Goal: Task Accomplishment & Management: Complete application form

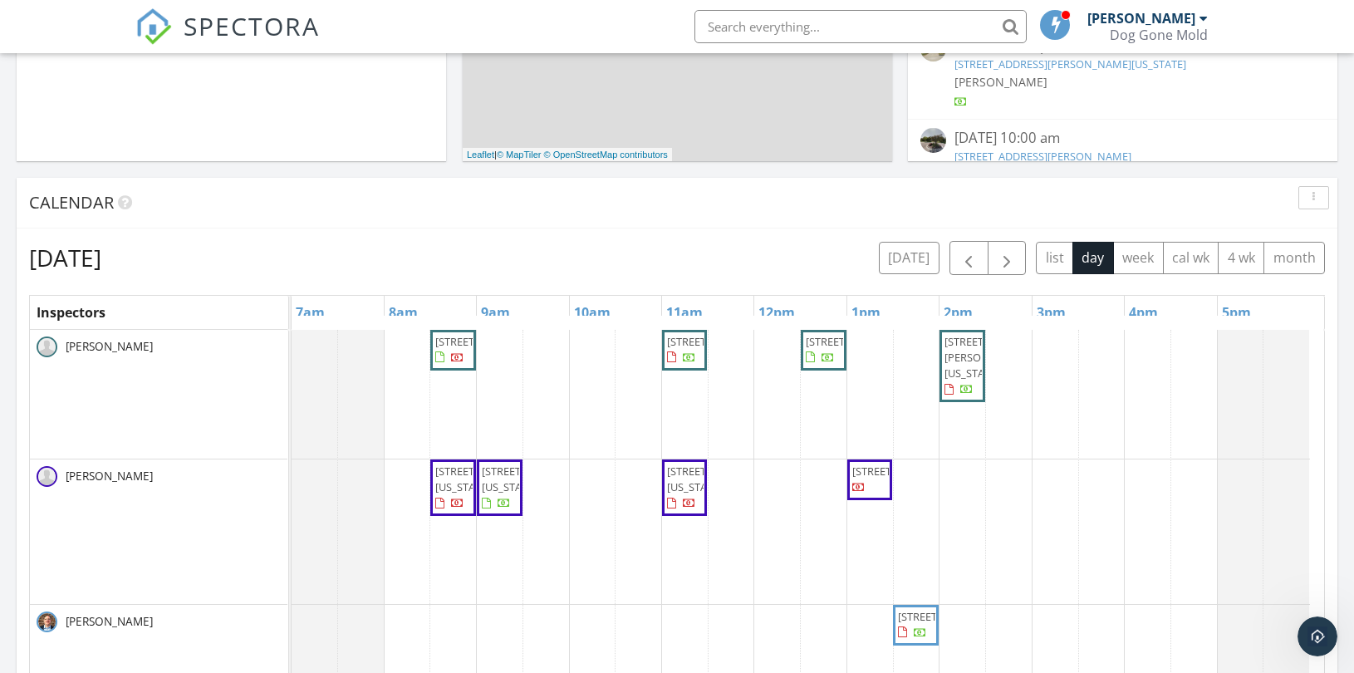
scroll to position [1541, 1383]
click at [912, 253] on button "[DATE]" at bounding box center [909, 258] width 61 height 32
click at [1002, 258] on span "button" at bounding box center [1007, 258] width 20 height 20
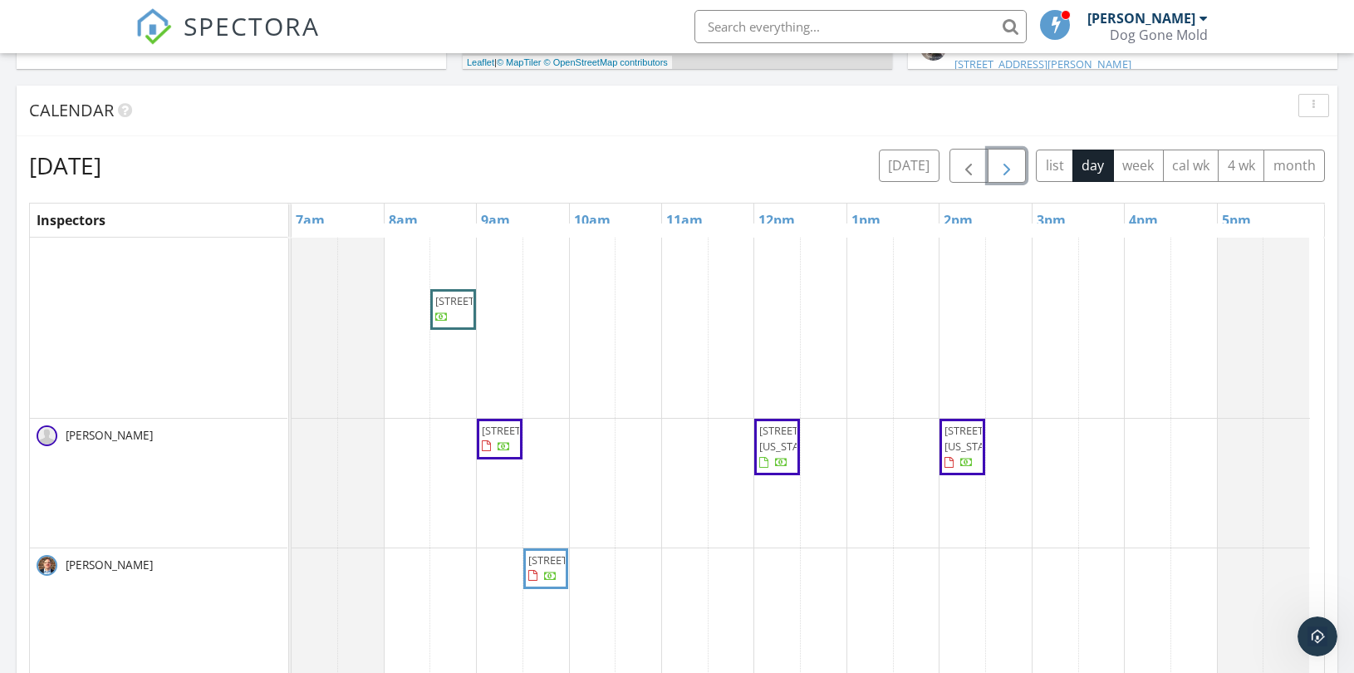
scroll to position [140, 0]
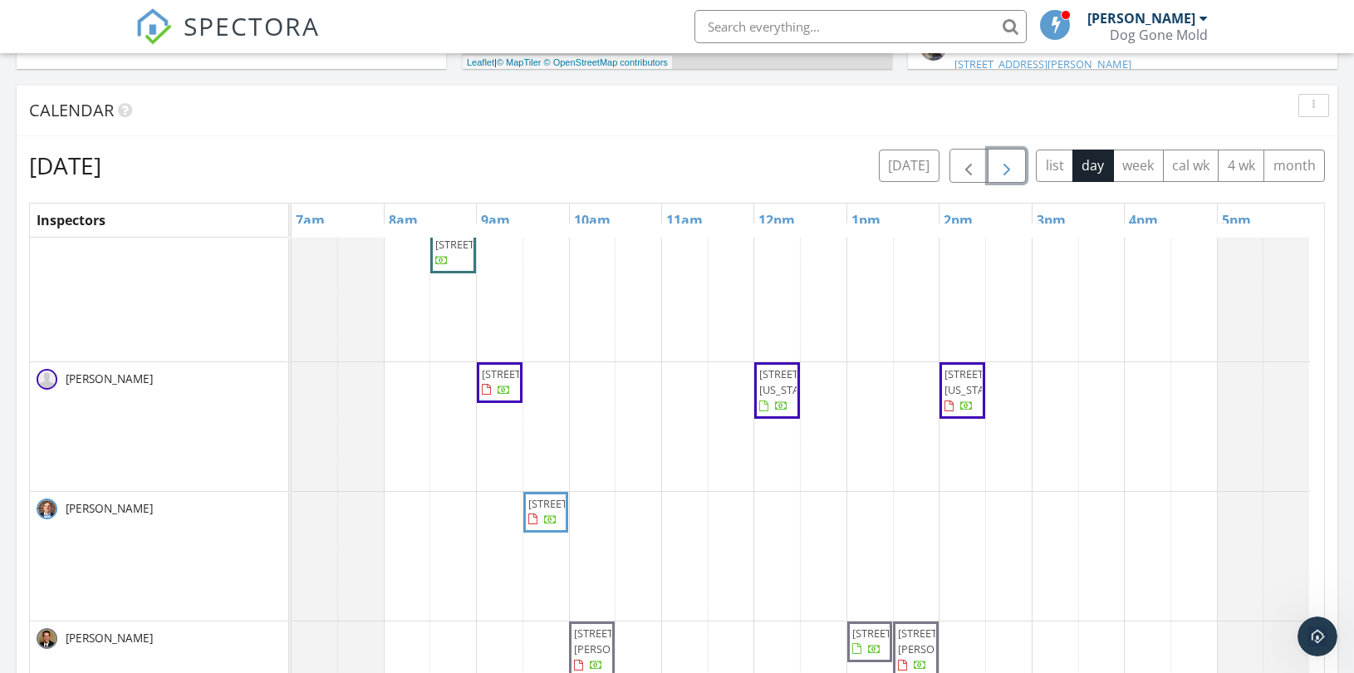
click at [997, 164] on span "button" at bounding box center [1007, 166] width 20 height 20
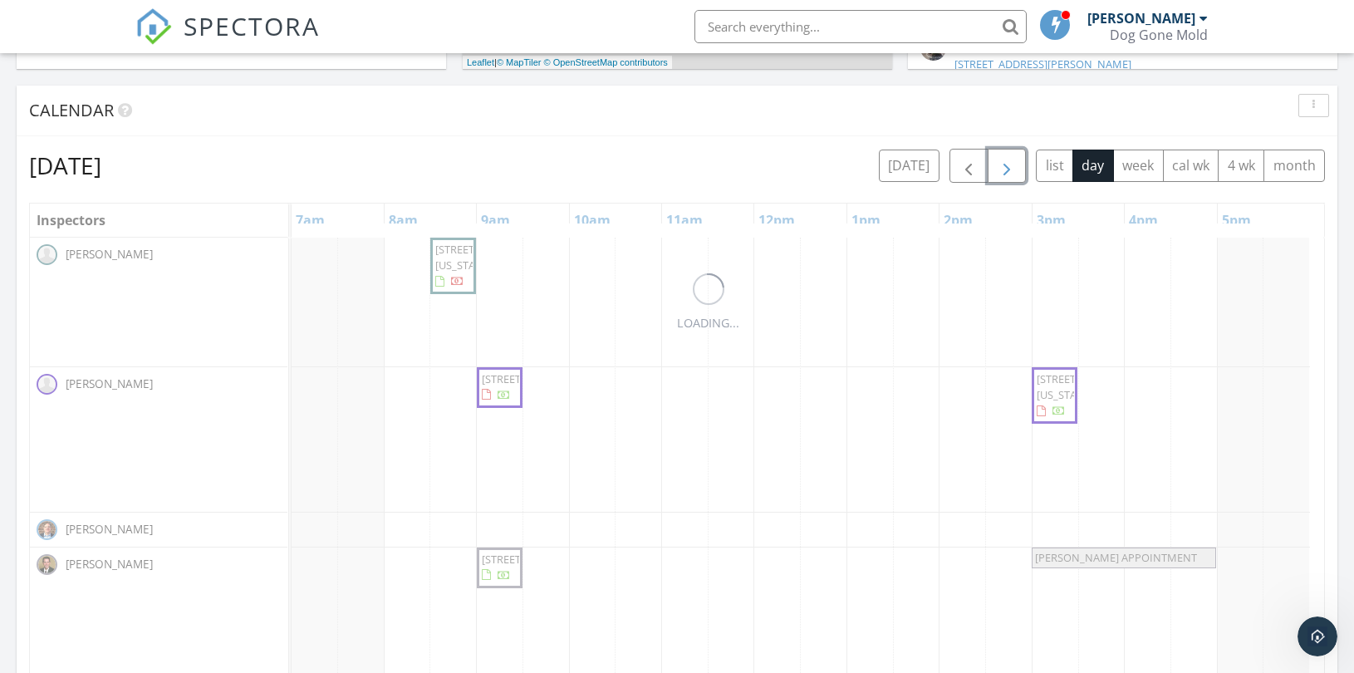
scroll to position [0, 0]
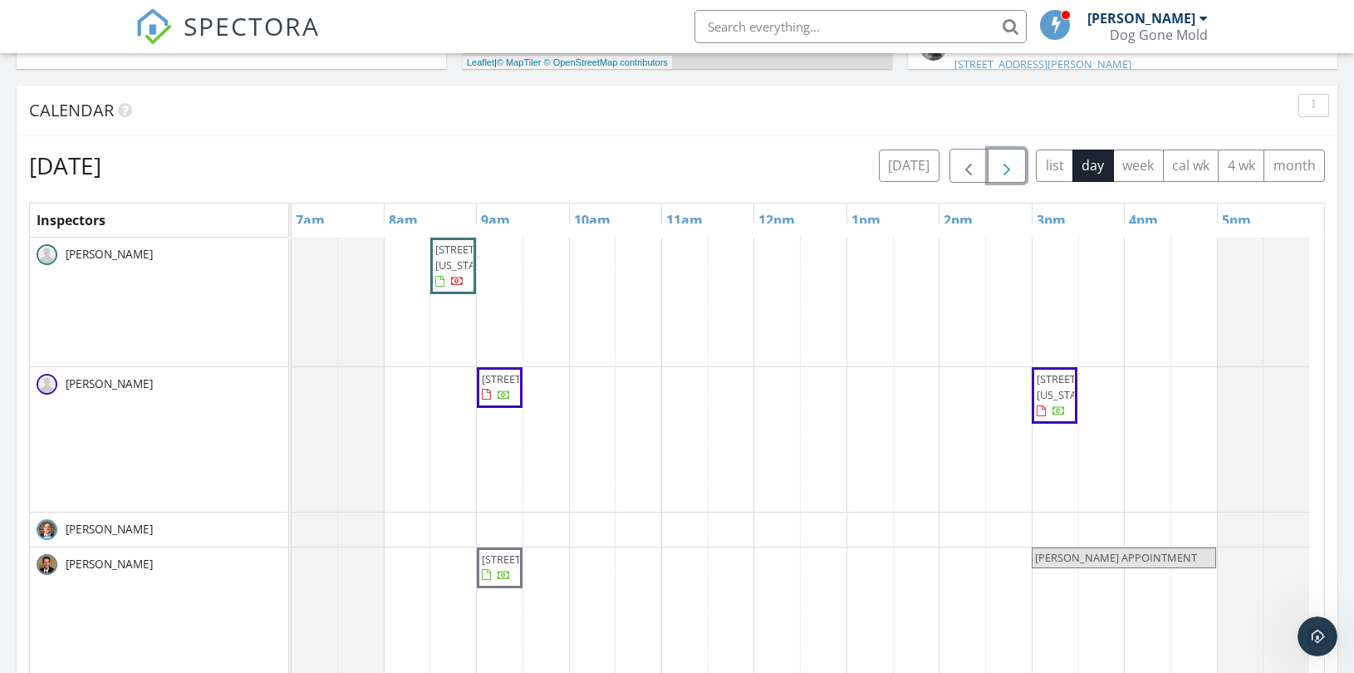
click at [500, 528] on div "[STREET_ADDRESS][US_STATE] [STREET_ADDRESS] [STREET_ADDRESS][US_STATE] [STREET_…" at bounding box center [808, 559] width 1032 height 642
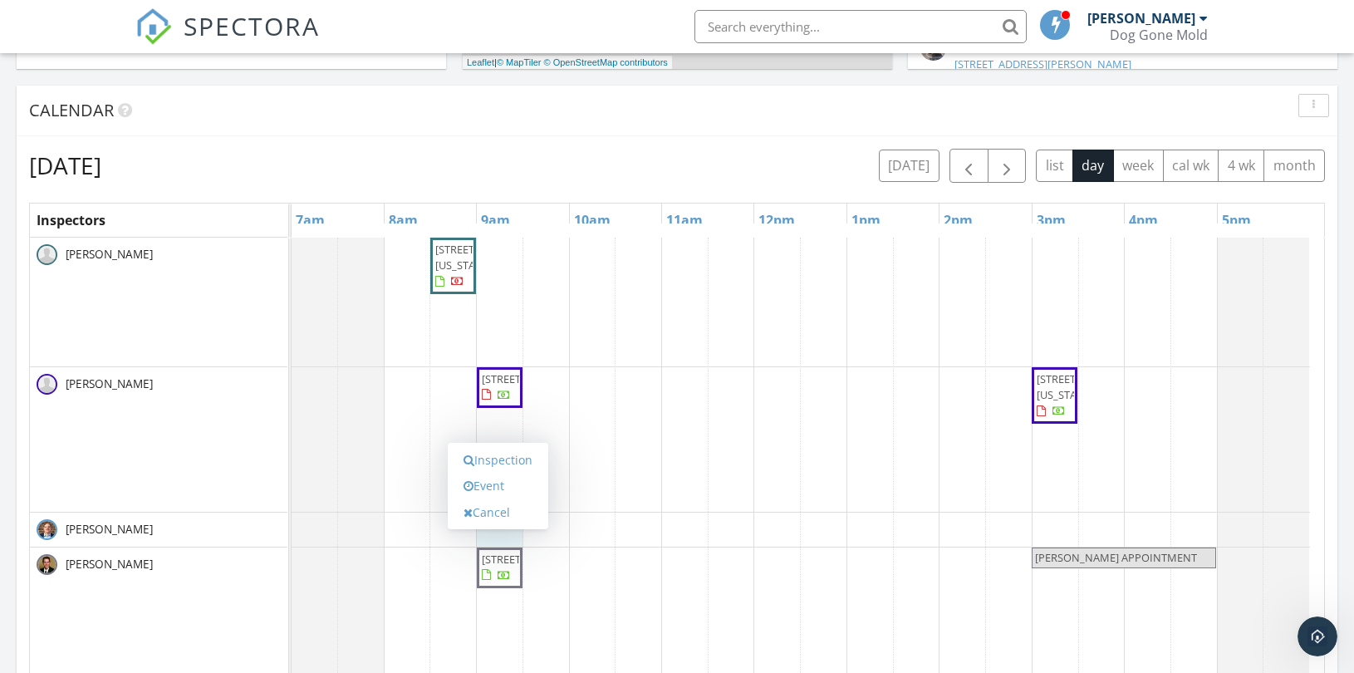
click at [500, 528] on div "Inspection Event Cancel" at bounding box center [498, 486] width 100 height 87
click at [503, 529] on div "[STREET_ADDRESS][US_STATE] [STREET_ADDRESS] [STREET_ADDRESS][US_STATE] [STREET_…" at bounding box center [808, 559] width 1032 height 642
click at [493, 458] on link "Inspection" at bounding box center [498, 461] width 86 height 27
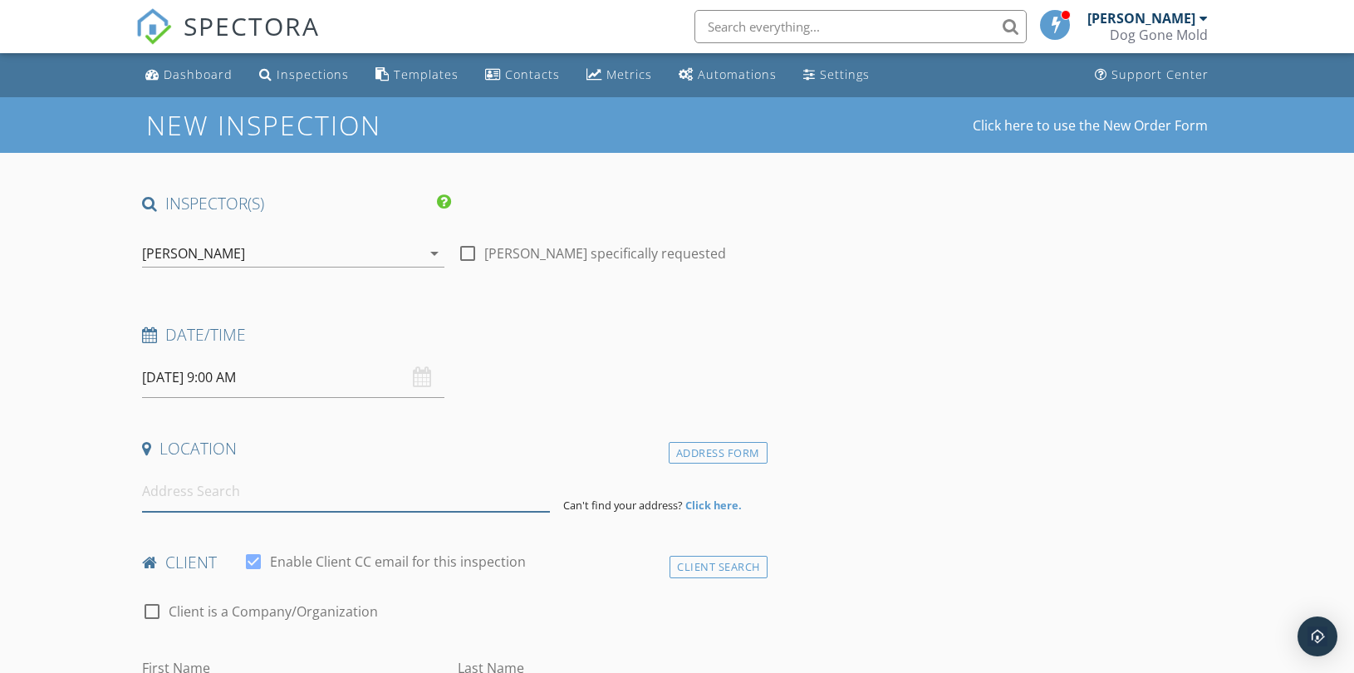
click at [252, 500] on input at bounding box center [346, 491] width 408 height 41
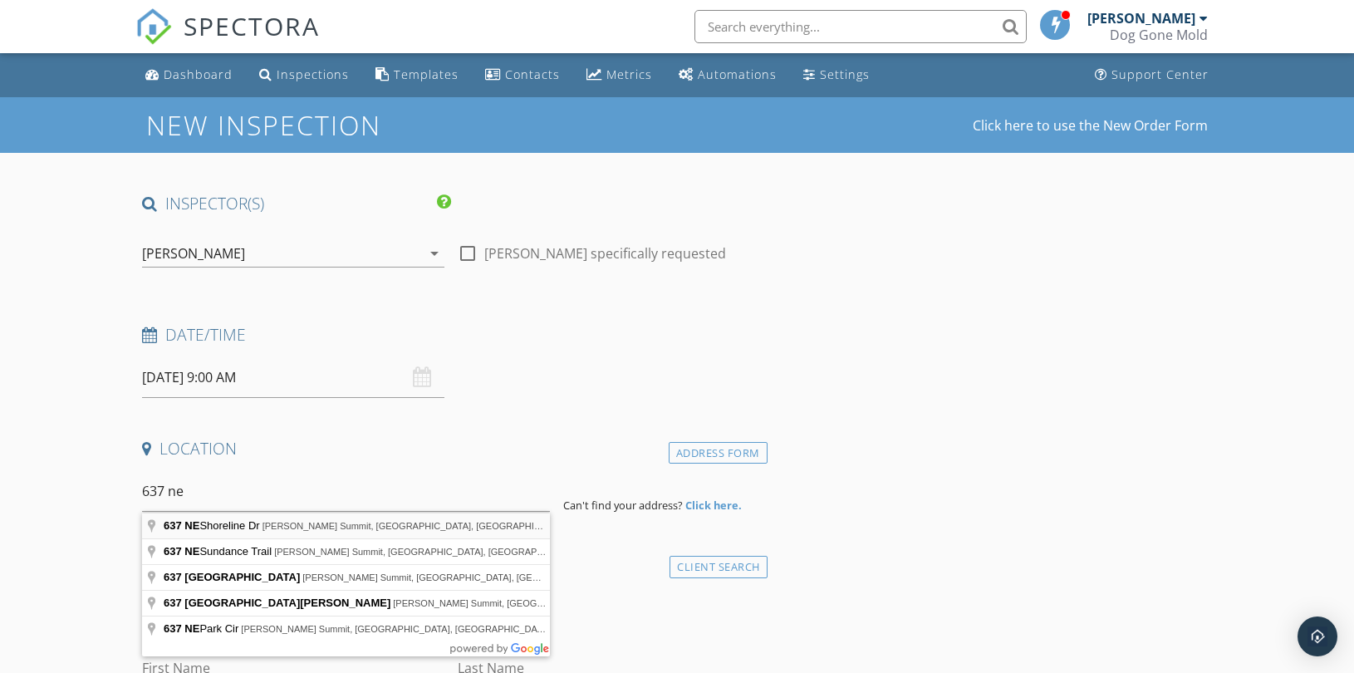
type input "637 NE Shoreline Dr, Lee's Summit, MO, USA"
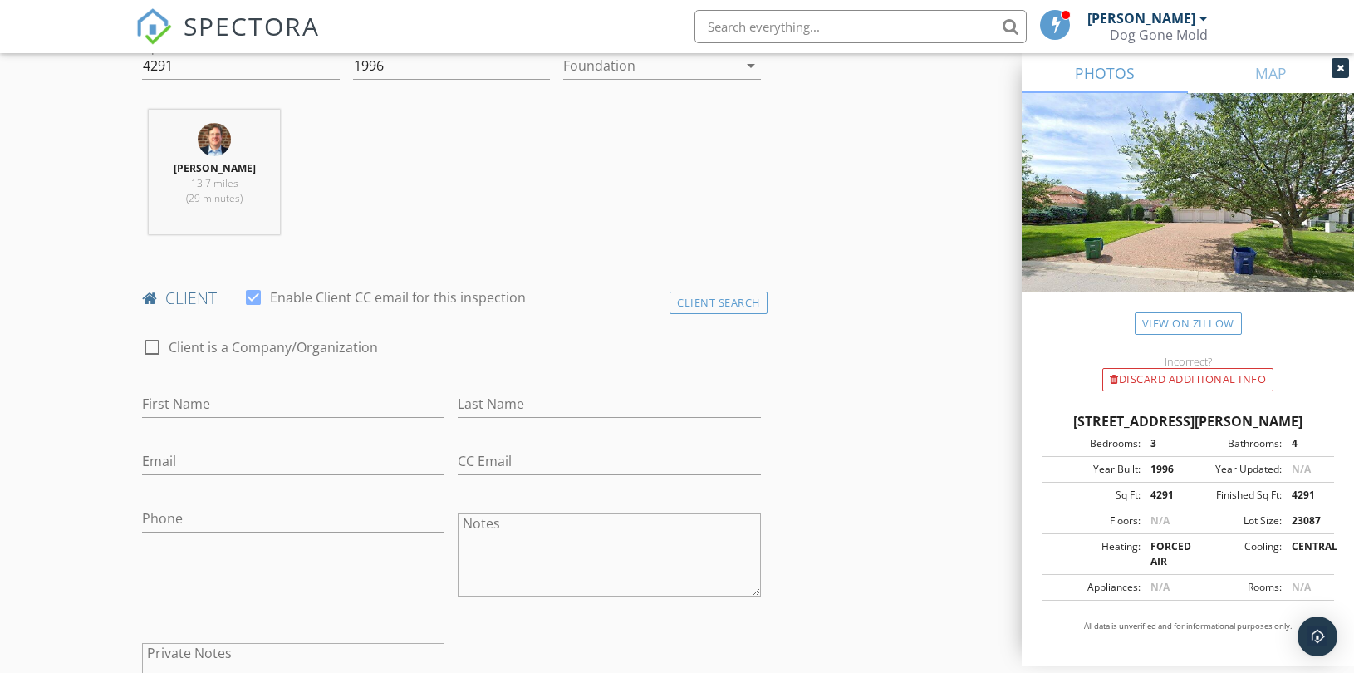
scroll to position [645, 0]
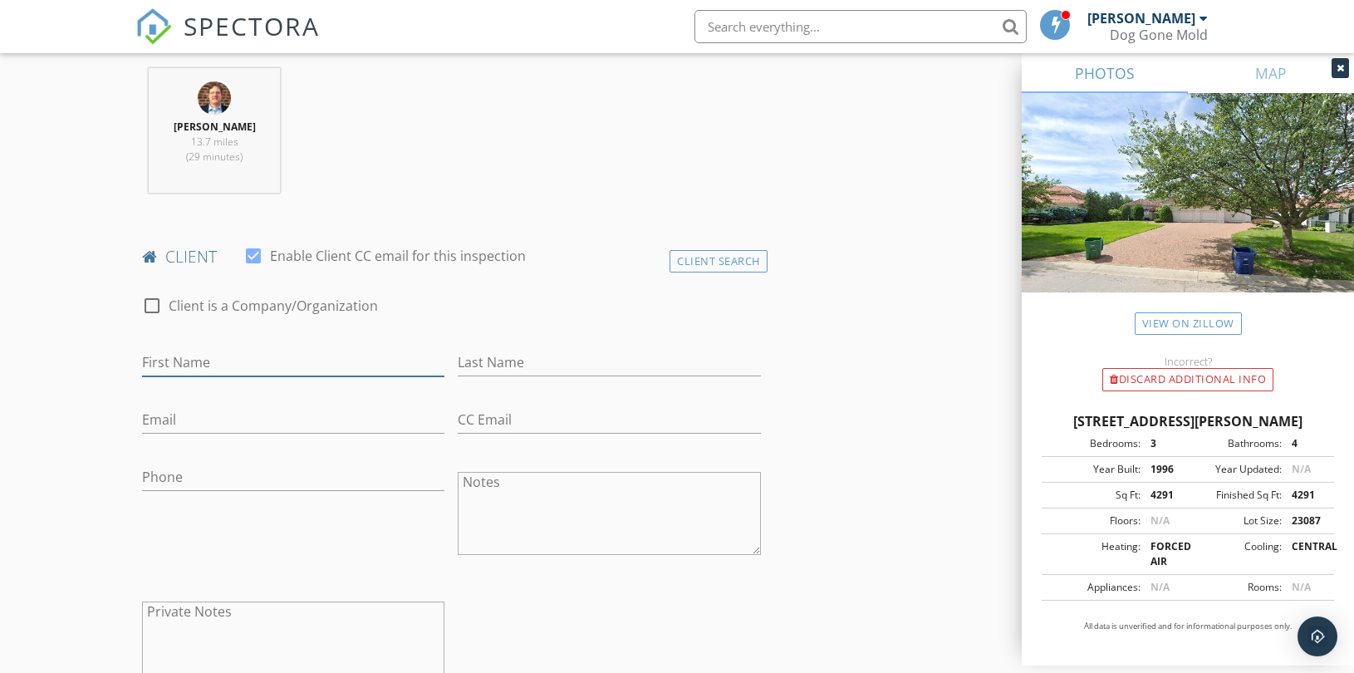
click at [294, 364] on input "First Name" at bounding box center [293, 362] width 302 height 27
type input "Rob"
type input "Janis Clemens"
click at [206, 426] on input "Email" at bounding box center [293, 419] width 302 height 27
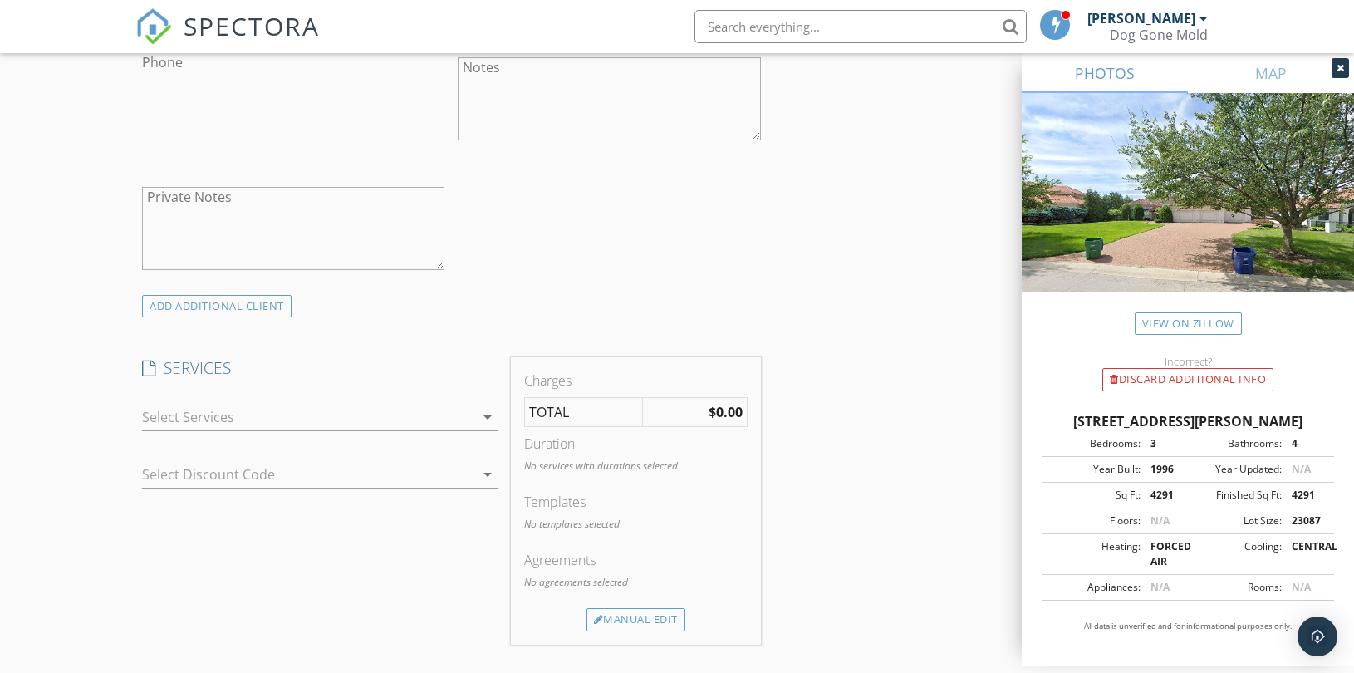
scroll to position [831, 0]
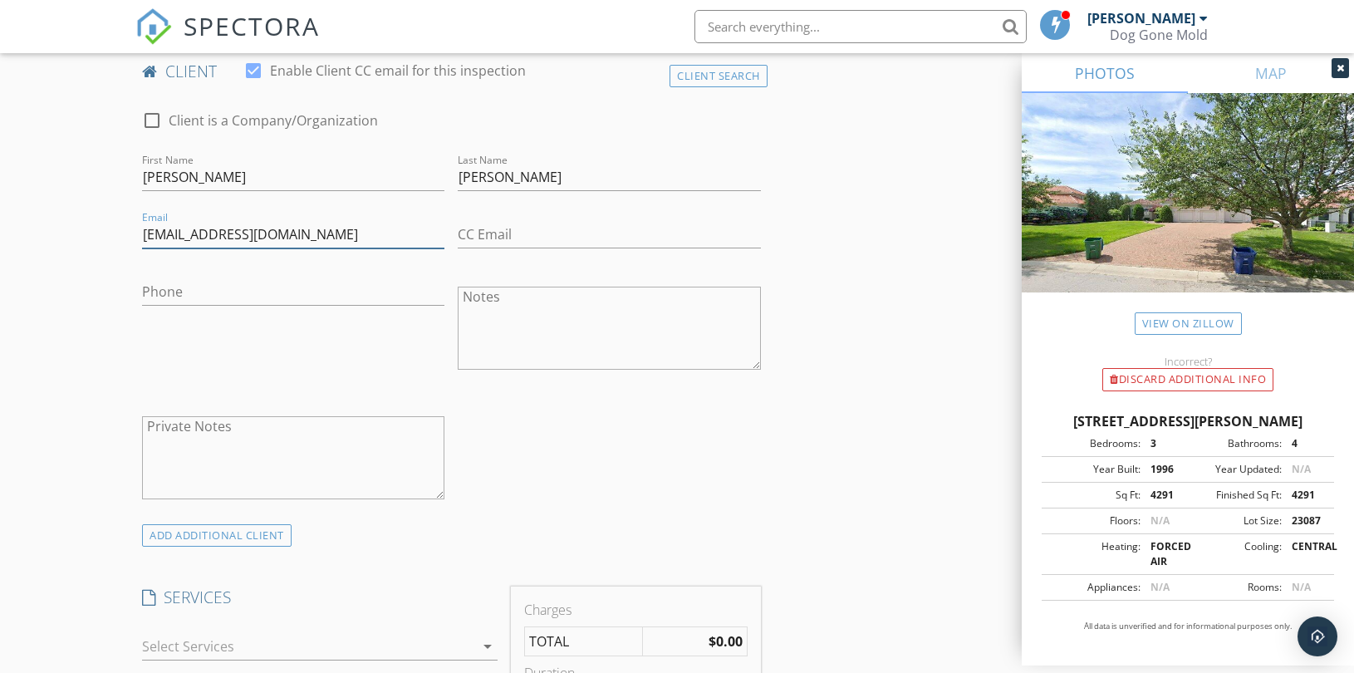
type input "imakedeals@hotmail.com"
click at [238, 286] on input "Phone" at bounding box center [293, 291] width 302 height 27
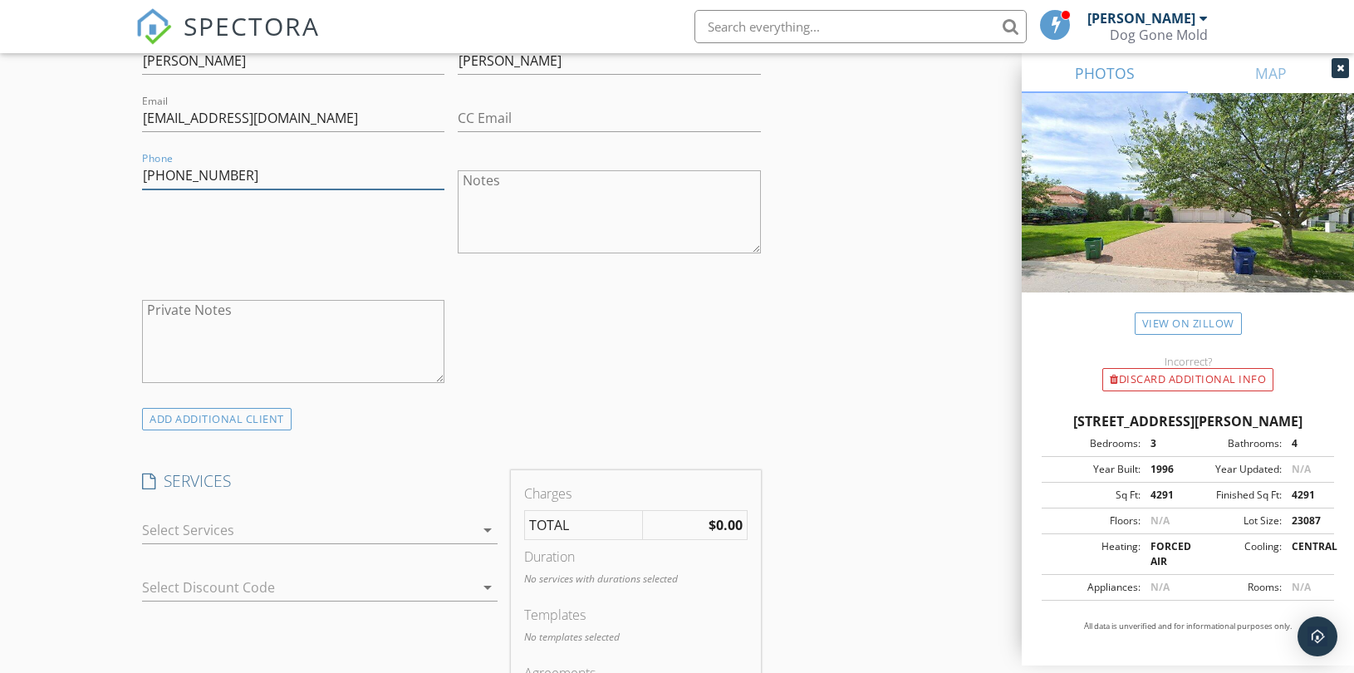
scroll to position [1107, 0]
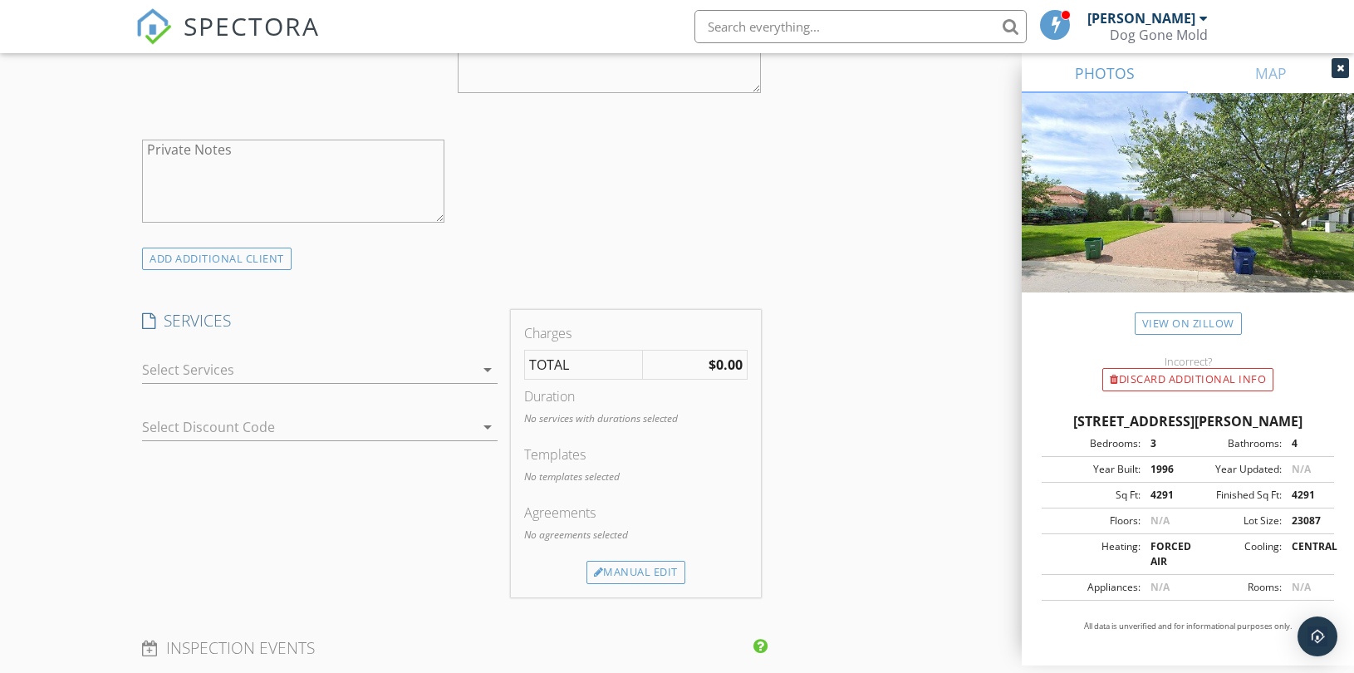
type input "660-596-2224"
click at [402, 372] on div at bounding box center [308, 369] width 332 height 27
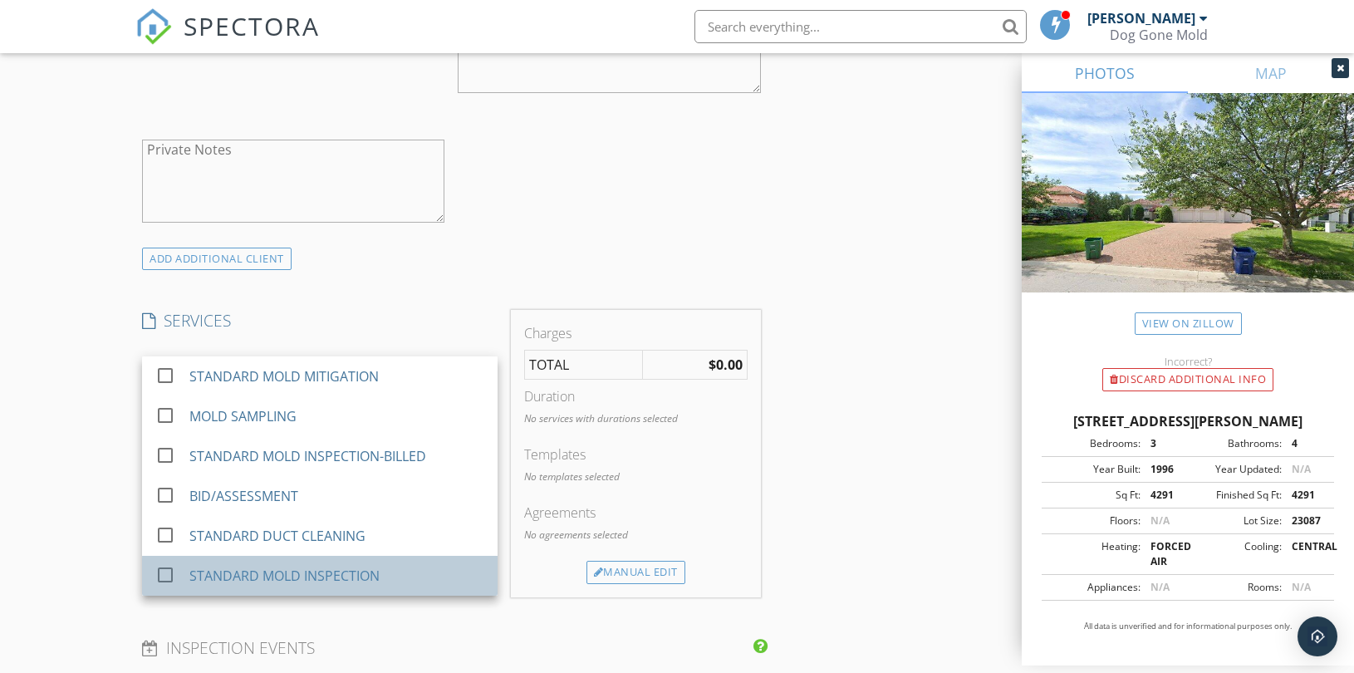
click at [343, 581] on div "STANDARD MOLD INSPECTION" at bounding box center [284, 576] width 190 height 20
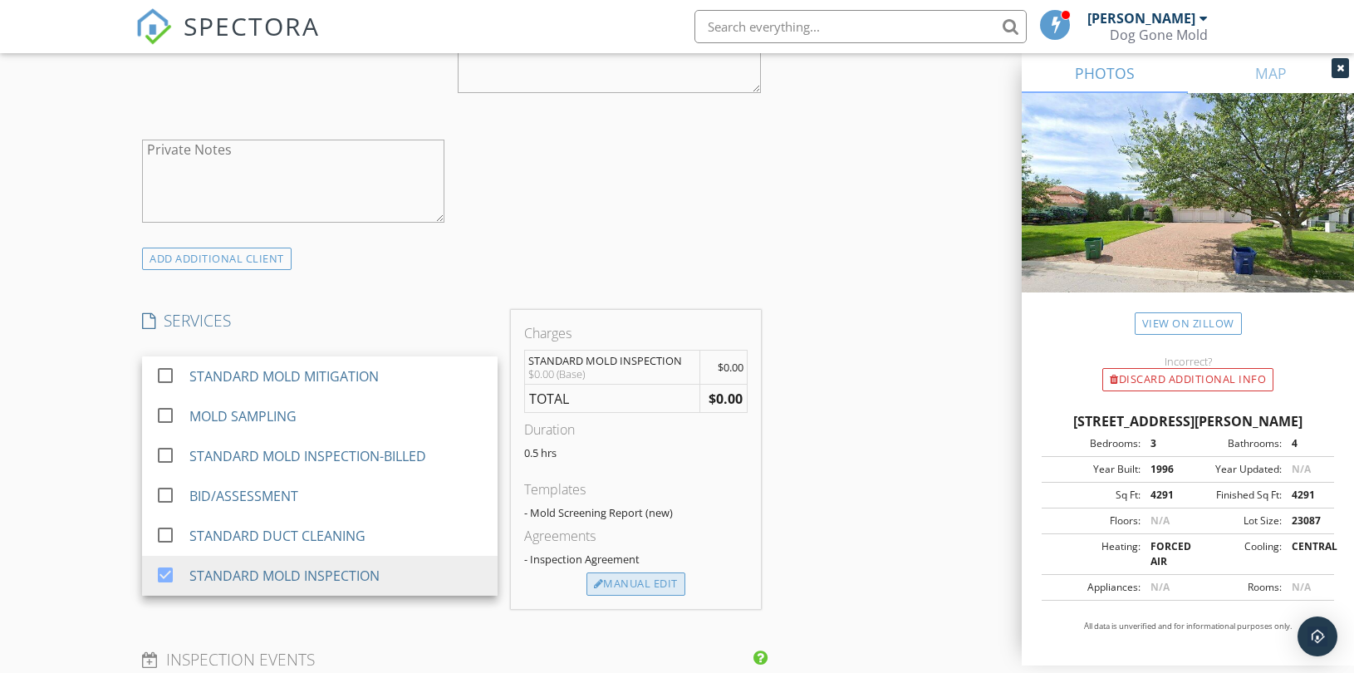
click at [616, 584] on div "Manual Edit" at bounding box center [635, 583] width 99 height 23
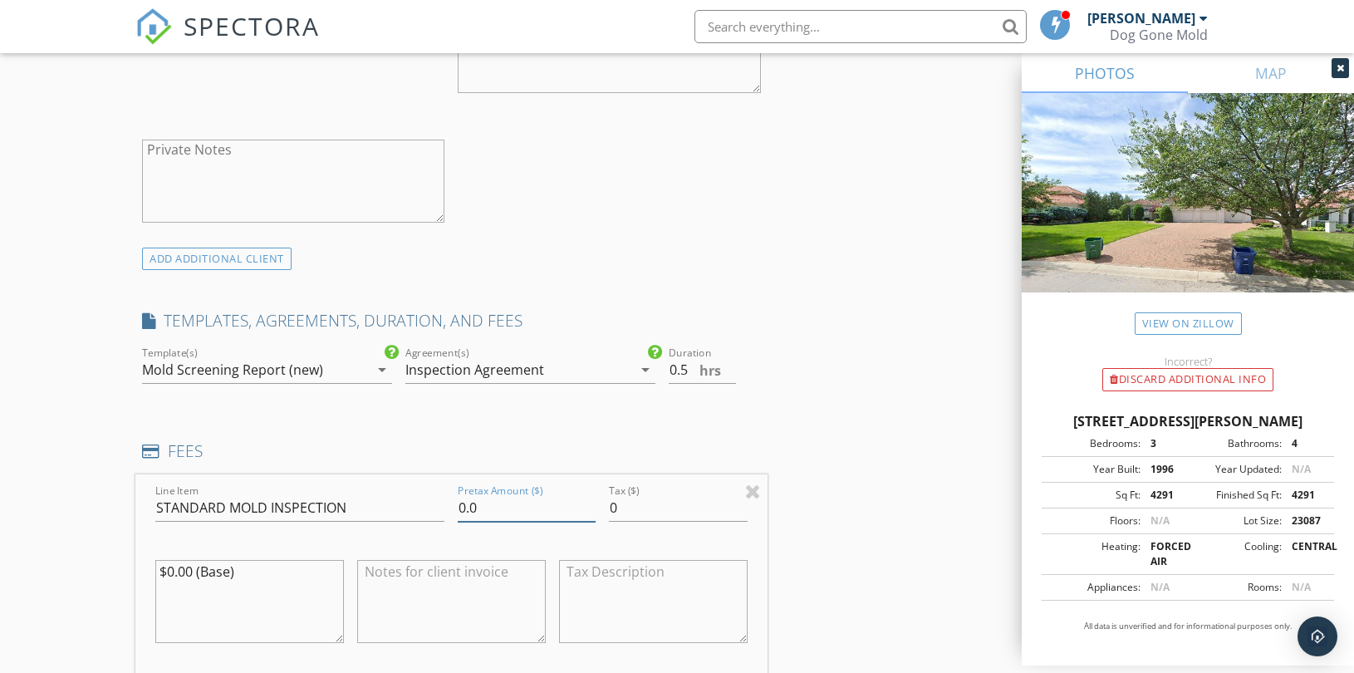
drag, startPoint x: 507, startPoint y: 504, endPoint x: 429, endPoint y: 493, distance: 79.8
click at [433, 494] on div "Line Item STANDARD MOLD INSPECTION Pretax Amount ($) 0.0 Tax ($) 0 $0.00 (Base)" at bounding box center [451, 574] width 632 height 200
type input "350"
click at [44, 474] on div "New Inspection Click here to use the New Order Form INSPECTOR(S) check_box Brya…" at bounding box center [677, 538] width 1354 height 3097
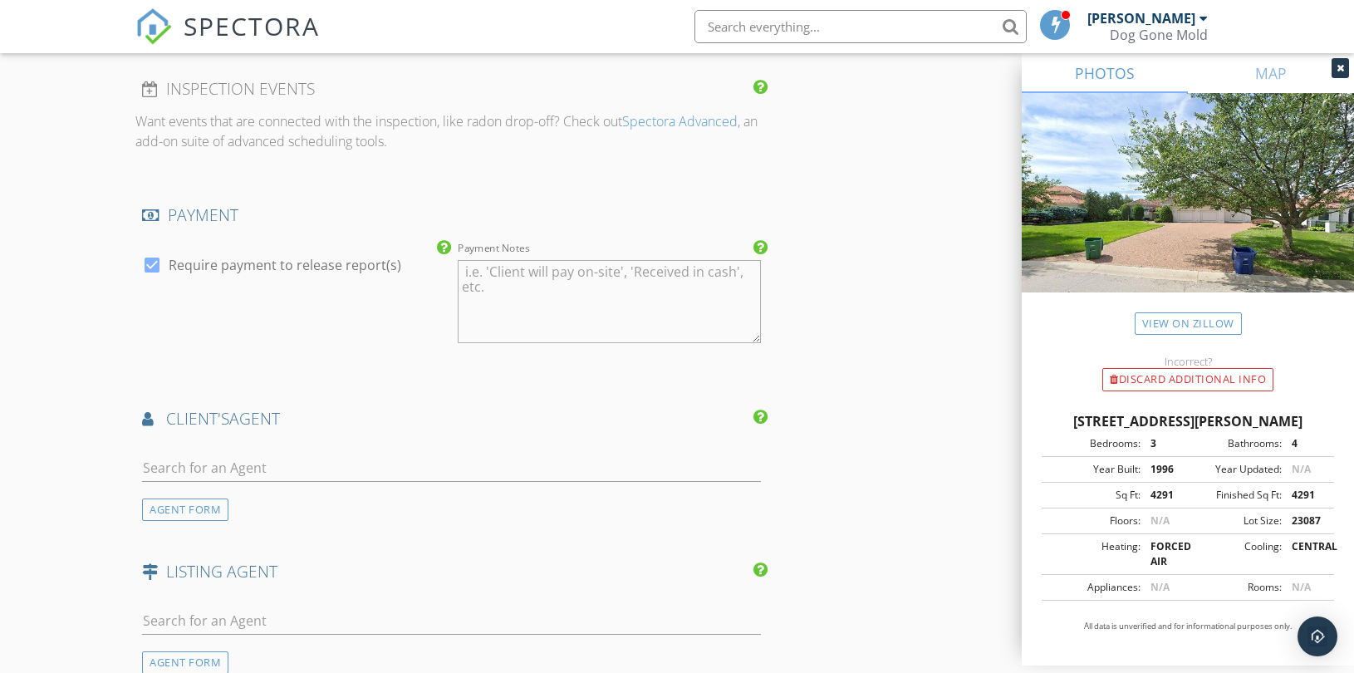
scroll to position [2030, 0]
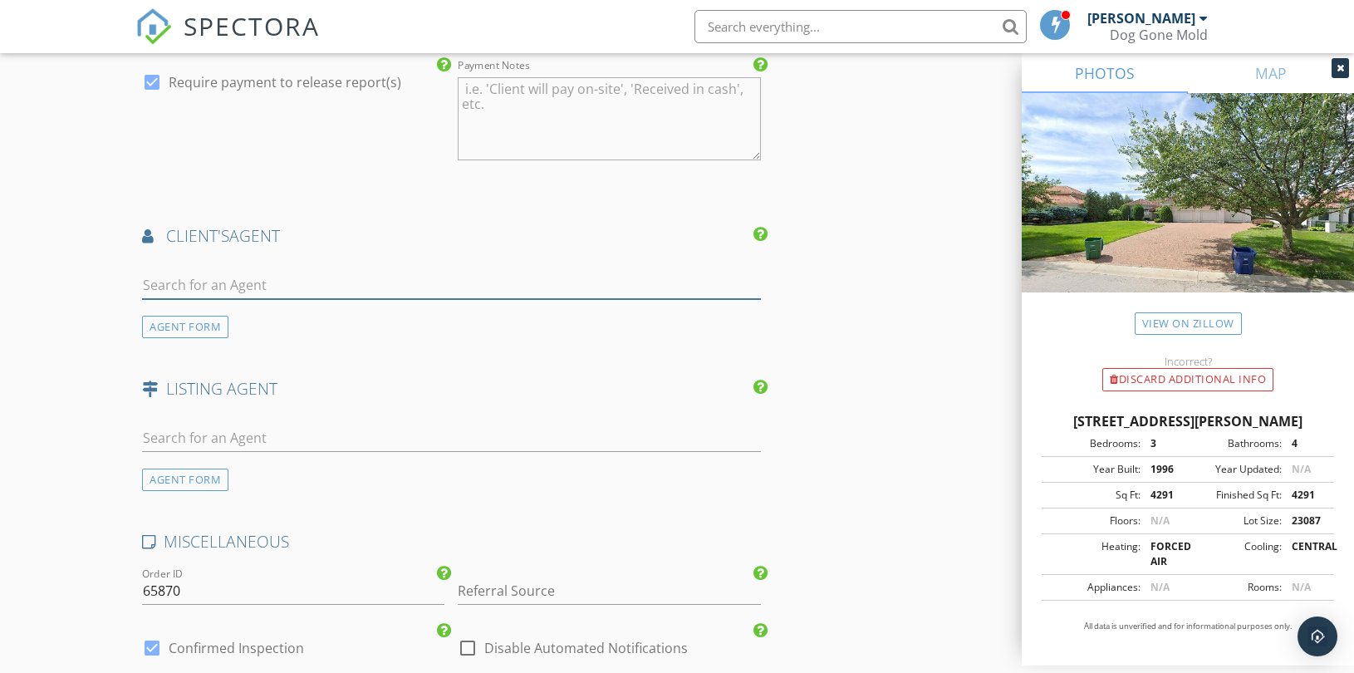
drag, startPoint x: 277, startPoint y: 276, endPoint x: 267, endPoint y: 275, distance: 9.2
click at [276, 275] on input "text" at bounding box center [451, 285] width 619 height 27
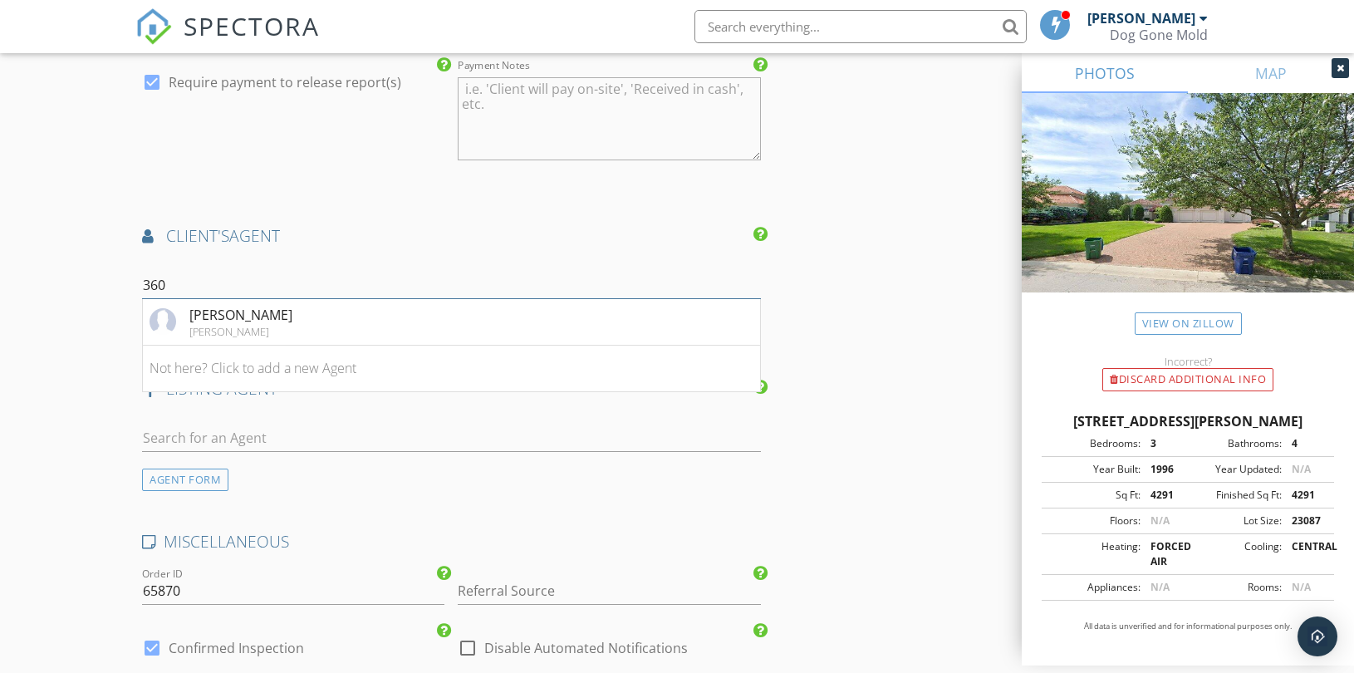
drag, startPoint x: 267, startPoint y: 275, endPoint x: 90, endPoint y: 292, distance: 178.5
type input "360"
click at [238, 372] on li "Not here? Click to add a new Agent" at bounding box center [451, 369] width 617 height 47
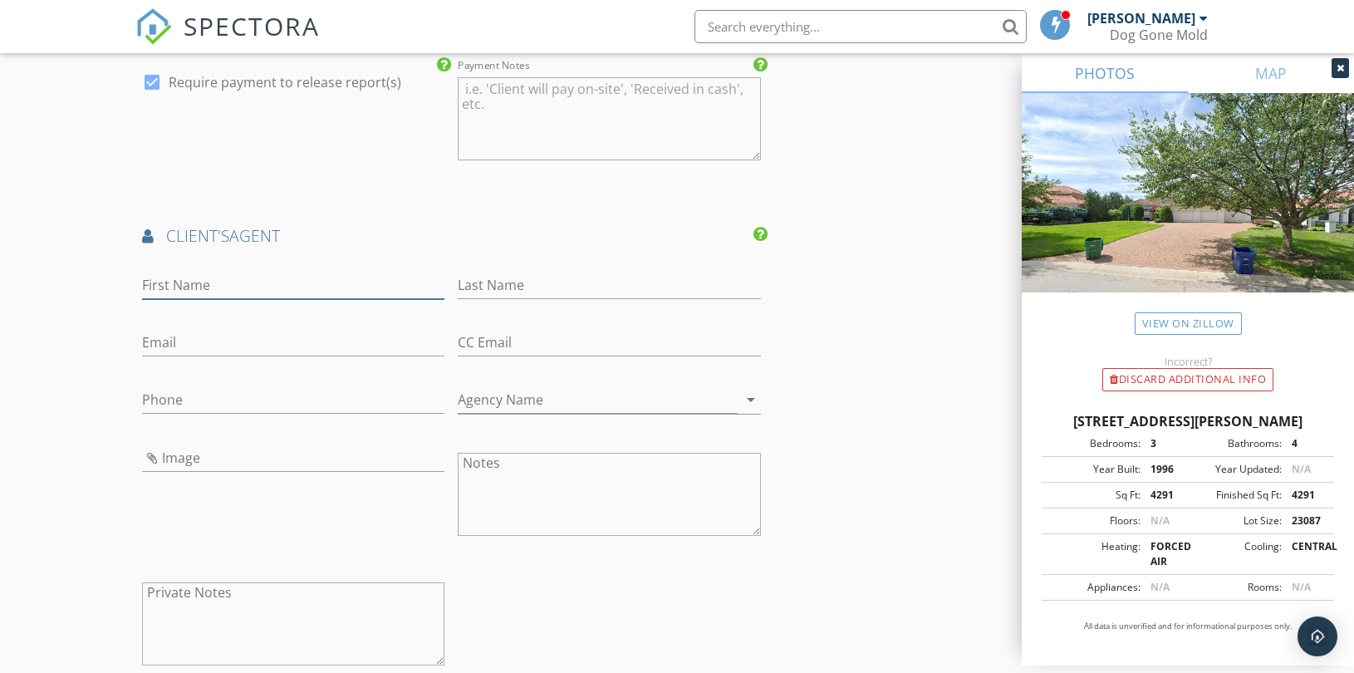
click at [241, 283] on input "First Name" at bounding box center [293, 285] width 302 height 27
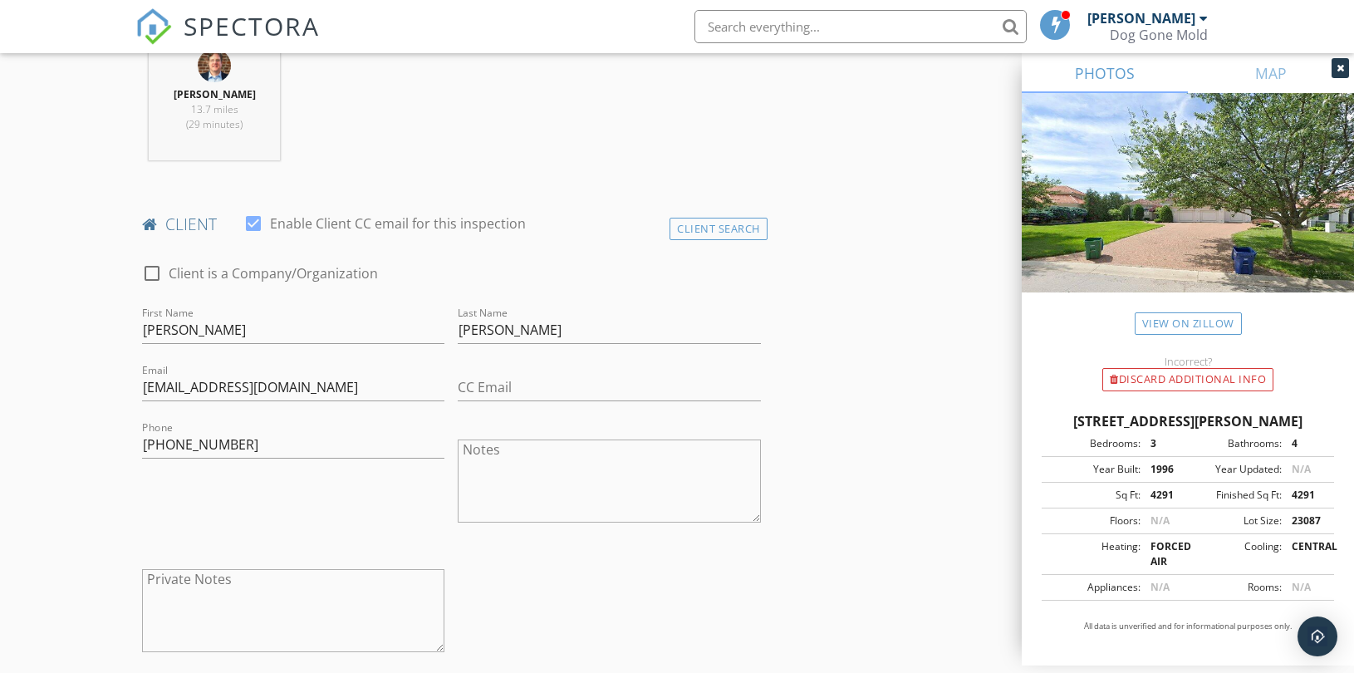
scroll to position [645, 0]
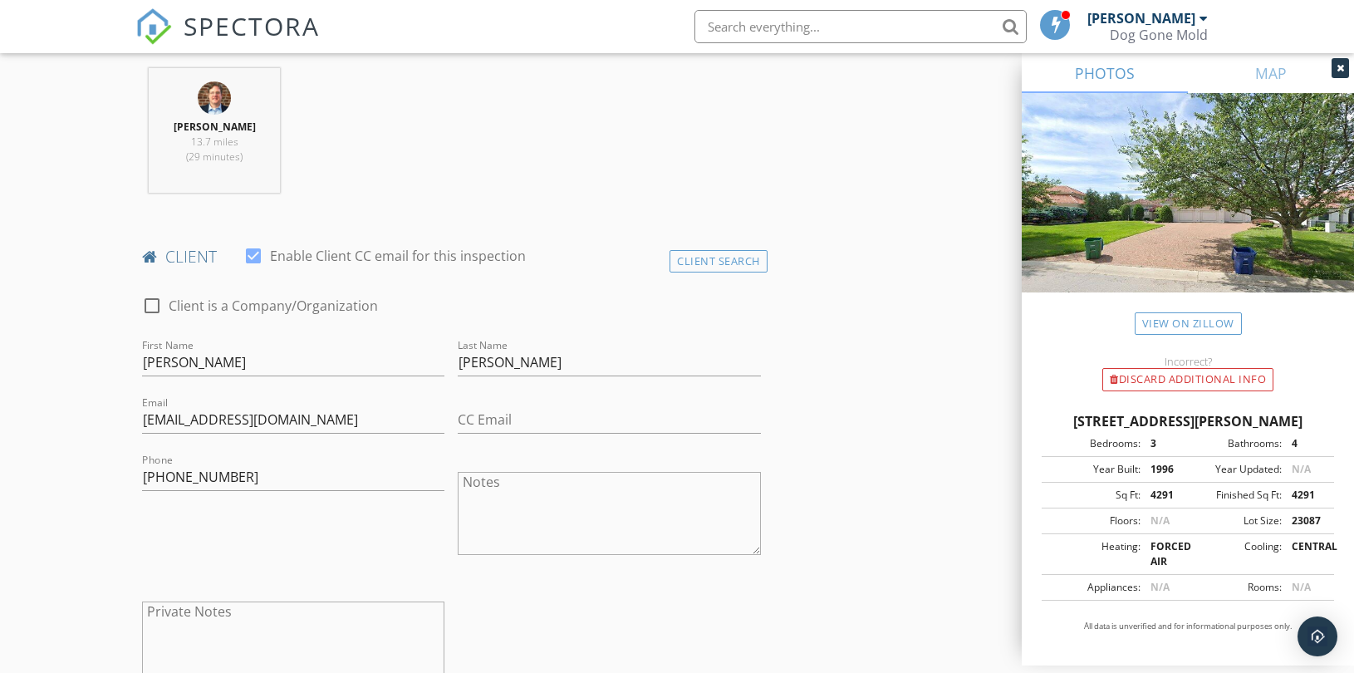
type input "360 Inspections"
click at [533, 410] on div "CC Email" at bounding box center [609, 423] width 302 height 54
click at [545, 418] on input "CC Email" at bounding box center [609, 419] width 302 height 27
type input "t"
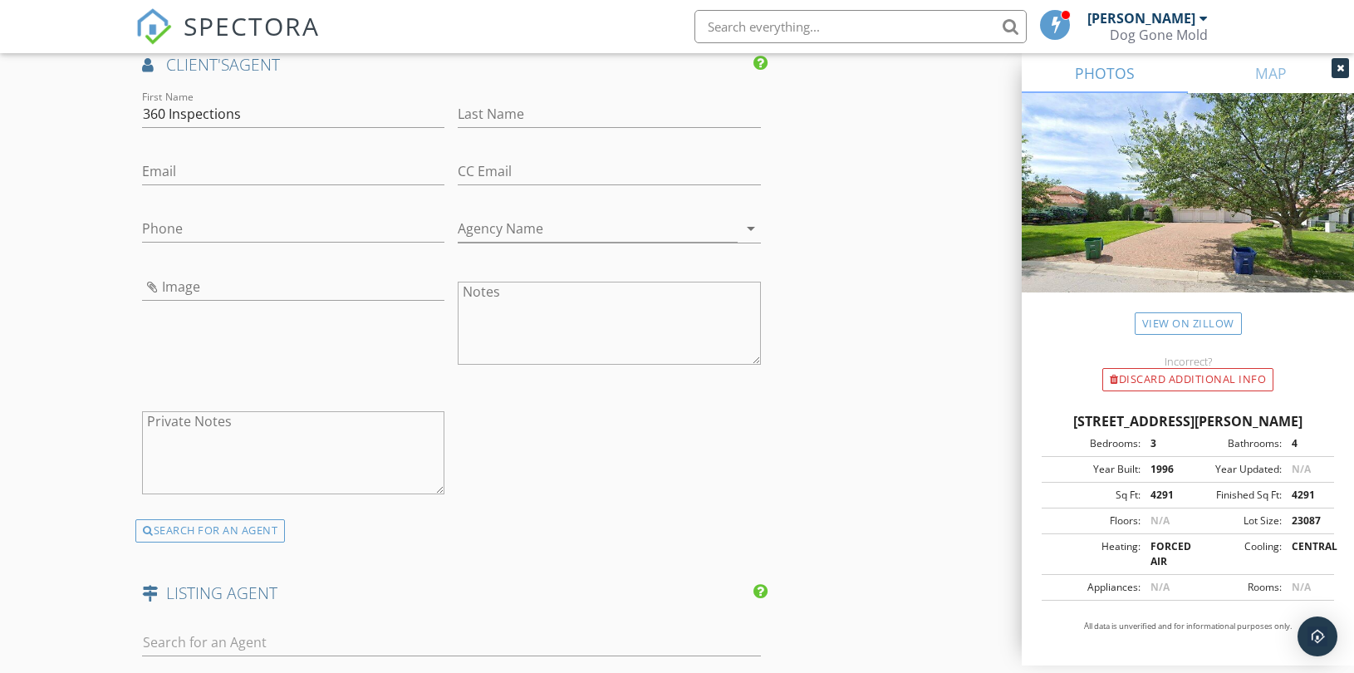
scroll to position [2030, 0]
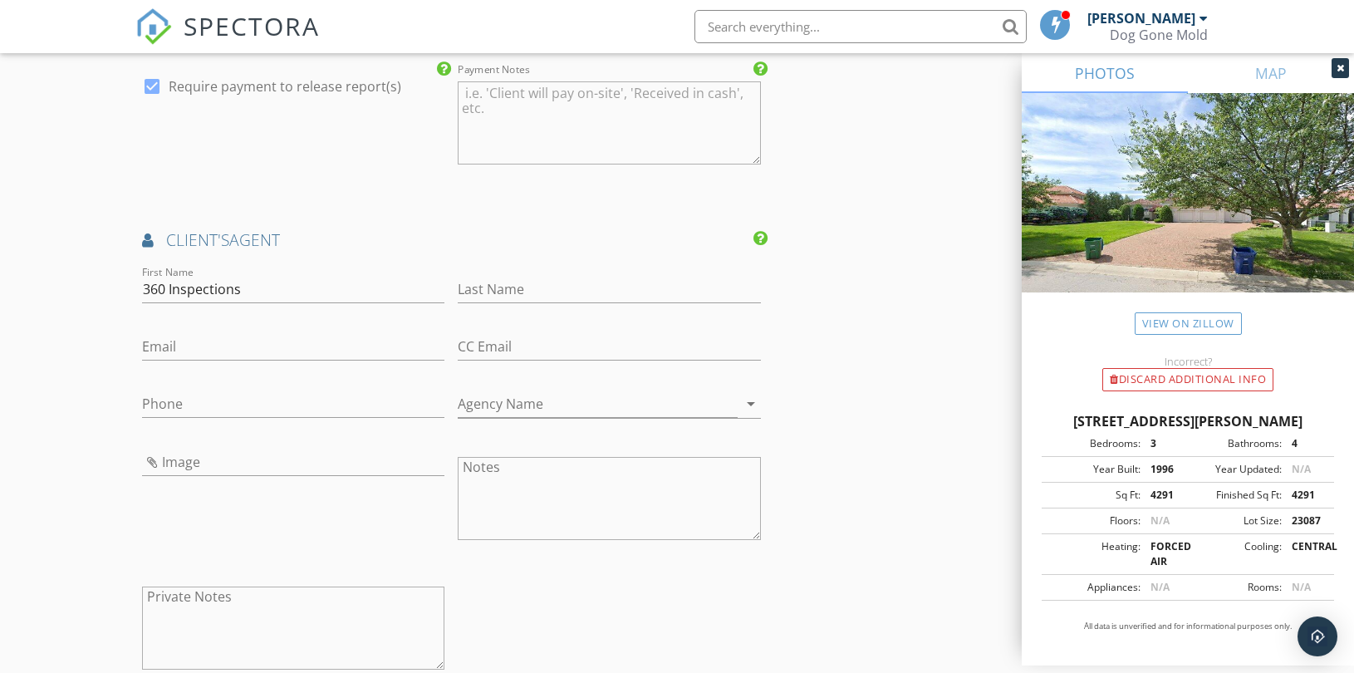
type input "tim@timandjana.com"
click at [271, 346] on input "Email" at bounding box center [293, 347] width 302 height 27
type input "dustin@360inspectionskc.com"
click at [274, 404] on input "Phone" at bounding box center [293, 404] width 302 height 27
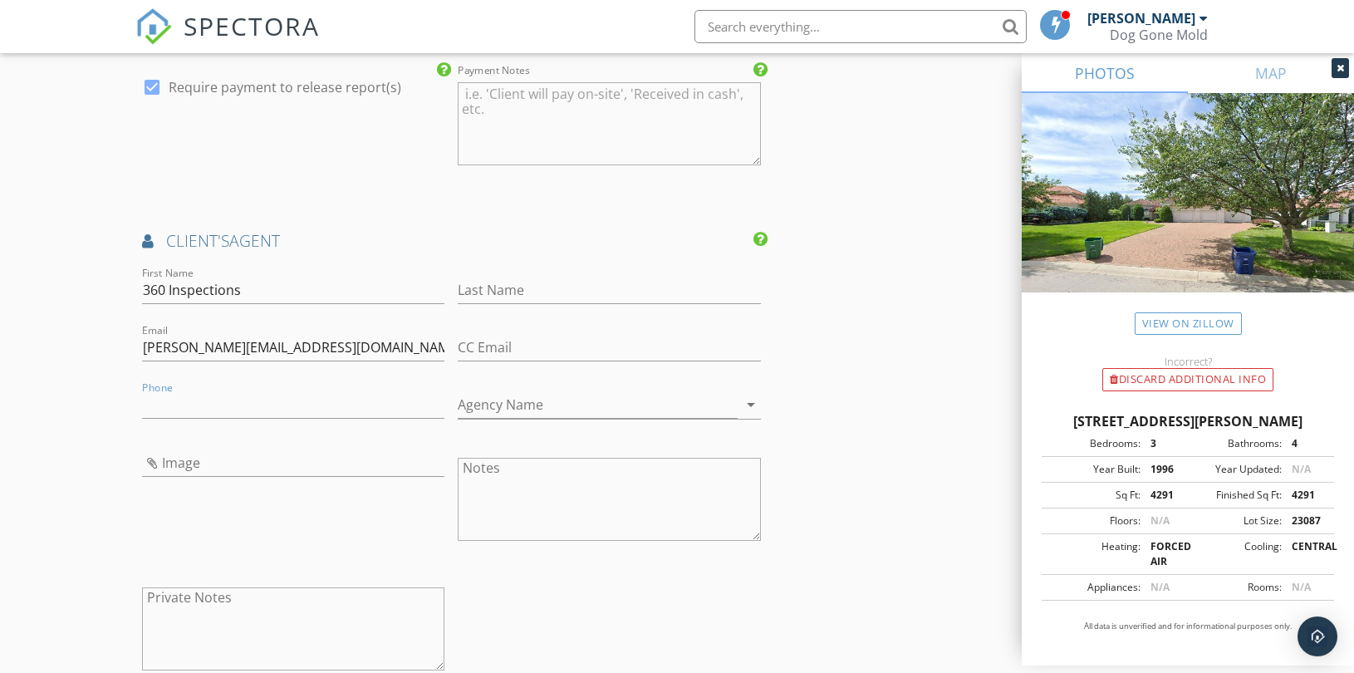
click at [333, 184] on div "check_box Require payment to release report(s)" at bounding box center [293, 126] width 316 height 130
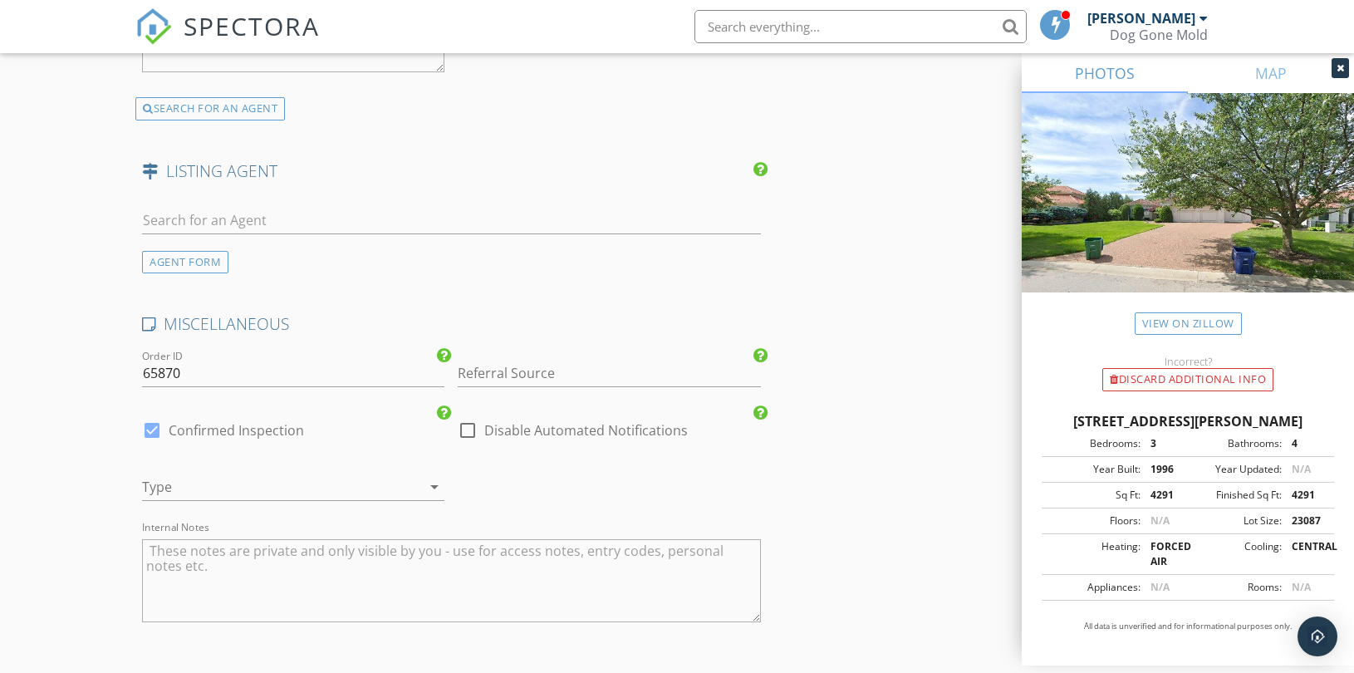
scroll to position [2671, 0]
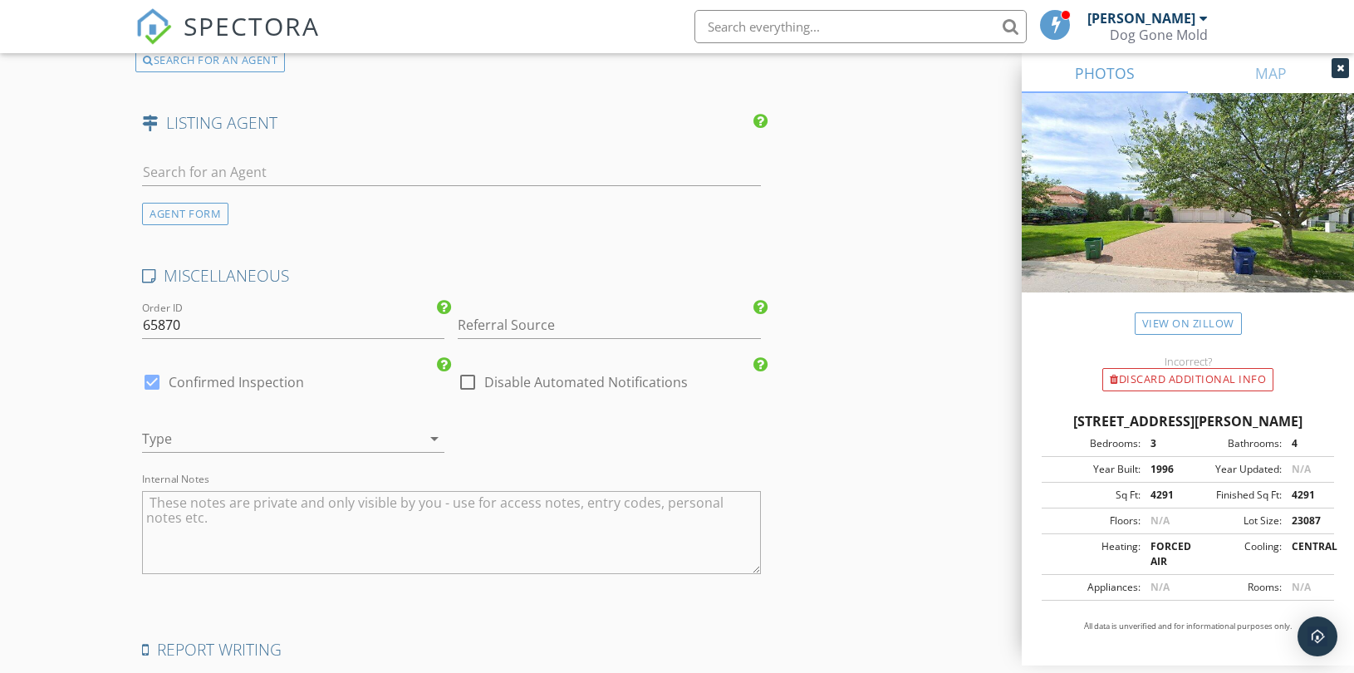
click at [409, 437] on div at bounding box center [411, 439] width 20 height 20
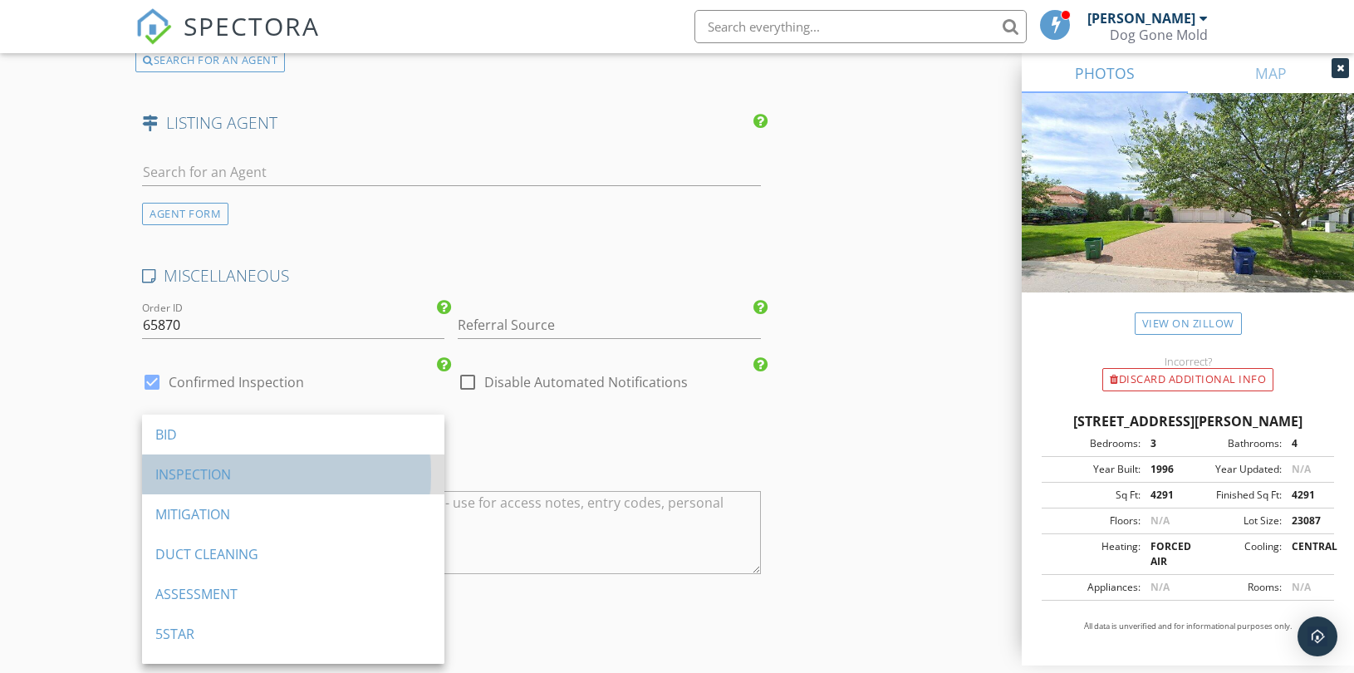
click at [257, 470] on div "INSPECTION" at bounding box center [293, 474] width 276 height 20
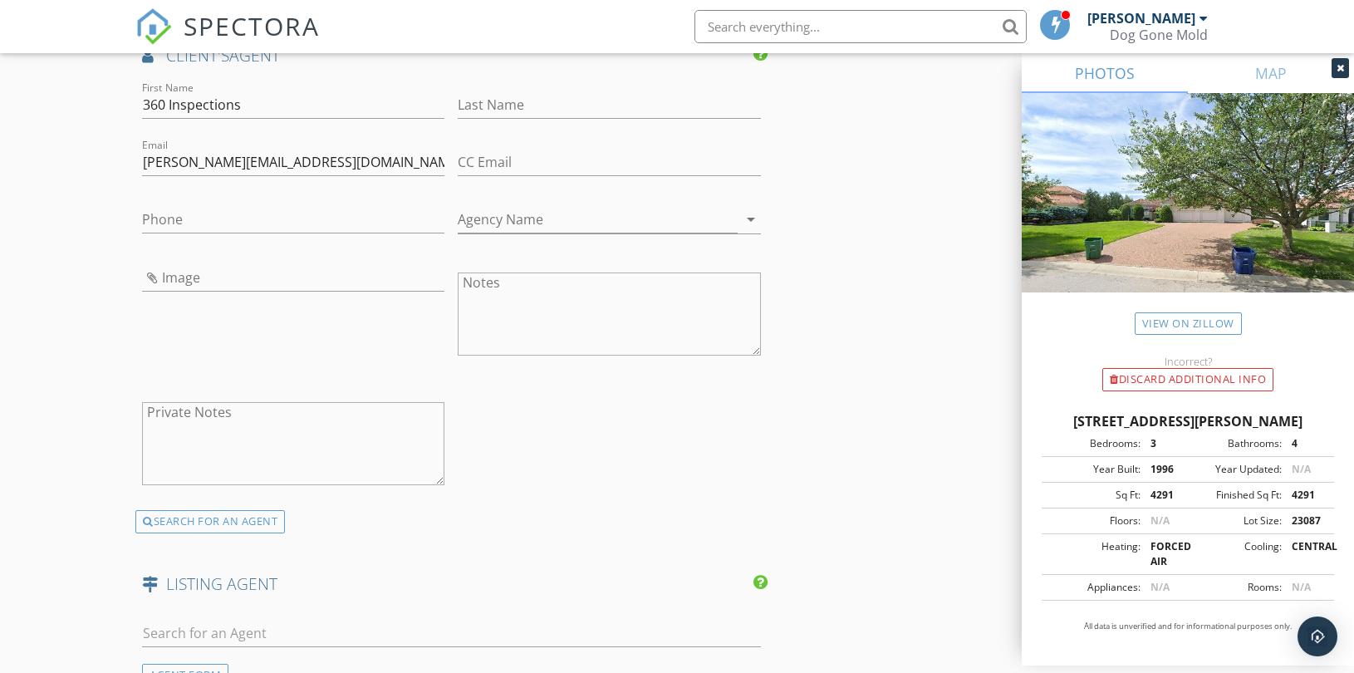
scroll to position [2579, 0]
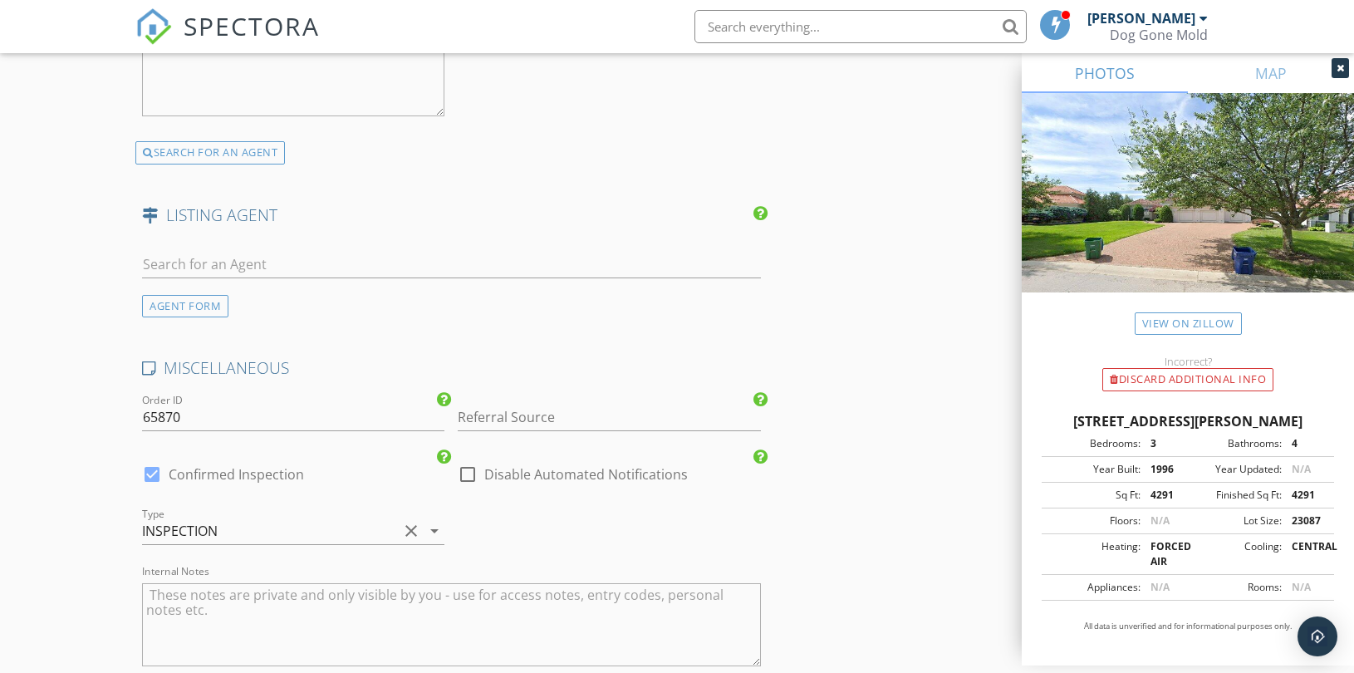
click at [238, 616] on textarea "Internal Notes" at bounding box center [451, 624] width 619 height 83
type textarea "Vacant"
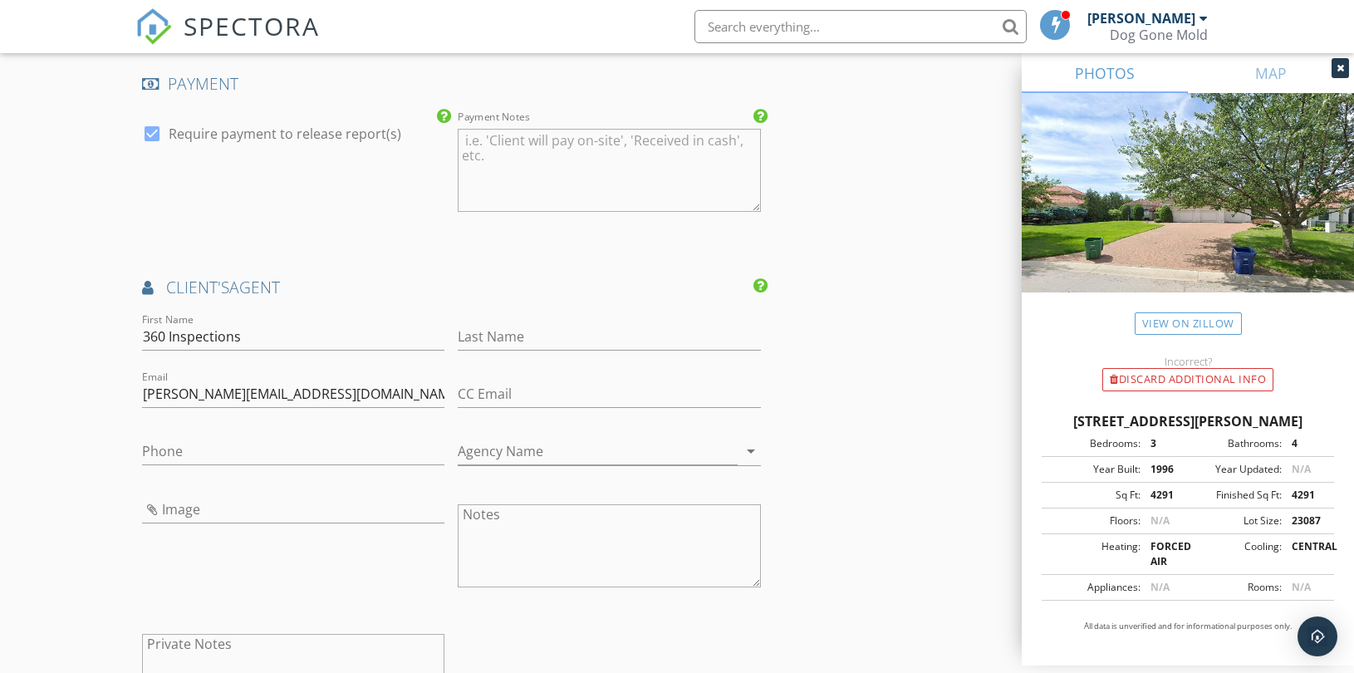
scroll to position [2025, 0]
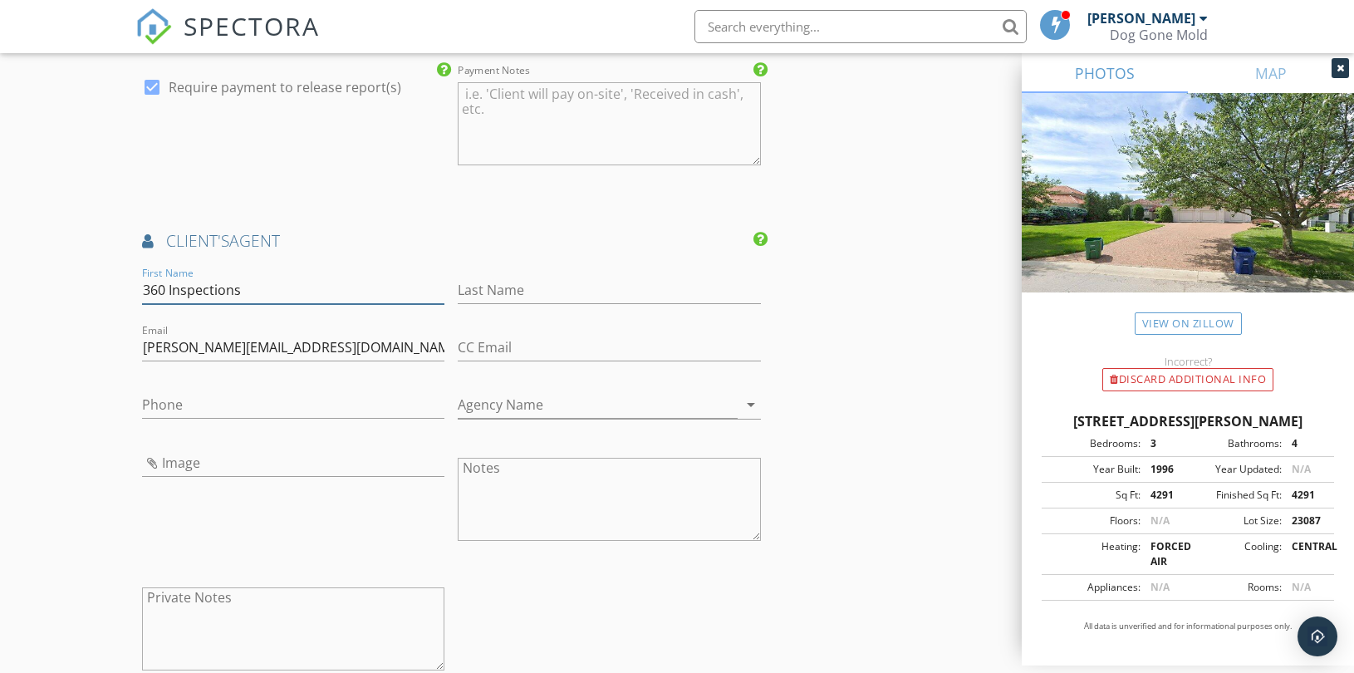
drag, startPoint x: 286, startPoint y: 289, endPoint x: 112, endPoint y: 289, distance: 173.6
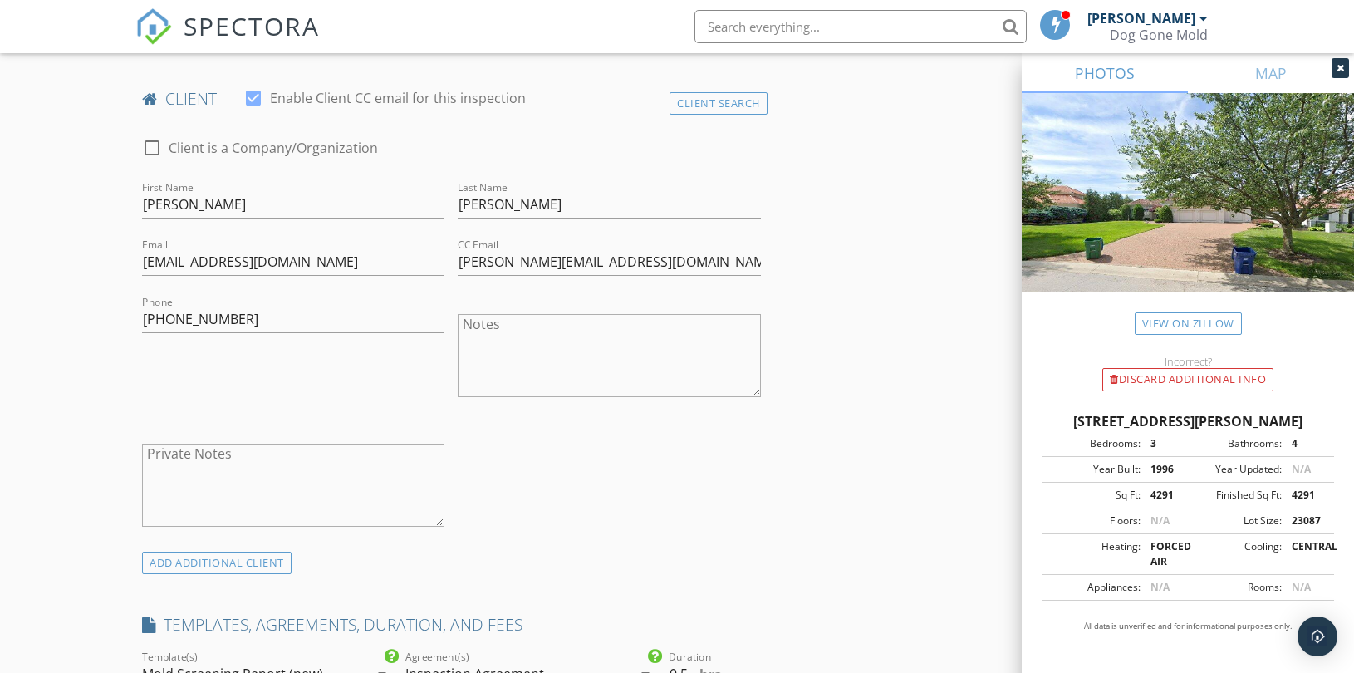
scroll to position [895, 0]
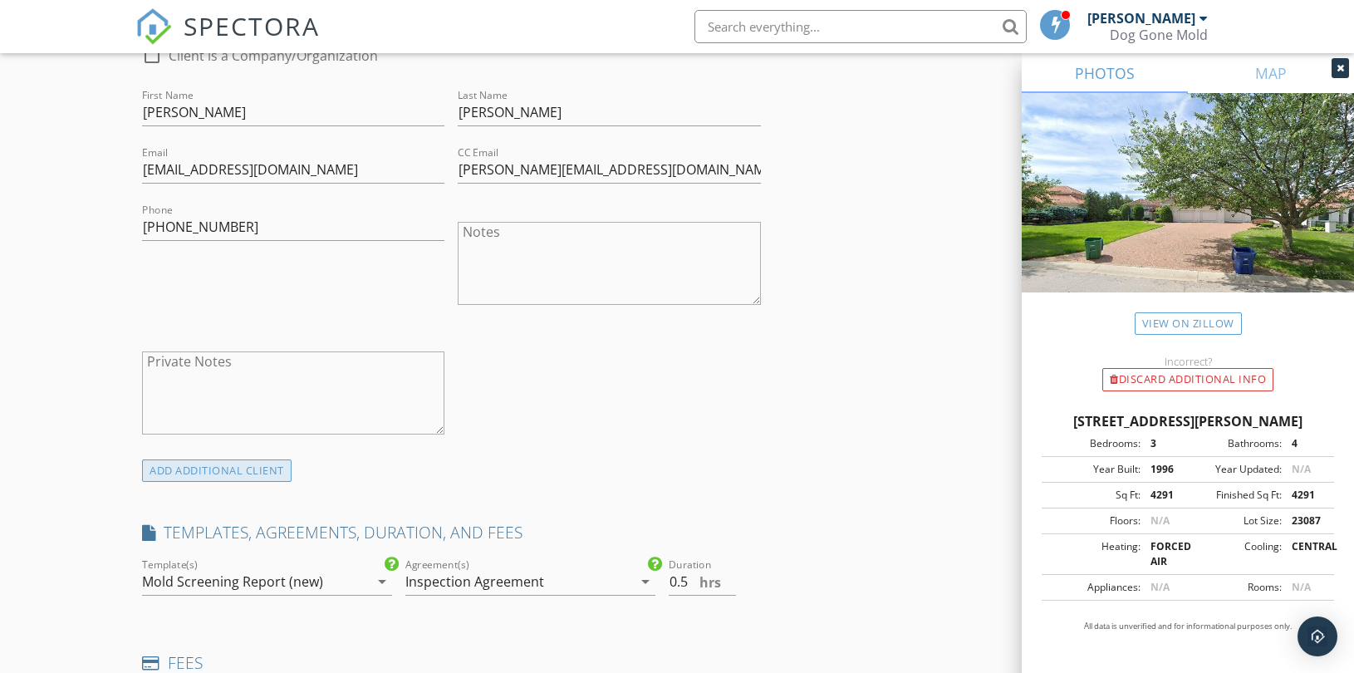
click at [272, 475] on div "ADD ADDITIONAL client" at bounding box center [216, 470] width 149 height 22
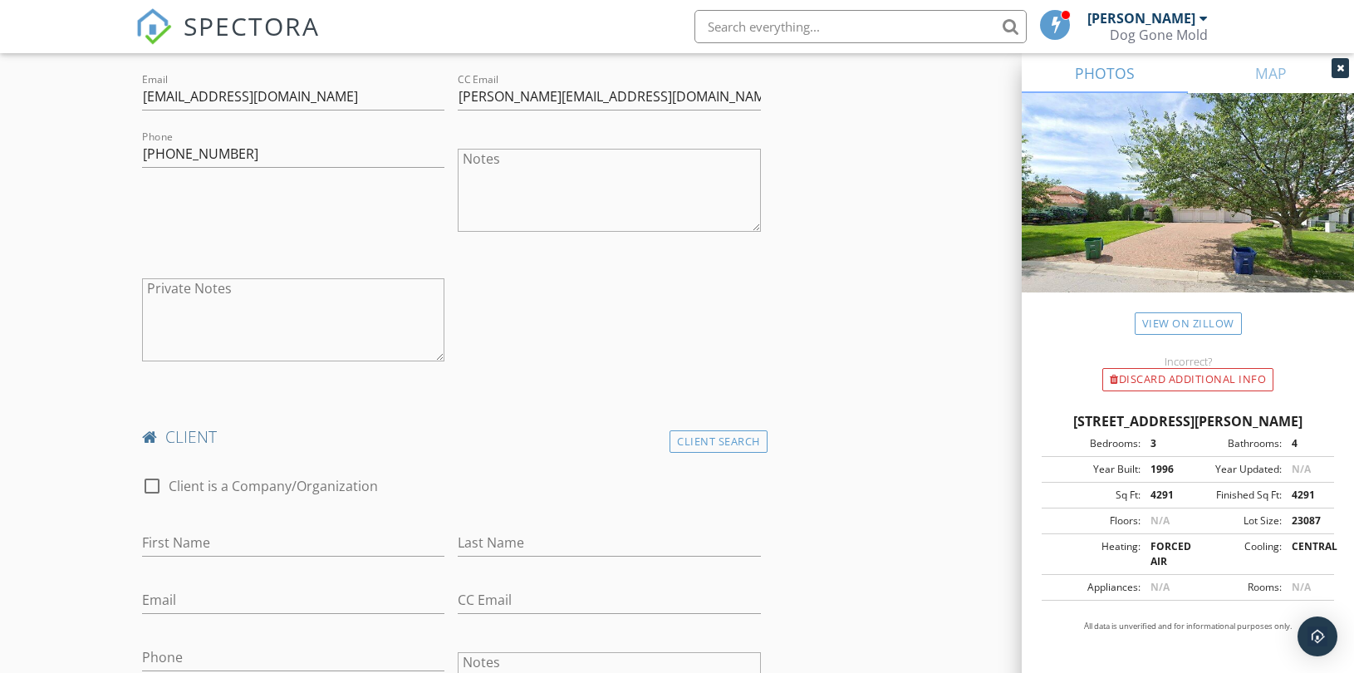
scroll to position [1081, 0]
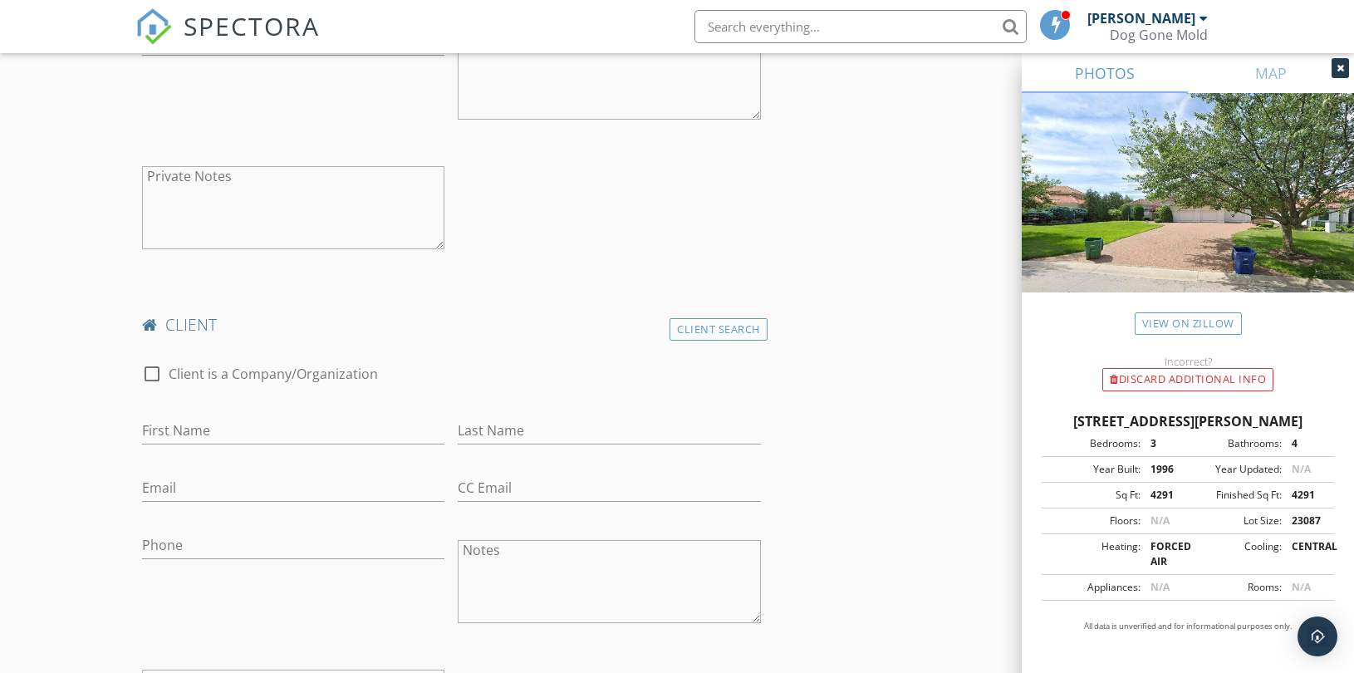
click at [156, 371] on div at bounding box center [152, 374] width 28 height 28
checkbox input "true"
click at [236, 432] on input "Enable Client CC email for this inspection" at bounding box center [451, 430] width 619 height 27
paste input "360 Inspections"
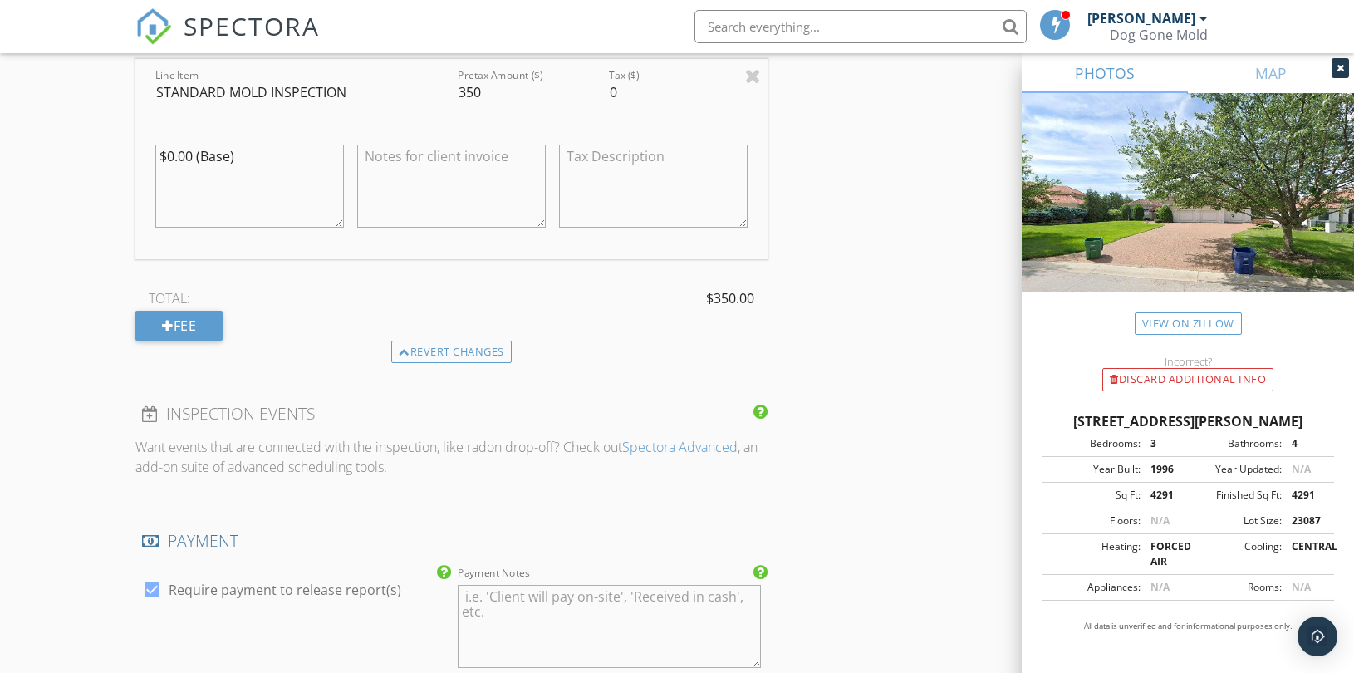
scroll to position [2372, 0]
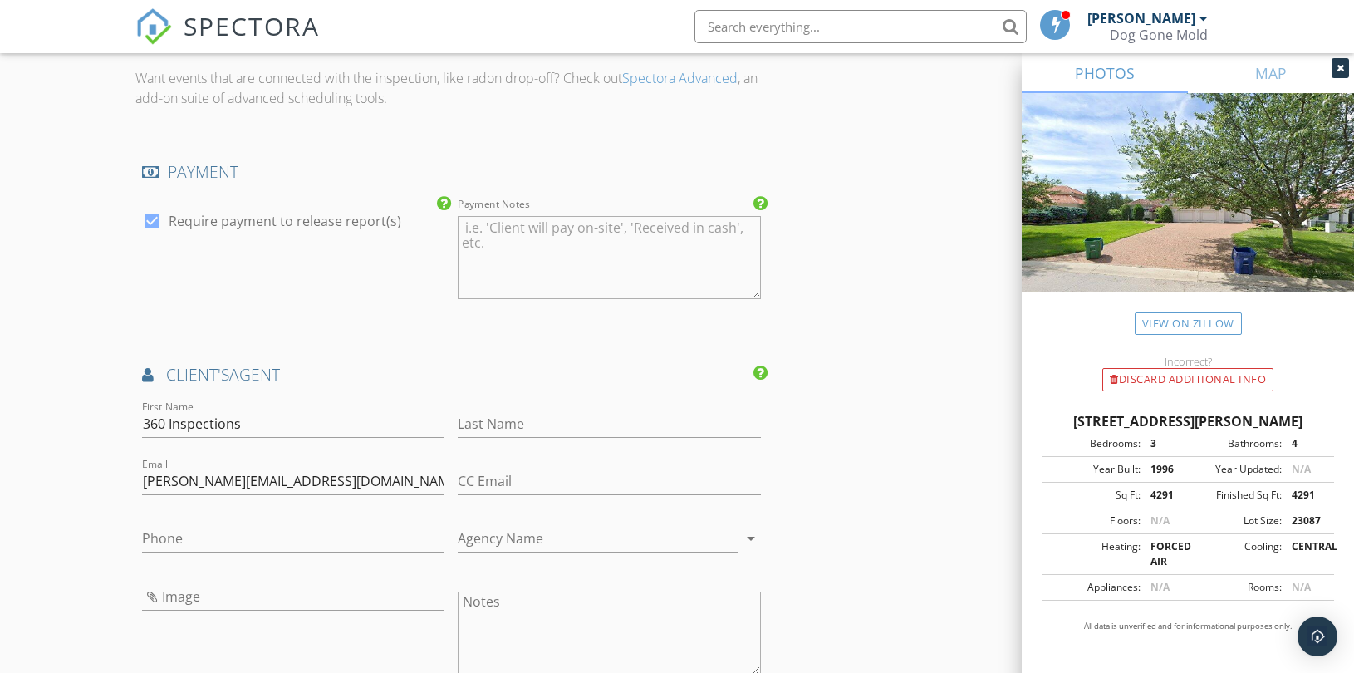
type input "360 Inspections"
drag, startPoint x: 346, startPoint y: 480, endPoint x: 25, endPoint y: 497, distance: 321.0
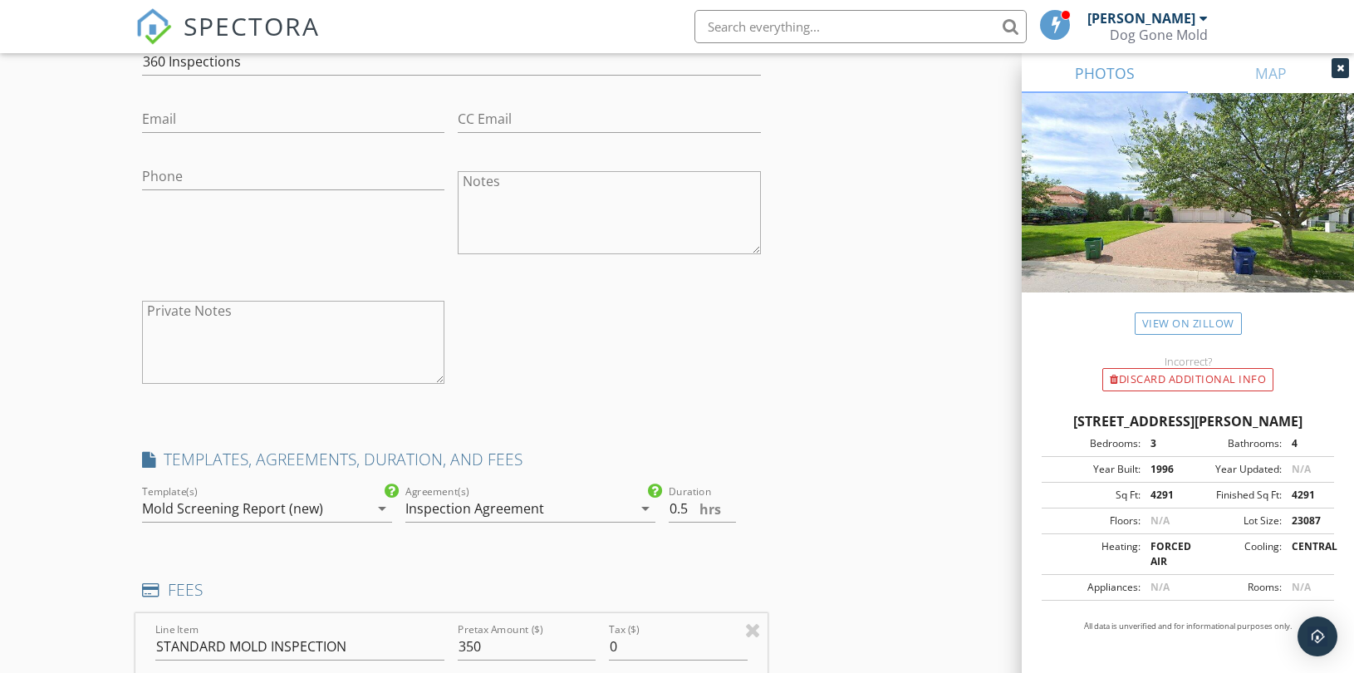
scroll to position [1265, 0]
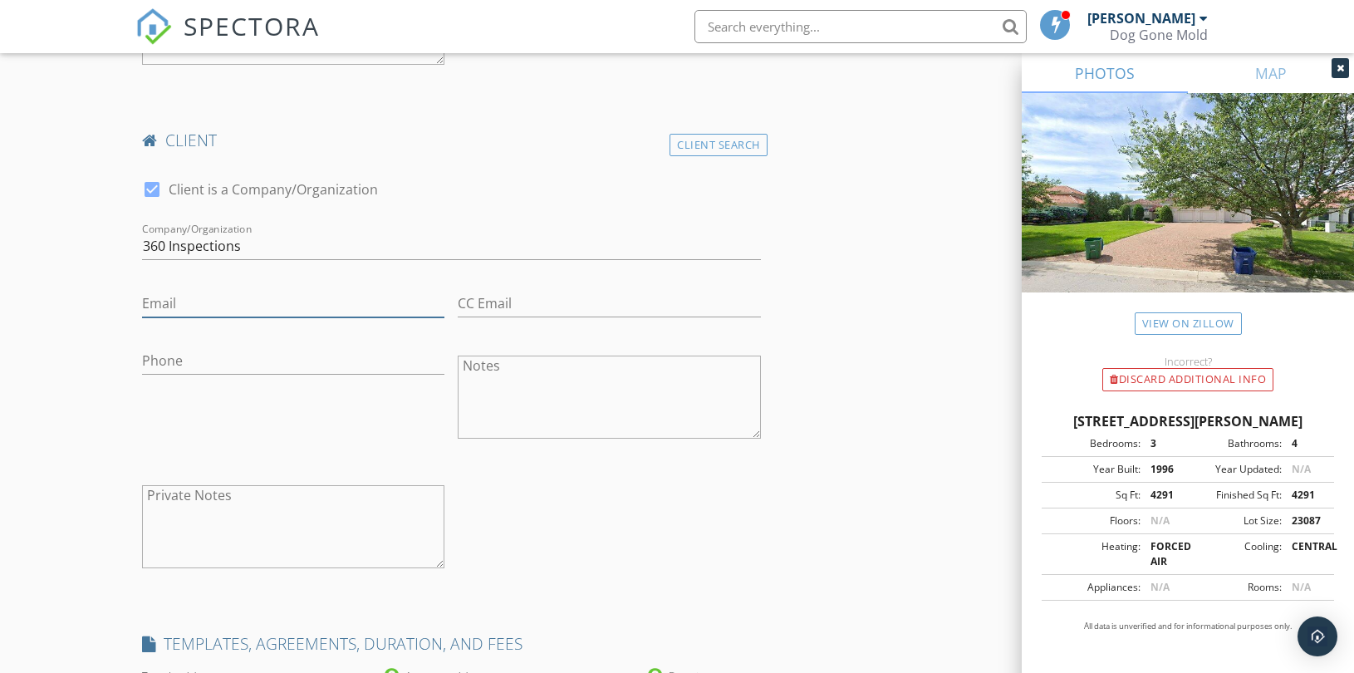
click at [237, 301] on input "Email" at bounding box center [293, 303] width 302 height 27
paste input "dustin@360inspectionskc.com"
type input "dustin@360inspectionskc.com"
click at [221, 368] on input "Phone" at bounding box center [293, 360] width 302 height 27
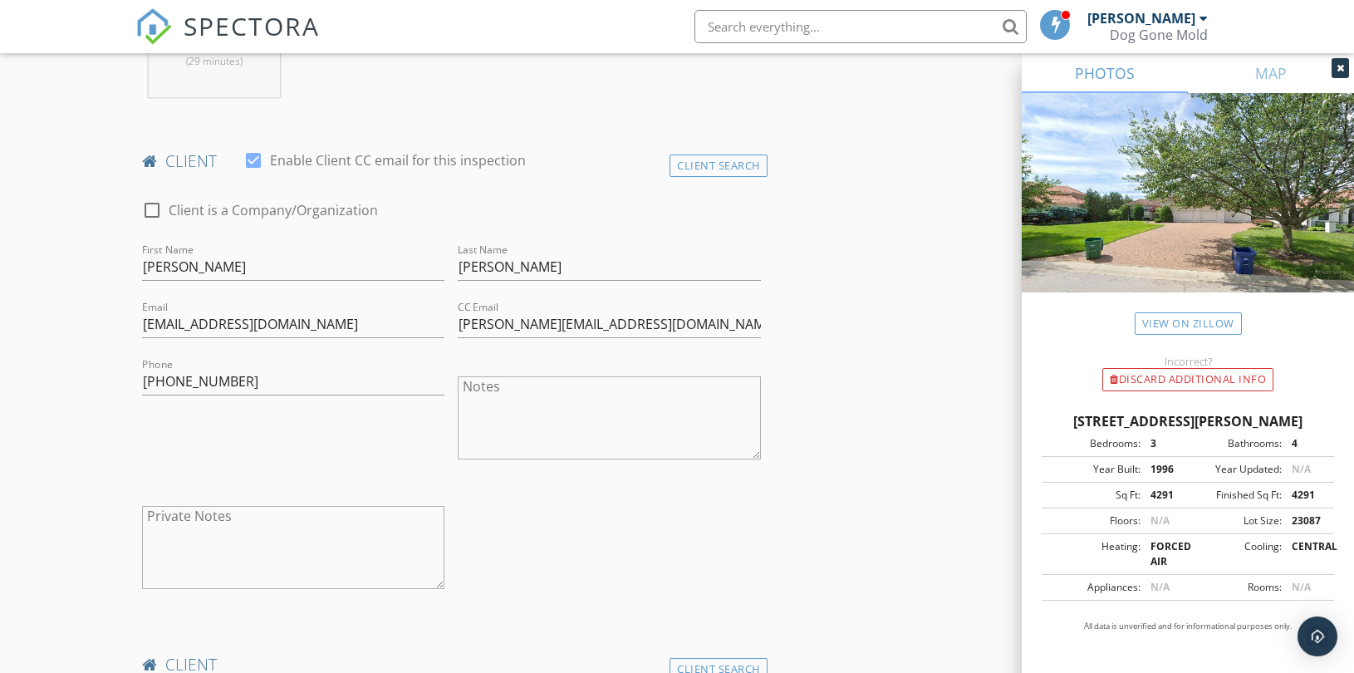
scroll to position [711, 0]
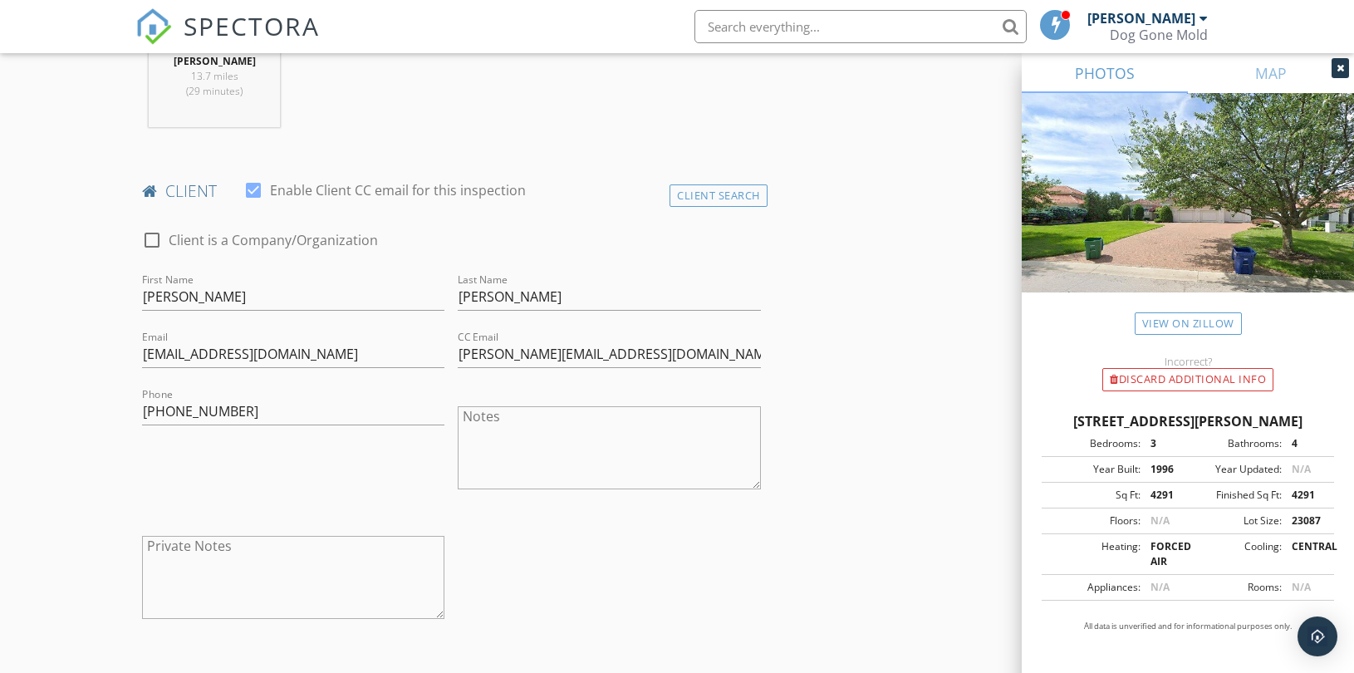
type input "913-302-9195"
click at [468, 296] on input "Janis Clemens" at bounding box center [609, 296] width 302 height 27
click at [467, 296] on input "Janis Clemens" at bounding box center [609, 296] width 302 height 27
click at [493, 416] on textarea "Notes" at bounding box center [609, 447] width 302 height 83
paste textarea "Janis"
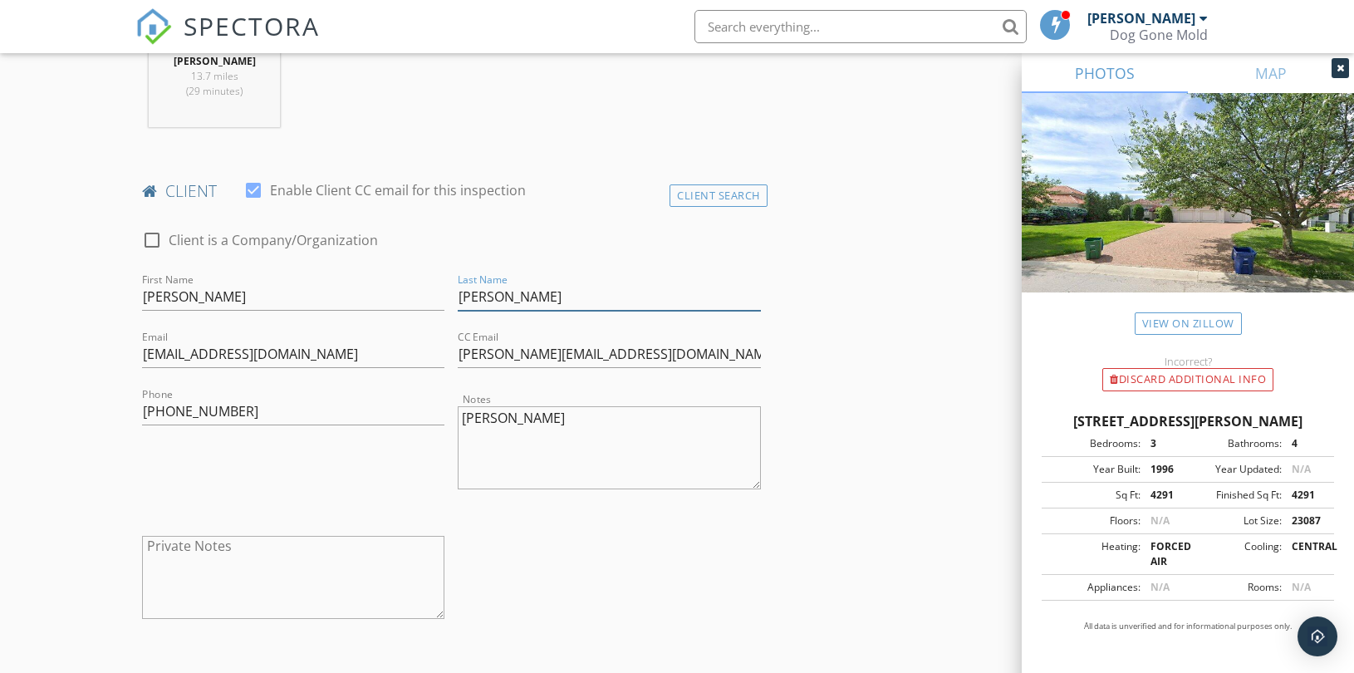
click at [515, 297] on input "Janis Clemens" at bounding box center [609, 296] width 302 height 27
click at [505, 412] on textarea "Janis" at bounding box center [609, 447] width 302 height 83
paste textarea "Clemens"
type textarea "Janis Clemens"
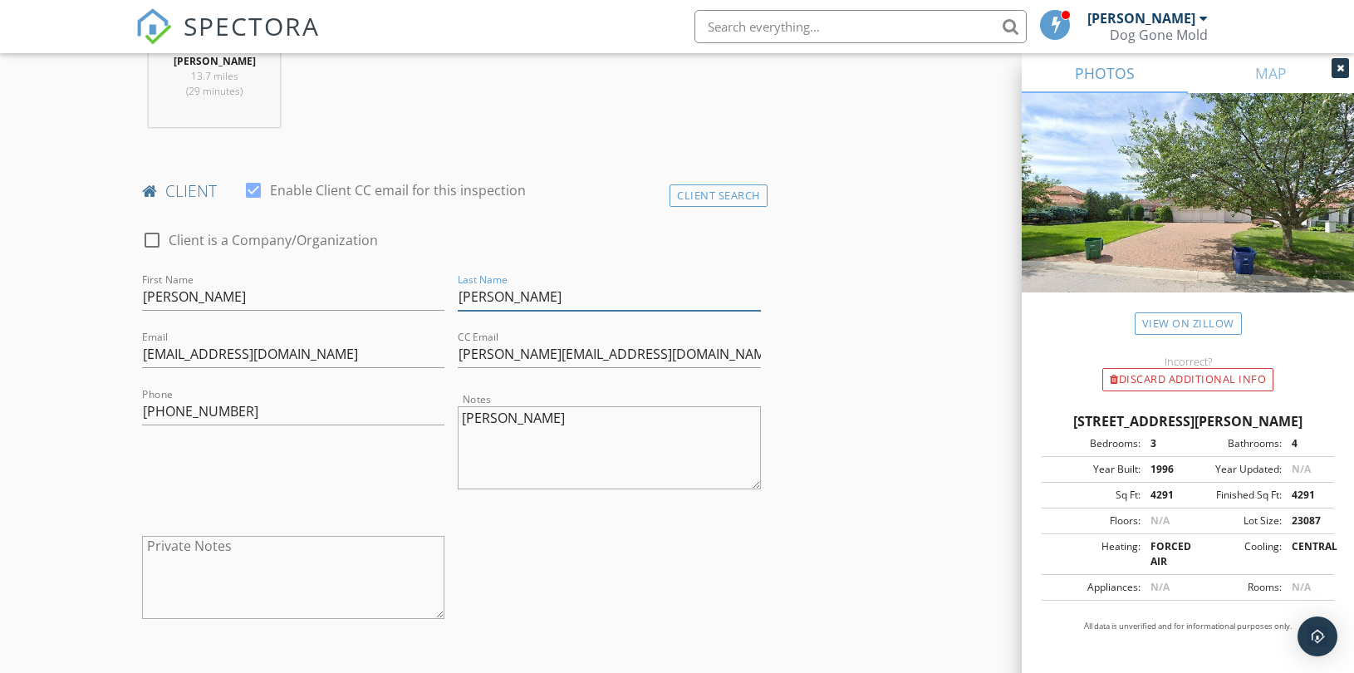
drag, startPoint x: 492, startPoint y: 292, endPoint x: 458, endPoint y: 300, distance: 35.1
click at [458, 300] on input "Janis Clemens" at bounding box center [609, 296] width 302 height 27
type input "Clemens"
drag, startPoint x: 592, startPoint y: 344, endPoint x: 447, endPoint y: 362, distance: 146.5
click at [449, 362] on div "check_box_outline_blank Client is a Company/Organization First Name Rob Last Na…" at bounding box center [451, 430] width 632 height 434
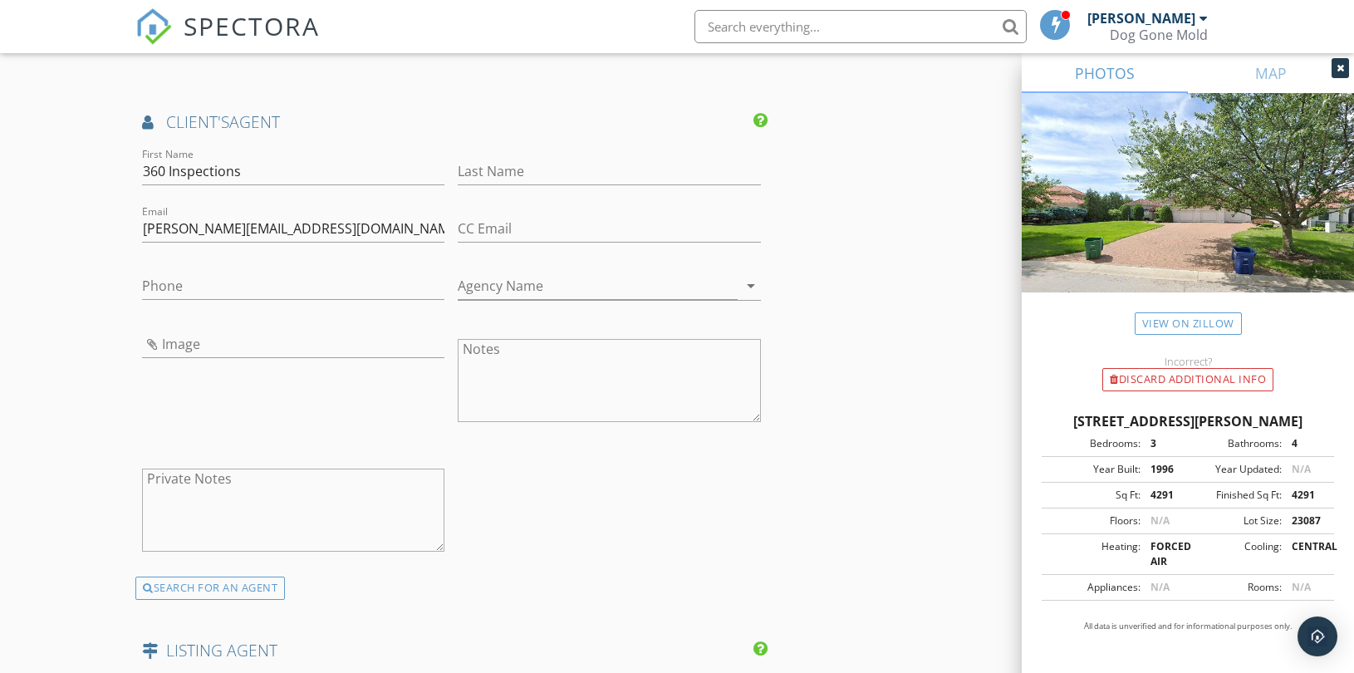
scroll to position [2649, 0]
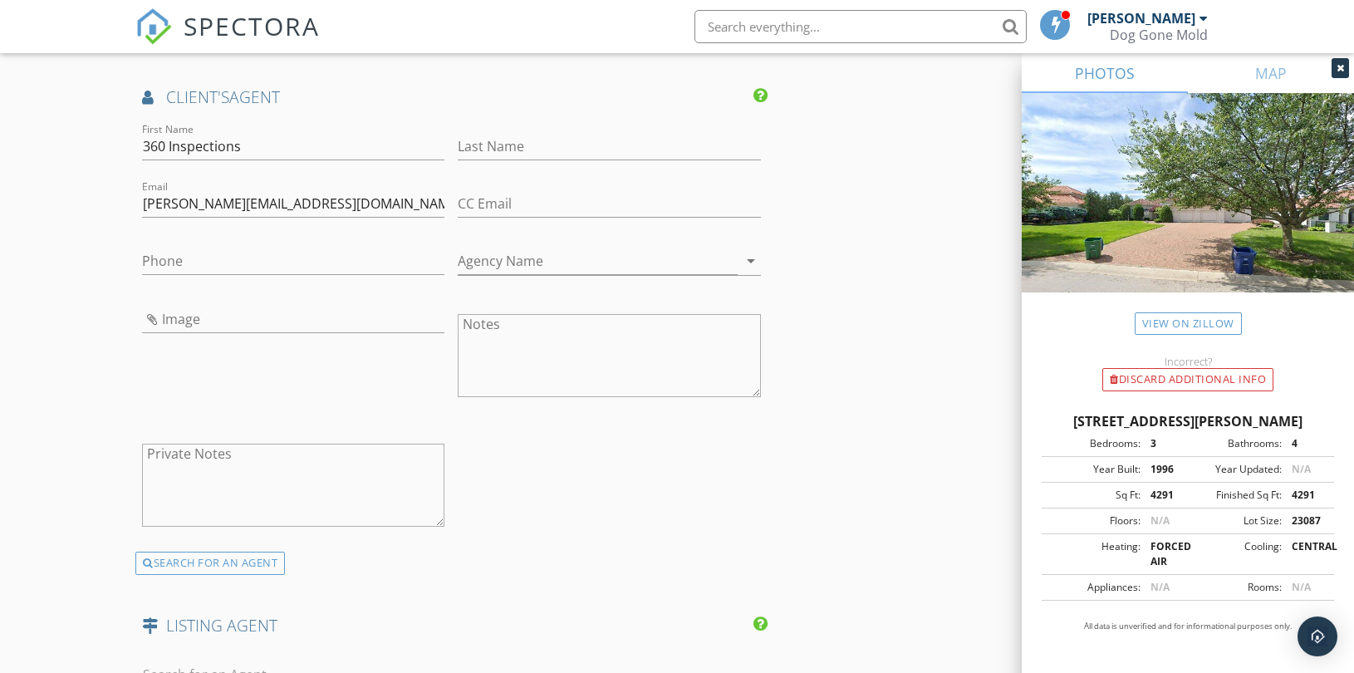
drag, startPoint x: 233, startPoint y: 559, endPoint x: 242, endPoint y: 526, distance: 34.5
click at [233, 559] on div "SEARCH FOR AN AGENT" at bounding box center [209, 562] width 149 height 23
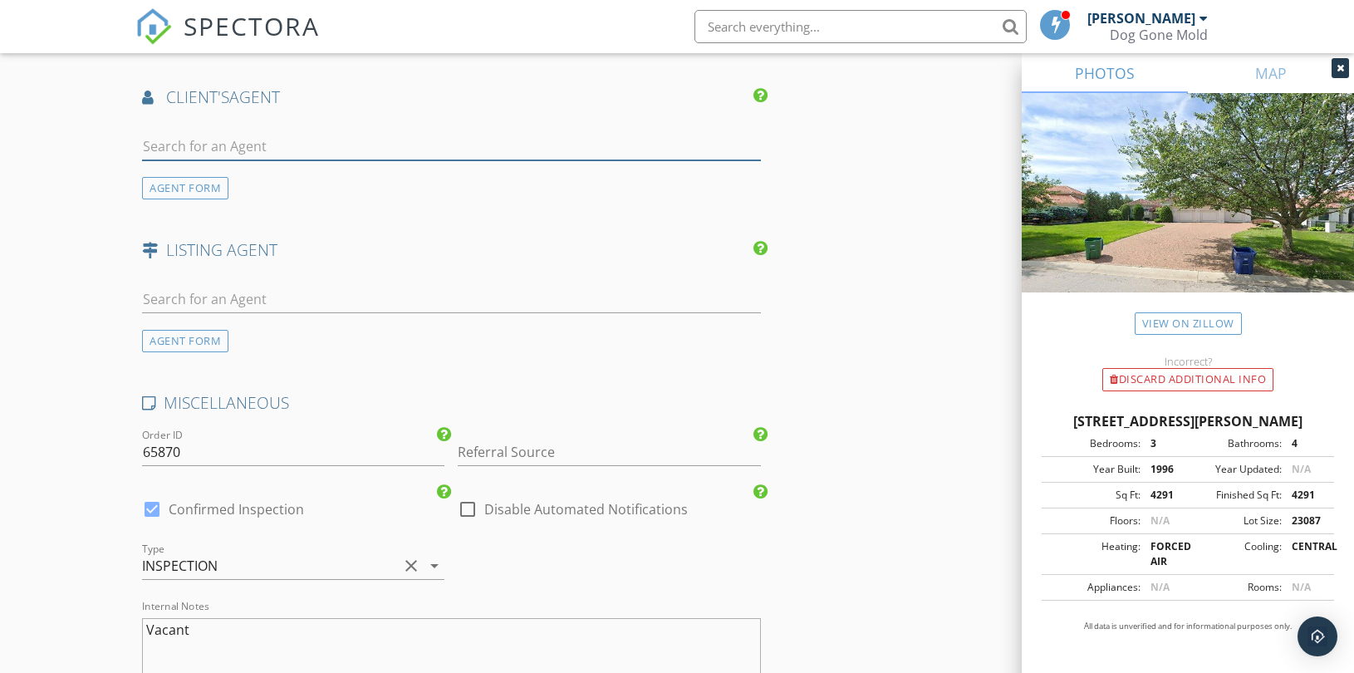
click at [272, 148] on input "text" at bounding box center [451, 146] width 619 height 27
paste input "tim@timandjana.com"
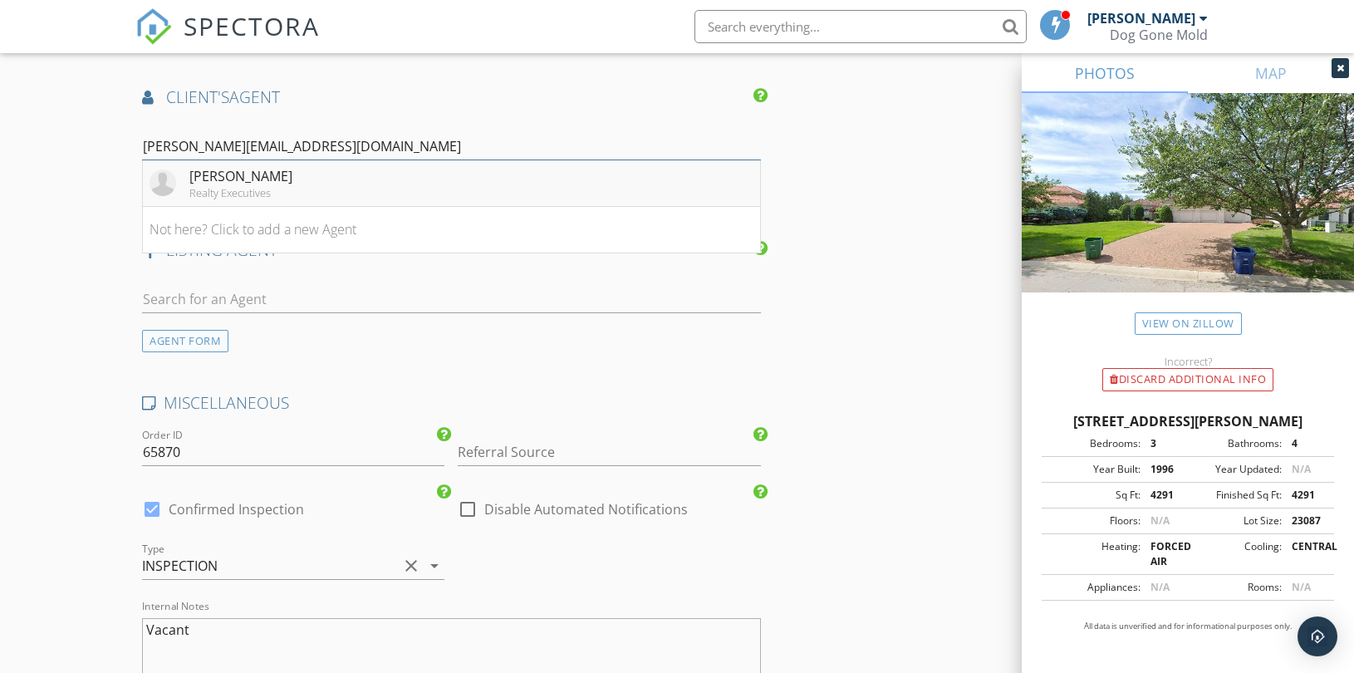
type input "tim@timandjana.com"
click at [275, 187] on li "Tim Allen Realty Executives" at bounding box center [451, 183] width 617 height 47
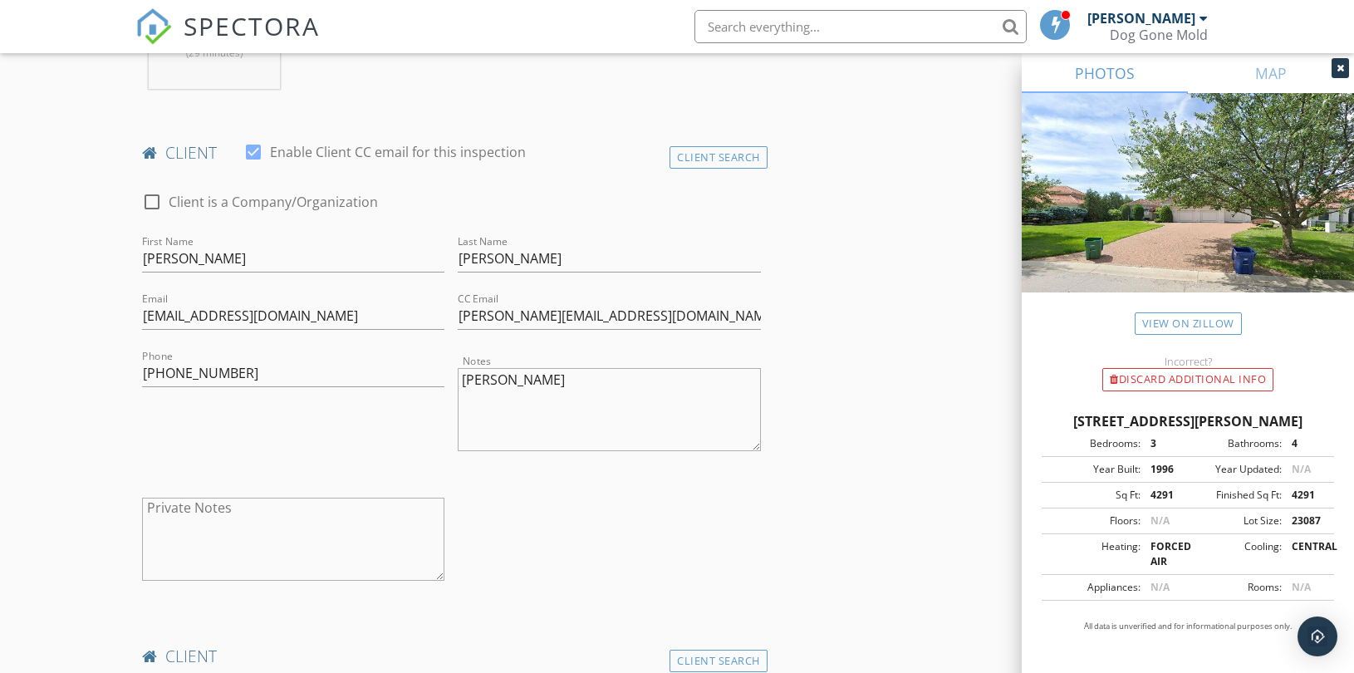
scroll to position [707, 0]
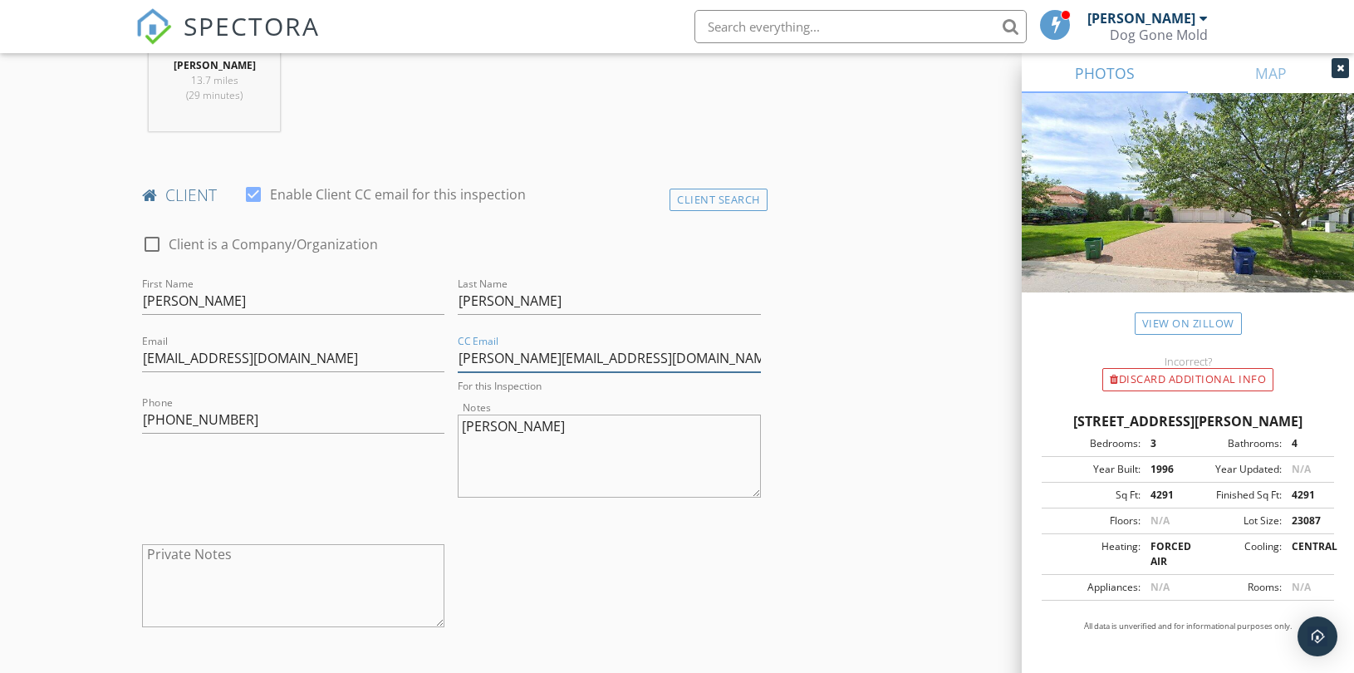
drag, startPoint x: 609, startPoint y: 363, endPoint x: 435, endPoint y: 361, distance: 173.6
click at [435, 361] on div "check_box_outline_blank Client is a Company/Organization First Name Rob Last Na…" at bounding box center [451, 435] width 632 height 434
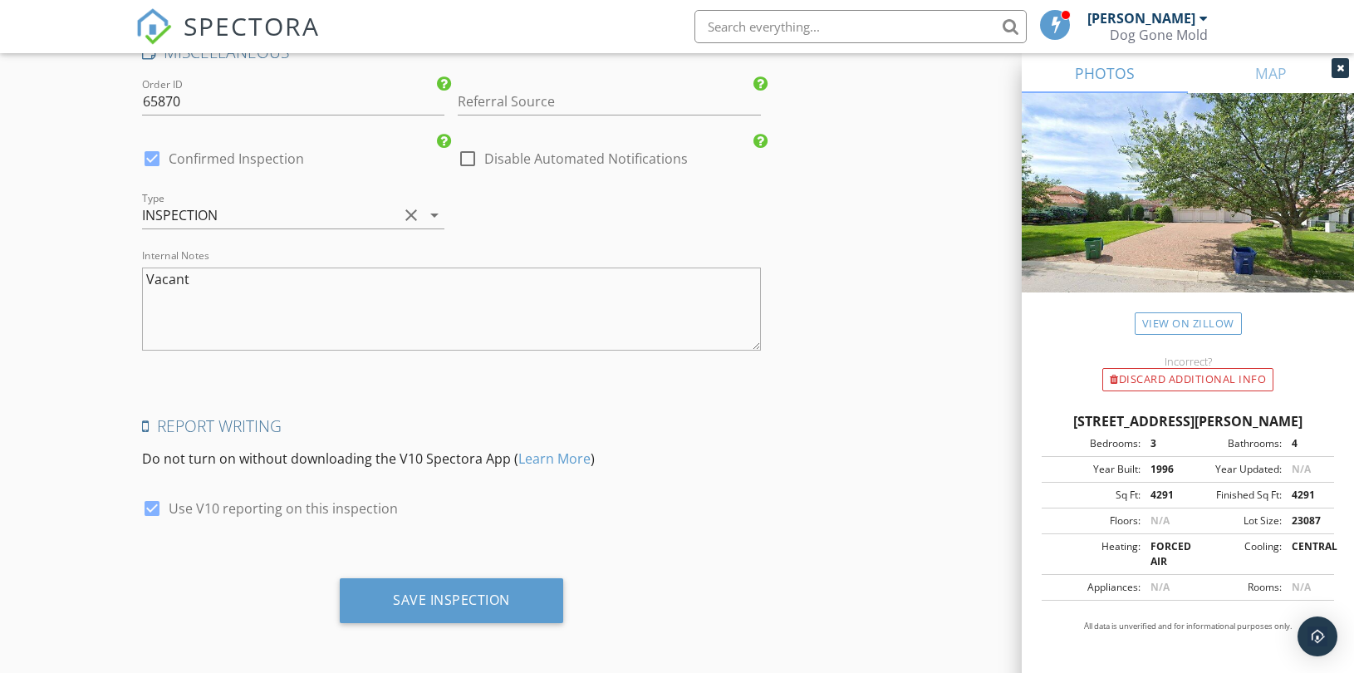
scroll to position [3386, 0]
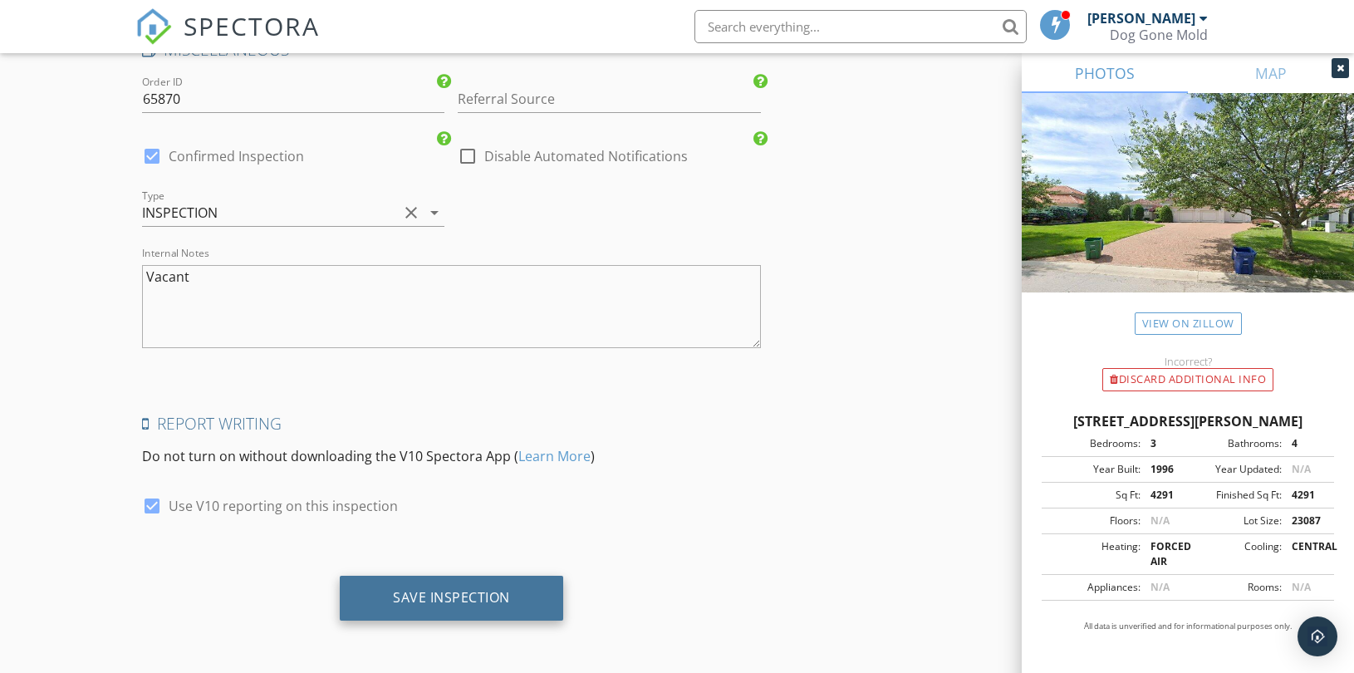
click at [466, 601] on div "Save Inspection" at bounding box center [451, 597] width 117 height 17
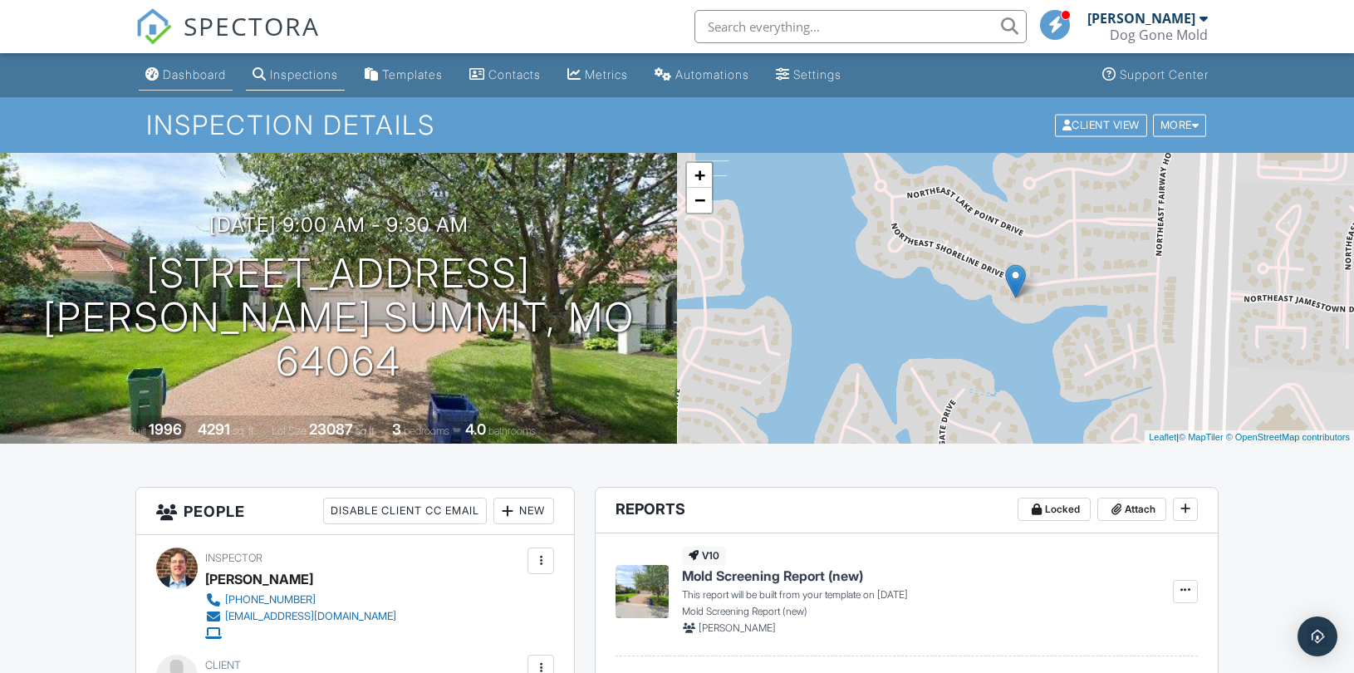
click at [206, 76] on div "Dashboard" at bounding box center [194, 74] width 63 height 14
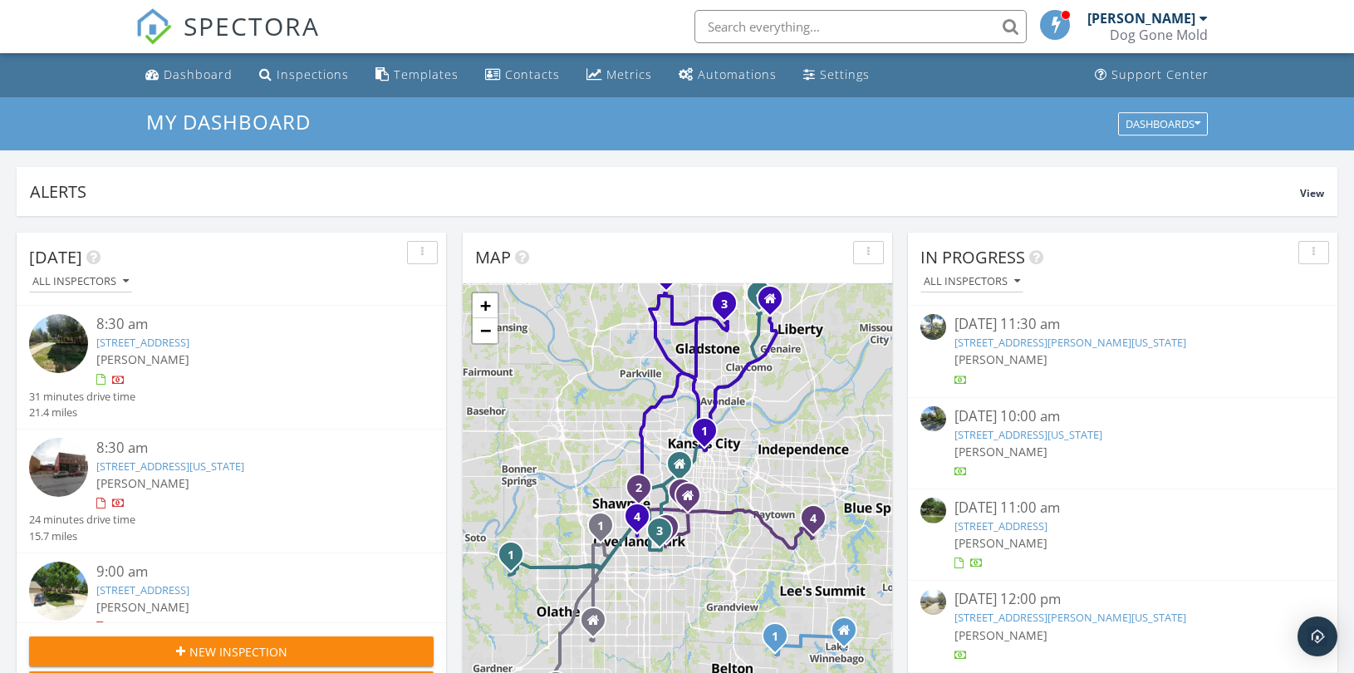
scroll to position [645, 0]
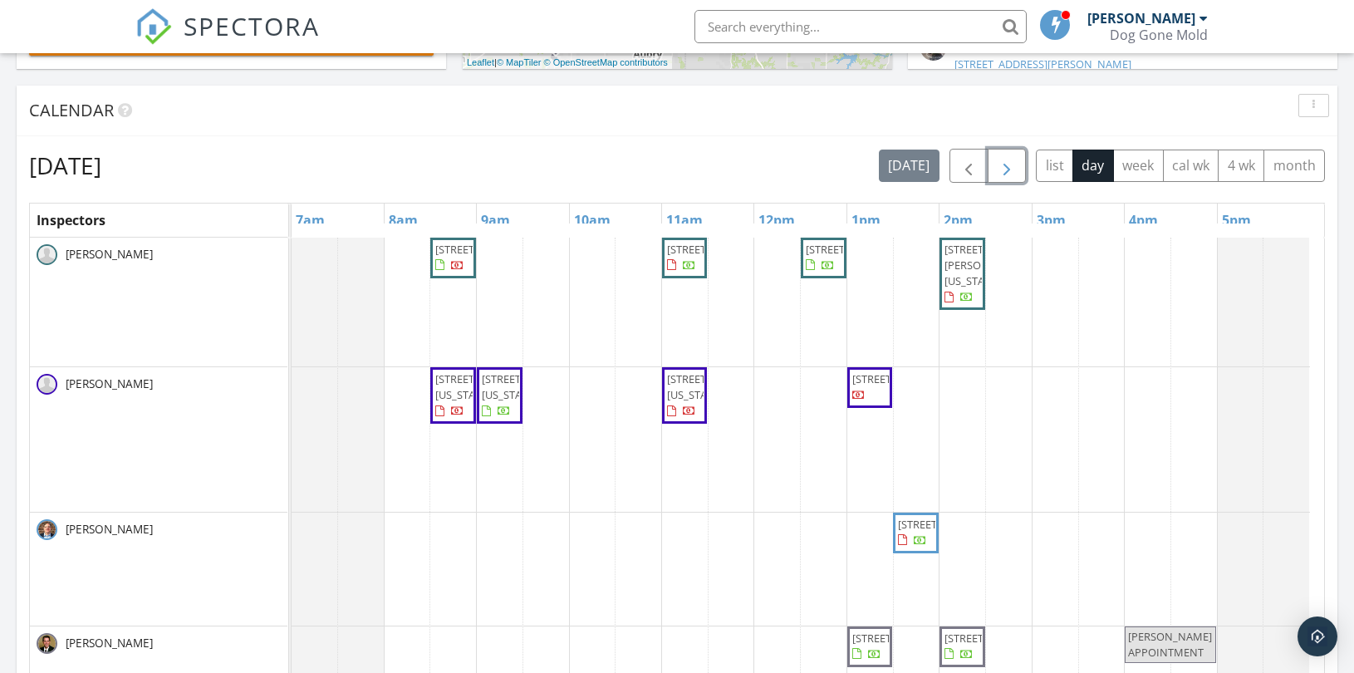
click at [1002, 161] on span "button" at bounding box center [1007, 166] width 20 height 20
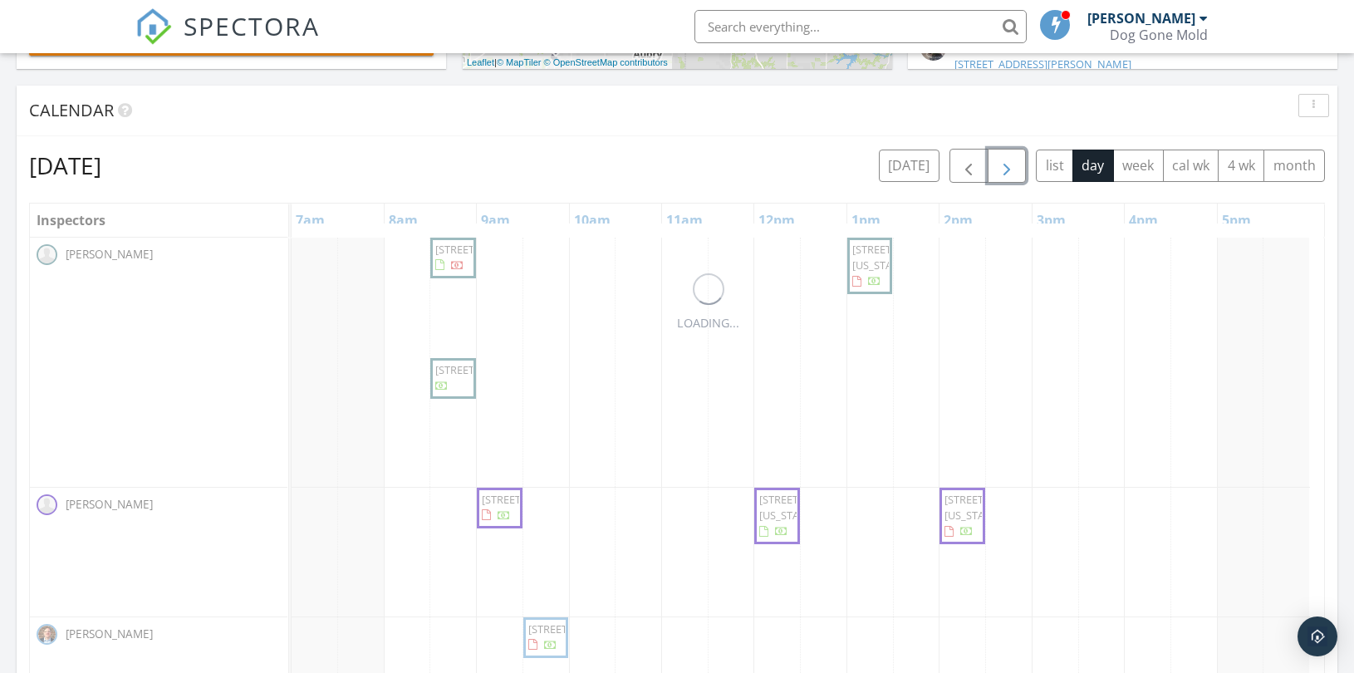
click at [1002, 161] on span "button" at bounding box center [1007, 166] width 20 height 20
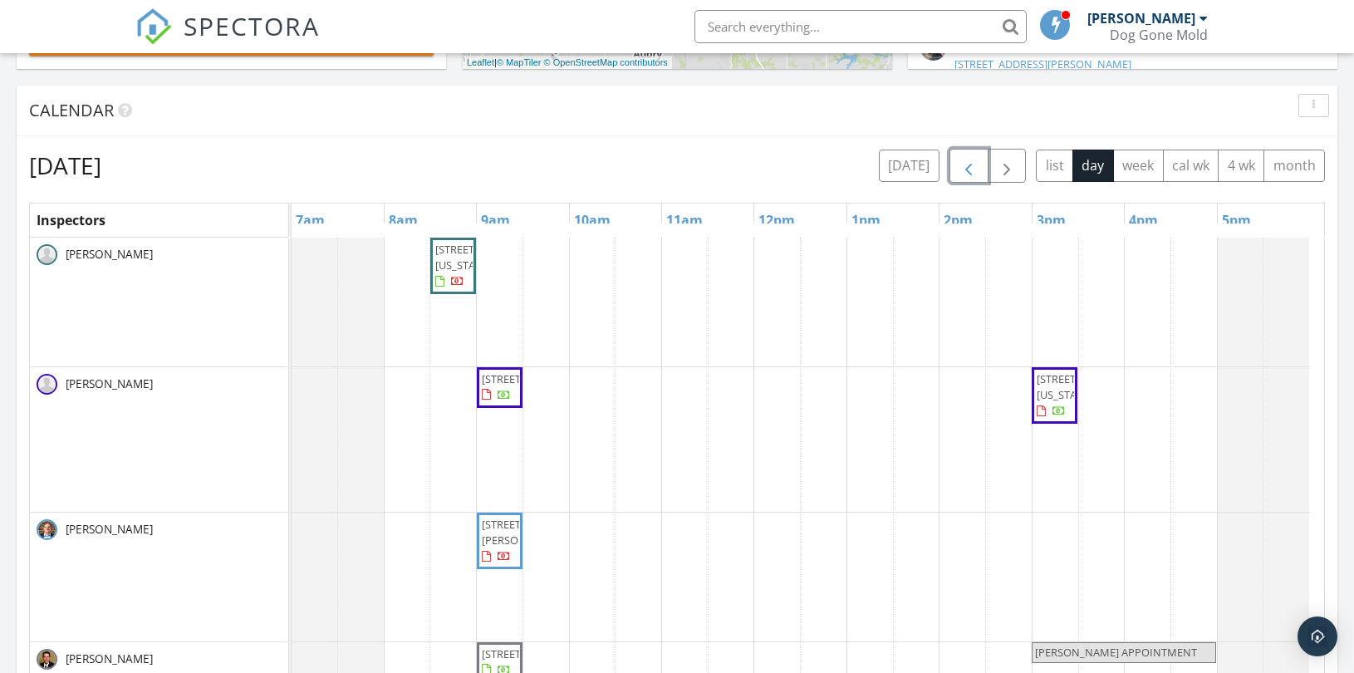
click at [960, 170] on span "button" at bounding box center [968, 166] width 20 height 20
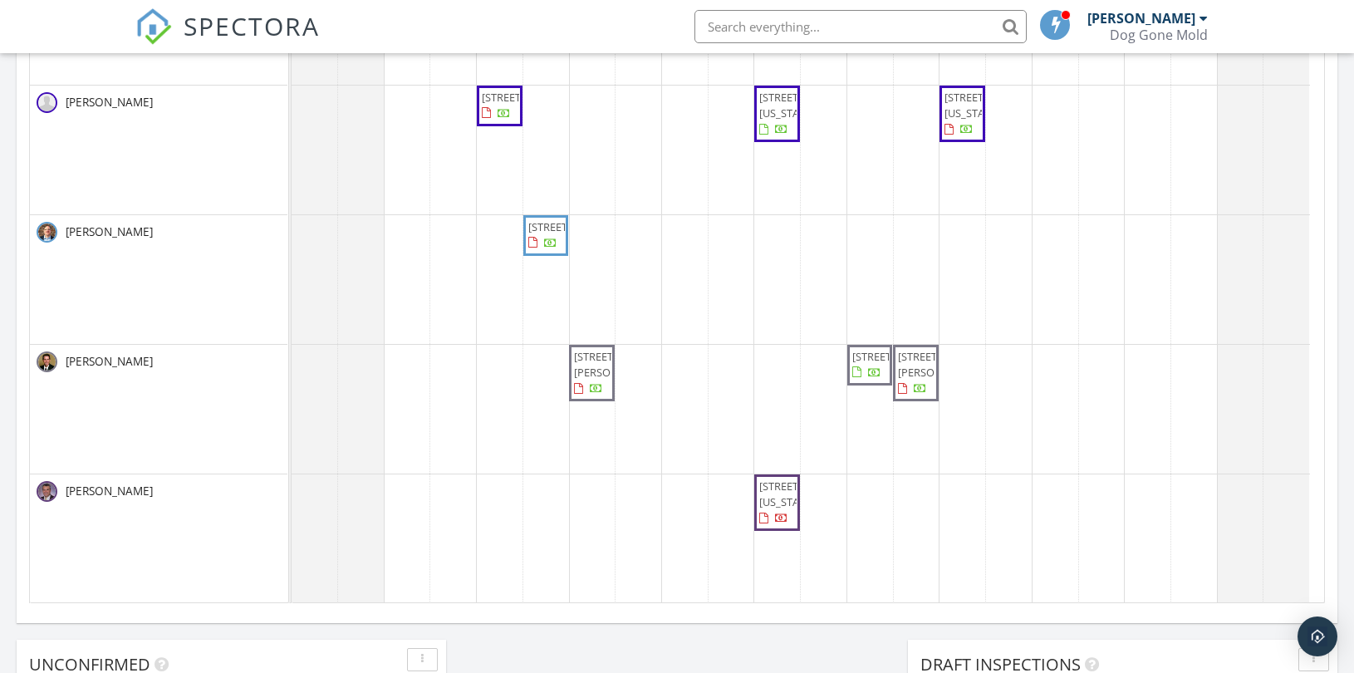
scroll to position [923, 0]
click at [867, 493] on div "18802 W 117th St, Olathe 66061 12 W Dartmouth Rd, Kansas City 64113 26891 W 108…" at bounding box center [808, 218] width 1032 height 767
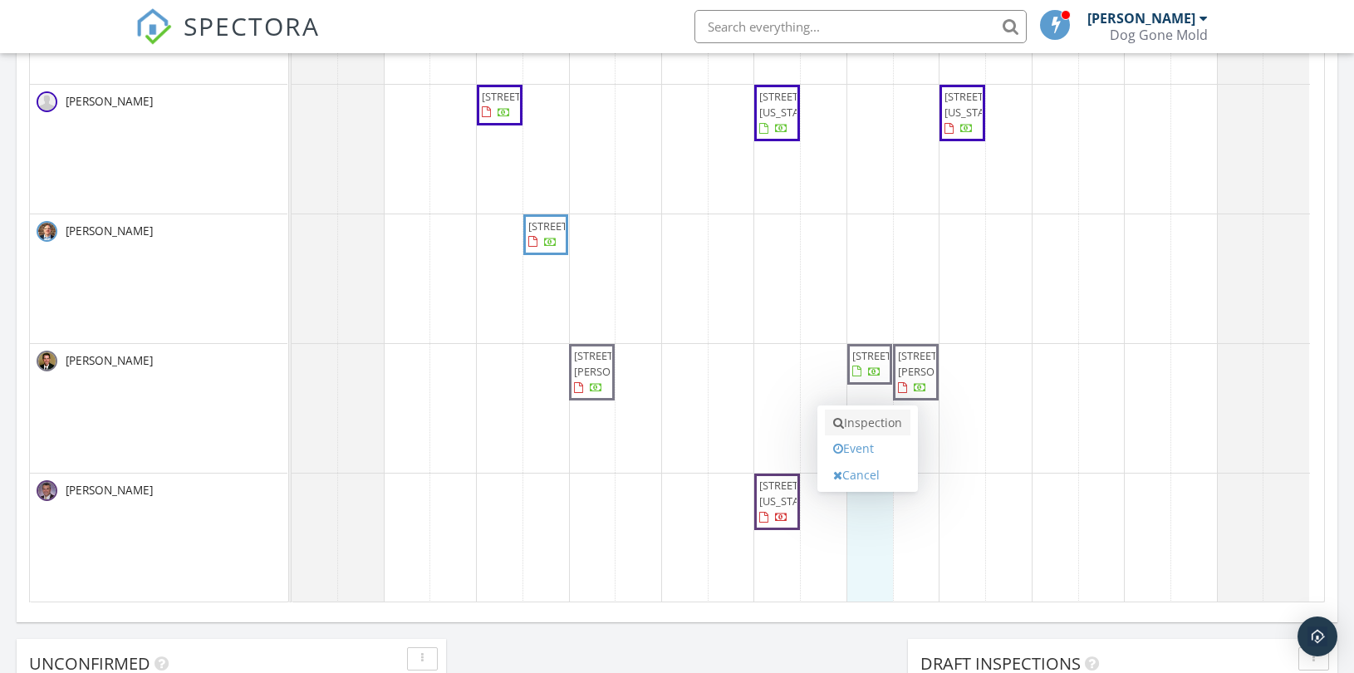
click at [861, 424] on link "Inspection" at bounding box center [868, 422] width 86 height 27
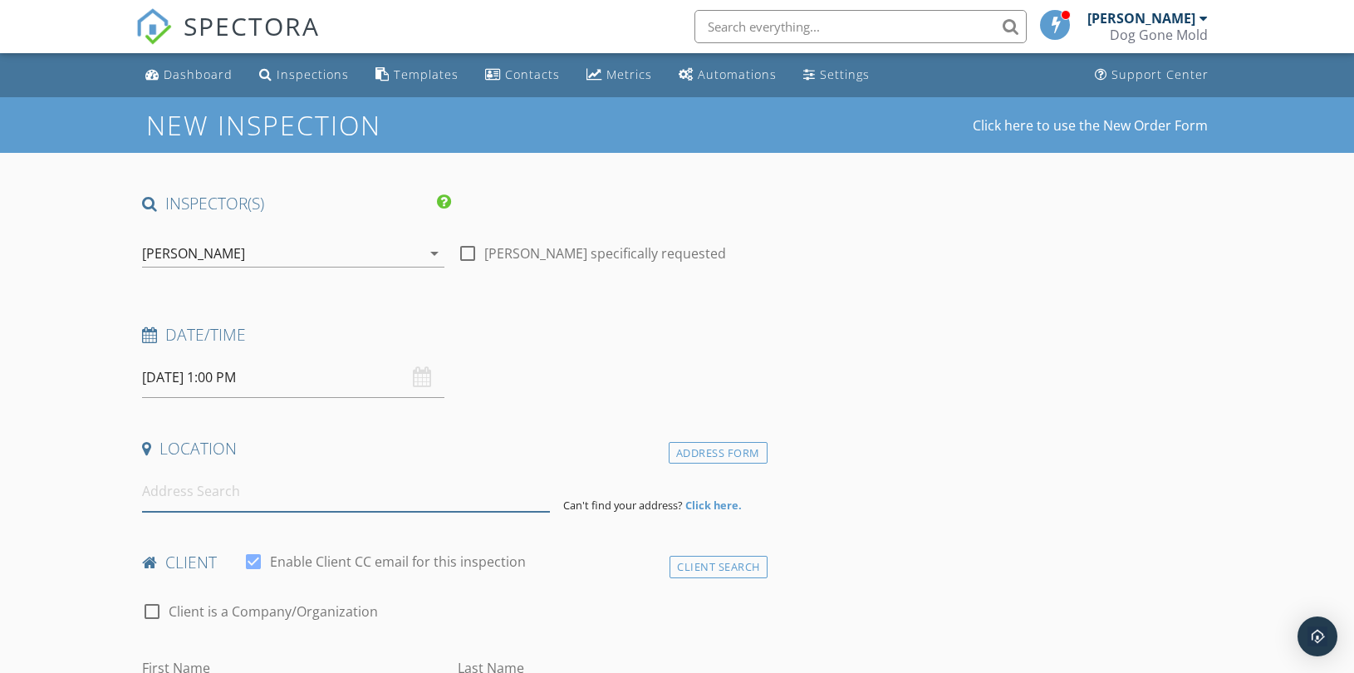
click at [276, 505] on input at bounding box center [346, 491] width 408 height 41
paste input "18 W 62nd St"
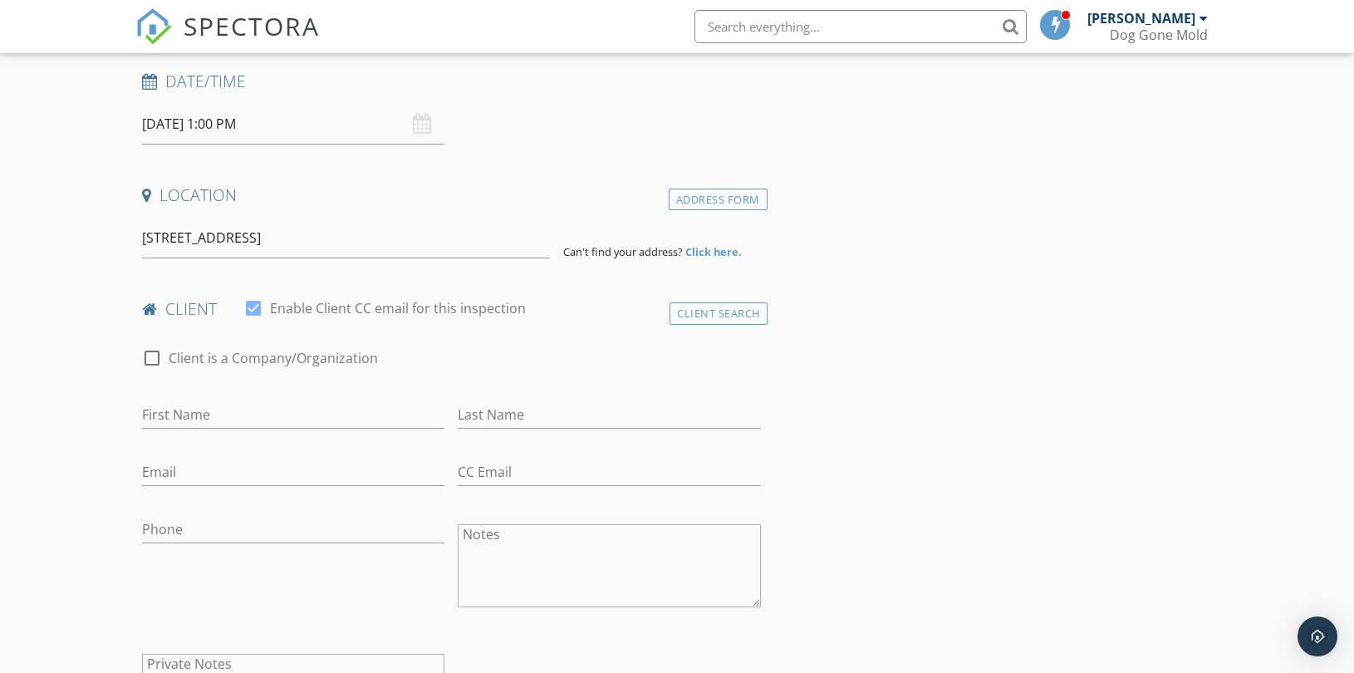
scroll to position [277, 0]
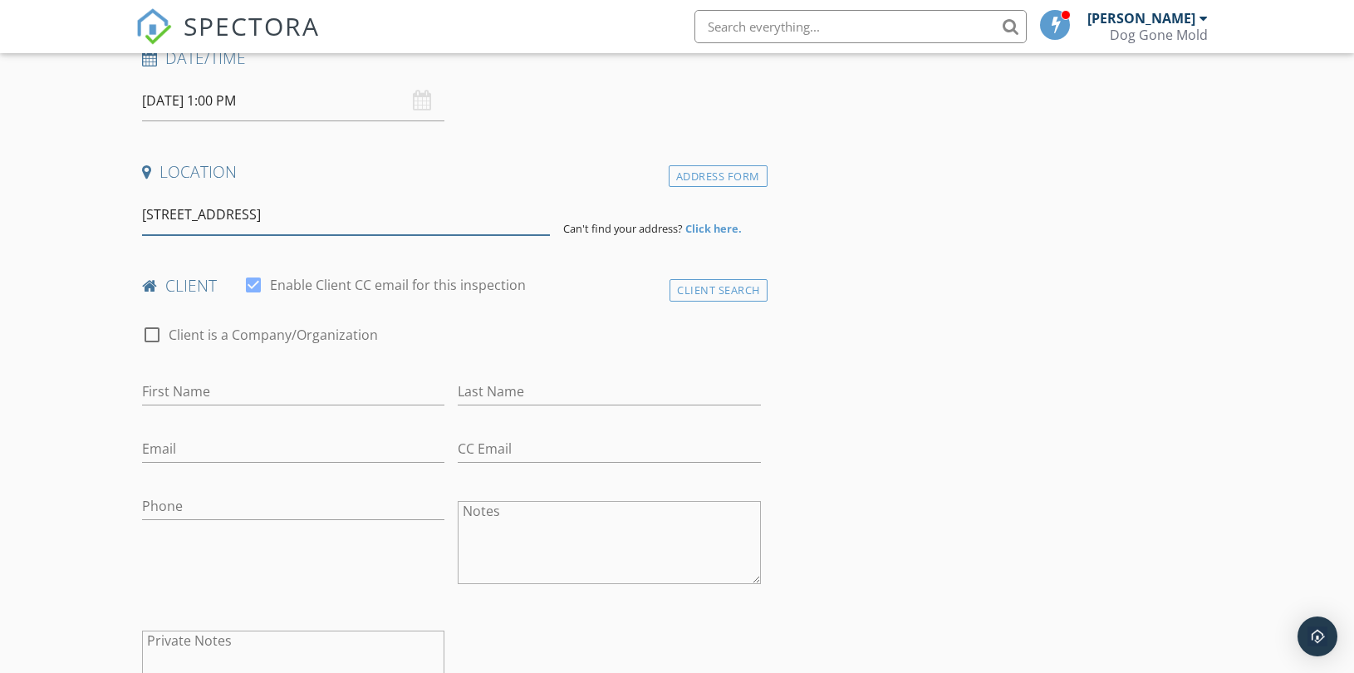
click at [278, 210] on input "18 W 62nd St" at bounding box center [346, 214] width 408 height 41
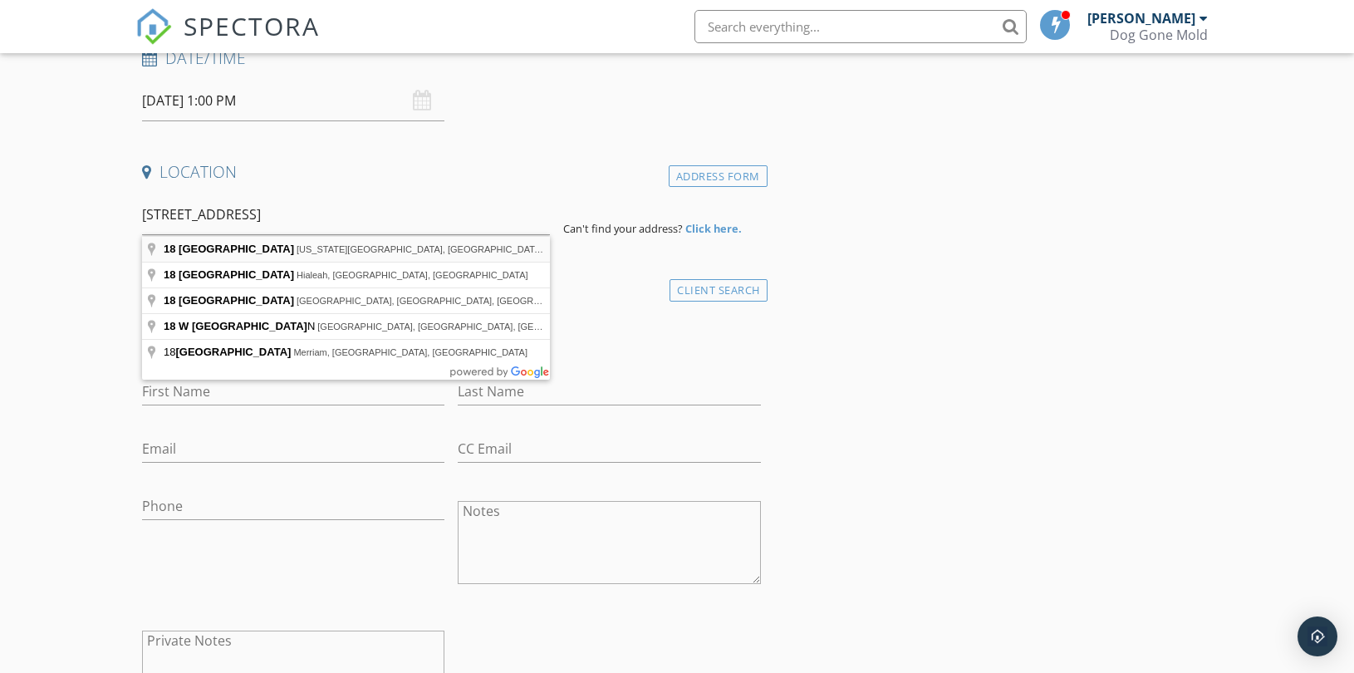
type input "18 West 62nd Street, Kansas City, MO, USA"
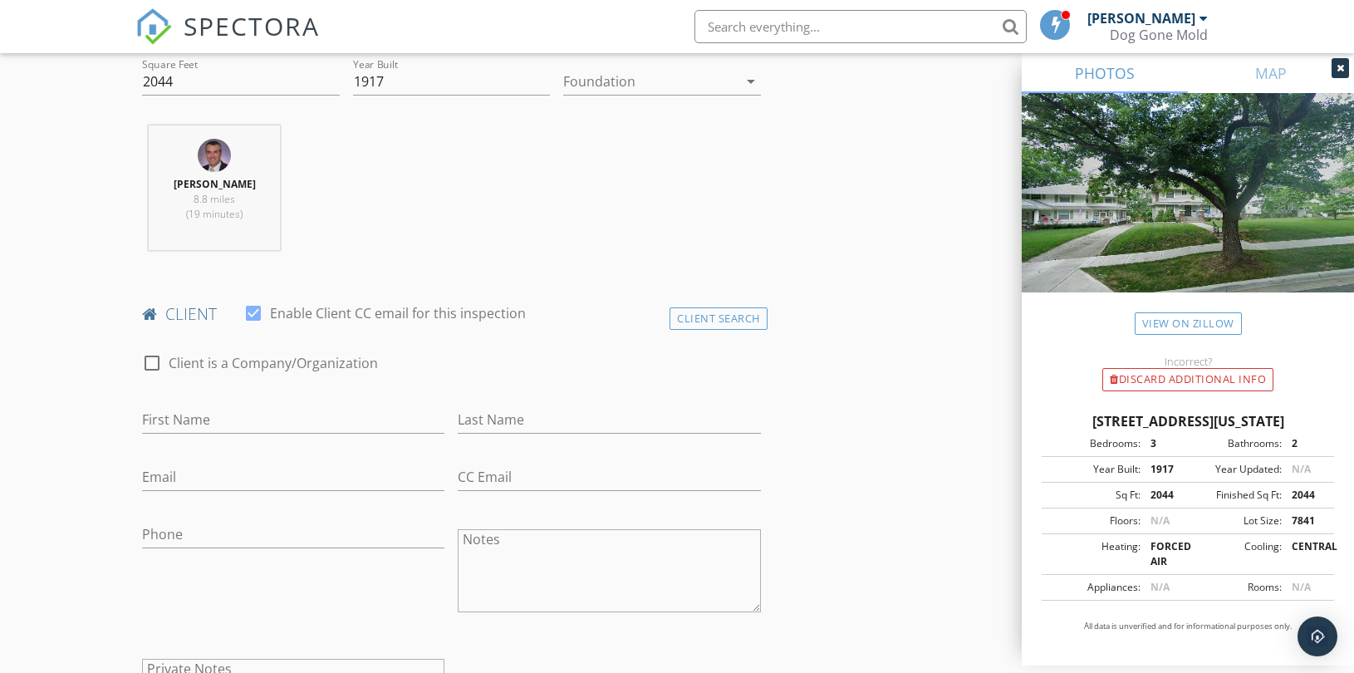
scroll to position [645, 0]
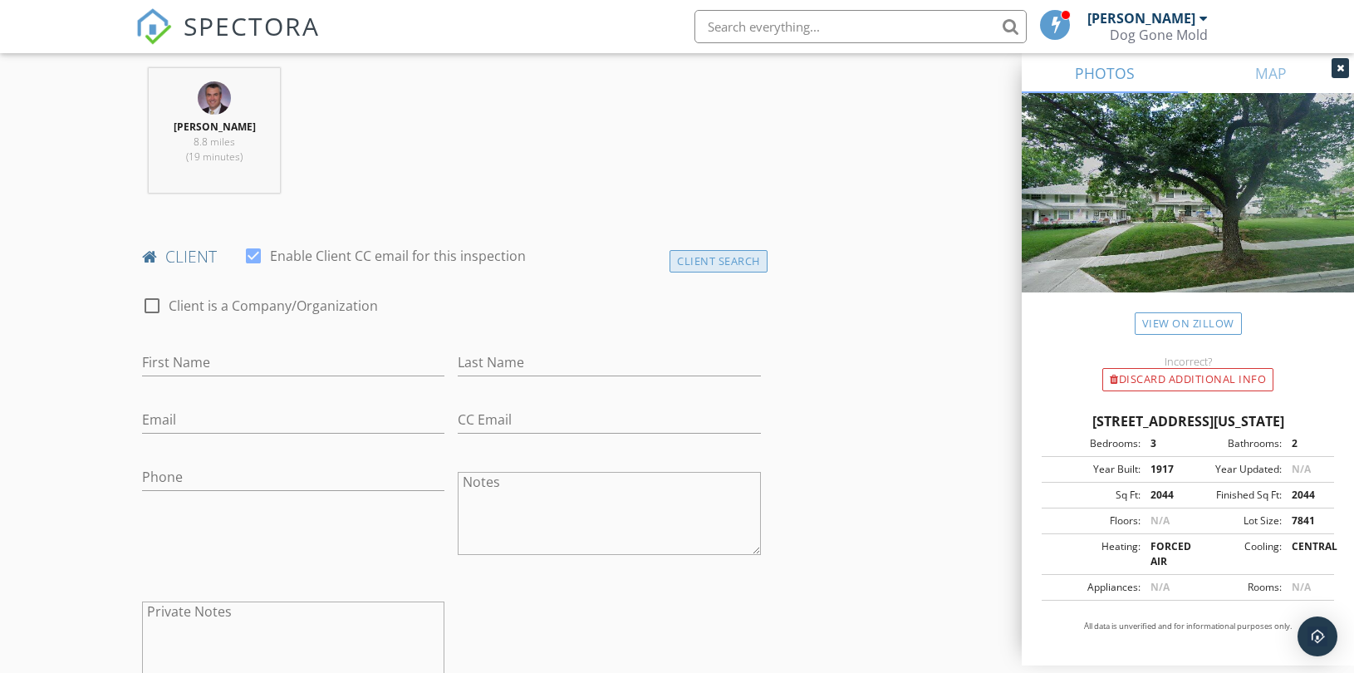
click at [694, 251] on div "Client Search" at bounding box center [718, 261] width 98 height 22
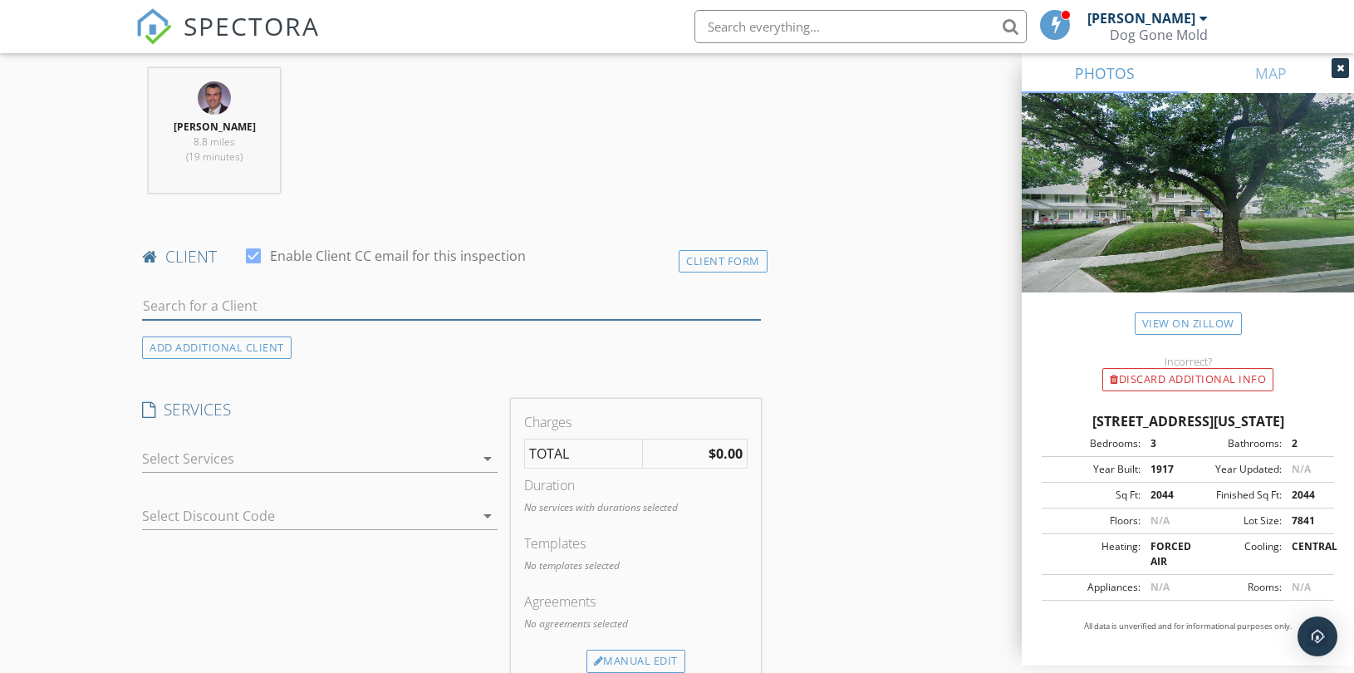
click at [320, 292] on input "text" at bounding box center [451, 305] width 619 height 27
paste input "Elizabeth Guensch"
type input "Elizabeth Guensch"
click at [292, 333] on div "No results found. Click to add a new Client" at bounding box center [274, 343] width 250 height 20
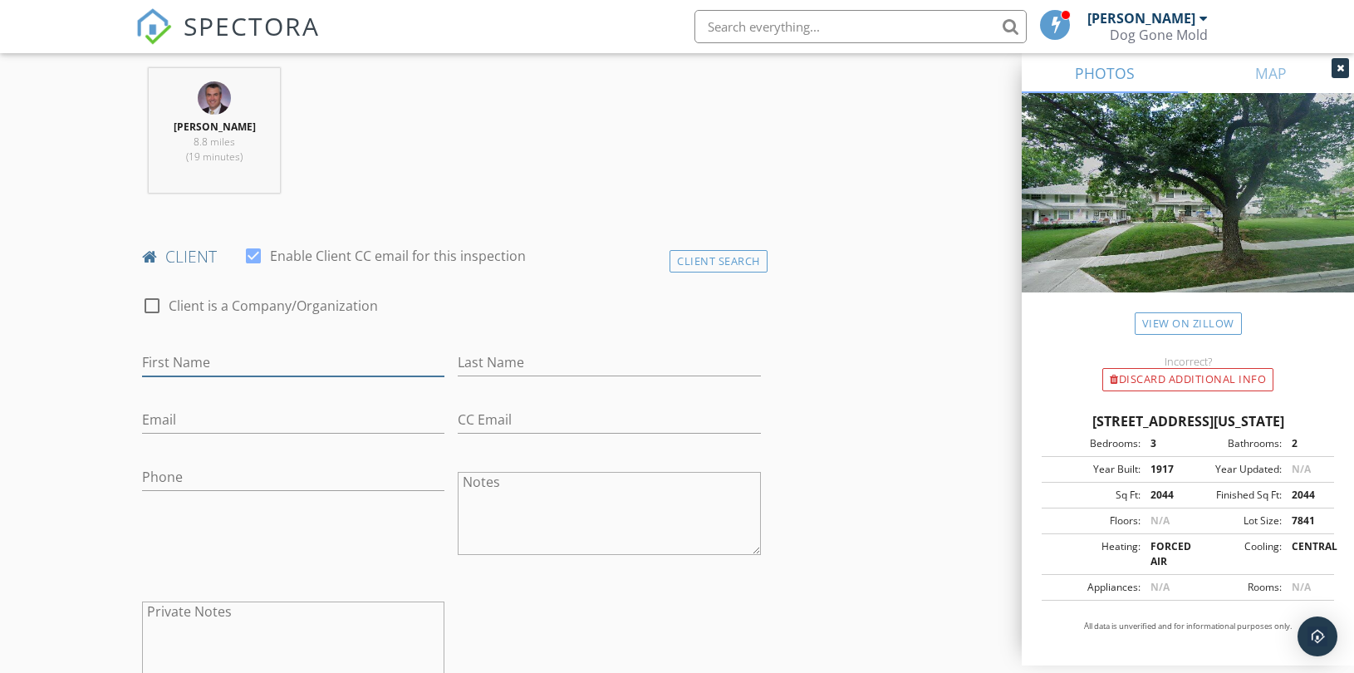
click at [236, 355] on input "First Name" at bounding box center [293, 362] width 302 height 27
paste input "Elizabeth Guensch"
click at [227, 361] on input "Elizabeth Guensch" at bounding box center [293, 362] width 302 height 27
drag, startPoint x: 227, startPoint y: 361, endPoint x: 241, endPoint y: 361, distance: 14.1
click at [228, 361] on input "Elizabeth Guensch" at bounding box center [293, 362] width 302 height 27
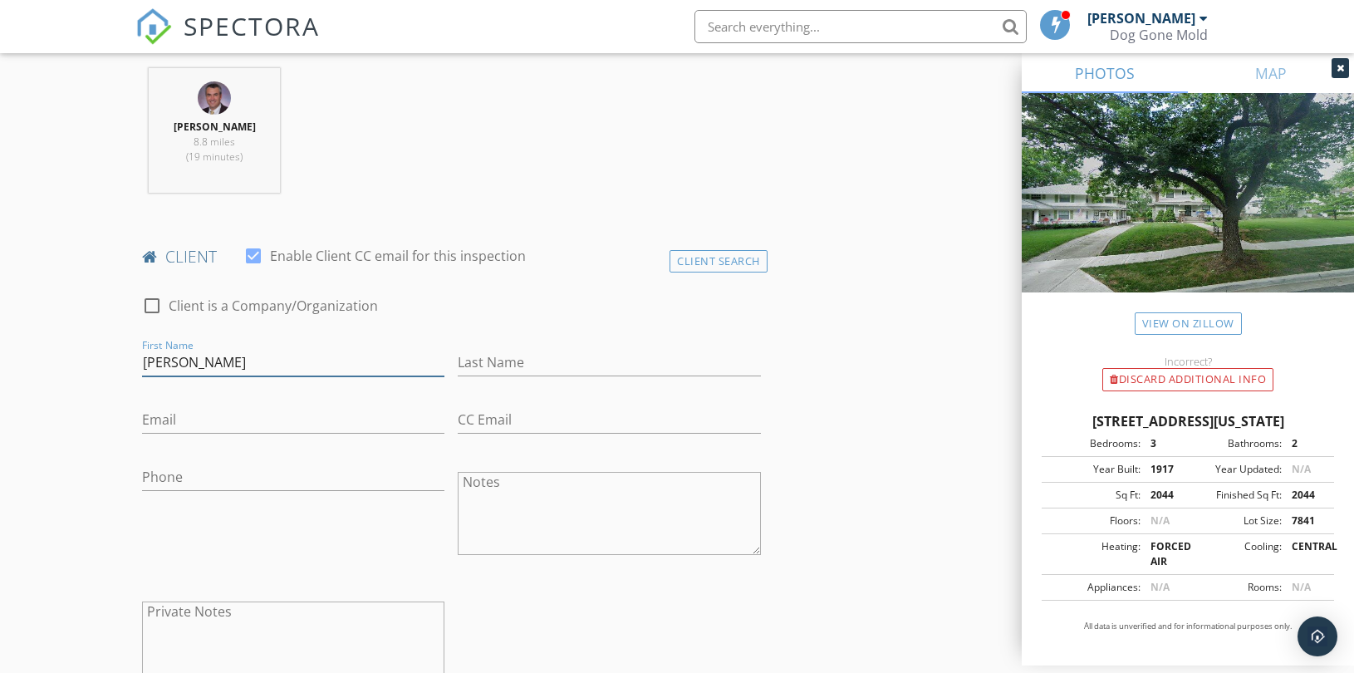
type input "Elizabeth Guensch"
click at [496, 349] on input "Last Name" at bounding box center [609, 362] width 302 height 27
paste input "Guensch"
type input "Guensch"
click at [271, 363] on input "Elizabeth Guensch" at bounding box center [293, 362] width 302 height 27
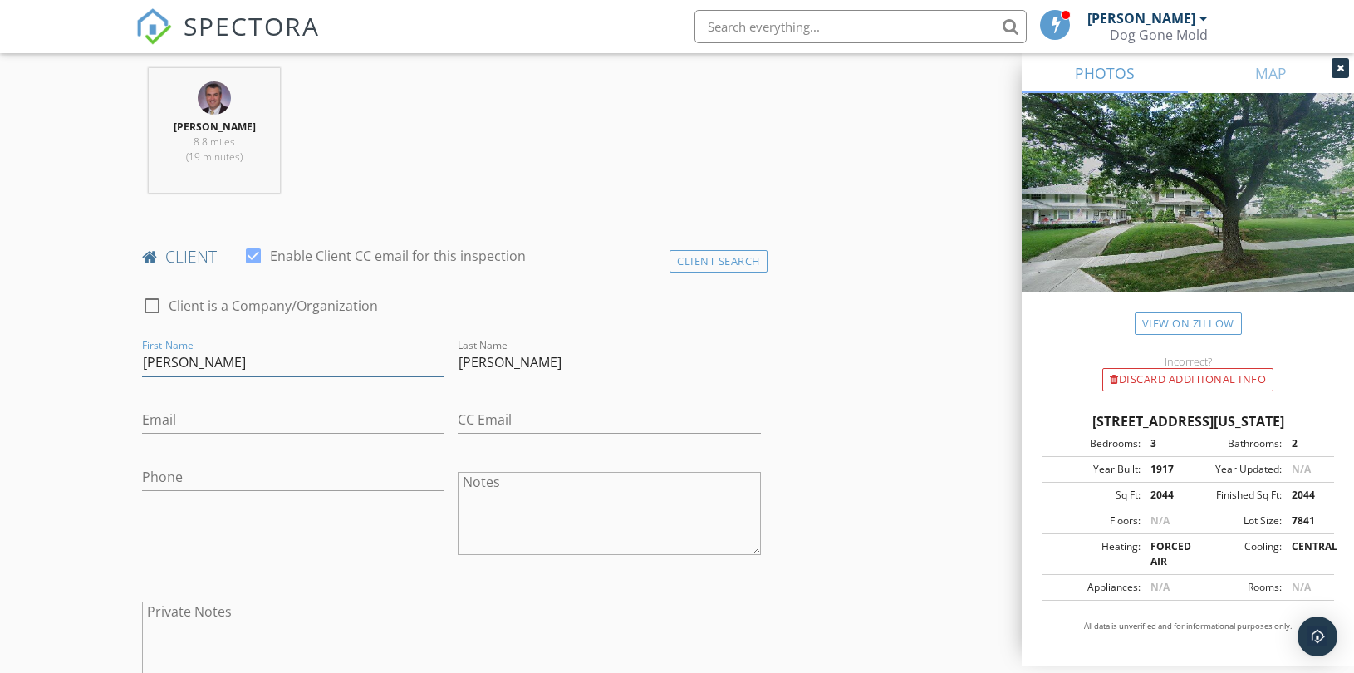
click at [271, 363] on input "Elizabeth Guensch" at bounding box center [293, 362] width 302 height 27
type input "Elizabeth"
click at [258, 430] on input "Email" at bounding box center [293, 419] width 302 height 27
paste input "lguensch@gmail.com"
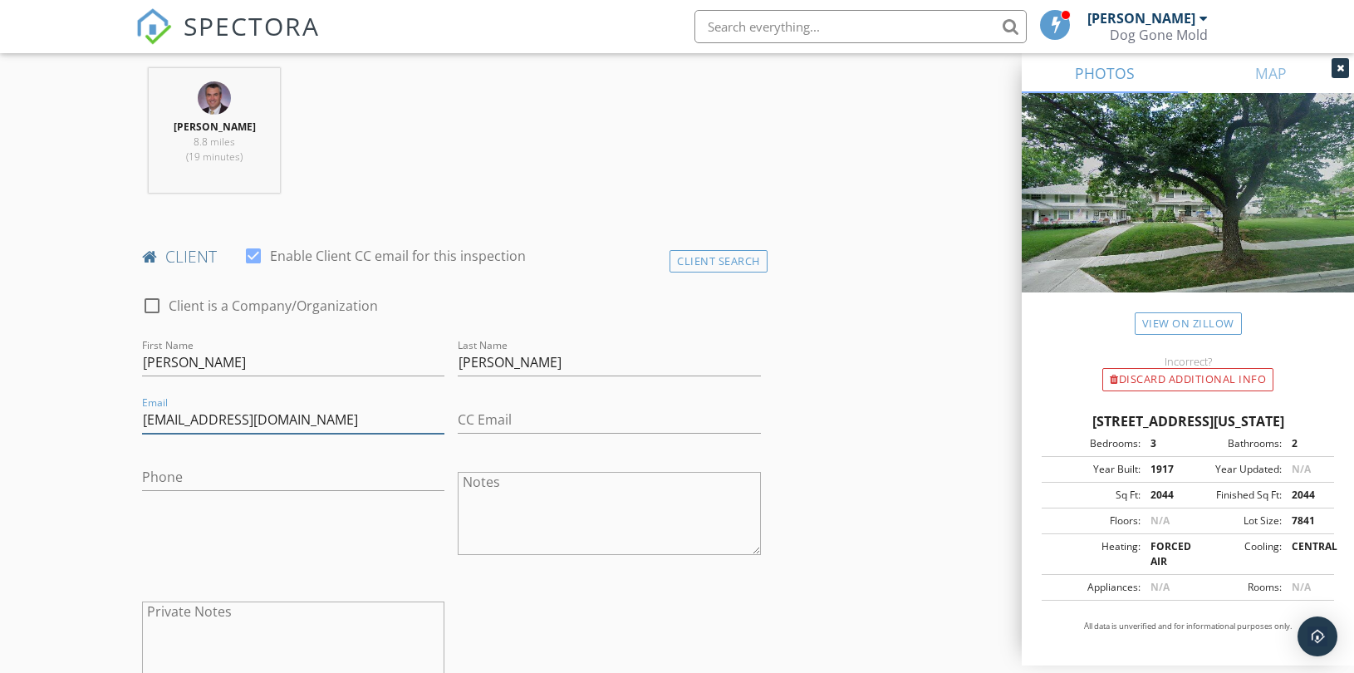
type input "lguensch@gmail.com"
click at [214, 478] on input "Phone" at bounding box center [293, 476] width 302 height 27
paste input "610-349-3435"
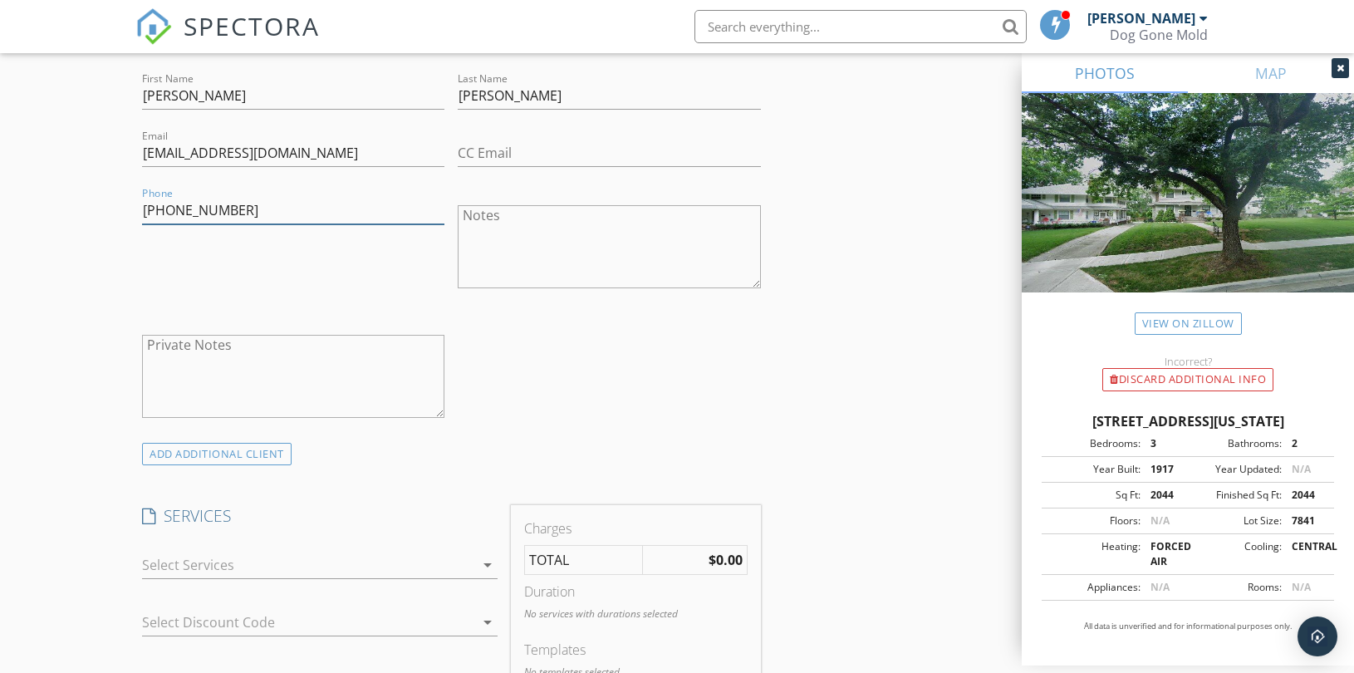
scroll to position [923, 0]
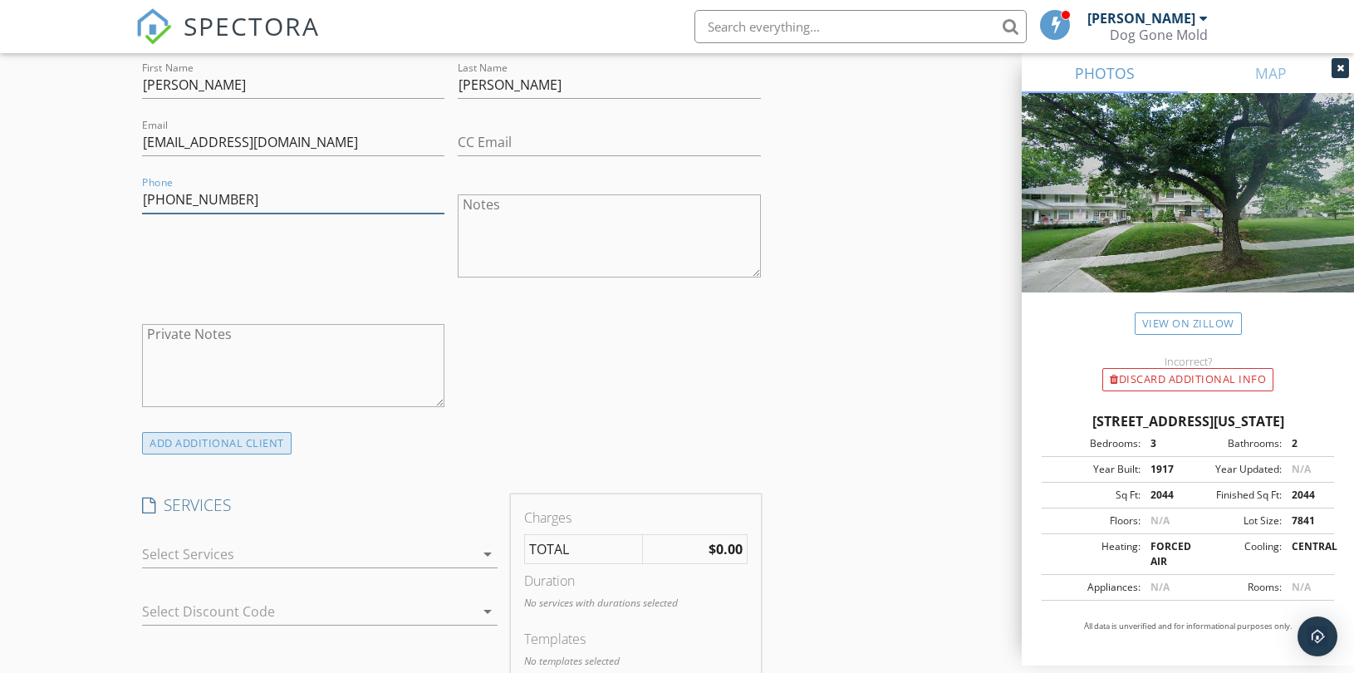
type input "610-349-3435"
click at [233, 450] on div "ADD ADDITIONAL client" at bounding box center [216, 443] width 149 height 22
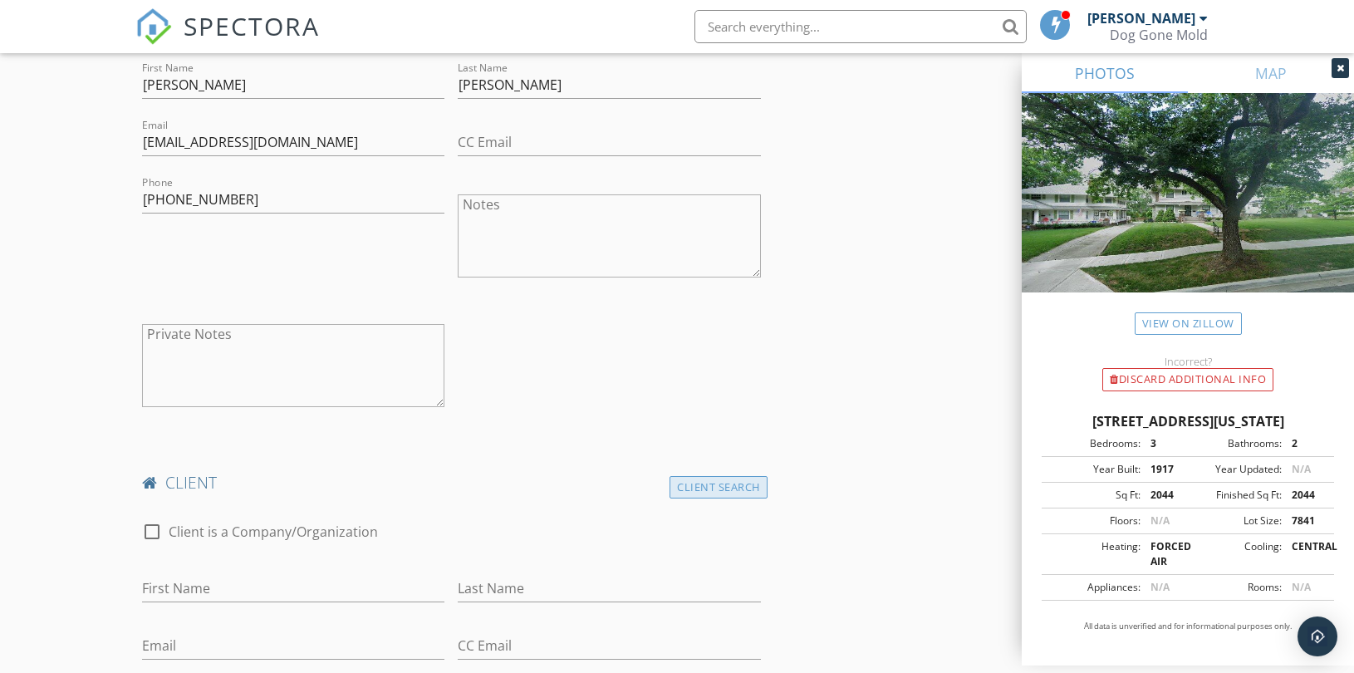
click at [710, 483] on div "Client Search" at bounding box center [718, 487] width 98 height 22
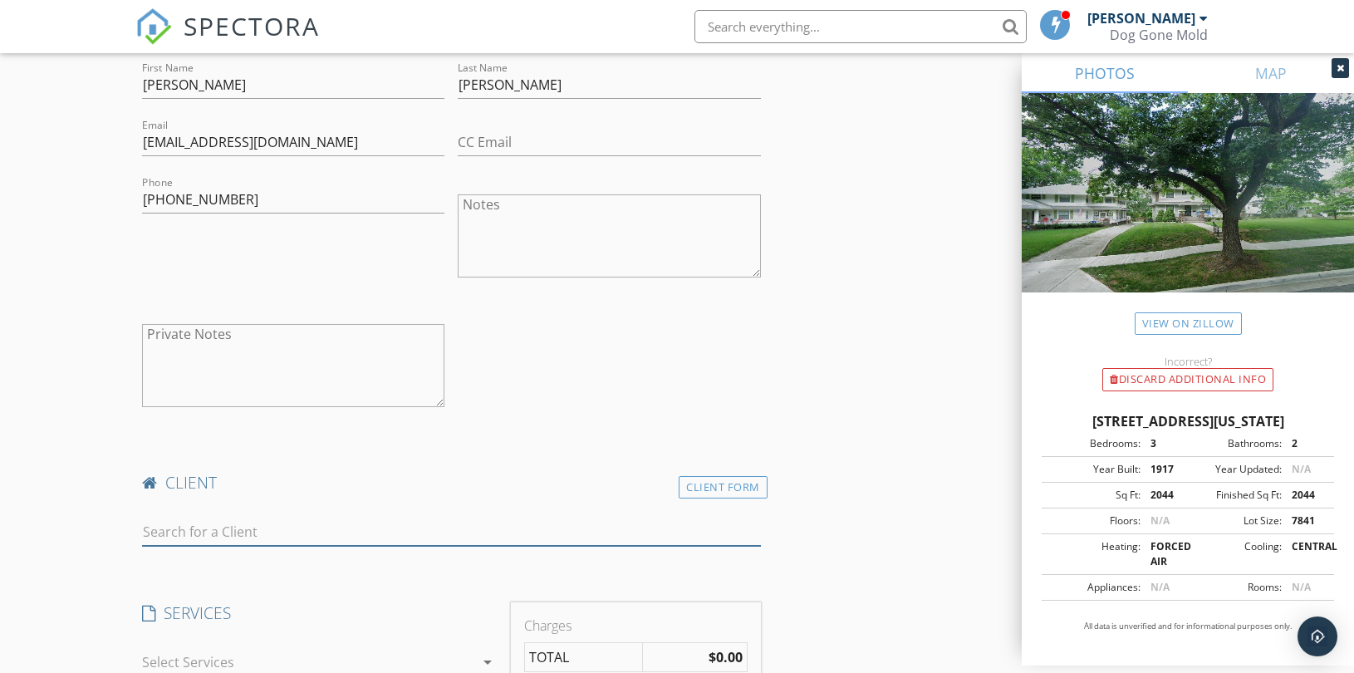
drag, startPoint x: 371, startPoint y: 537, endPoint x: 355, endPoint y: 532, distance: 17.6
click at [371, 537] on input "text" at bounding box center [451, 531] width 619 height 27
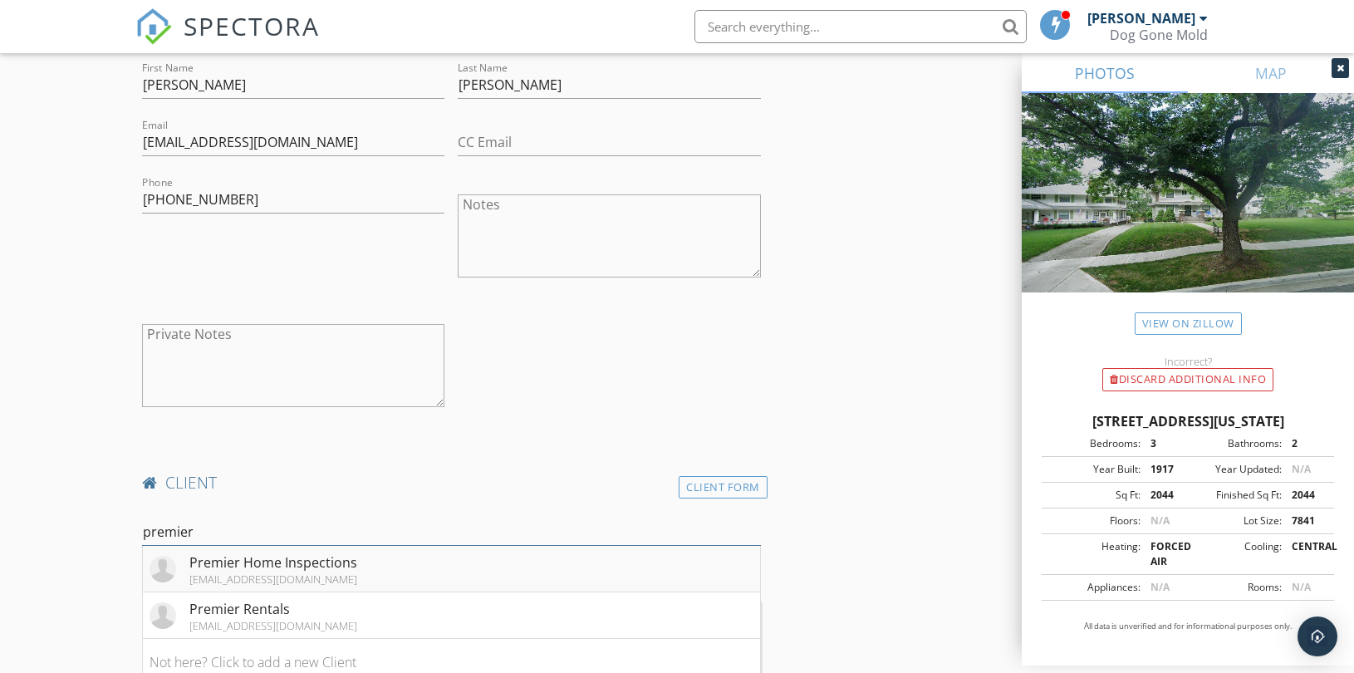
type input "premier"
click at [357, 582] on li "Premier Home Inspections info@kchomeinspector.com" at bounding box center [451, 569] width 617 height 47
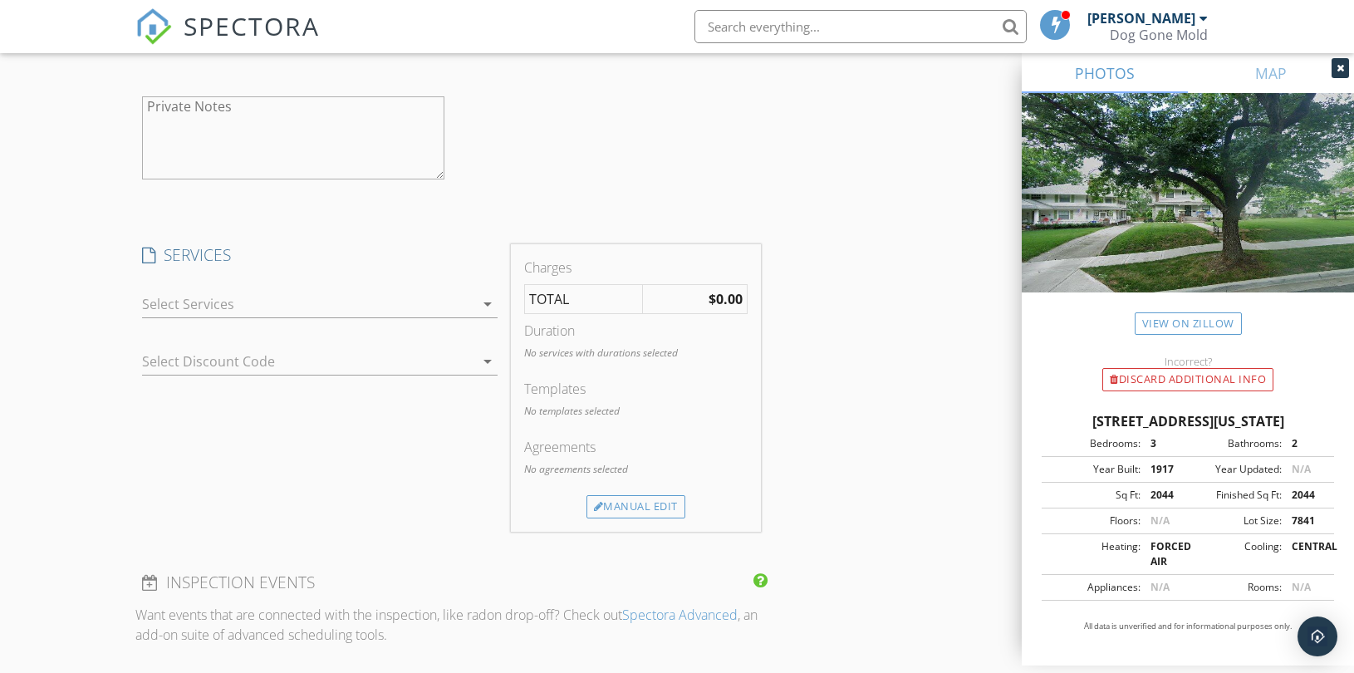
scroll to position [1661, 0]
click at [424, 292] on div at bounding box center [308, 296] width 332 height 27
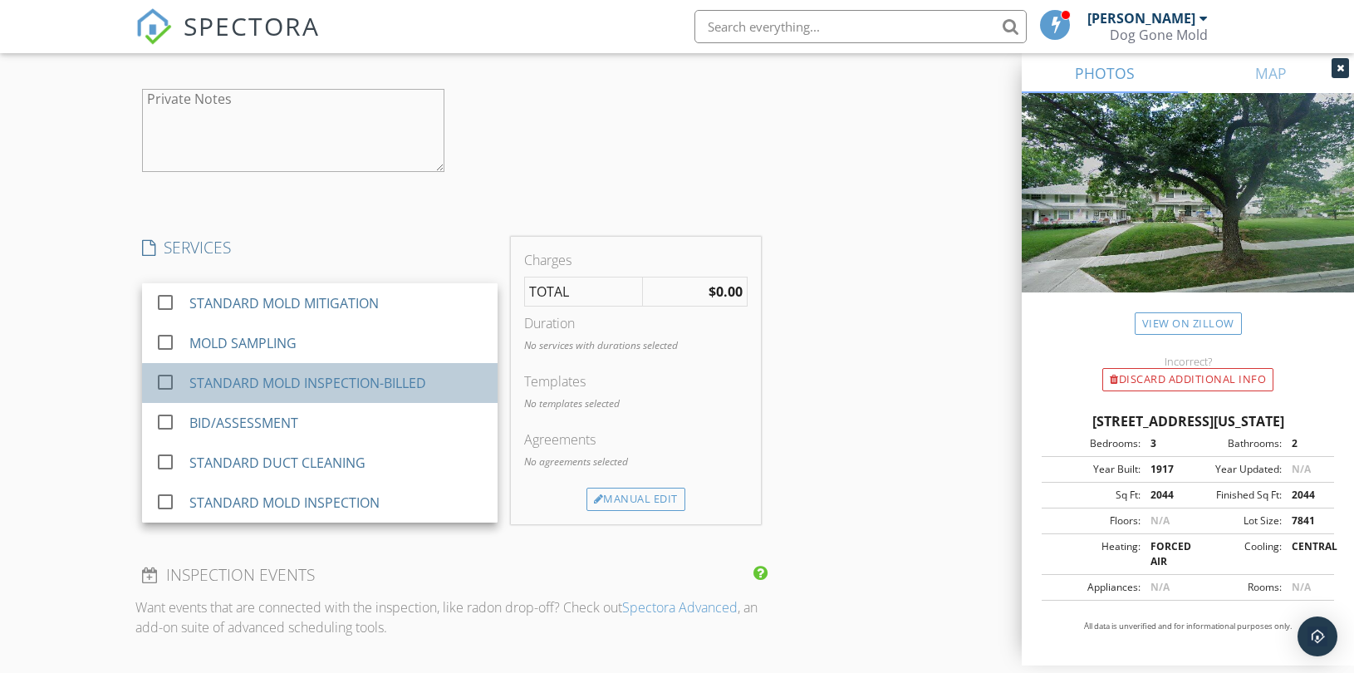
drag, startPoint x: 386, startPoint y: 379, endPoint x: 400, endPoint y: 436, distance: 59.0
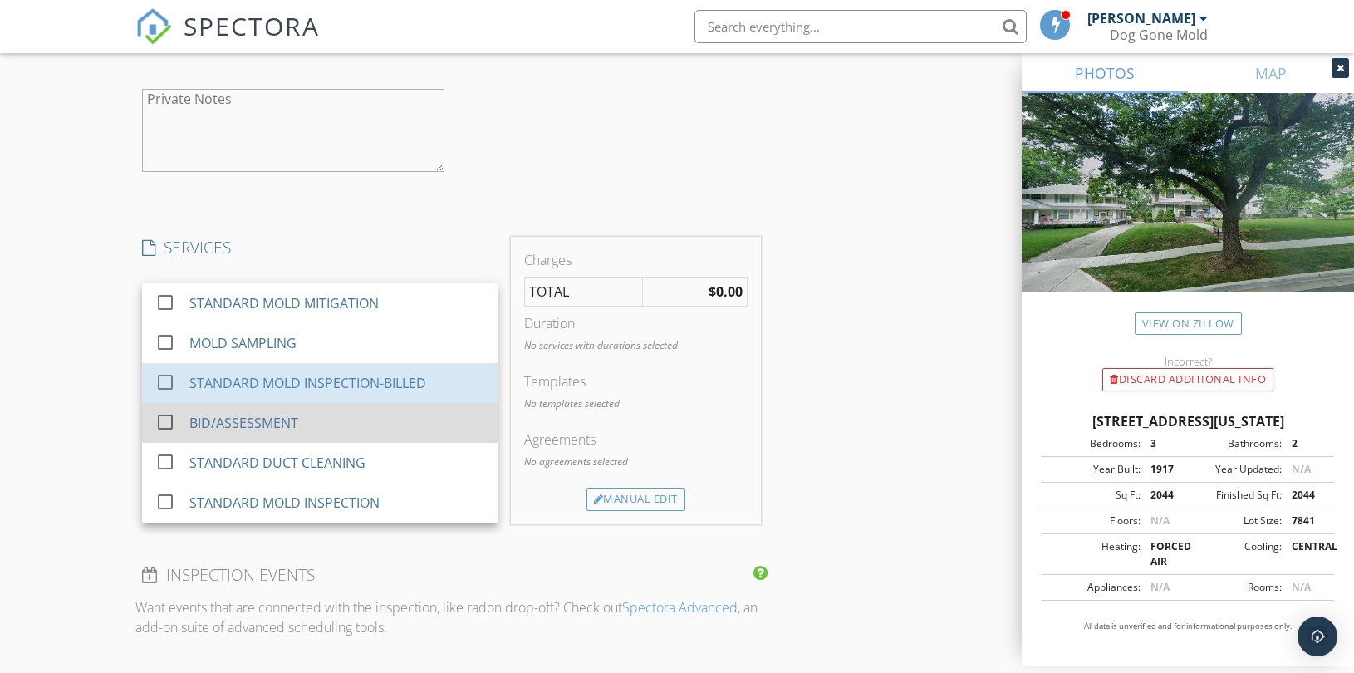
click at [386, 382] on div "STANDARD MOLD INSPECTION-BILLED" at bounding box center [307, 383] width 237 height 20
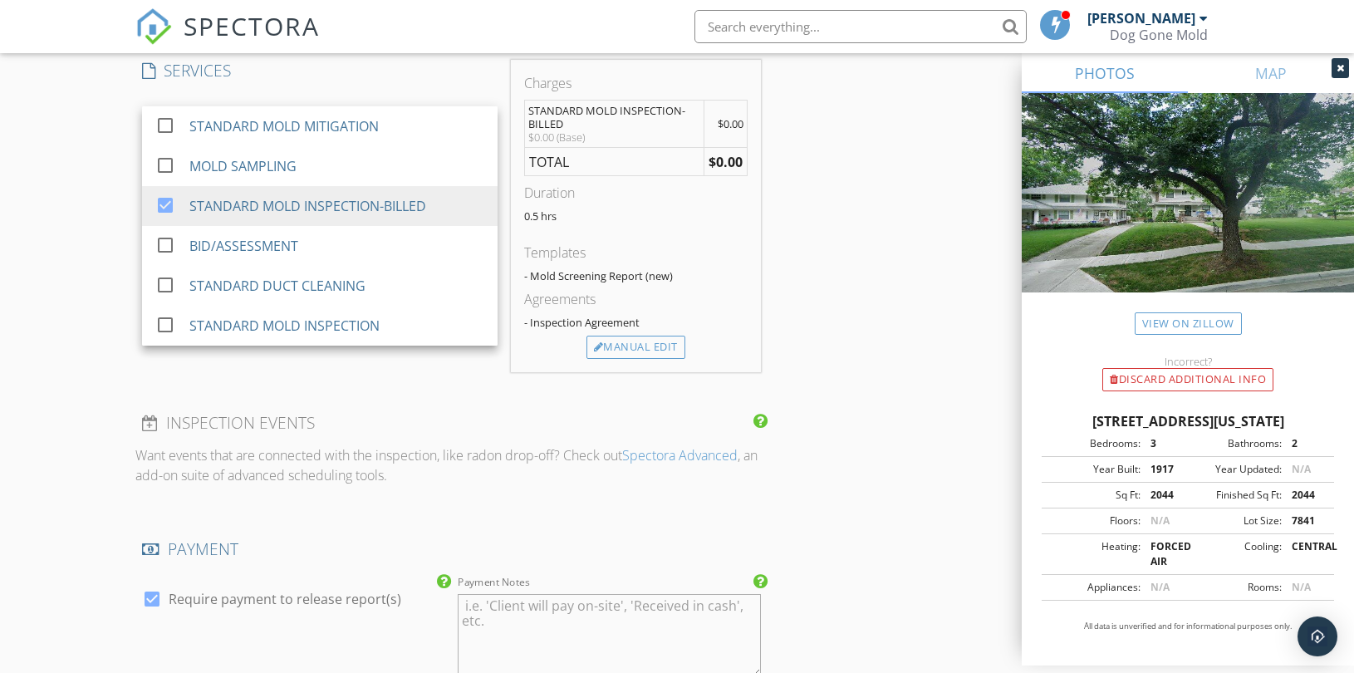
scroll to position [2030, 0]
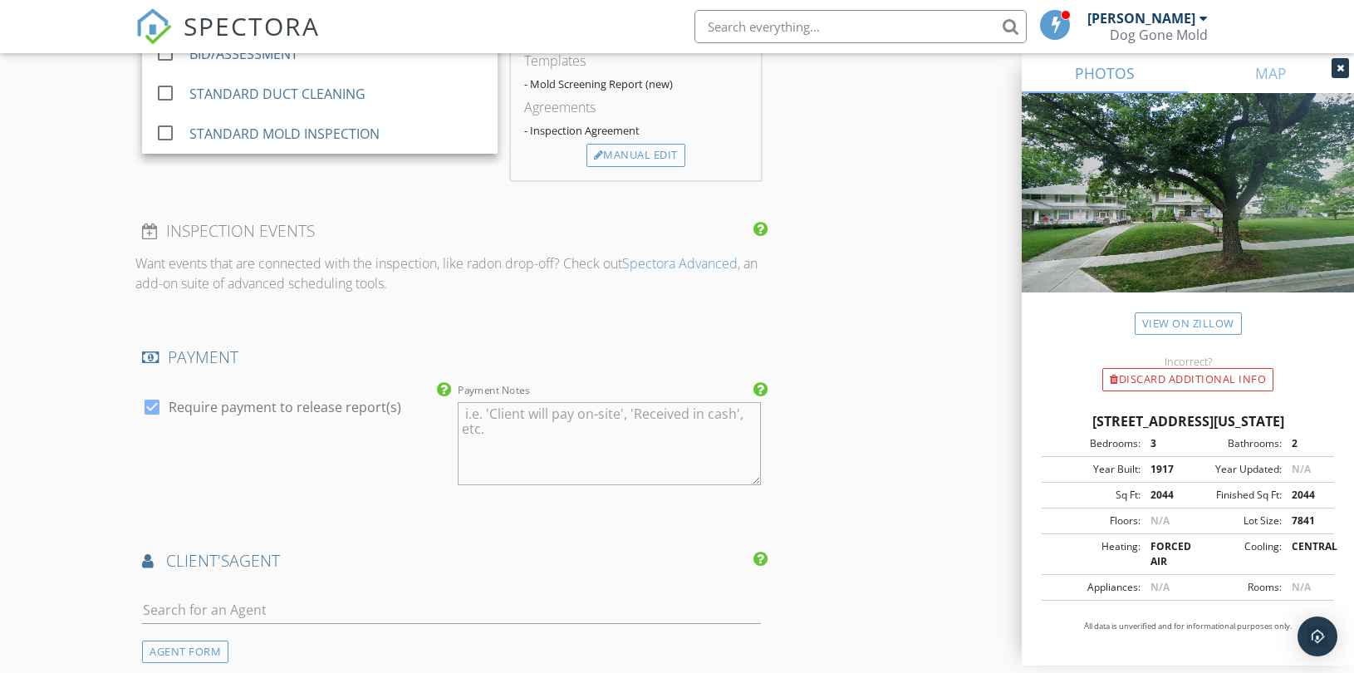
click at [350, 405] on label "Require payment to release report(s)" at bounding box center [285, 407] width 233 height 17
checkbox input "false"
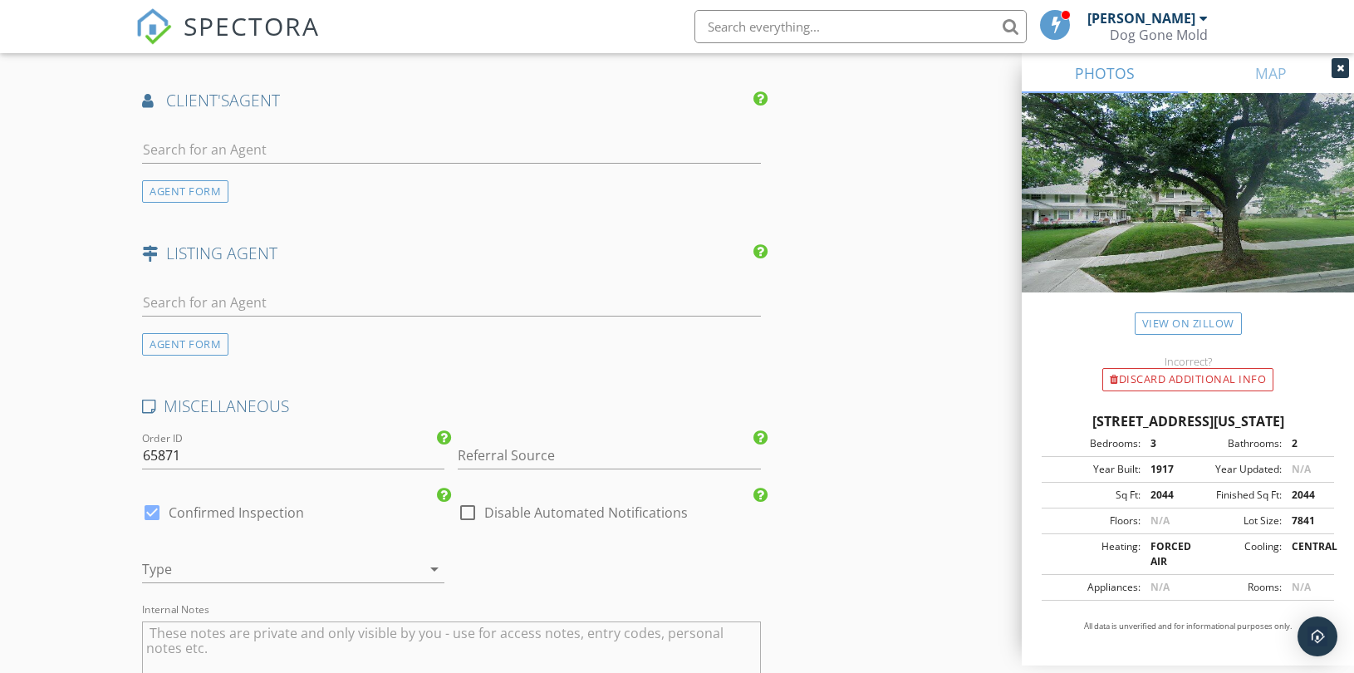
scroll to position [2492, 0]
click at [513, 446] on input "Referral Source" at bounding box center [609, 453] width 302 height 27
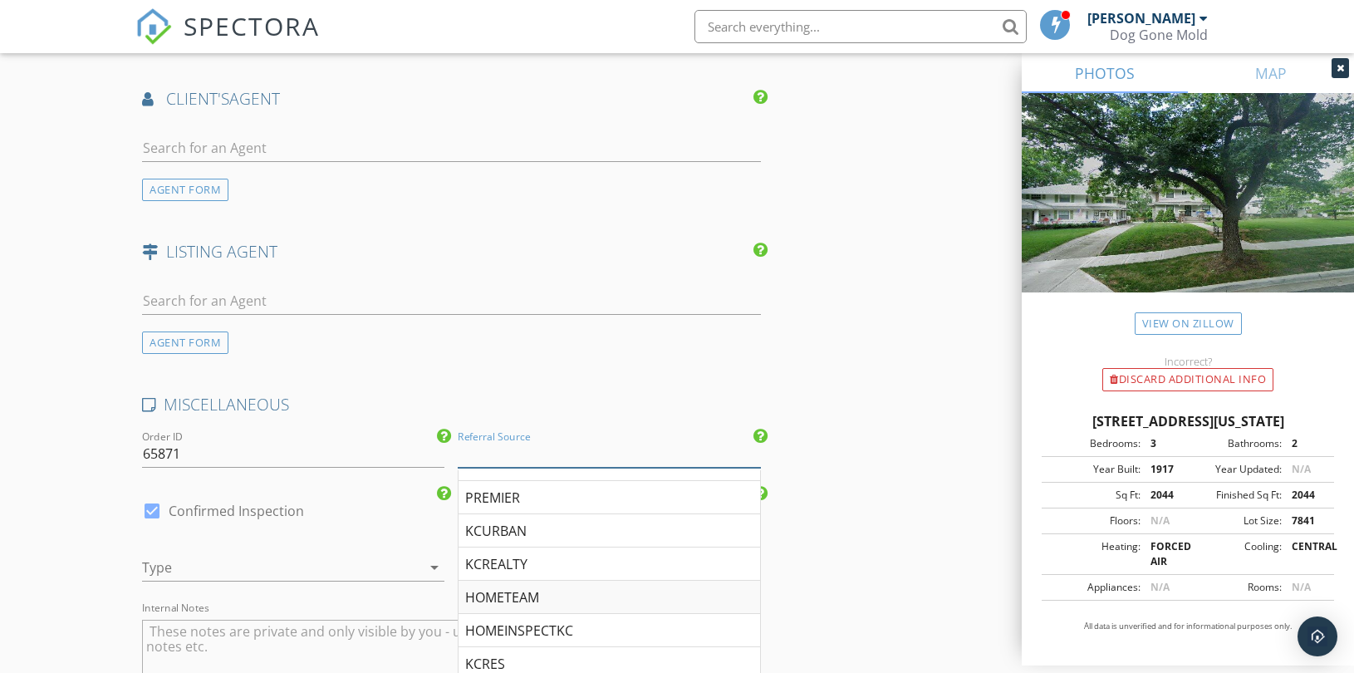
scroll to position [277, 0]
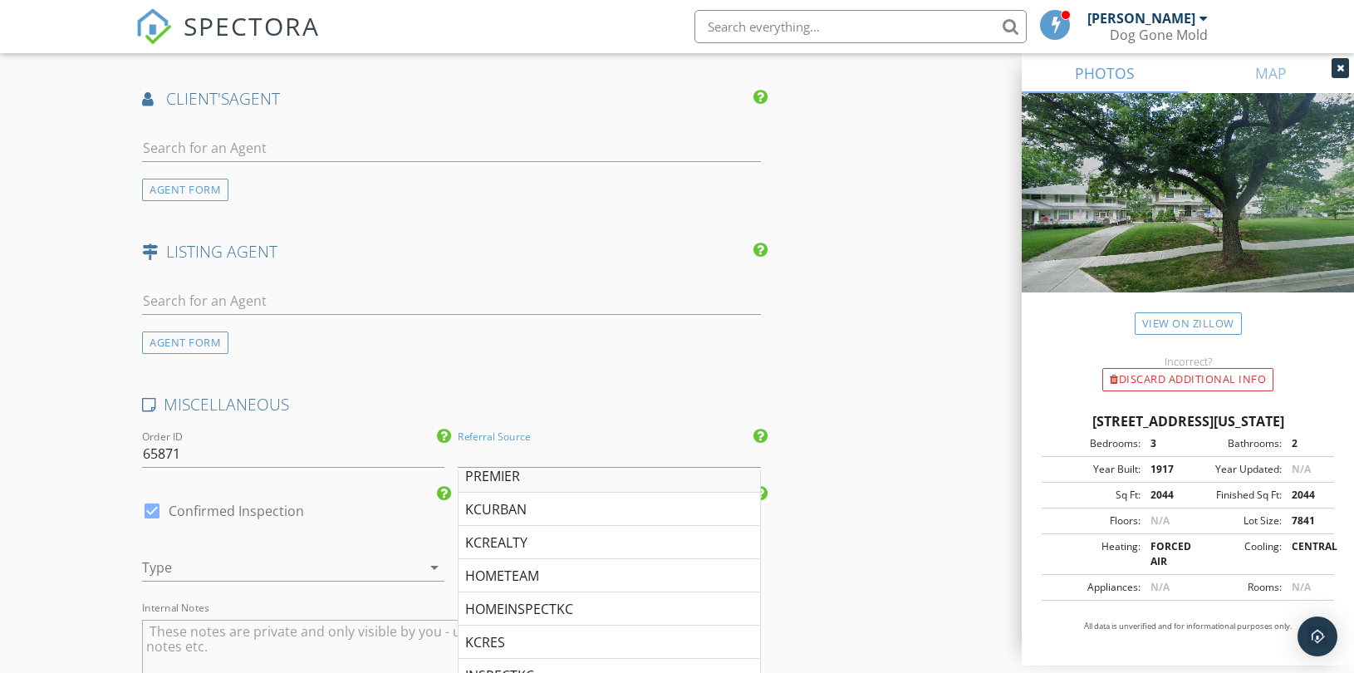
click at [509, 480] on div "PREMIER" at bounding box center [608, 475] width 301 height 33
type input "PREMIER"
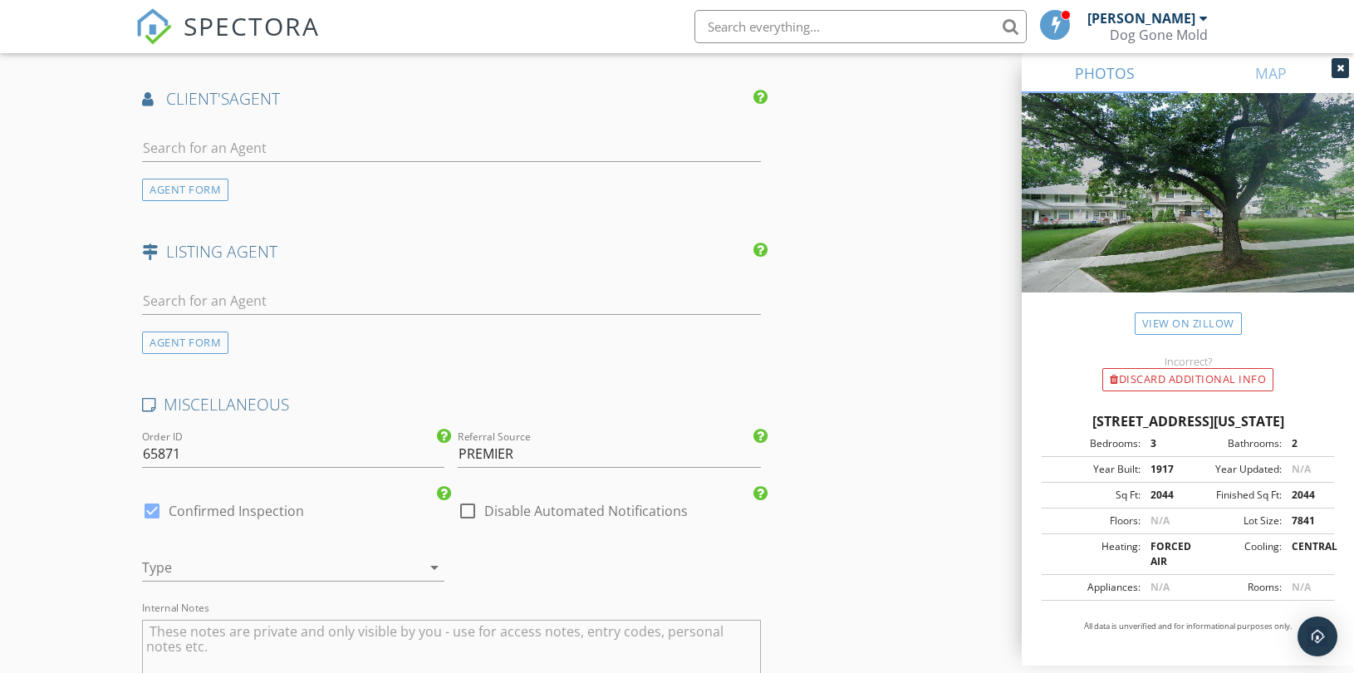
click at [252, 568] on div at bounding box center [270, 567] width 256 height 27
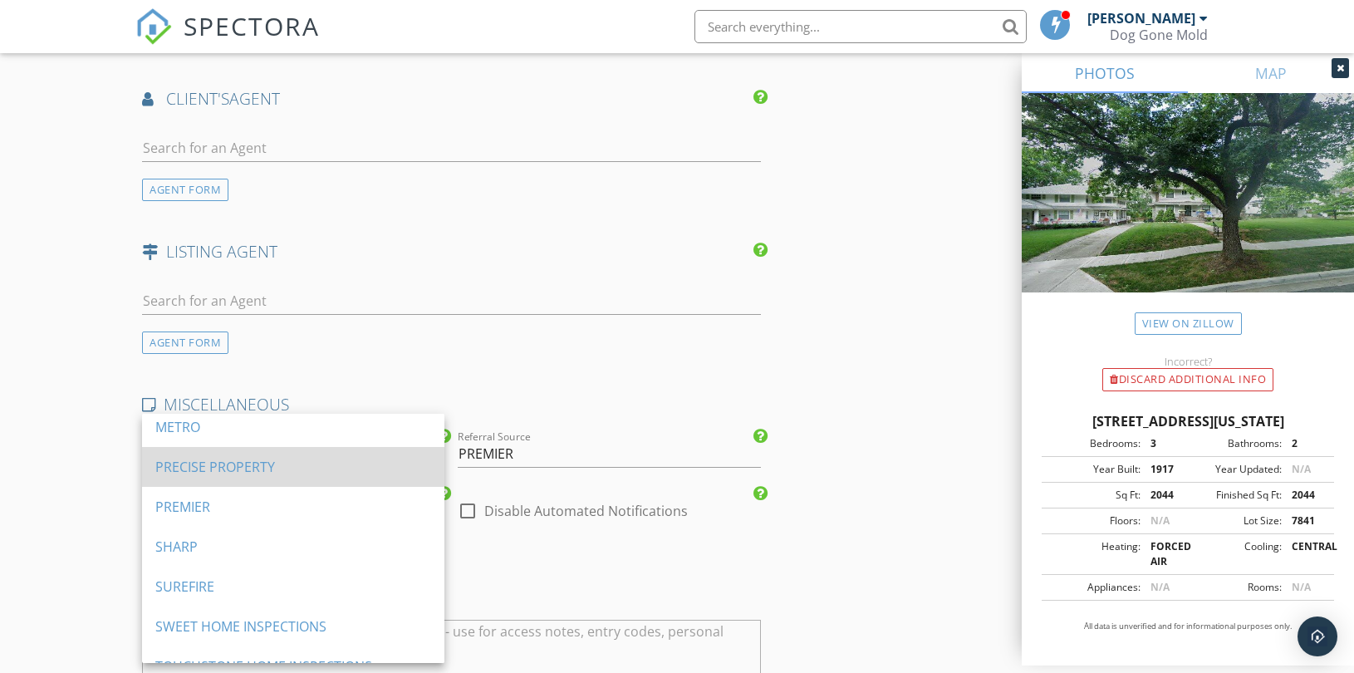
scroll to position [1286, 0]
click at [238, 469] on div "PREMIER" at bounding box center [293, 463] width 276 height 20
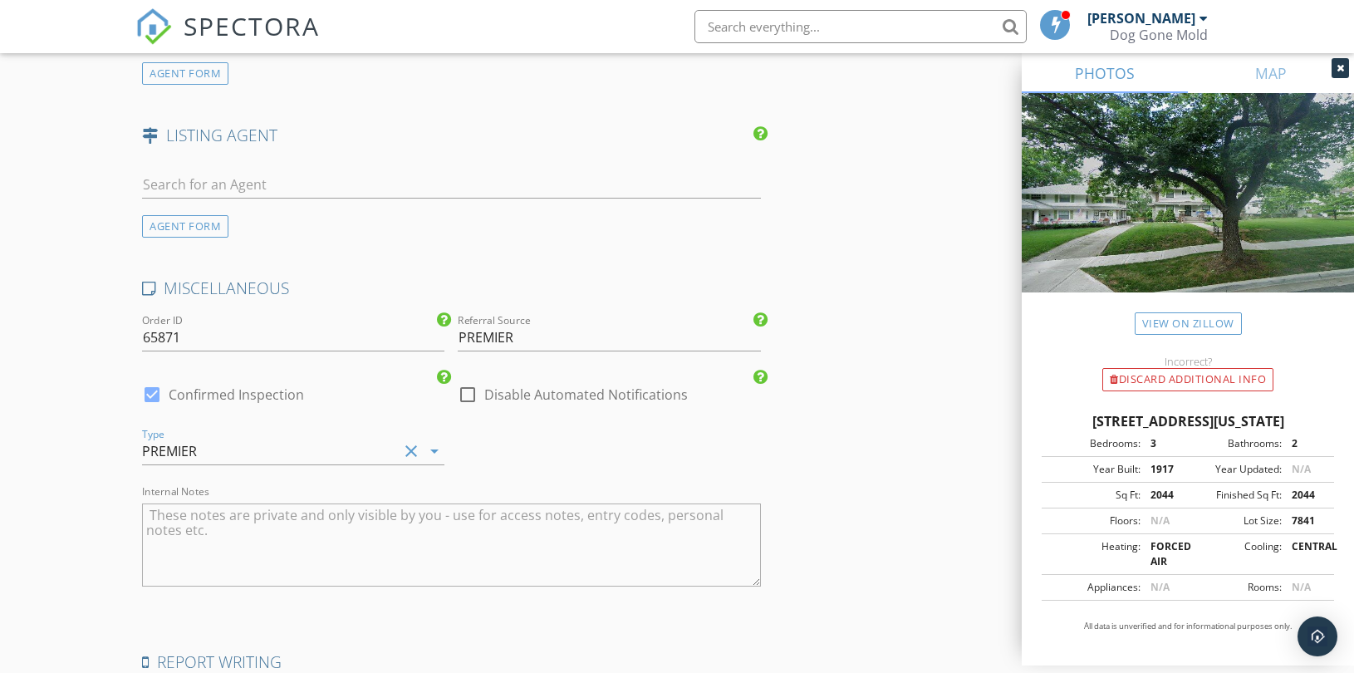
scroll to position [2847, 0]
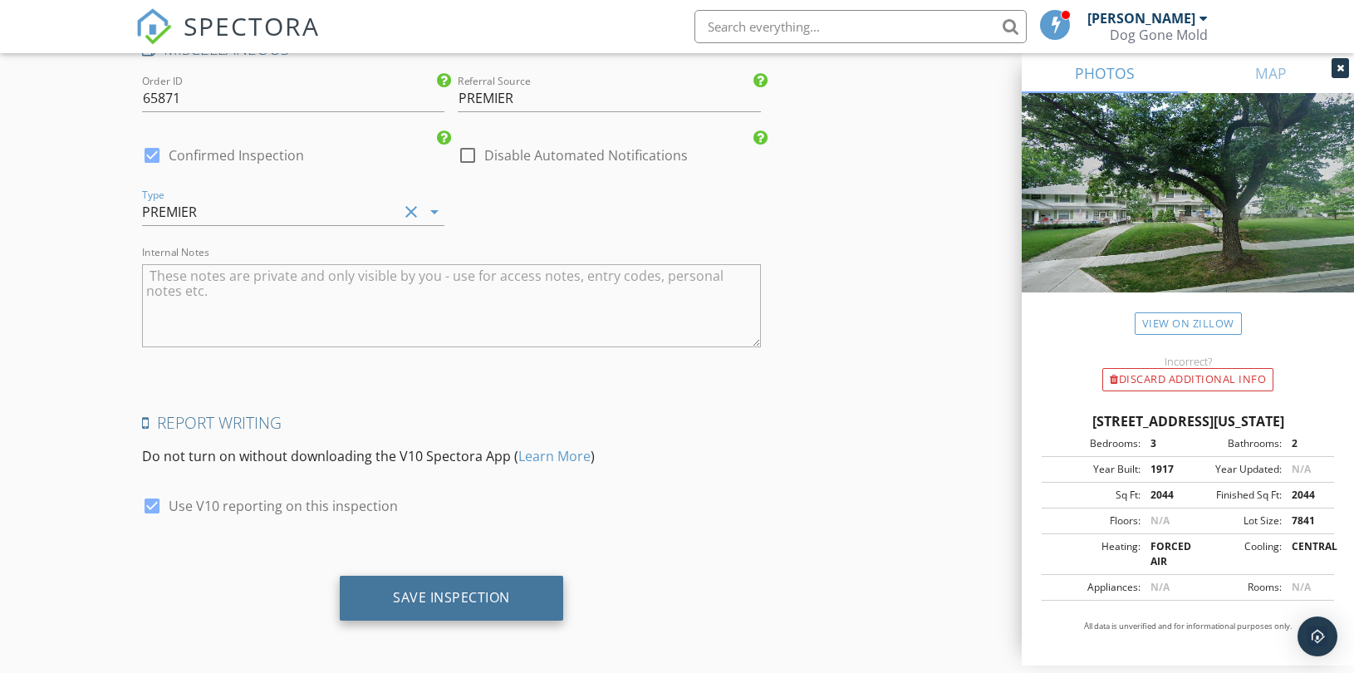
click at [432, 595] on div "Save Inspection" at bounding box center [451, 597] width 117 height 17
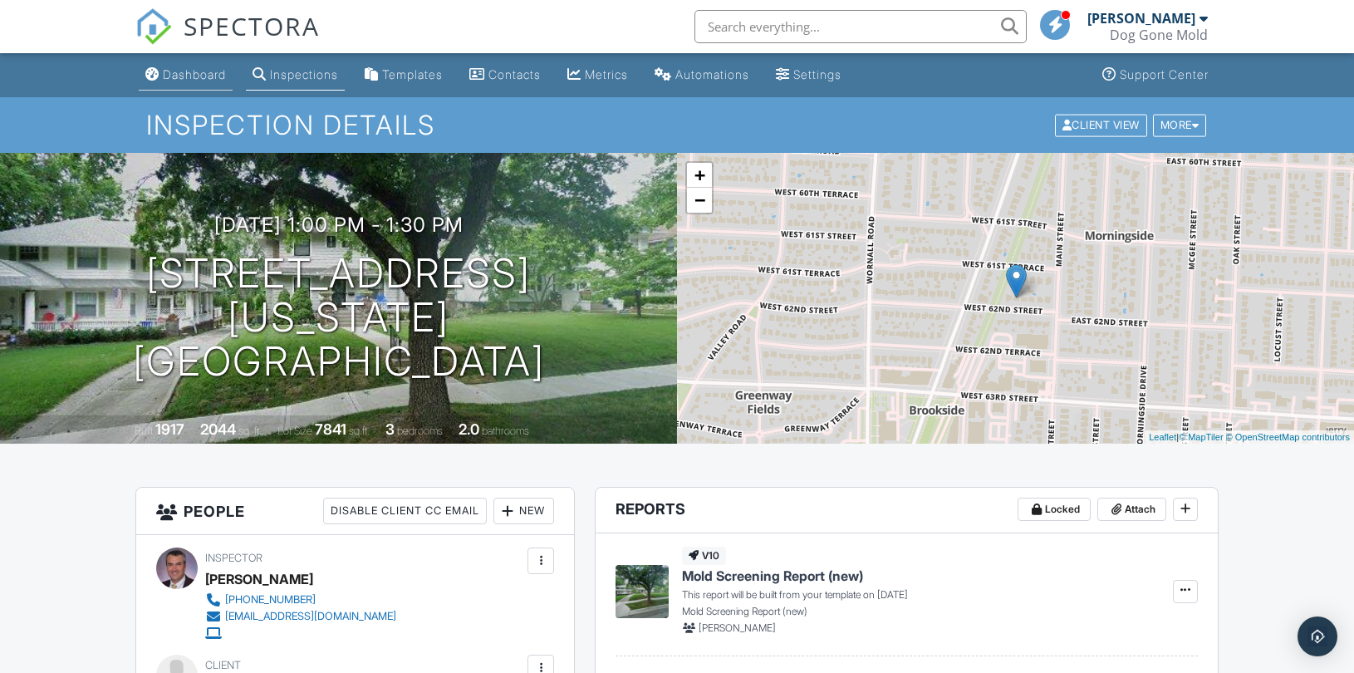
click at [179, 84] on link "Dashboard" at bounding box center [186, 75] width 94 height 31
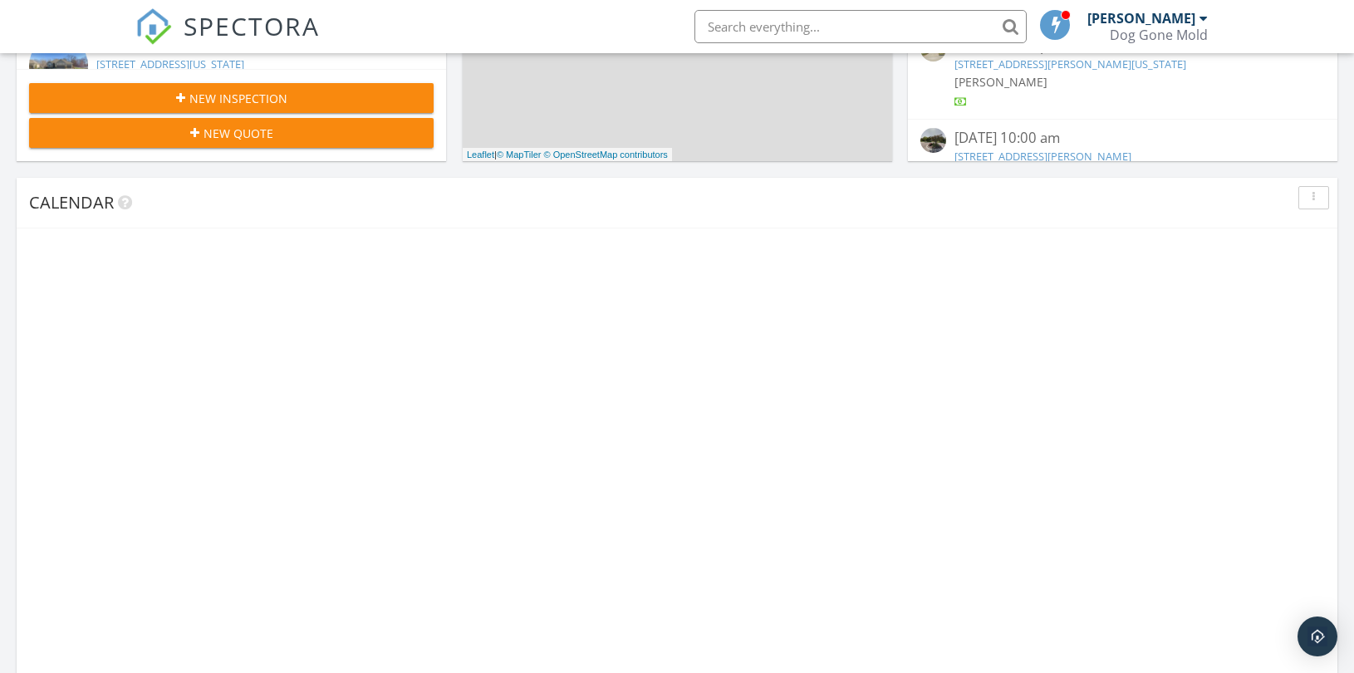
scroll to position [617, 0]
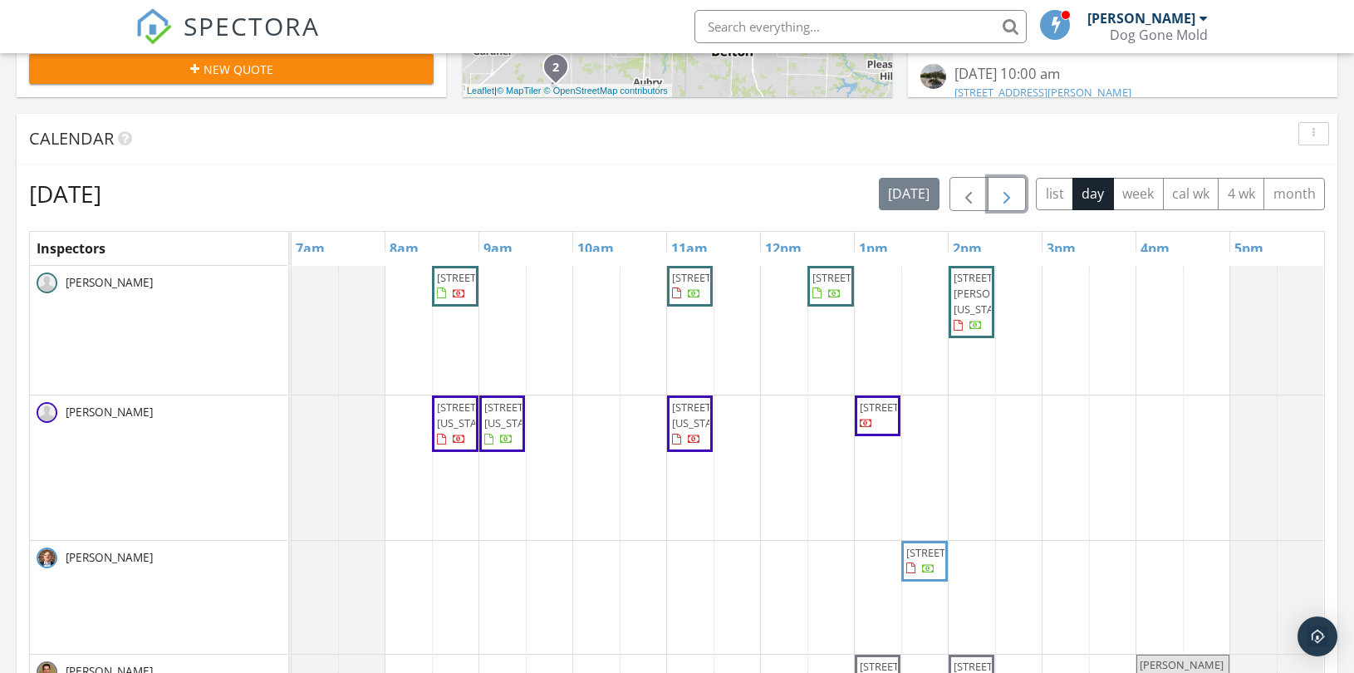
click at [1007, 202] on span "button" at bounding box center [1007, 194] width 20 height 20
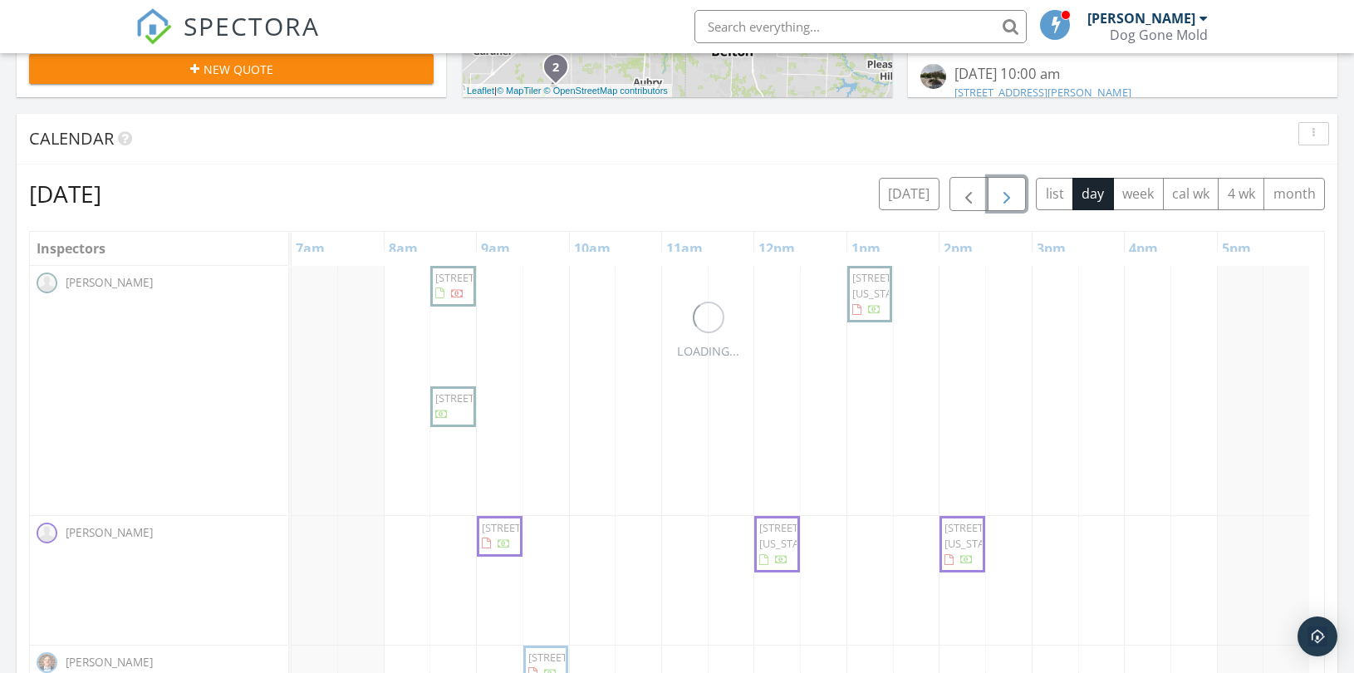
click at [1007, 202] on span "button" at bounding box center [1007, 194] width 20 height 20
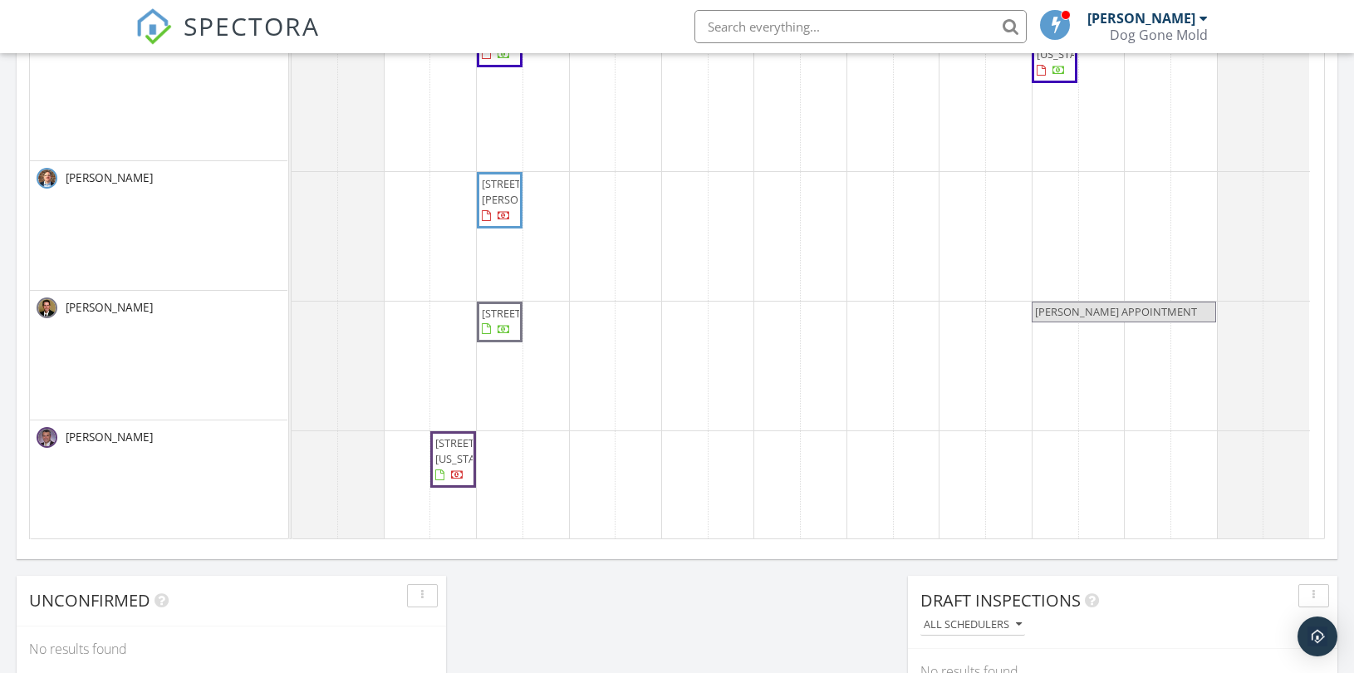
scroll to position [0, 0]
click at [911, 452] on div "4335 N 121st Terrace, Kansas City 66109 12750 N Larkspur Ln., Platte City 64079…" at bounding box center [808, 228] width 1032 height 663
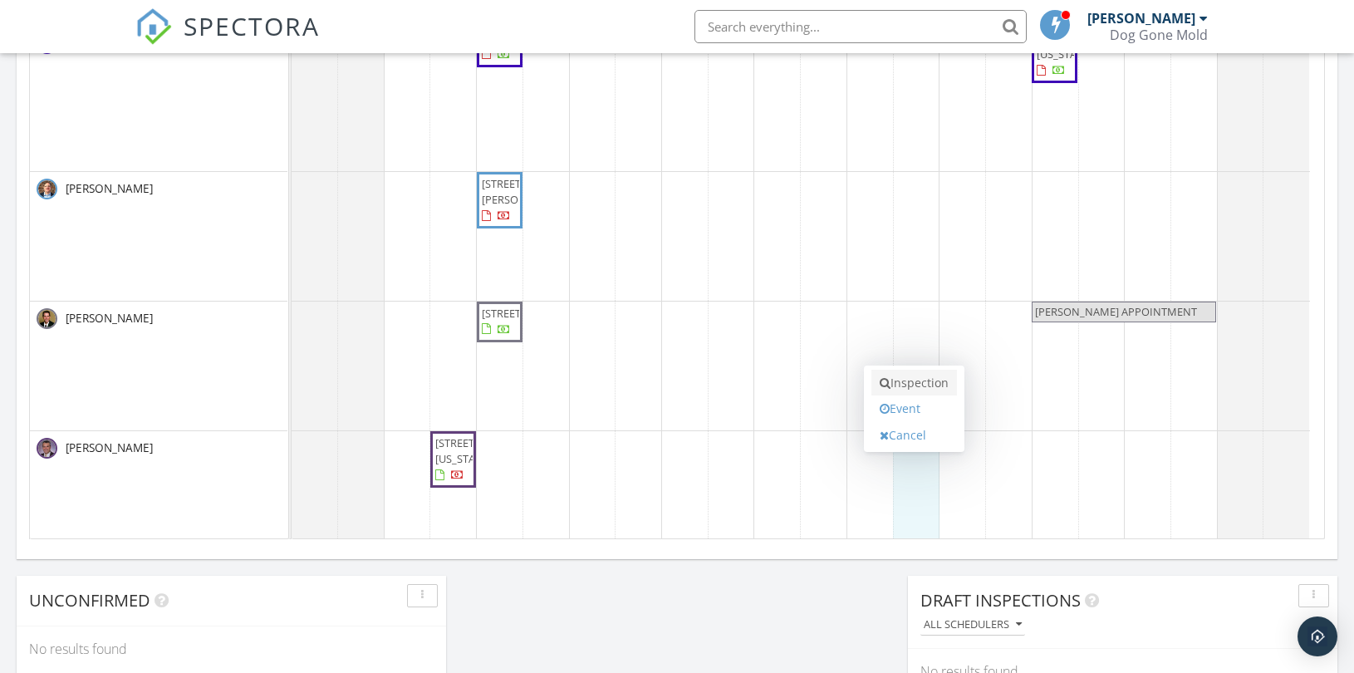
click at [911, 382] on link "Inspection" at bounding box center [914, 383] width 86 height 27
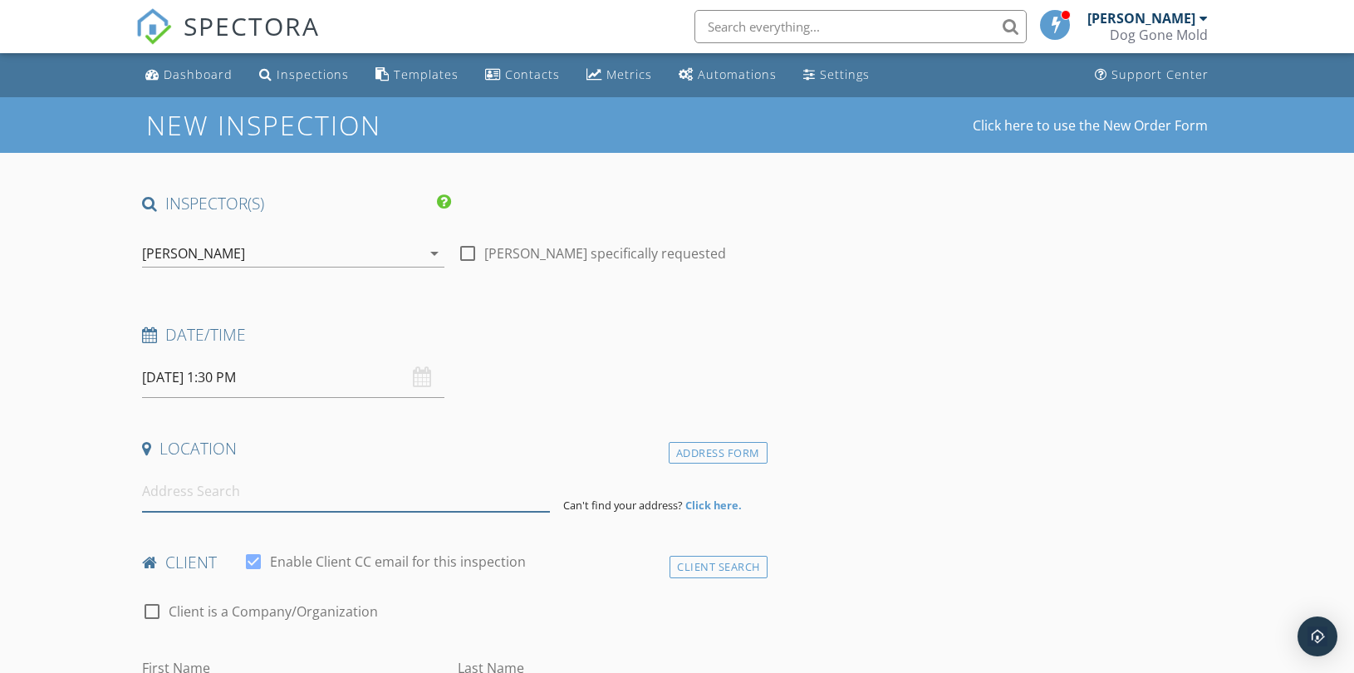
click at [294, 499] on input at bounding box center [346, 491] width 408 height 41
paste input "[STREET_ADDRESS]"
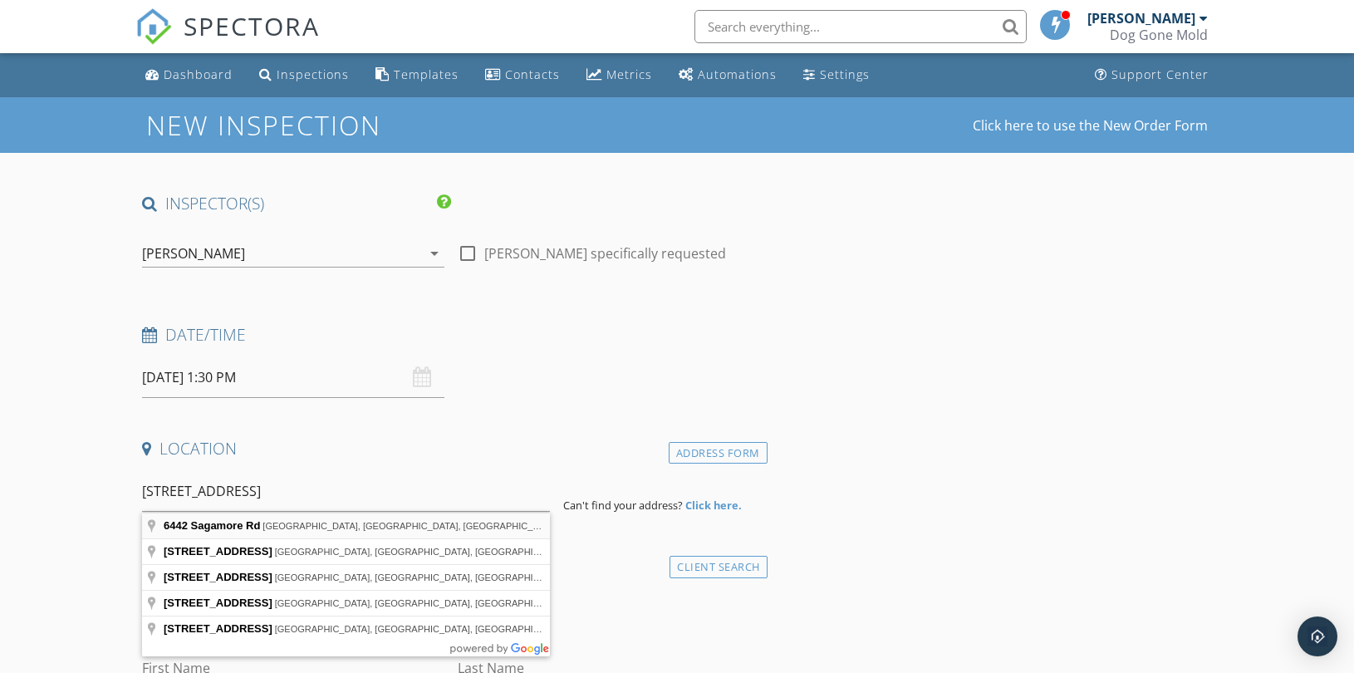
type input "6442 Sagamore Rd, Mission Hills, KS, USA"
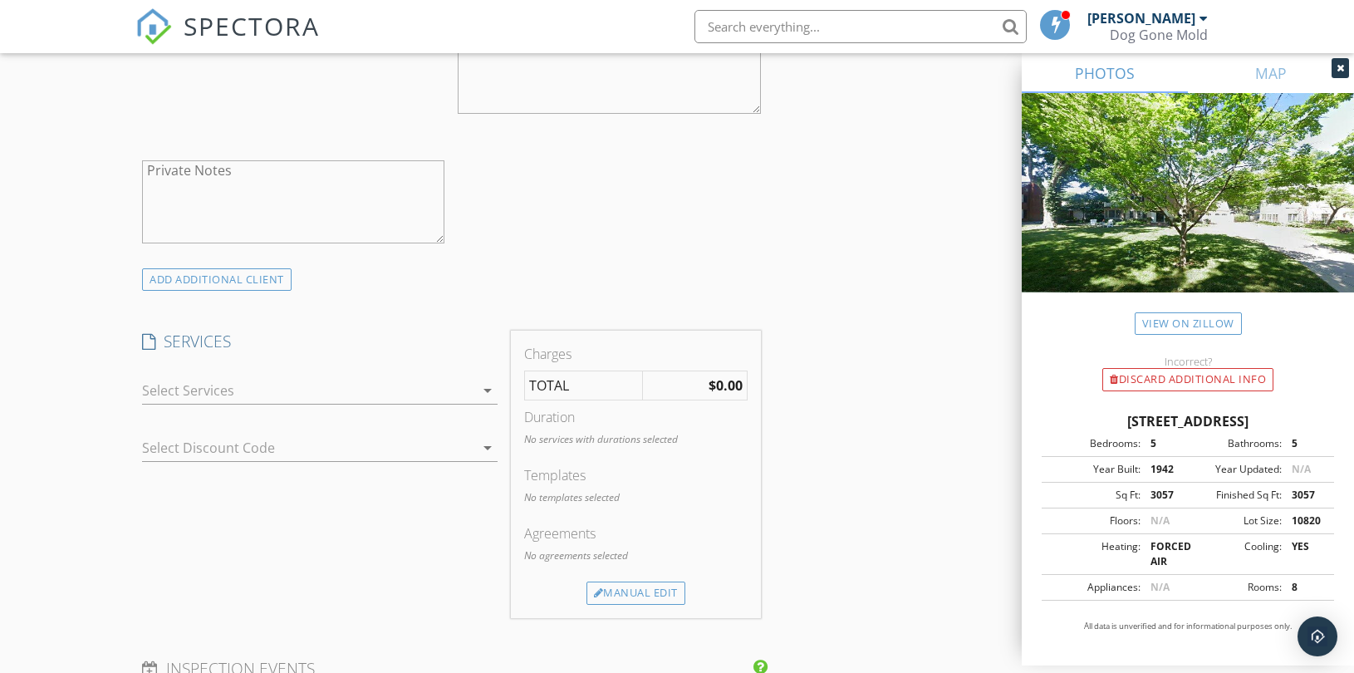
scroll to position [1107, 0]
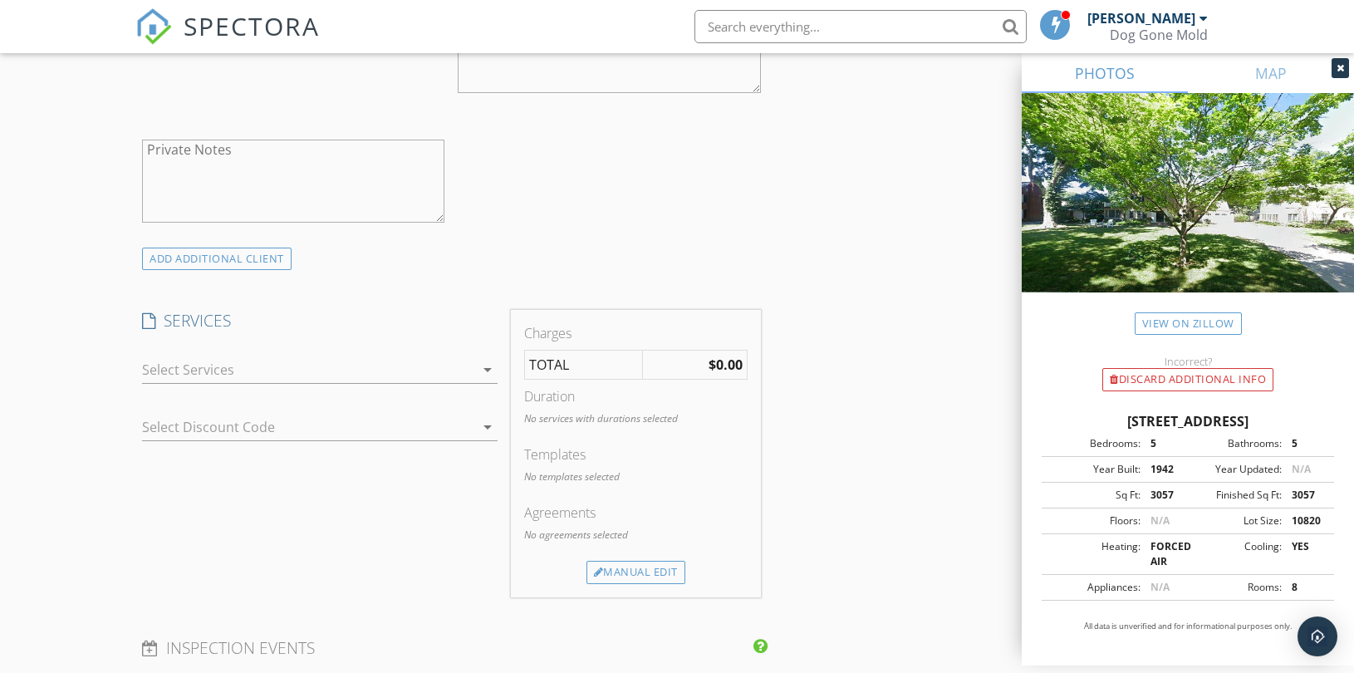
click at [362, 367] on div at bounding box center [308, 369] width 332 height 27
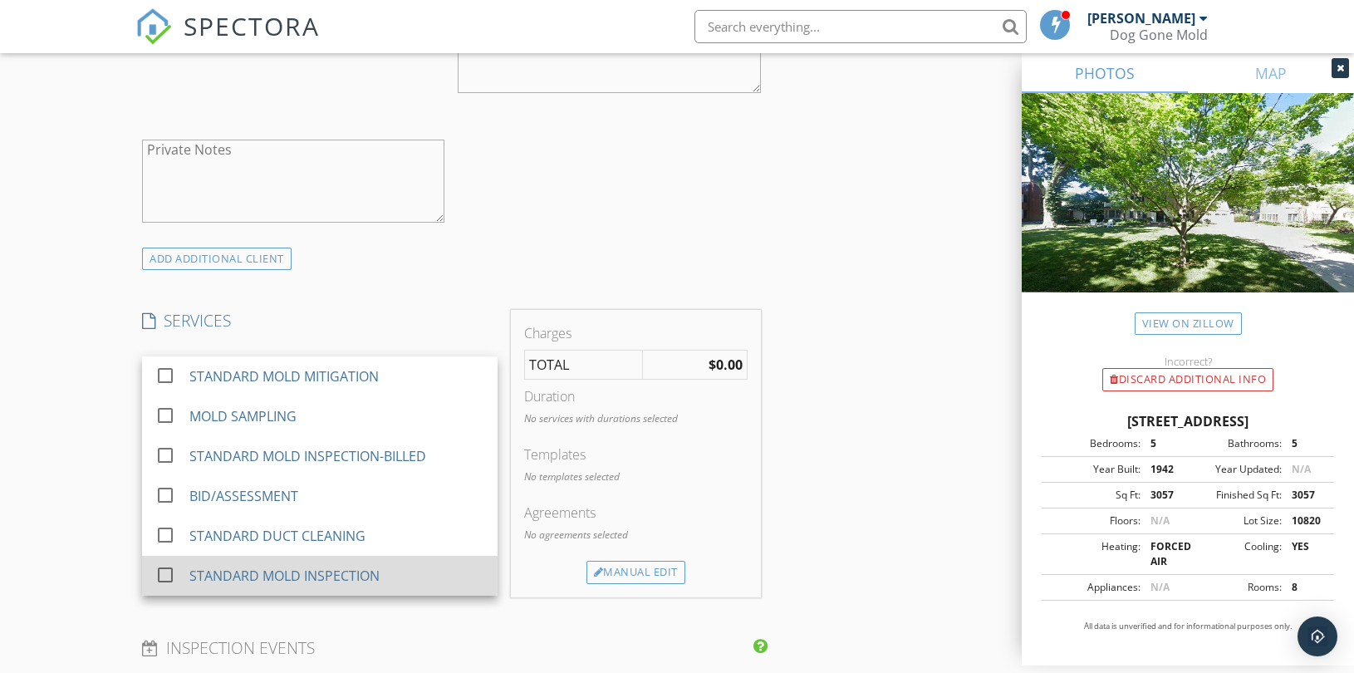
click at [345, 571] on div "STANDARD MOLD INSPECTION" at bounding box center [284, 576] width 190 height 20
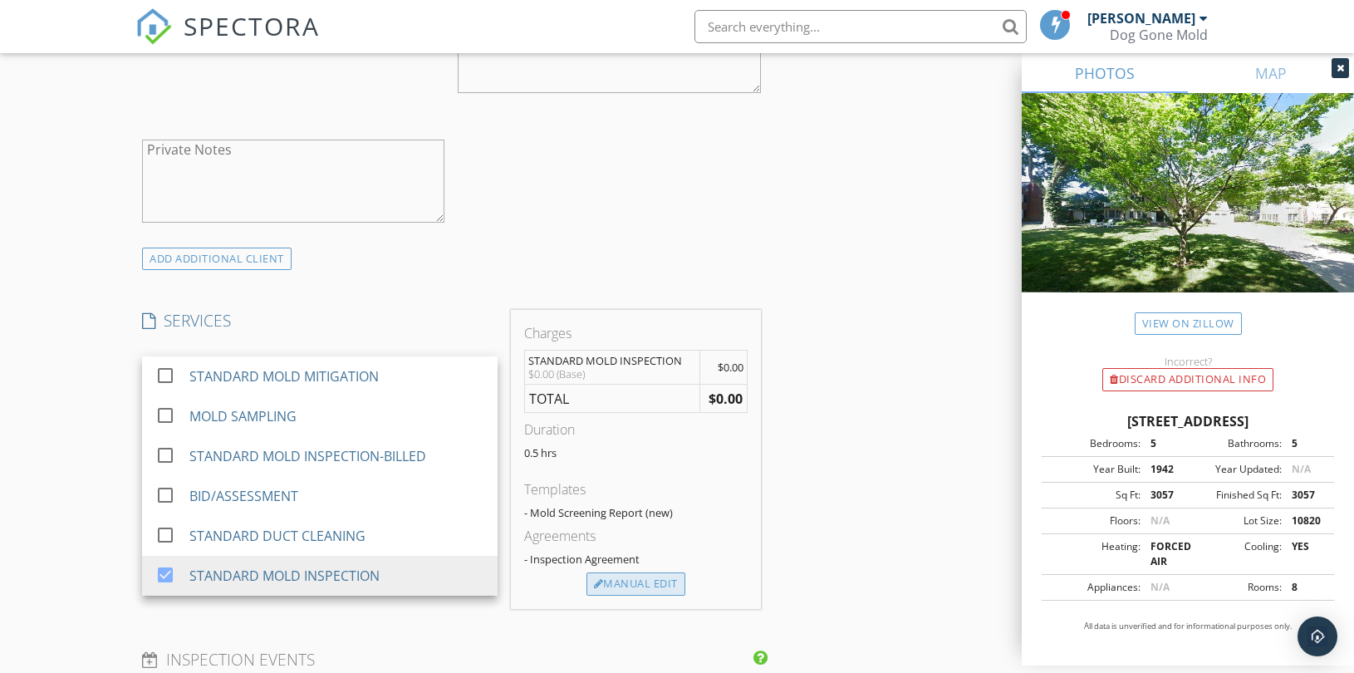
click at [615, 584] on div "Manual Edit" at bounding box center [635, 583] width 99 height 23
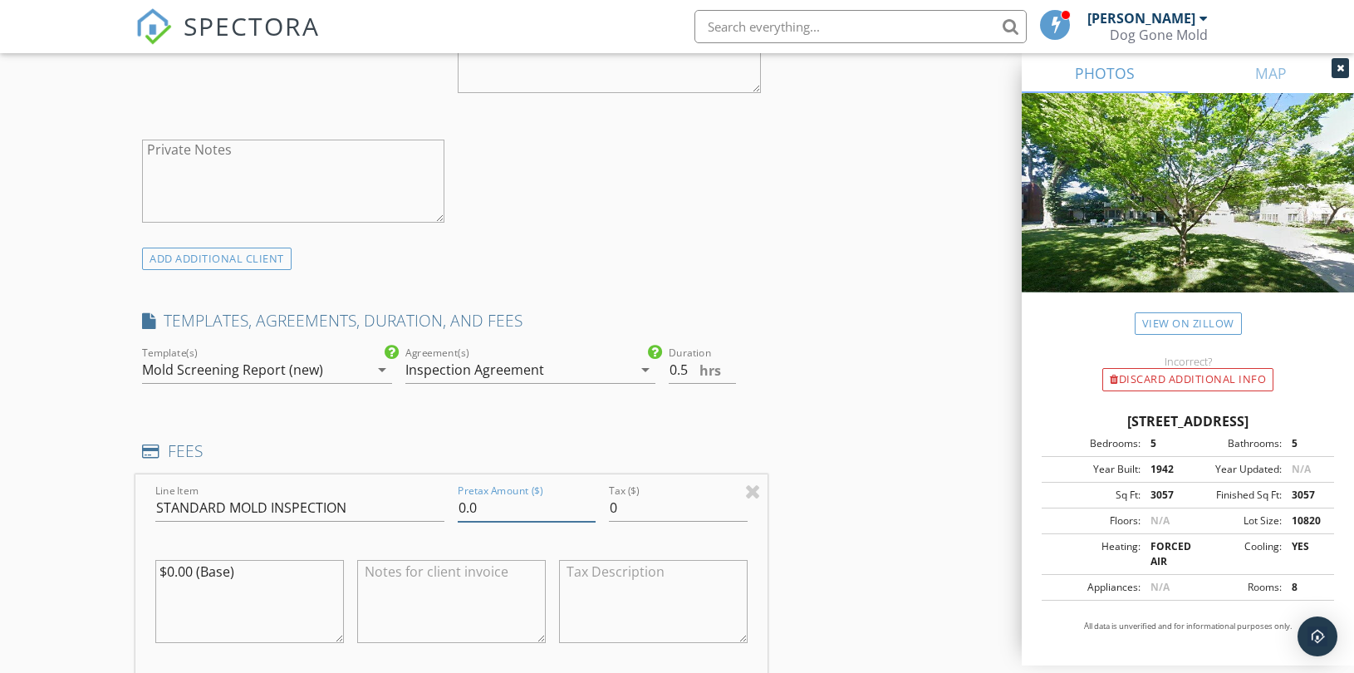
drag, startPoint x: 429, startPoint y: 493, endPoint x: 242, endPoint y: 465, distance: 188.9
click at [247, 467] on div "FEES Line Item STANDARD MOLD INSPECTION Pretax Amount ($) 0.0 Tax ($) 0 $0.00 (…" at bounding box center [451, 609] width 632 height 338
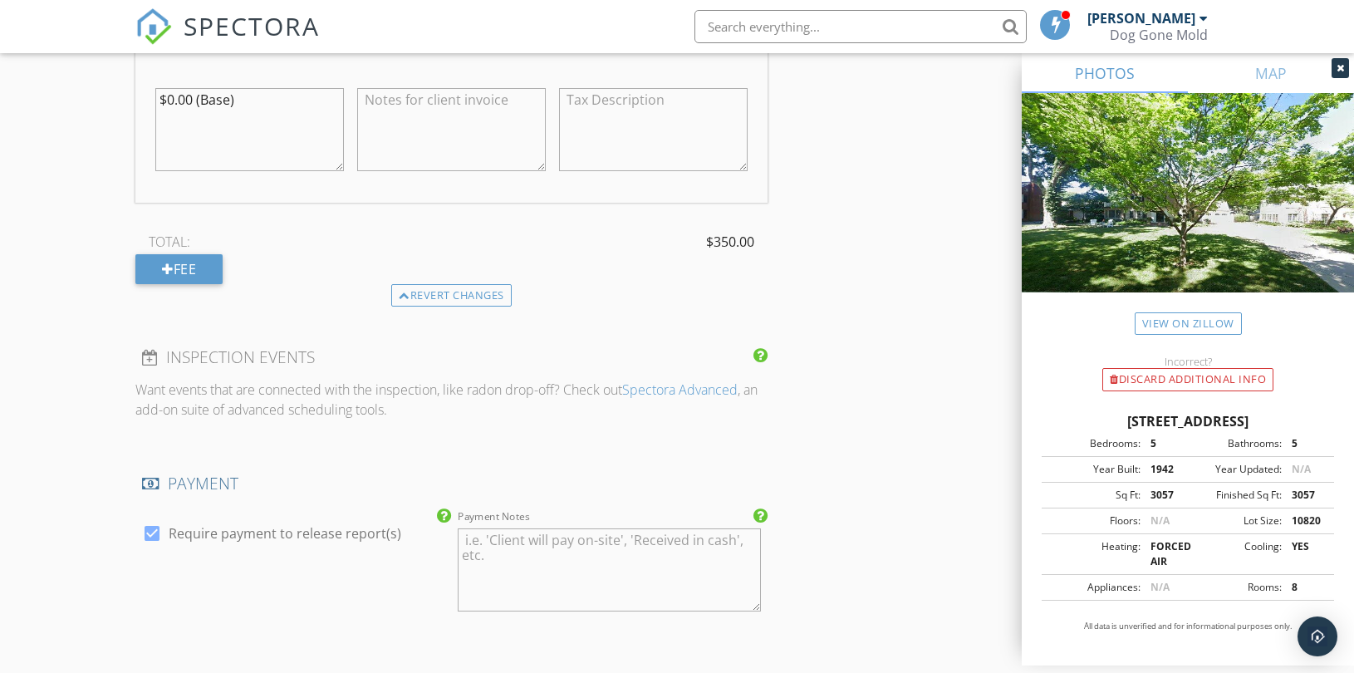
scroll to position [1753, 0]
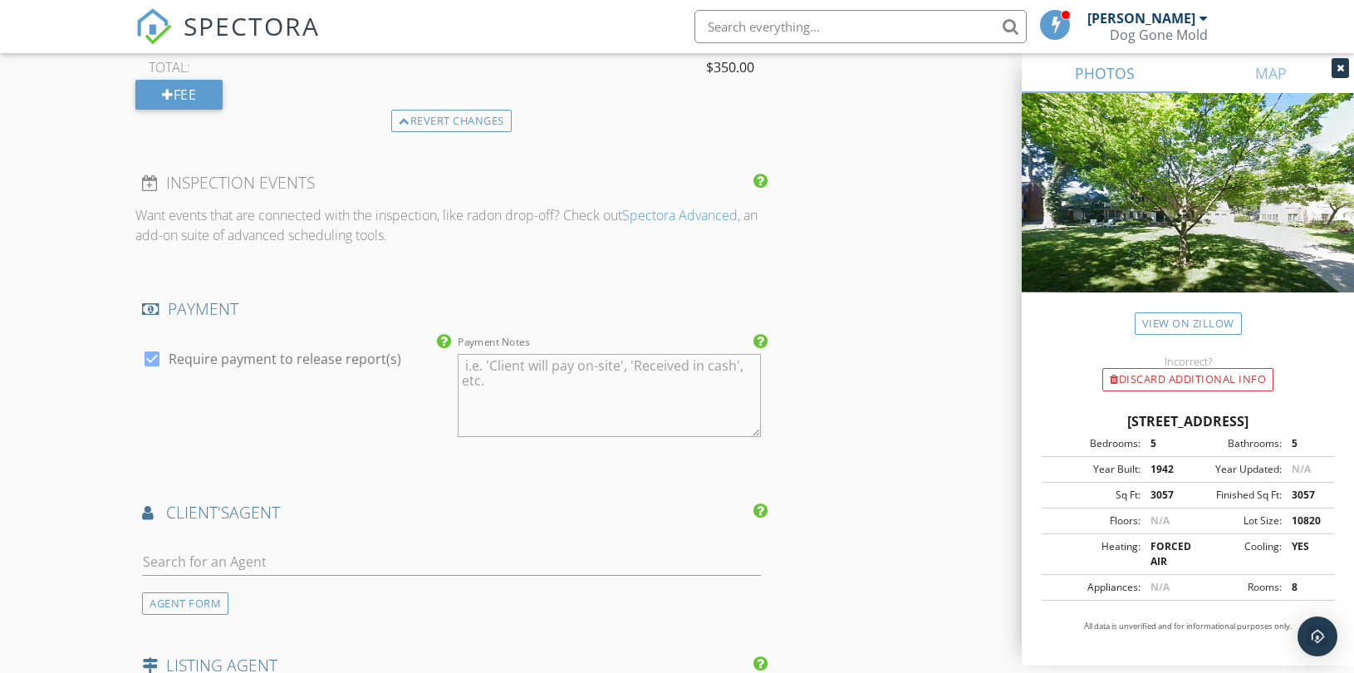
type input "350"
click at [291, 559] on input "text" at bounding box center [451, 561] width 619 height 27
paste input "amandalyman09@gmail.com"
type input "amandalyman09@gmail.com"
click at [286, 607] on li "Amanda Lyman" at bounding box center [451, 599] width 617 height 47
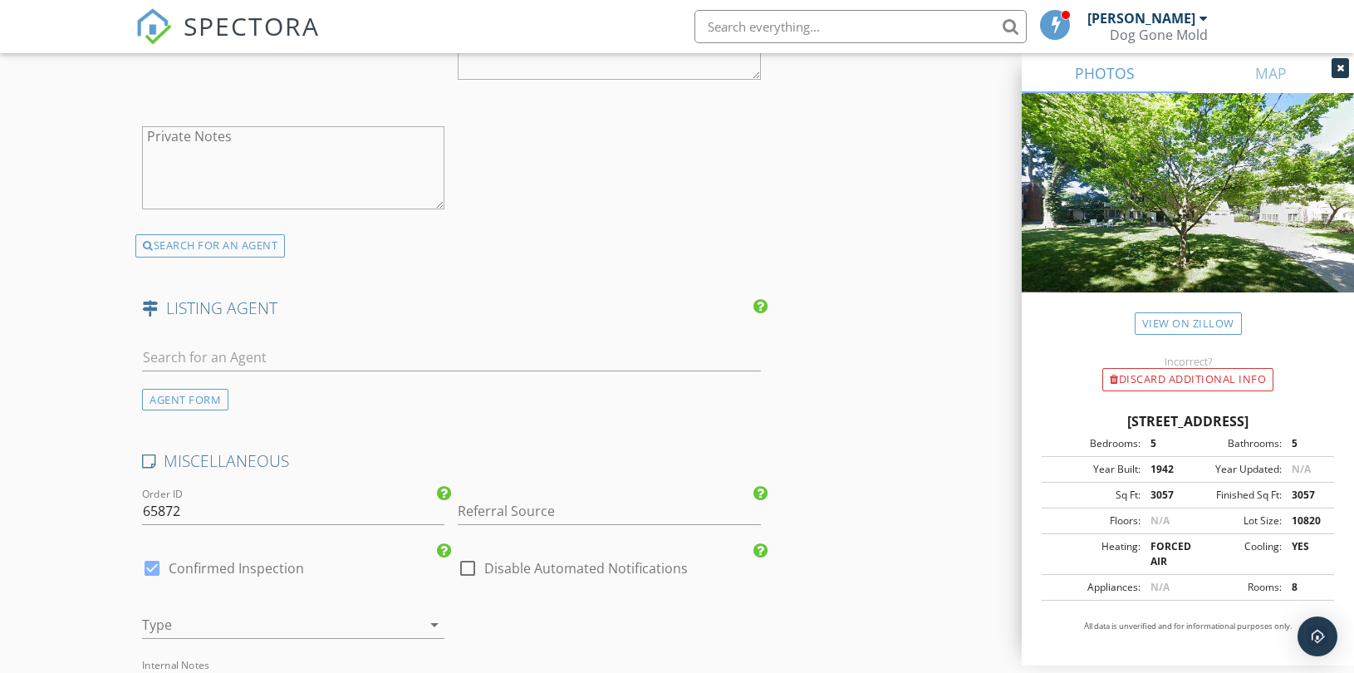
scroll to position [2492, 0]
click at [493, 510] on input "Referral Source" at bounding box center [609, 507] width 302 height 27
click at [326, 609] on div at bounding box center [270, 621] width 256 height 27
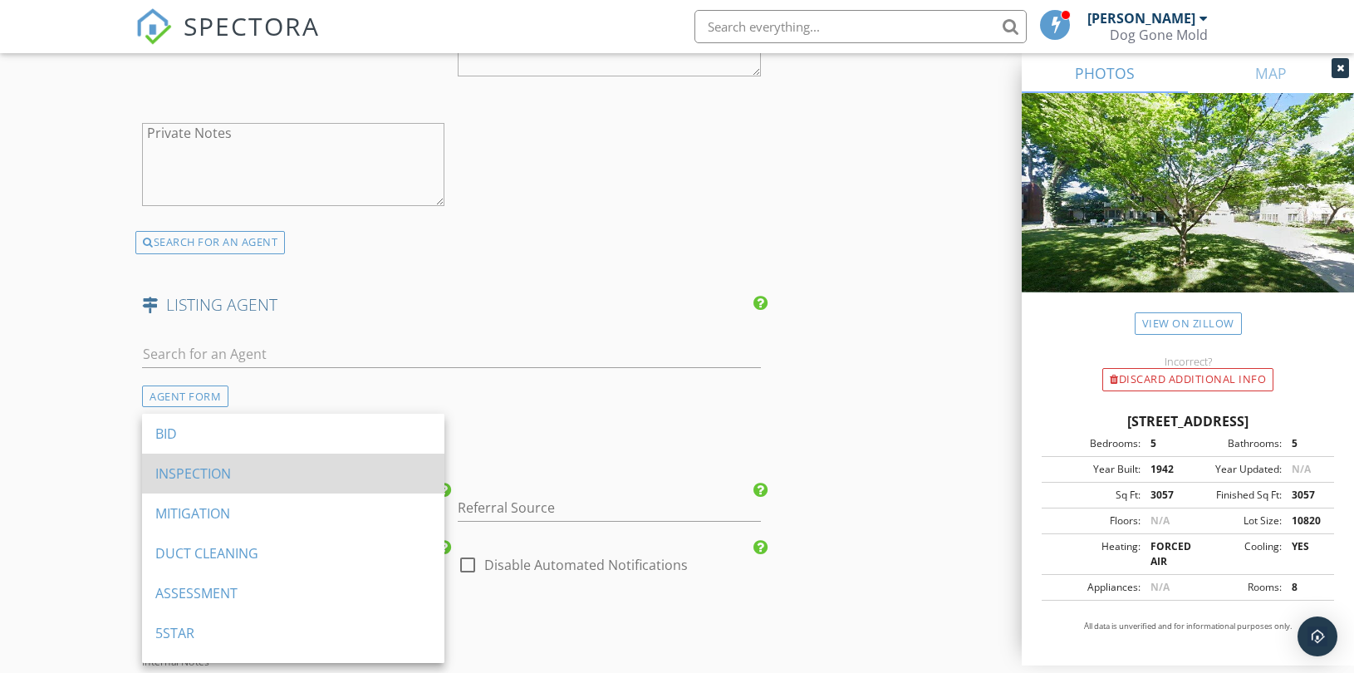
click at [252, 480] on div "INSPECTION" at bounding box center [293, 473] width 276 height 20
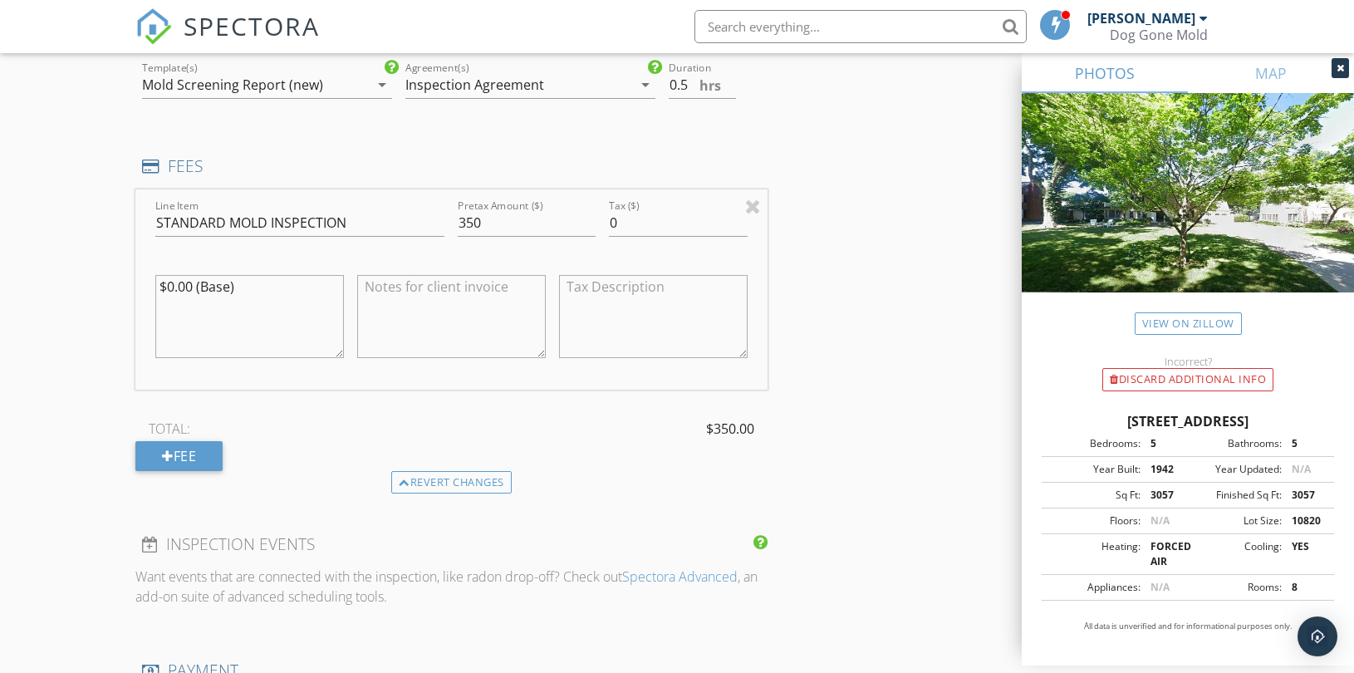
scroll to position [1384, 0]
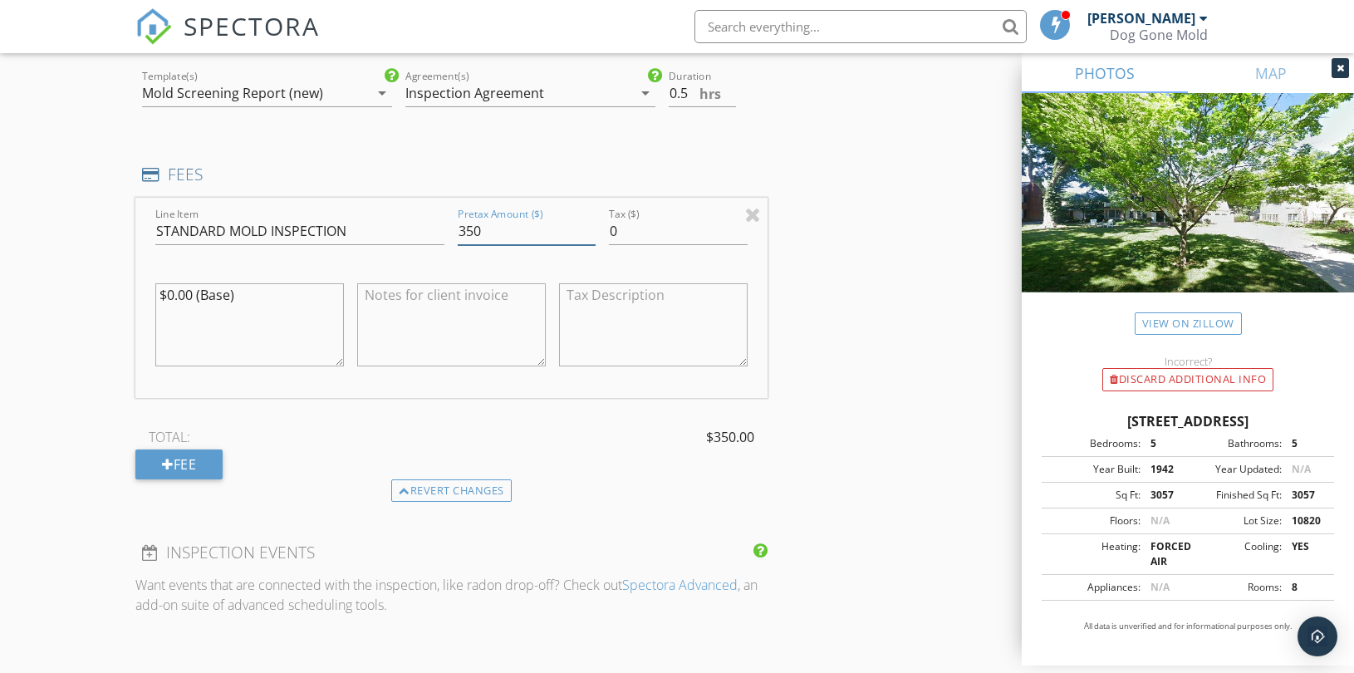
drag, startPoint x: 499, startPoint y: 230, endPoint x: 385, endPoint y: 230, distance: 113.8
click at [385, 230] on div "Line Item STANDARD MOLD INSPECTION Pretax Amount ($) 350 Tax ($) 0 $0.00 (Base)" at bounding box center [451, 298] width 632 height 200
type input "300"
click at [59, 409] on div "New Inspection Click here to use the New Order Form INSPECTOR(S) check_box_outl…" at bounding box center [677, 451] width 1354 height 3476
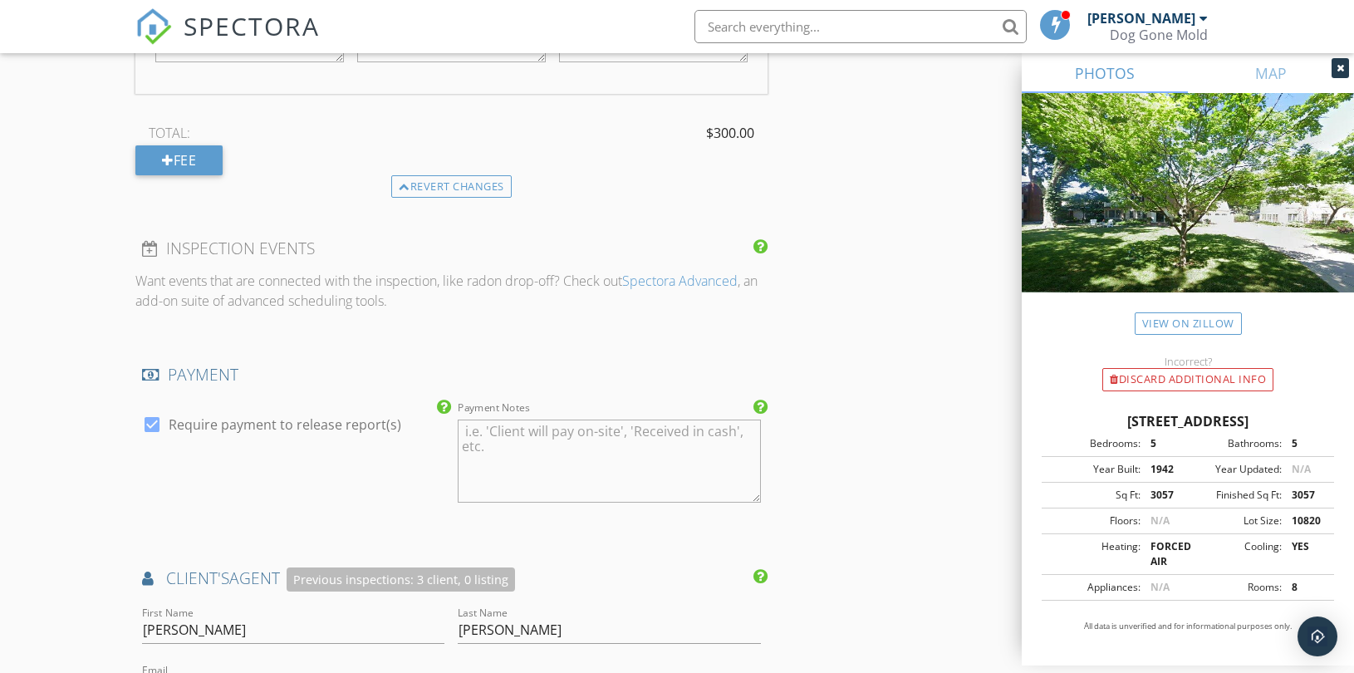
scroll to position [1938, 0]
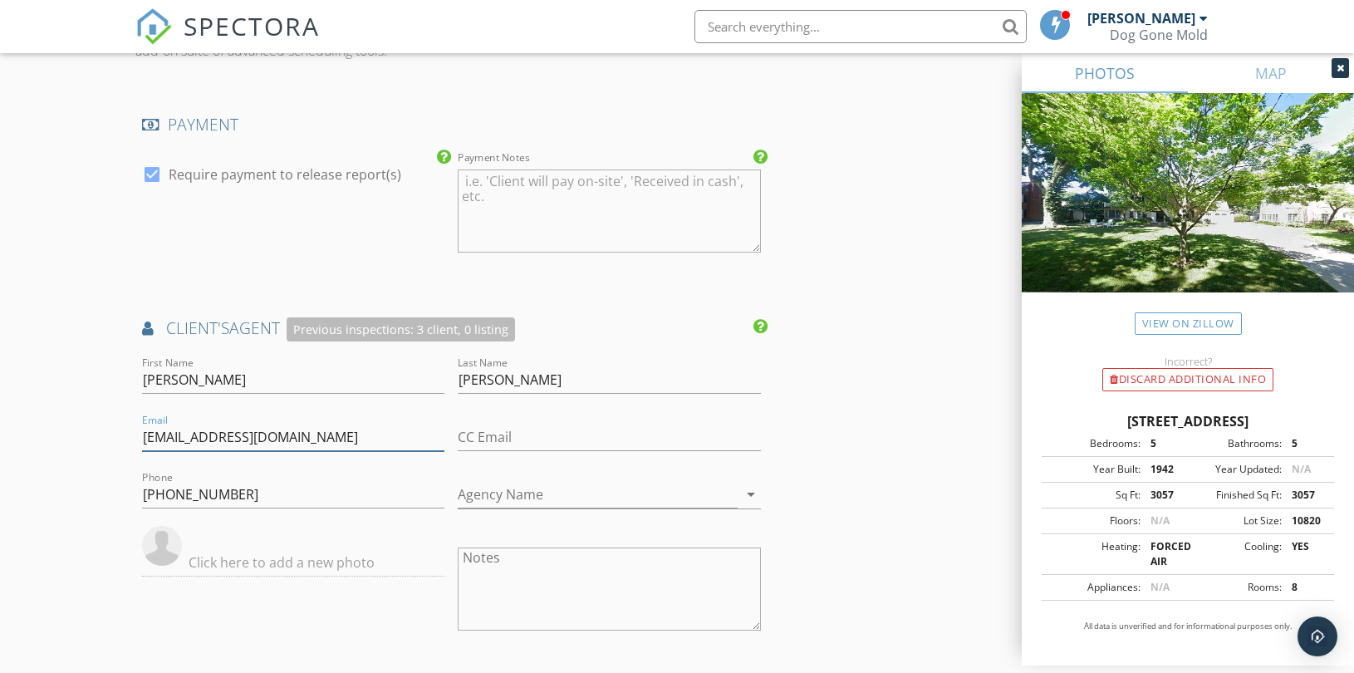
drag, startPoint x: 325, startPoint y: 437, endPoint x: -26, endPoint y: 446, distance: 350.6
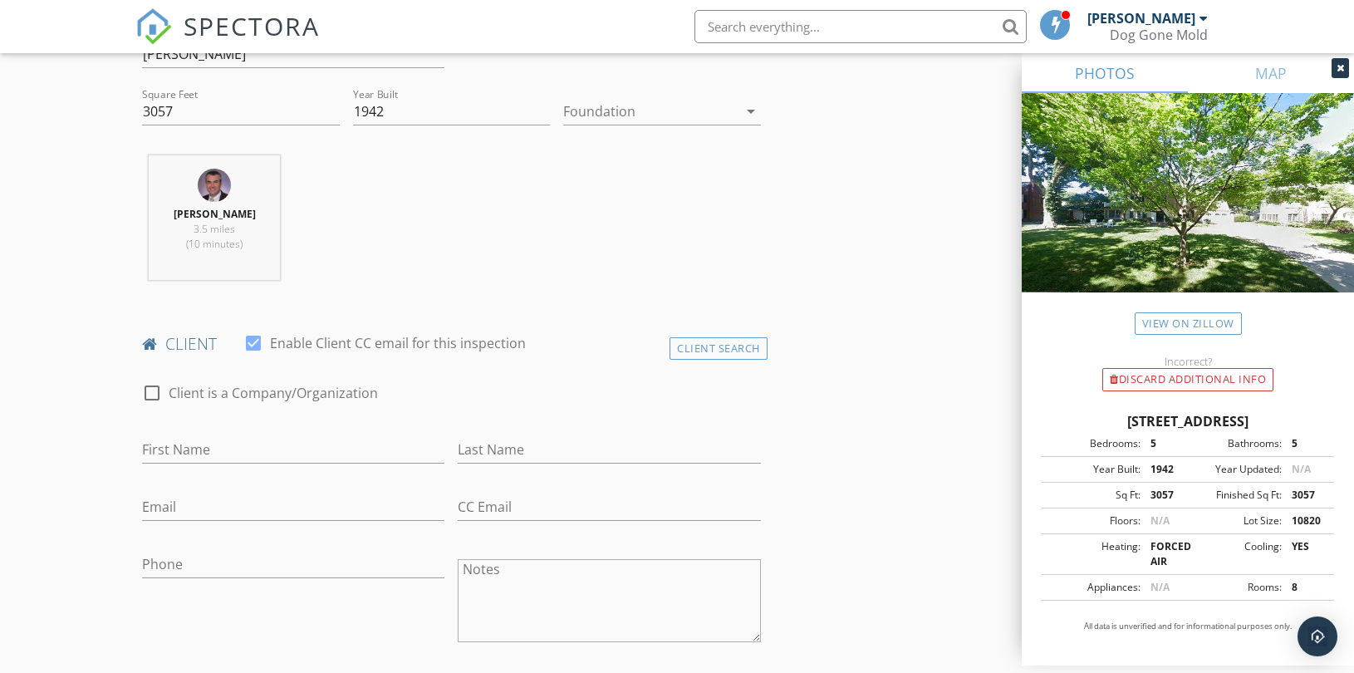
scroll to position [738, 0]
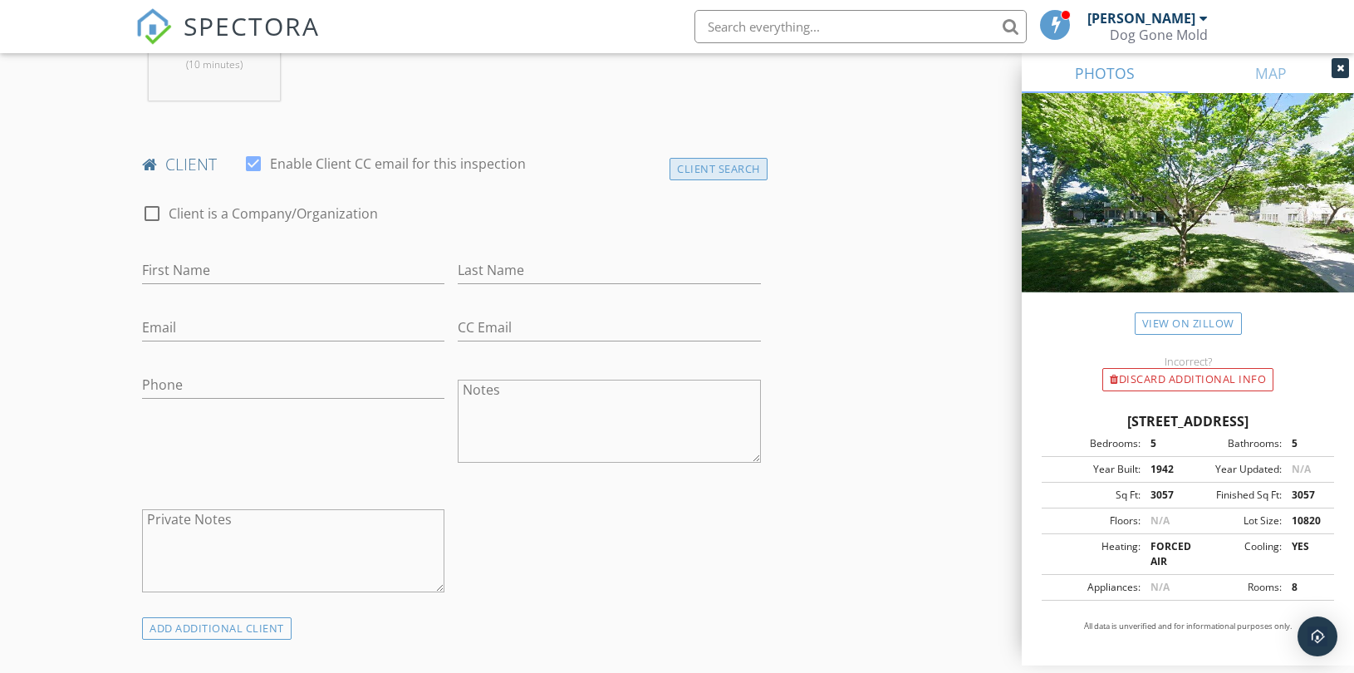
click at [725, 162] on div "Client Search" at bounding box center [718, 169] width 98 height 22
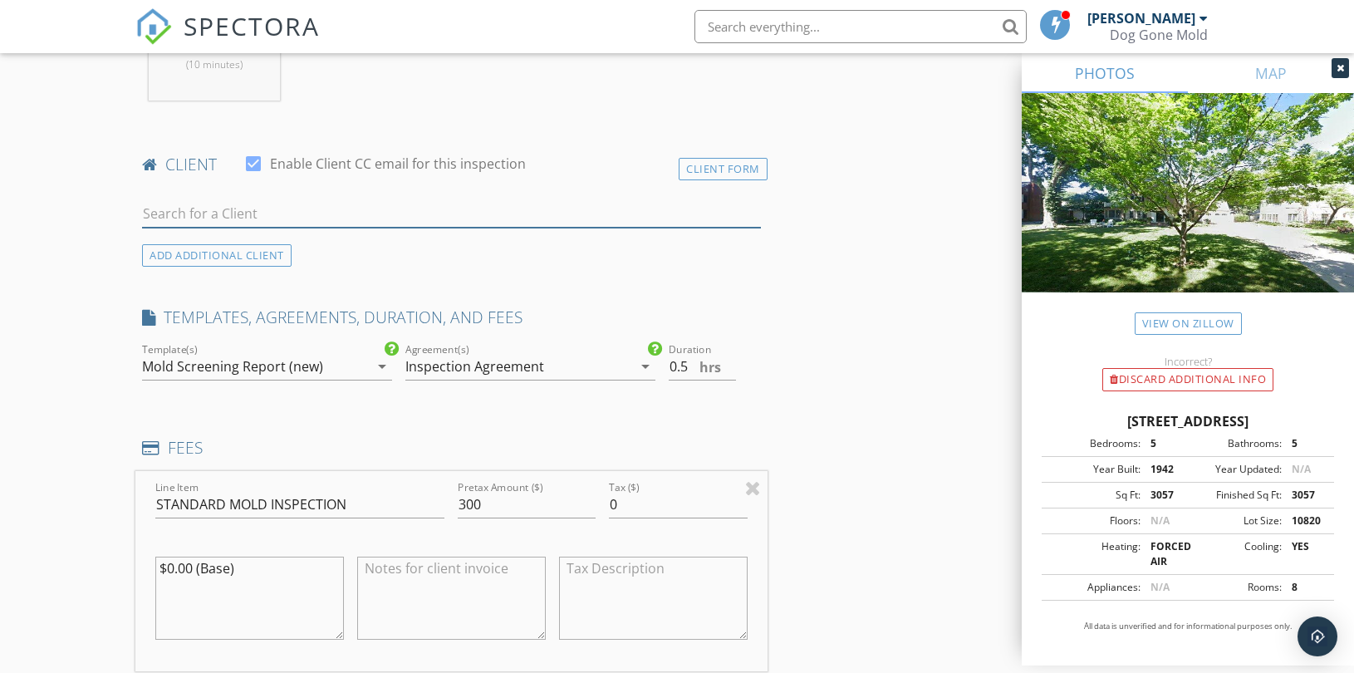
click at [279, 220] on input "text" at bounding box center [451, 213] width 619 height 27
paste input "amandalyman09@gmail.com"
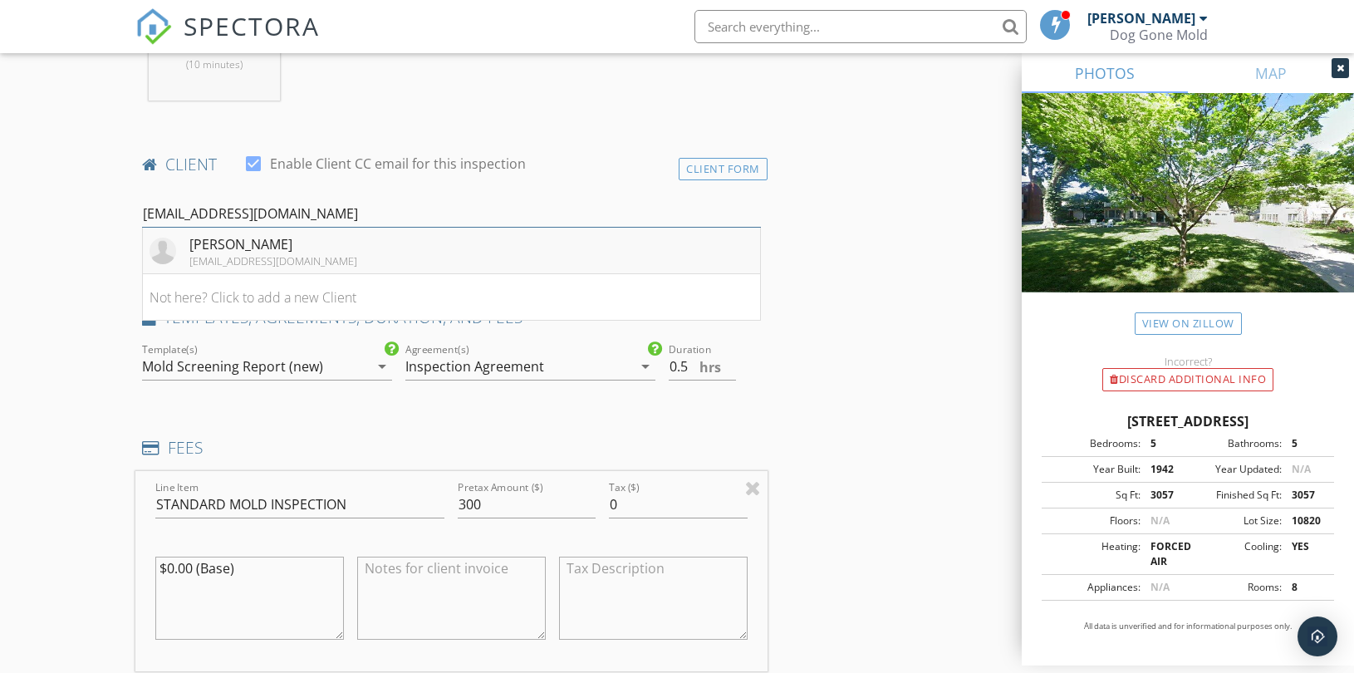
type input "amandalyman09@gmail.com"
drag, startPoint x: 287, startPoint y: 243, endPoint x: 295, endPoint y: 251, distance: 10.6
click at [287, 246] on div "Amanda Lyman" at bounding box center [273, 244] width 168 height 20
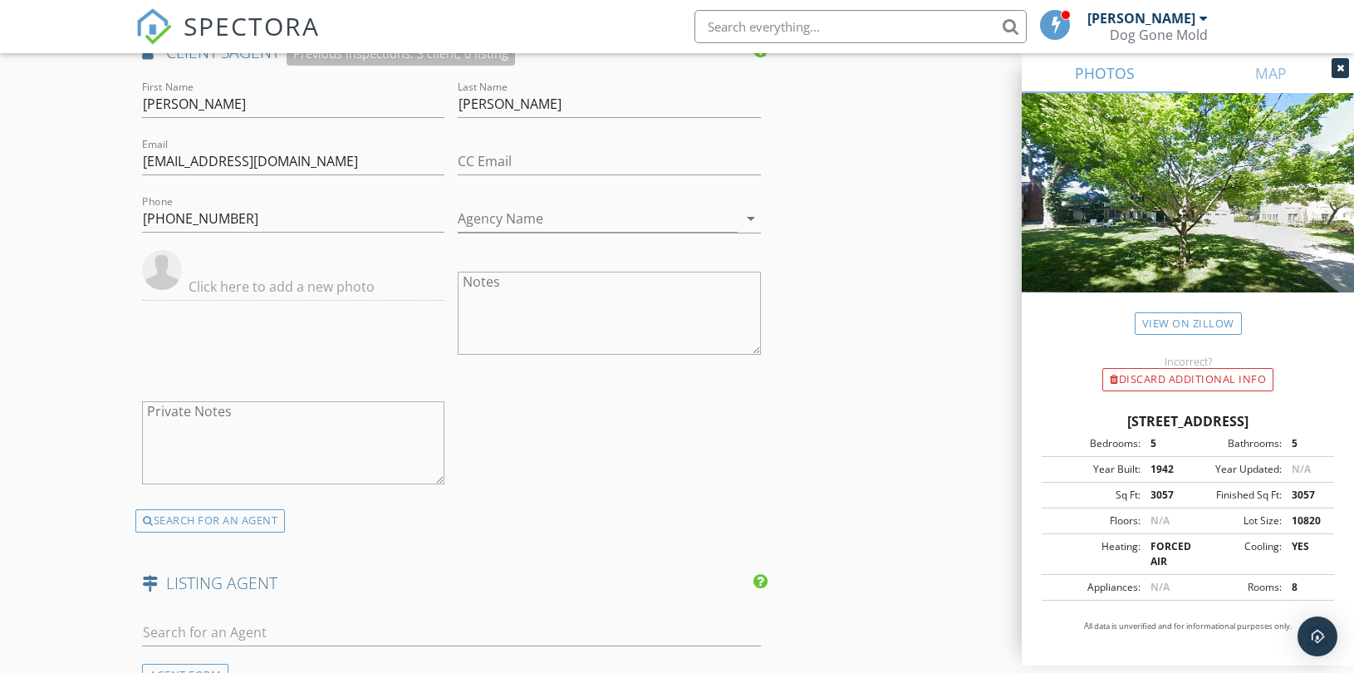
scroll to position [2214, 0]
drag, startPoint x: 110, startPoint y: 212, endPoint x: 17, endPoint y: 212, distance: 93.9
drag, startPoint x: 346, startPoint y: 153, endPoint x: -26, endPoint y: 181, distance: 373.2
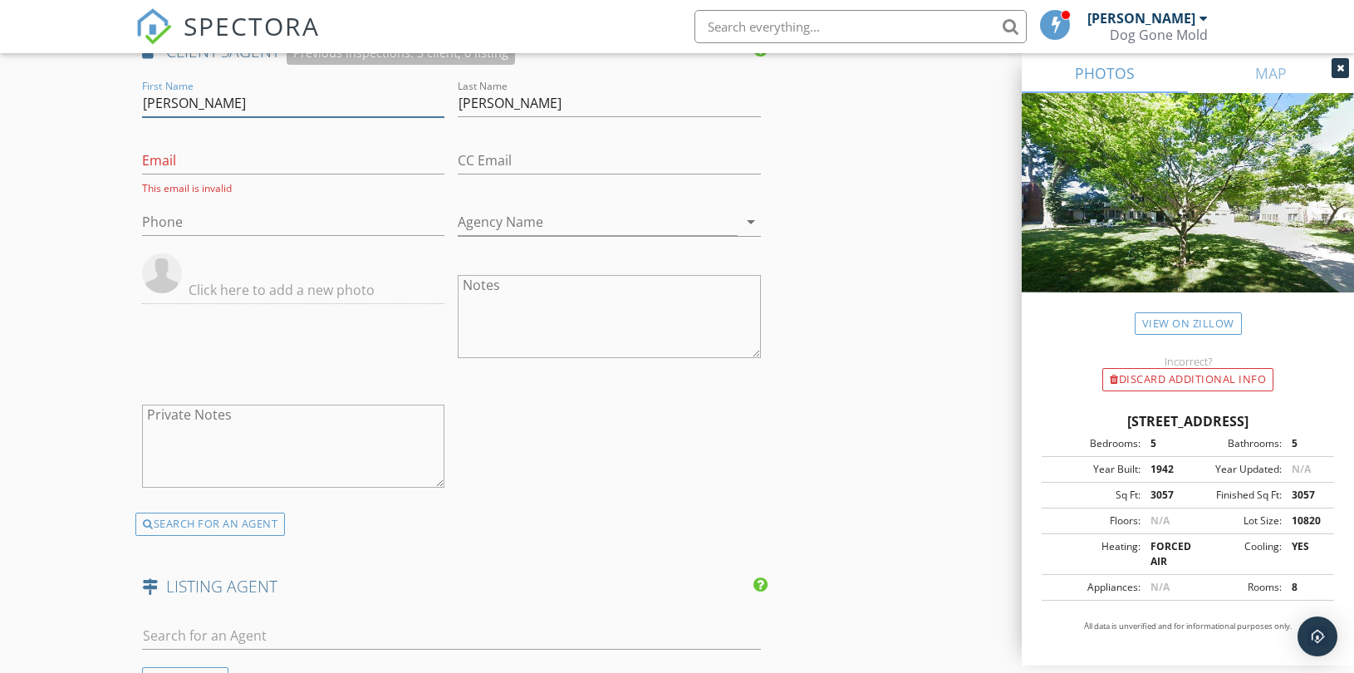
drag, startPoint x: 225, startPoint y: 105, endPoint x: 50, endPoint y: 105, distance: 175.2
drag, startPoint x: 372, startPoint y: 96, endPoint x: 317, endPoint y: 96, distance: 54.8
click at [317, 96] on div "First Name Last Name Lyman Email This email is invalid CC Email Phone Agency Na…" at bounding box center [451, 294] width 632 height 436
drag, startPoint x: 408, startPoint y: 98, endPoint x: 346, endPoint y: 98, distance: 61.5
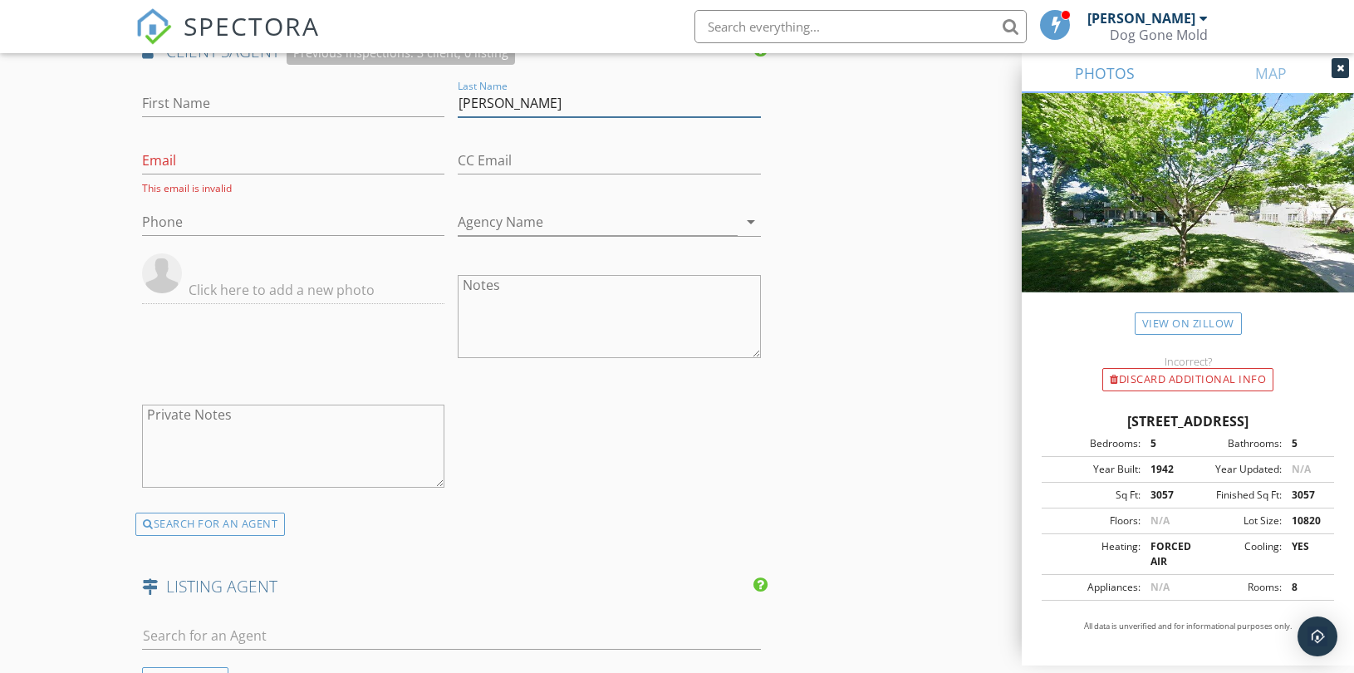
click at [346, 98] on div "First Name Last Name Lyman Email This email is invalid CC Email Phone Agency Na…" at bounding box center [451, 294] width 632 height 436
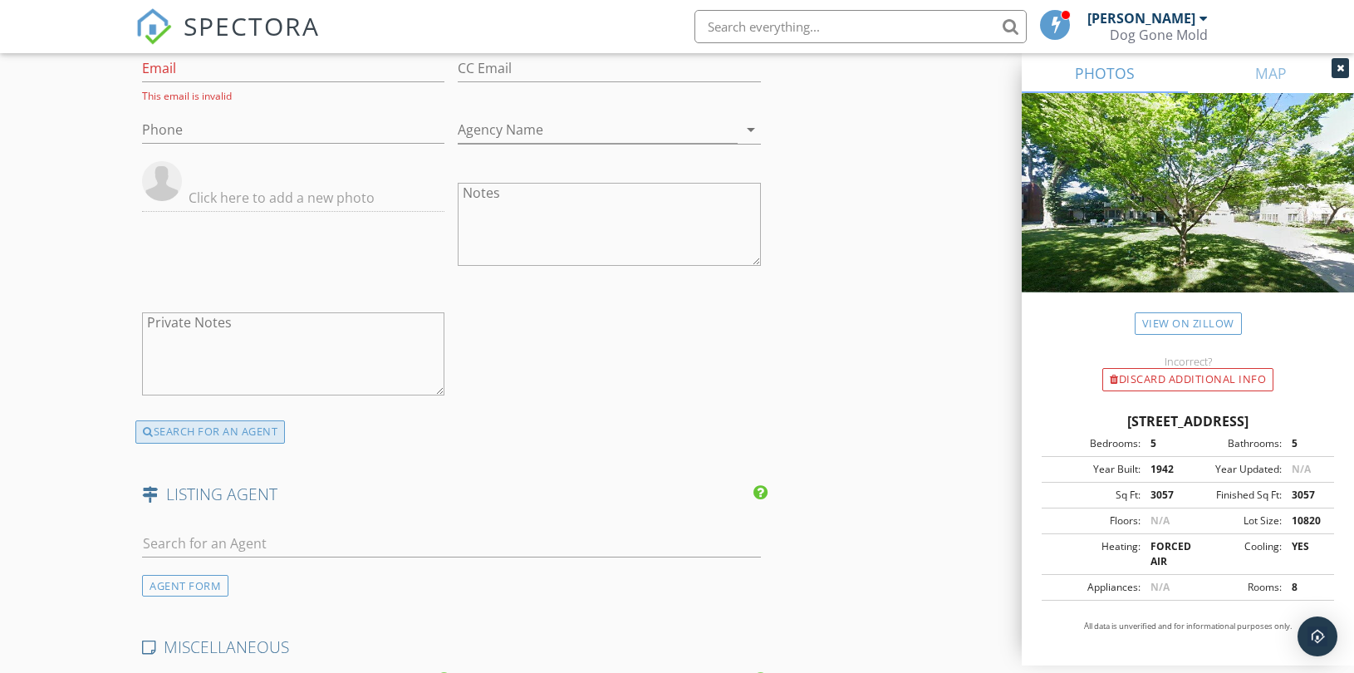
click at [226, 430] on div "SEARCH FOR AN AGENT" at bounding box center [209, 431] width 149 height 23
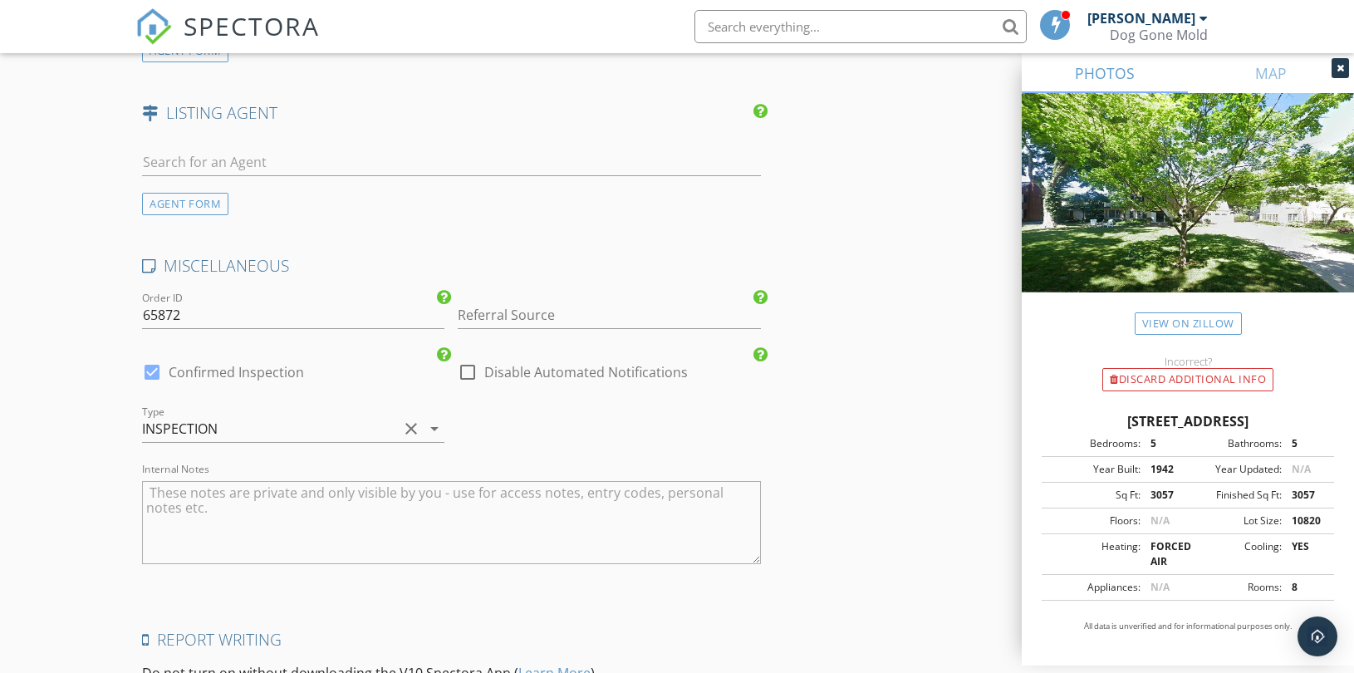
scroll to position [2522, 0]
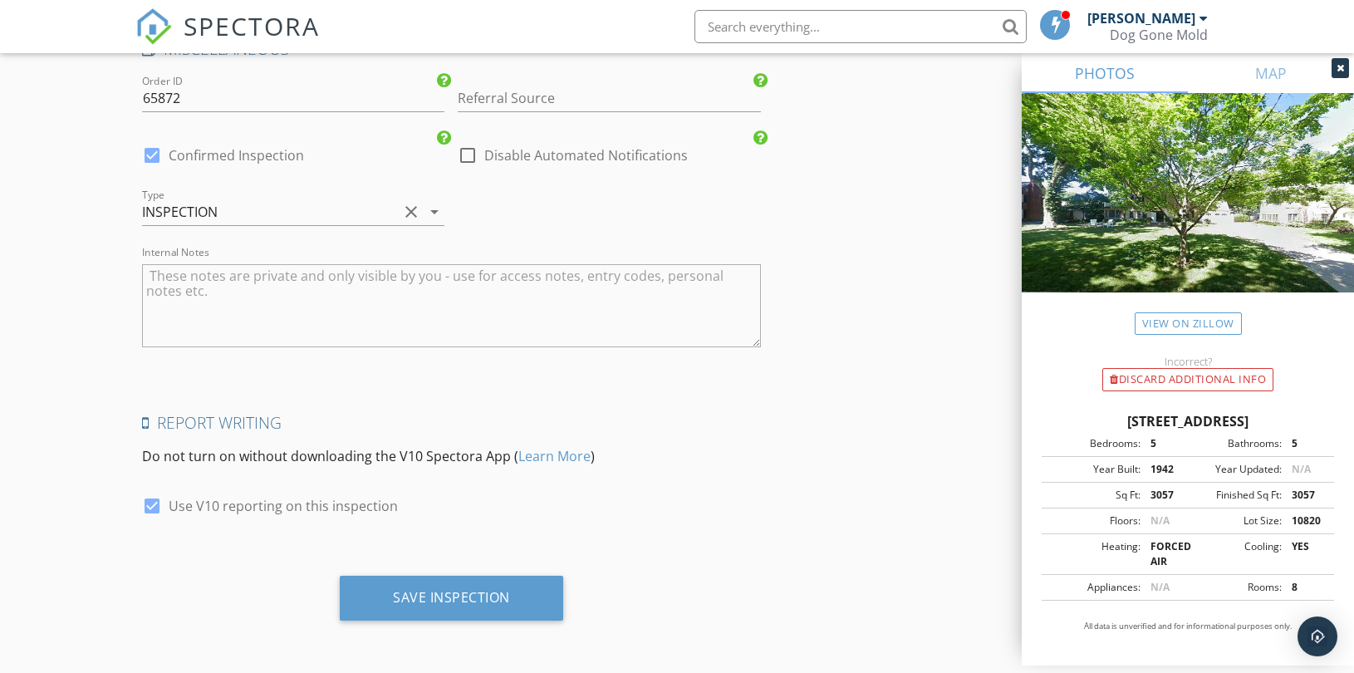
click at [311, 278] on textarea "Internal Notes" at bounding box center [451, 305] width 619 height 83
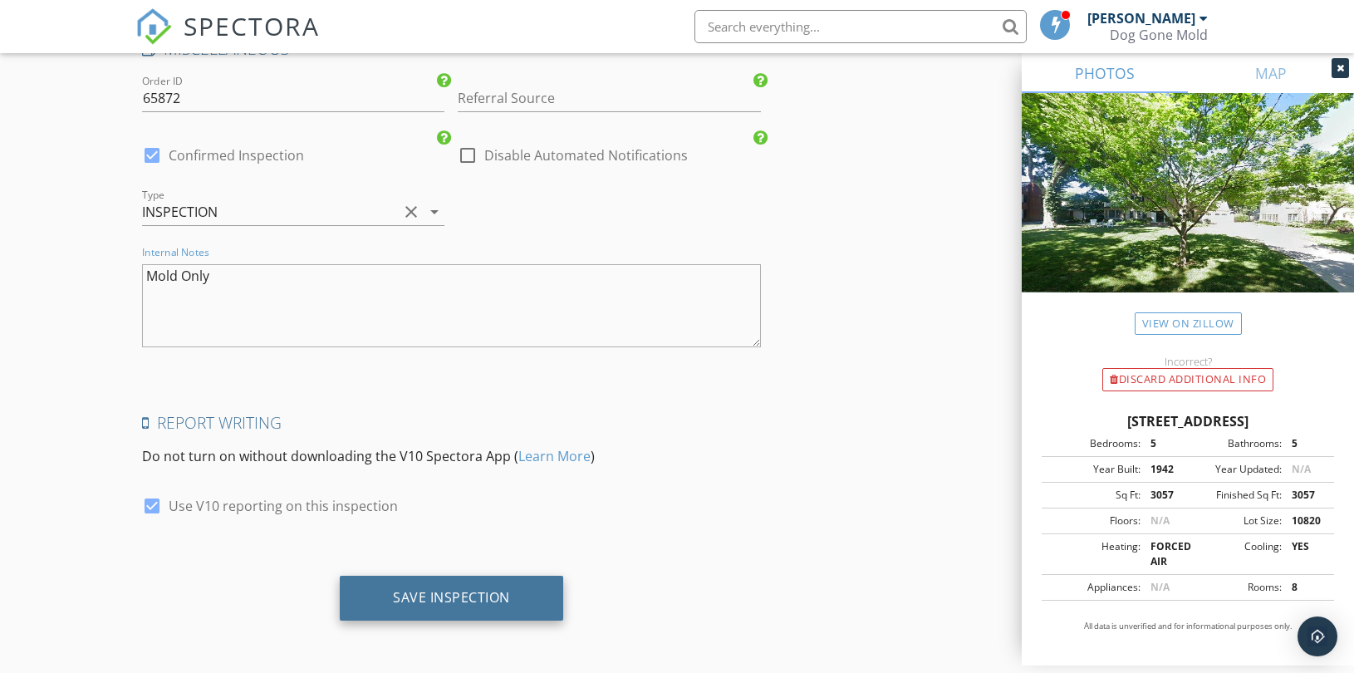
type textarea "Mold Only"
click at [474, 599] on div "Save Inspection" at bounding box center [451, 597] width 117 height 17
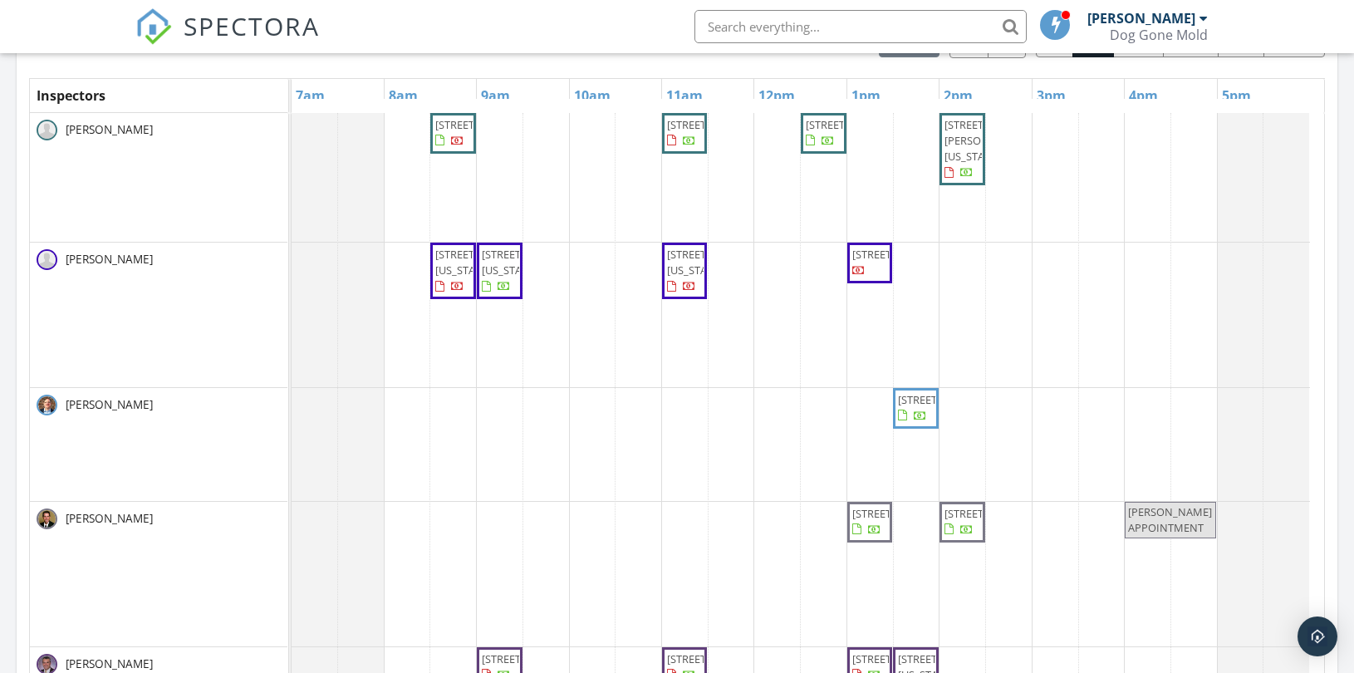
scroll to position [738, 0]
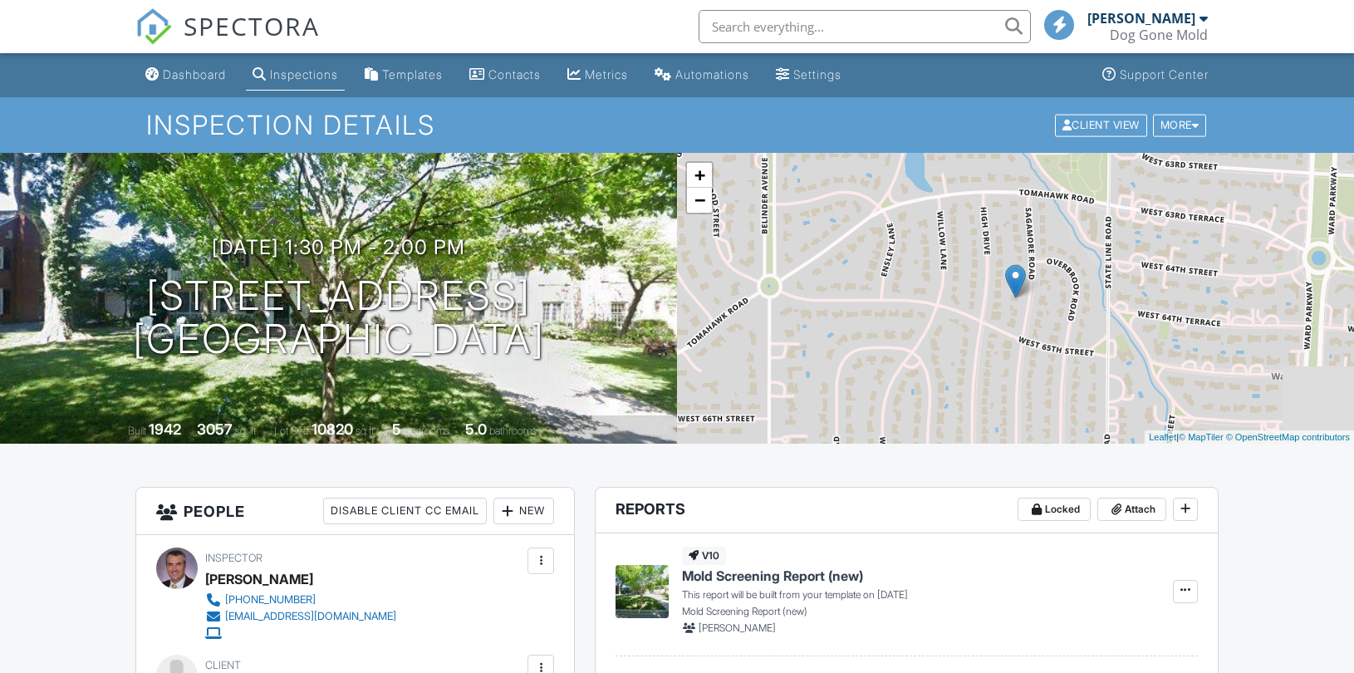
drag, startPoint x: 199, startPoint y: 84, endPoint x: 350, endPoint y: 37, distance: 157.4
click at [199, 84] on link "Dashboard" at bounding box center [186, 75] width 94 height 31
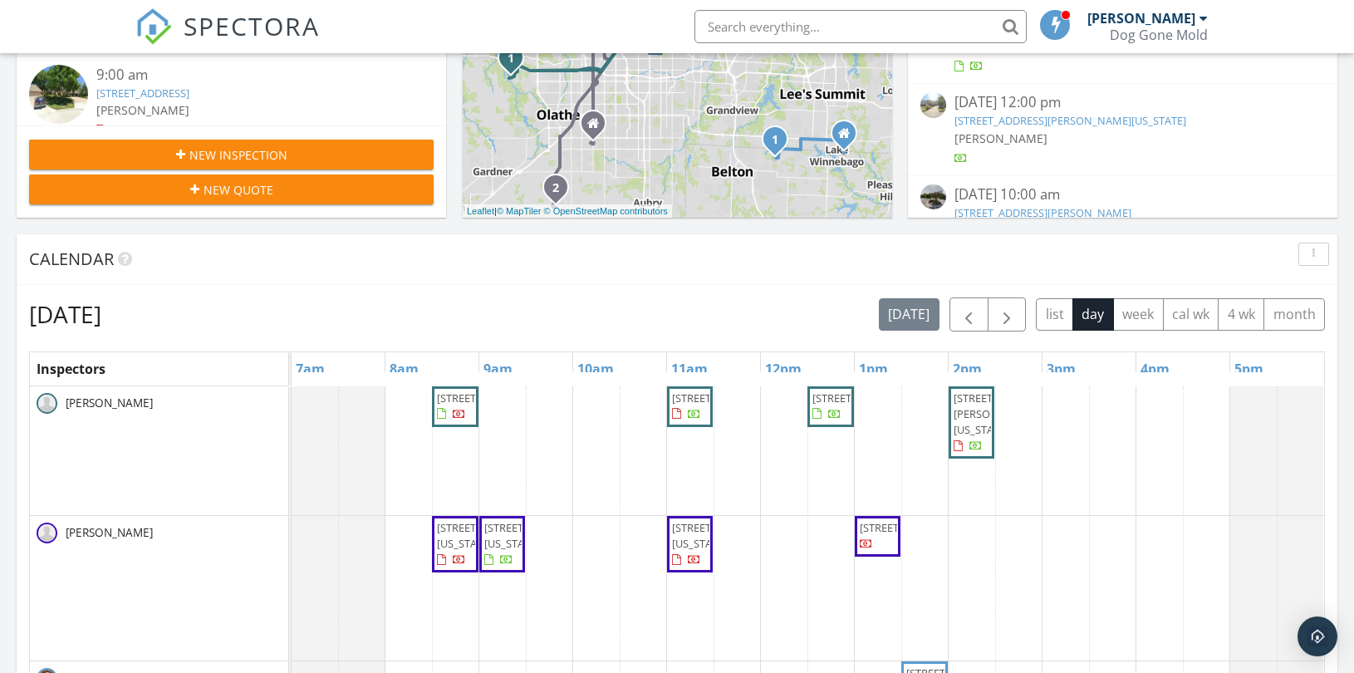
scroll to position [553, 0]
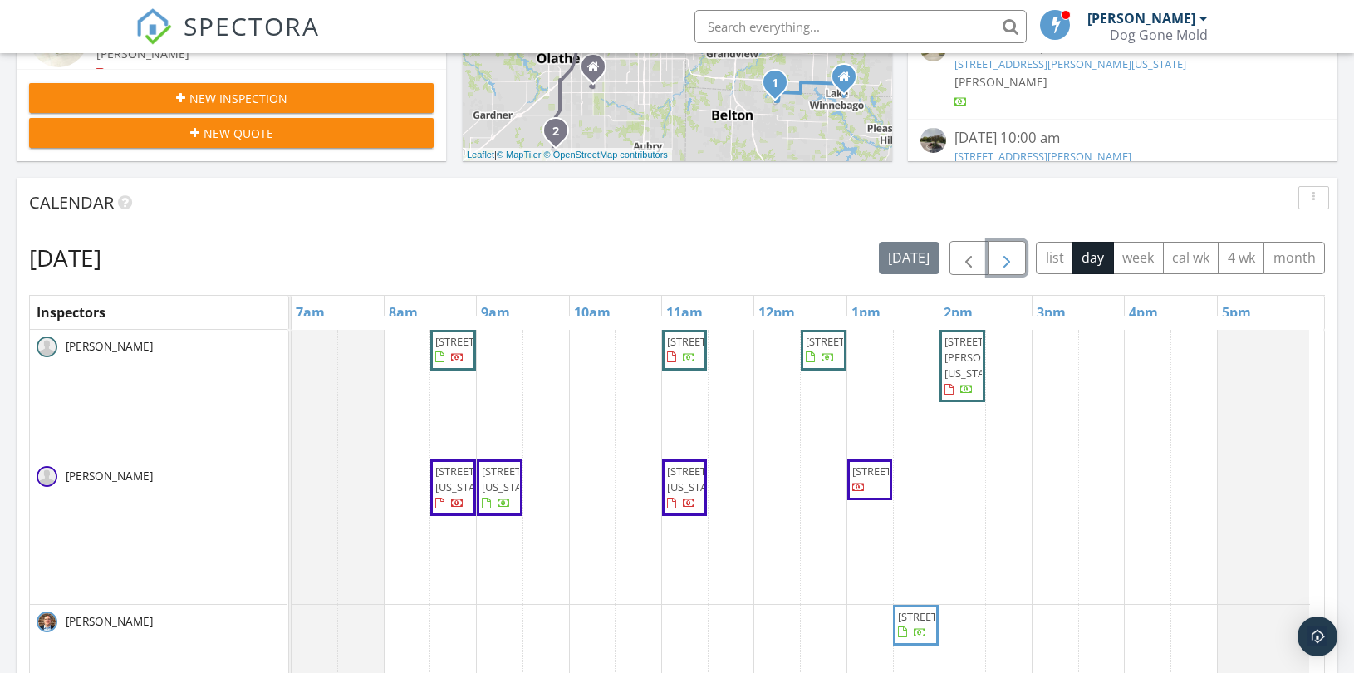
click at [1007, 260] on span "button" at bounding box center [1007, 258] width 20 height 20
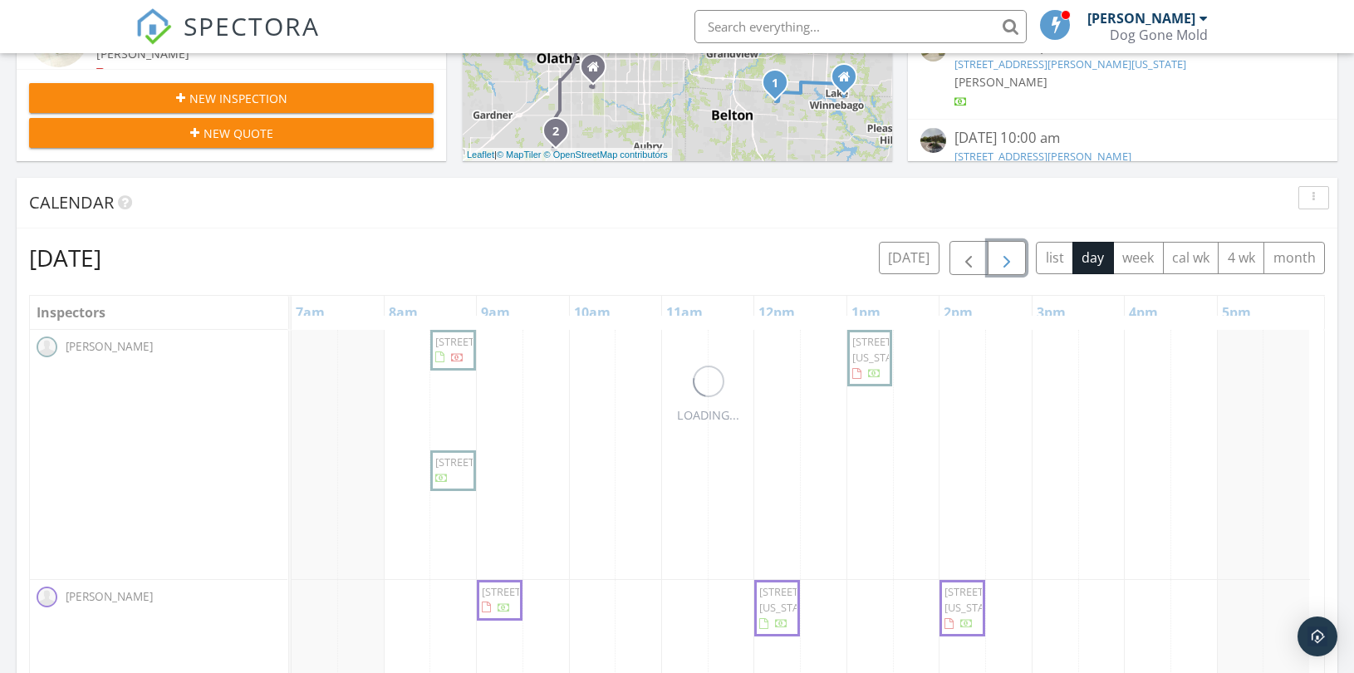
click at [1006, 260] on span "button" at bounding box center [1007, 258] width 20 height 20
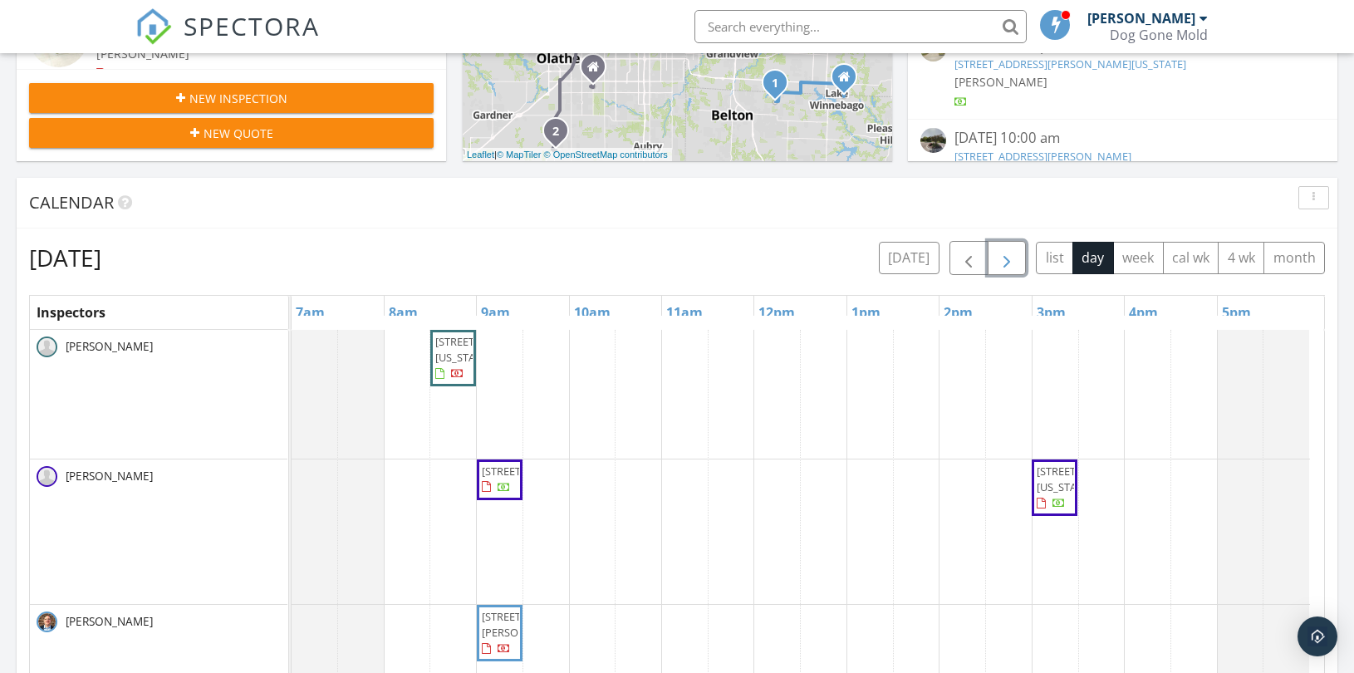
click at [743, 358] on div "[STREET_ADDRESS][US_STATE] [STREET_ADDRESS] [STREET_ADDRESS][US_STATE] [STREET_…" at bounding box center [808, 661] width 1032 height 663
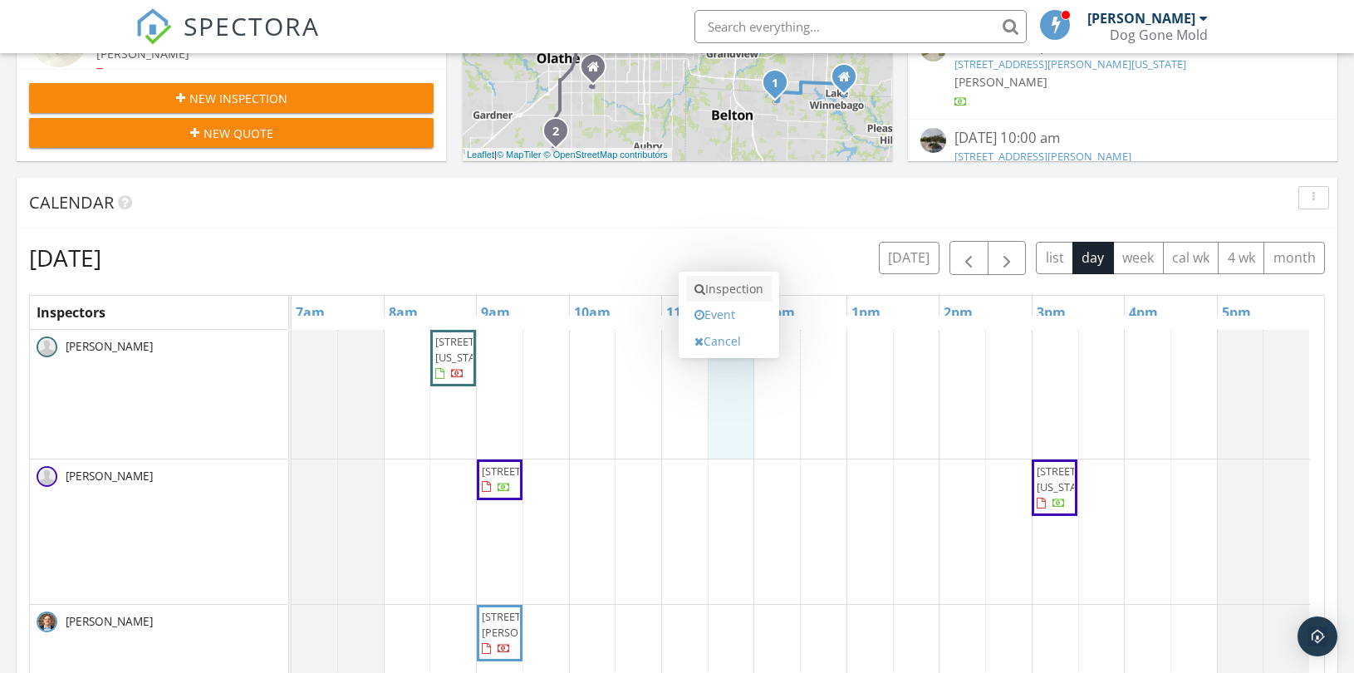
click at [734, 287] on link "Inspection" at bounding box center [729, 289] width 86 height 27
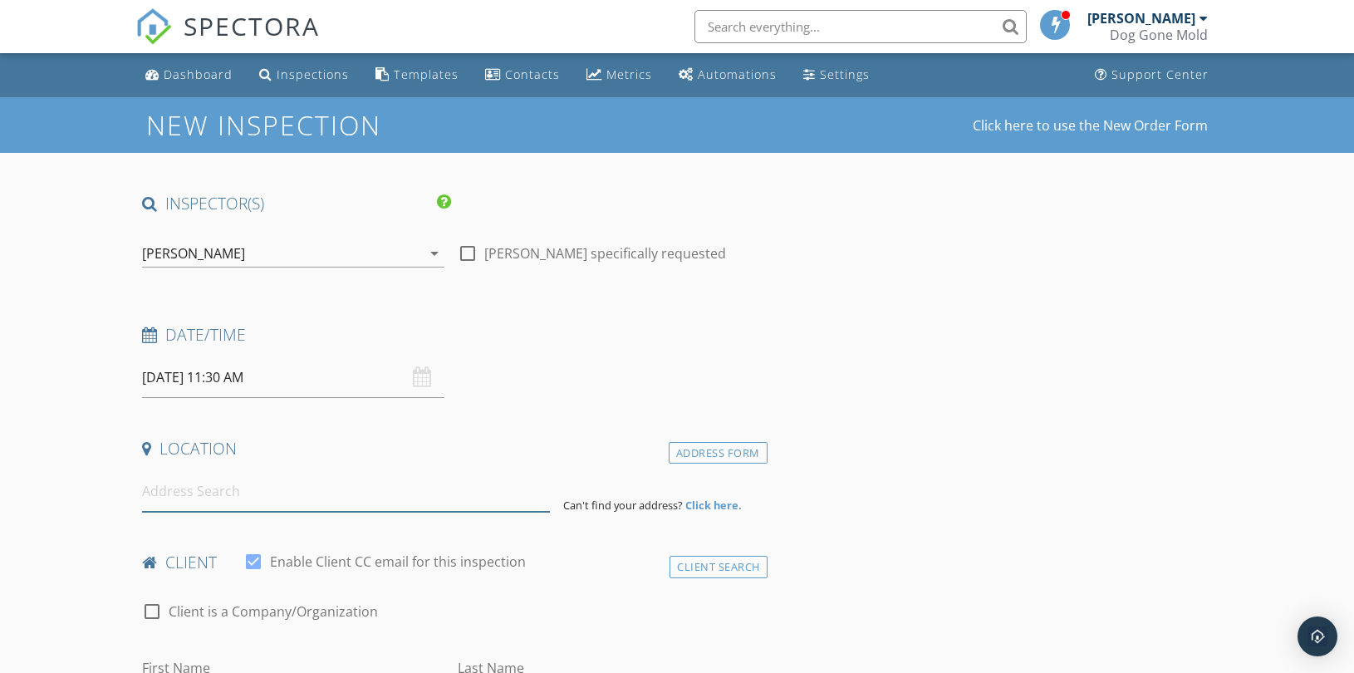
click at [202, 507] on input at bounding box center [346, 491] width 408 height 41
paste input "16038 [GEOGRAPHIC_DATA]"
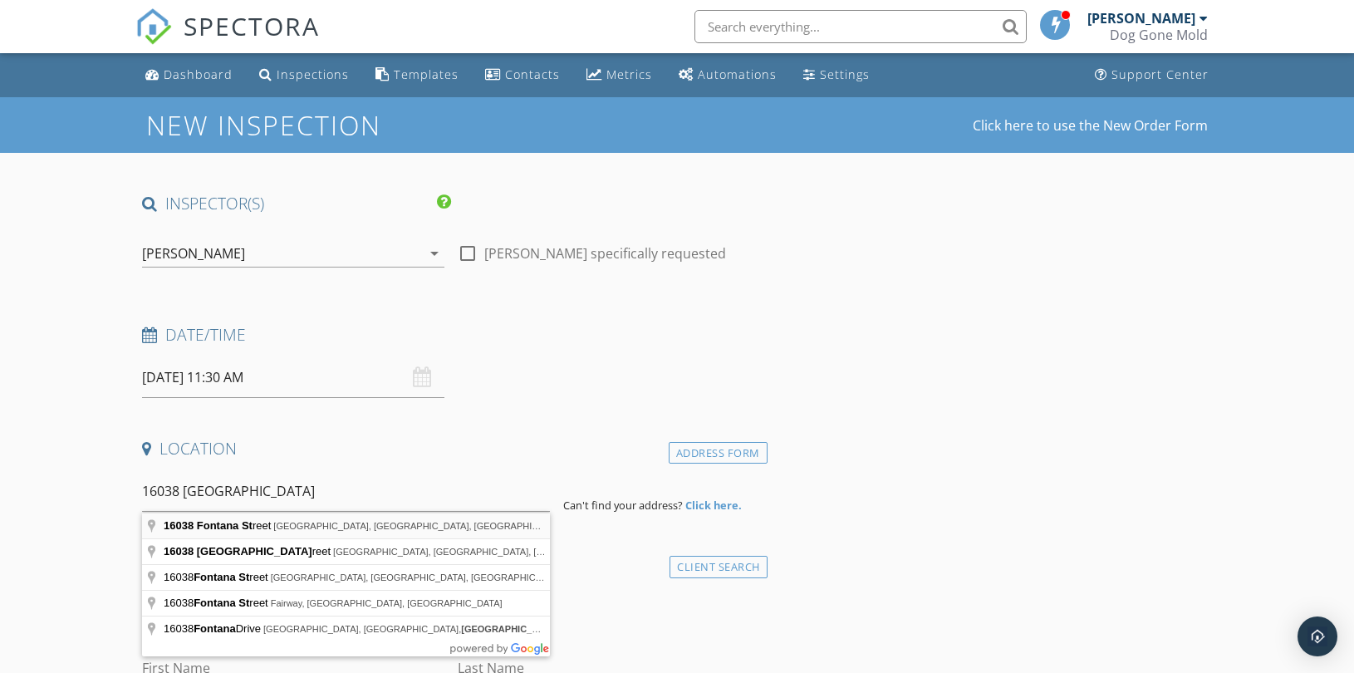
type input "[STREET_ADDRESS]"
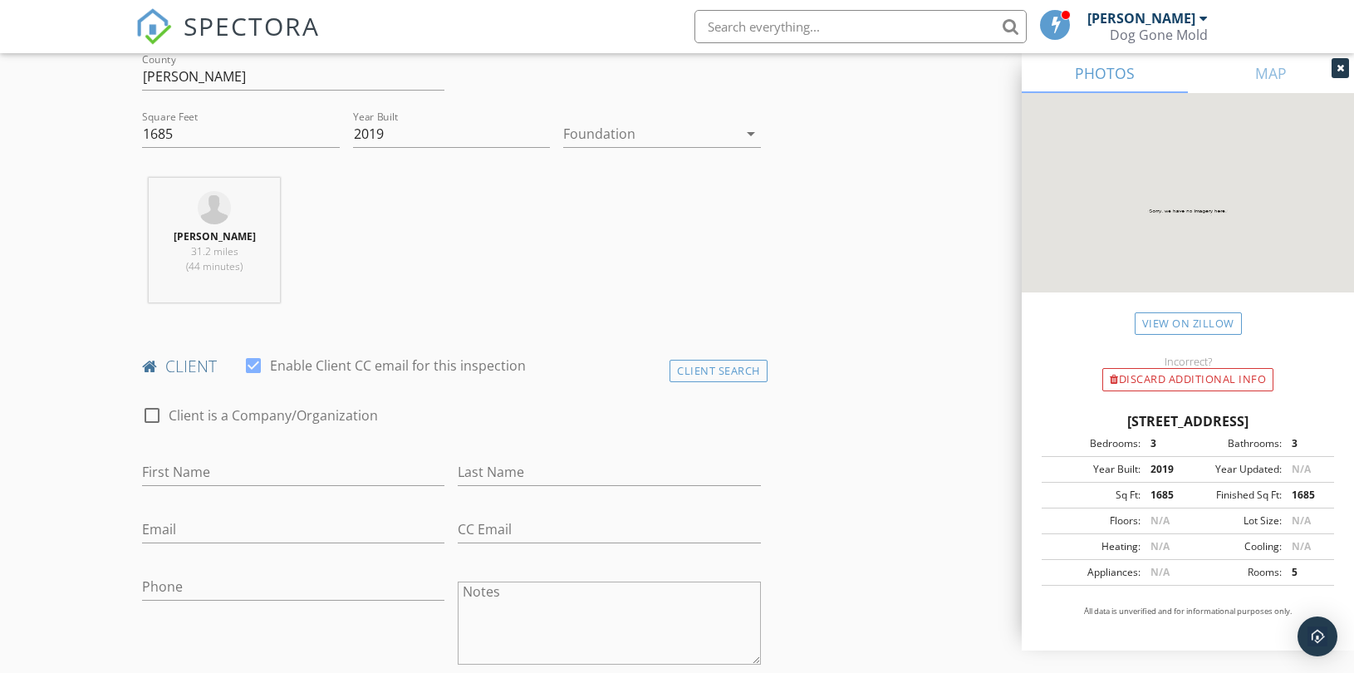
scroll to position [553, 0]
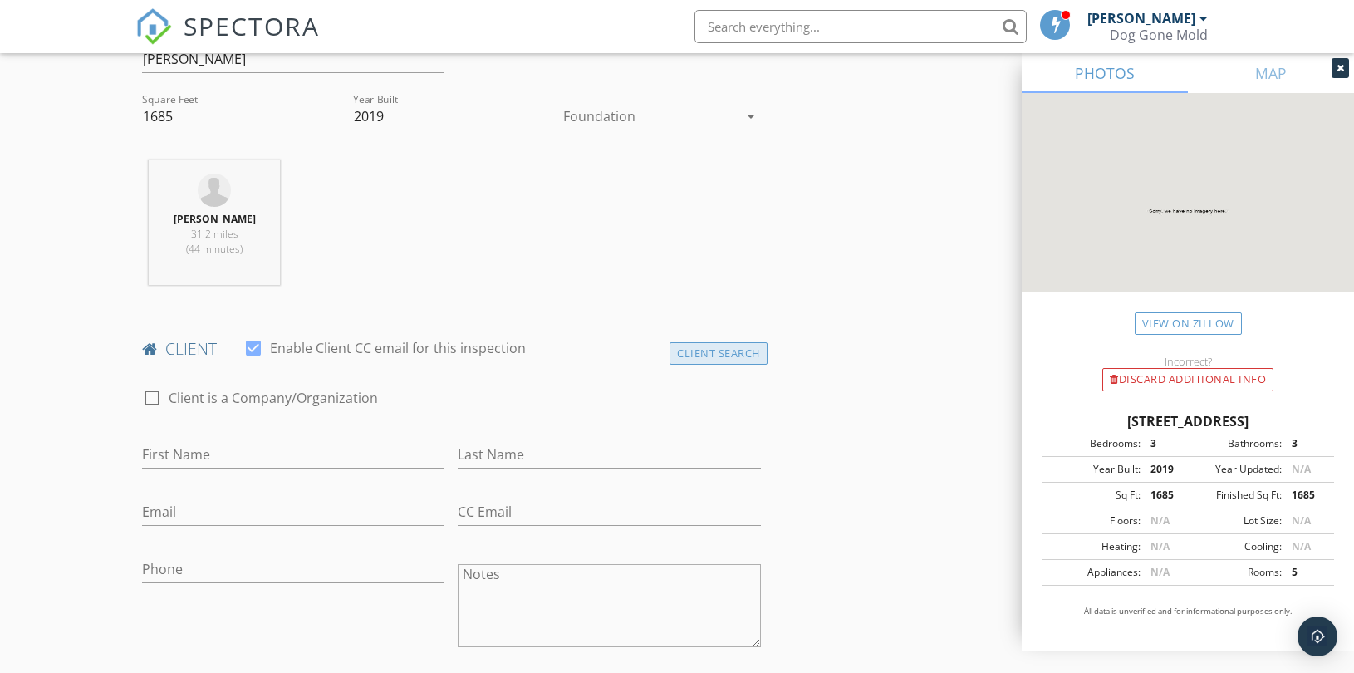
click at [708, 355] on div "Client Search" at bounding box center [718, 353] width 98 height 22
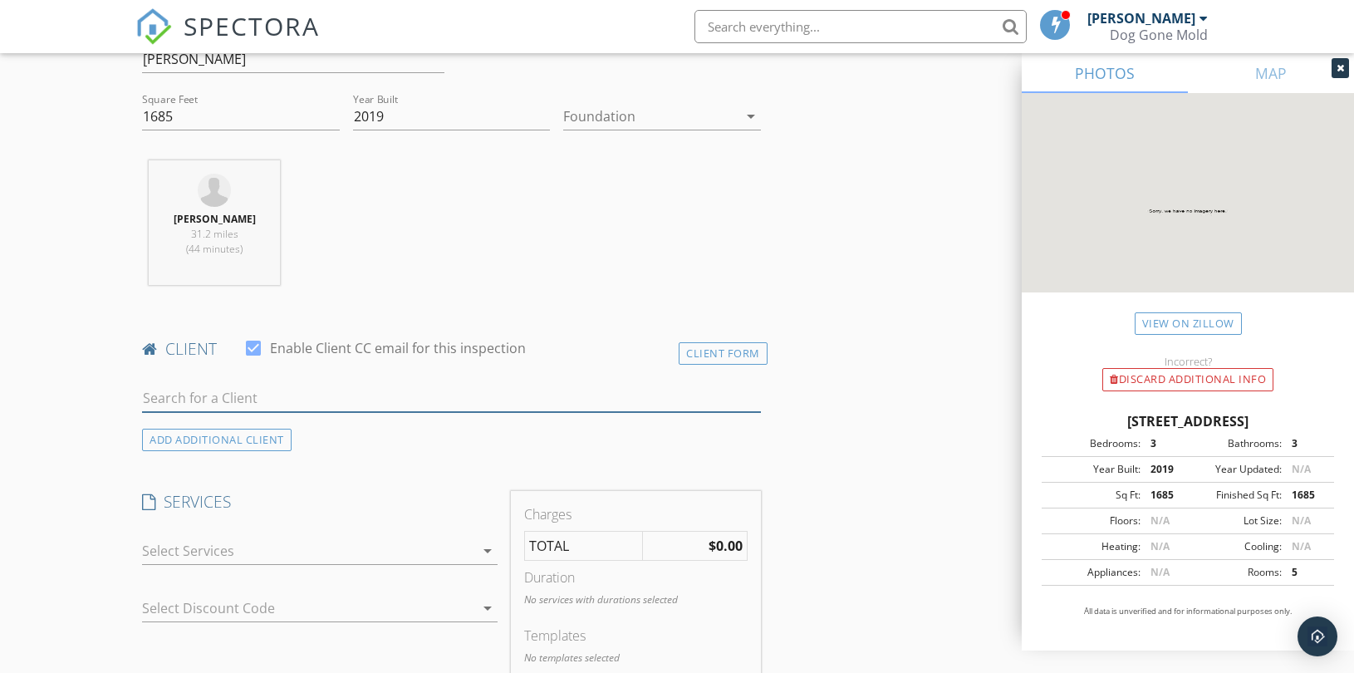
click at [311, 409] on input "text" at bounding box center [451, 398] width 619 height 27
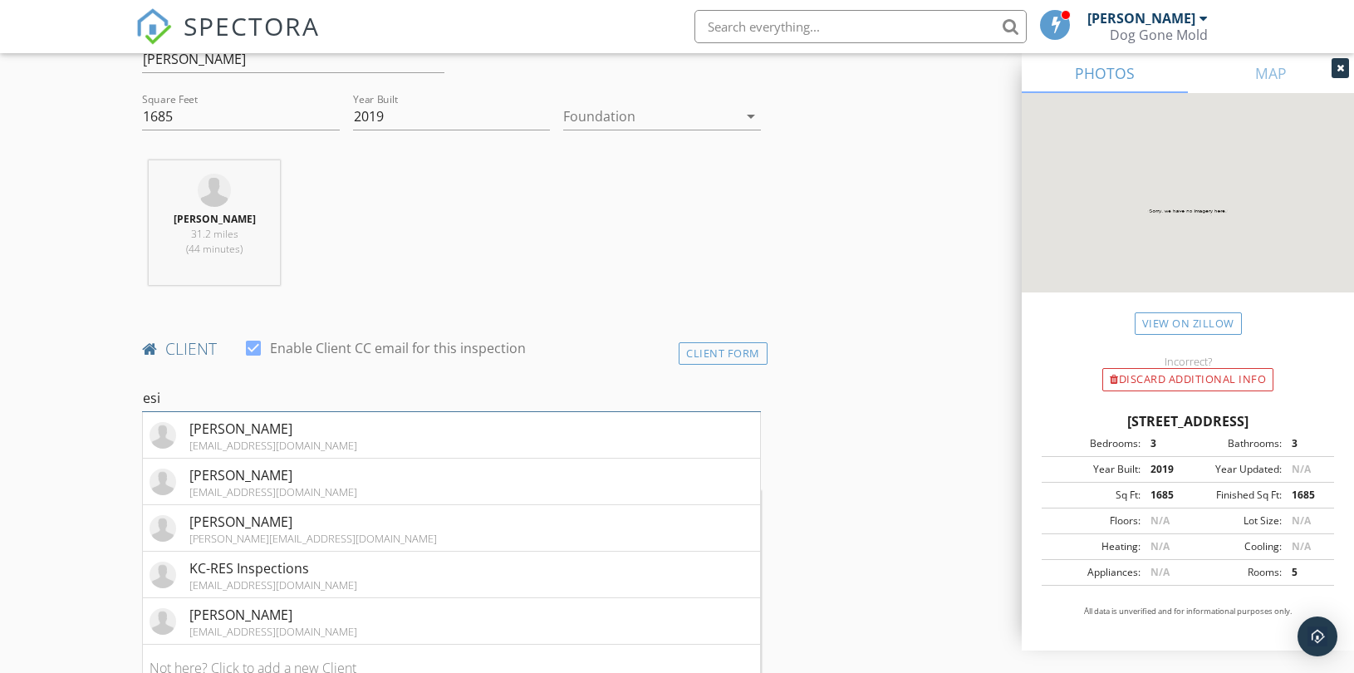
drag, startPoint x: 359, startPoint y: 385, endPoint x: -26, endPoint y: 387, distance: 384.5
paste input "[EMAIL_ADDRESS][DOMAIN_NAME]"
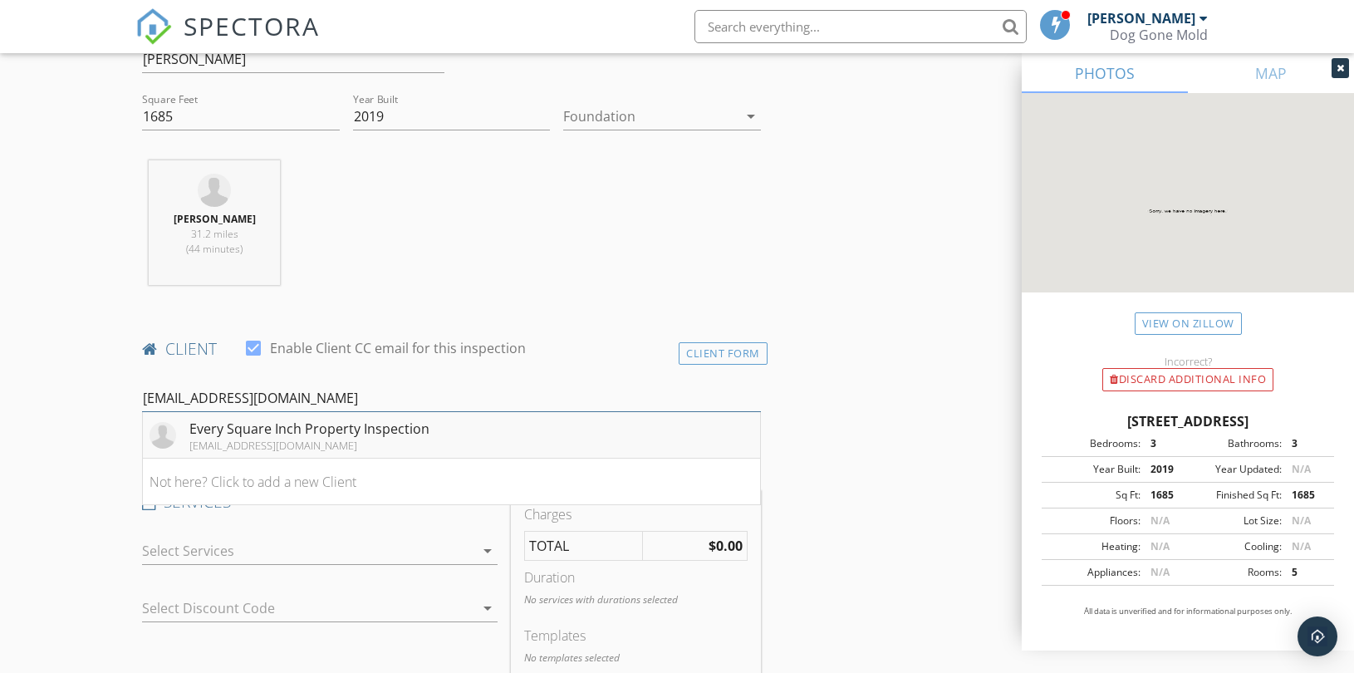
type input "[EMAIL_ADDRESS][DOMAIN_NAME]"
click at [297, 429] on div "Every Square Inch Property Inspection" at bounding box center [309, 429] width 240 height 20
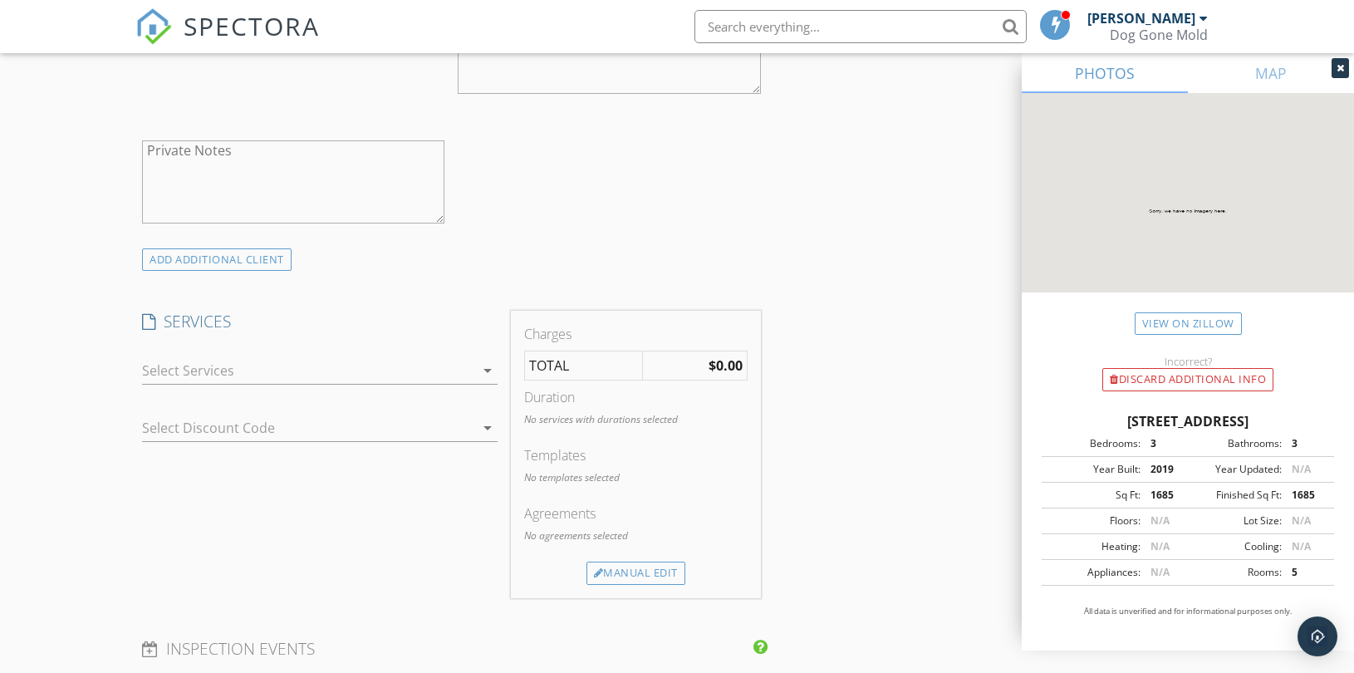
scroll to position [1107, 0]
click at [434, 368] on div at bounding box center [308, 369] width 332 height 27
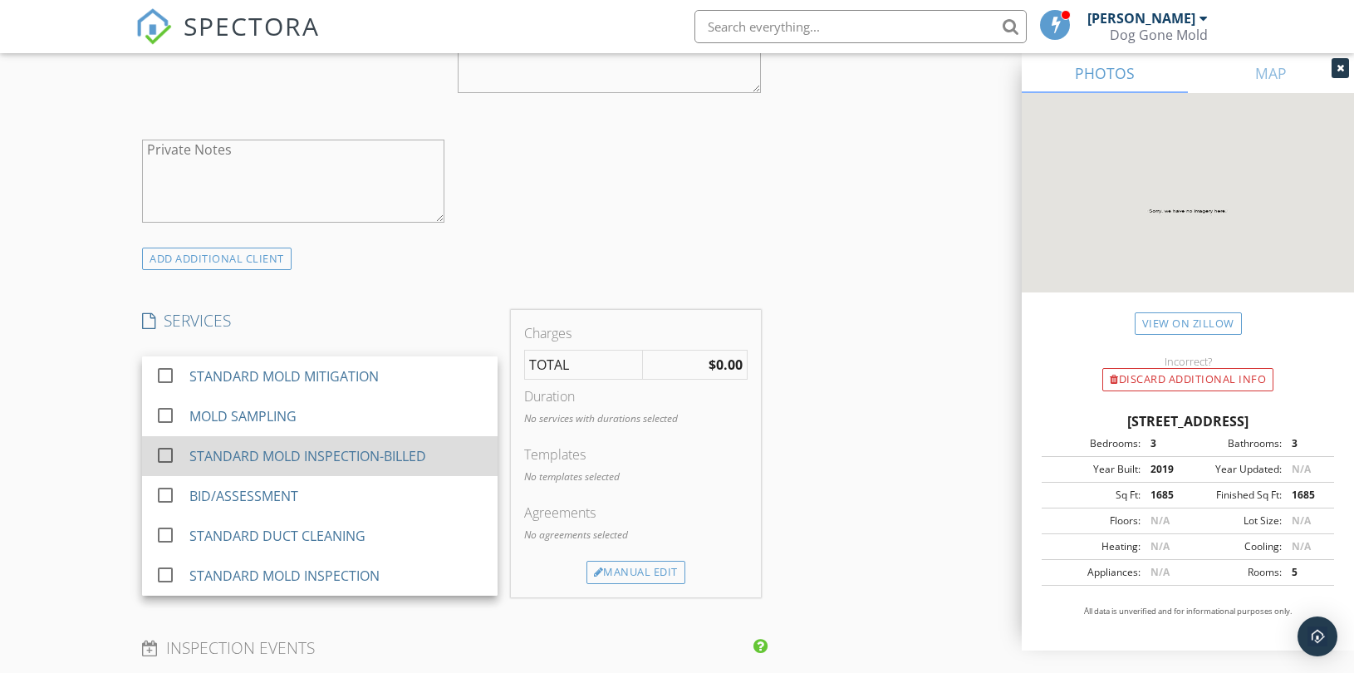
click at [375, 452] on div "STANDARD MOLD INSPECTION-BILLED" at bounding box center [307, 456] width 237 height 20
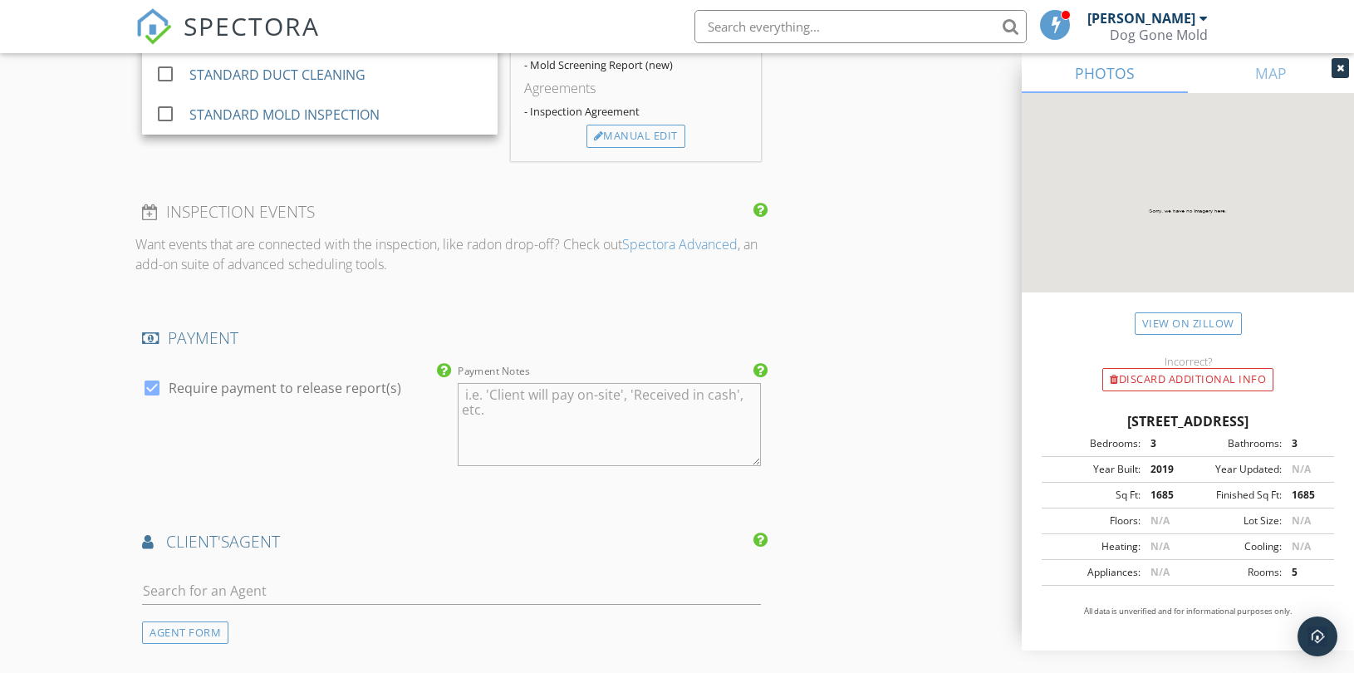
click at [312, 384] on label "Require payment to release report(s)" at bounding box center [285, 388] width 233 height 17
checkbox input "false"
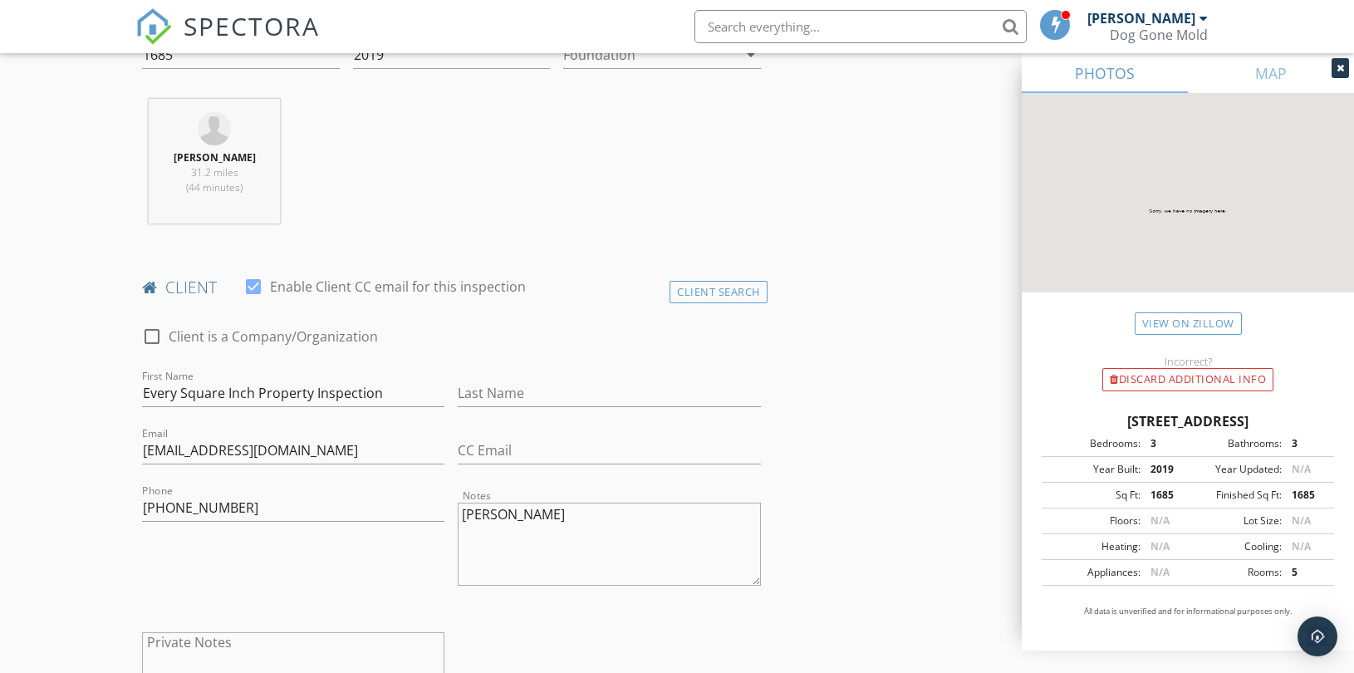
scroll to position [645, 0]
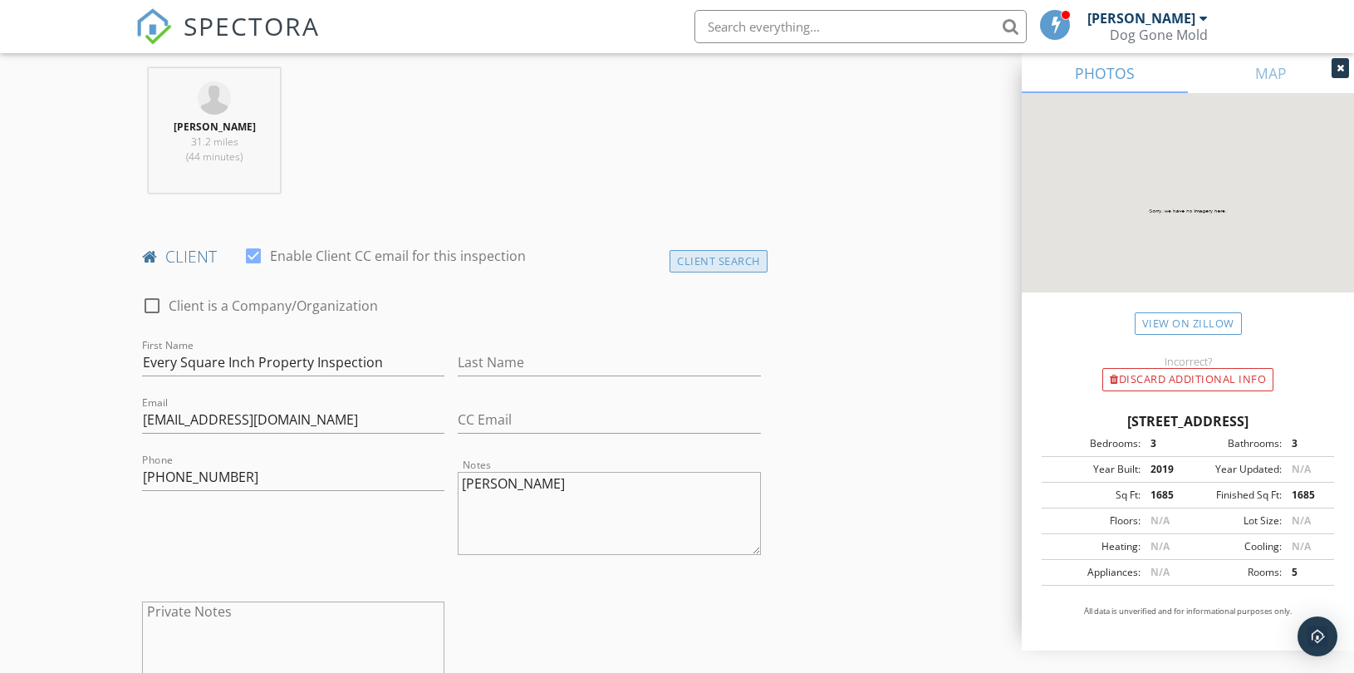
click at [702, 257] on div "Client Search" at bounding box center [718, 261] width 98 height 22
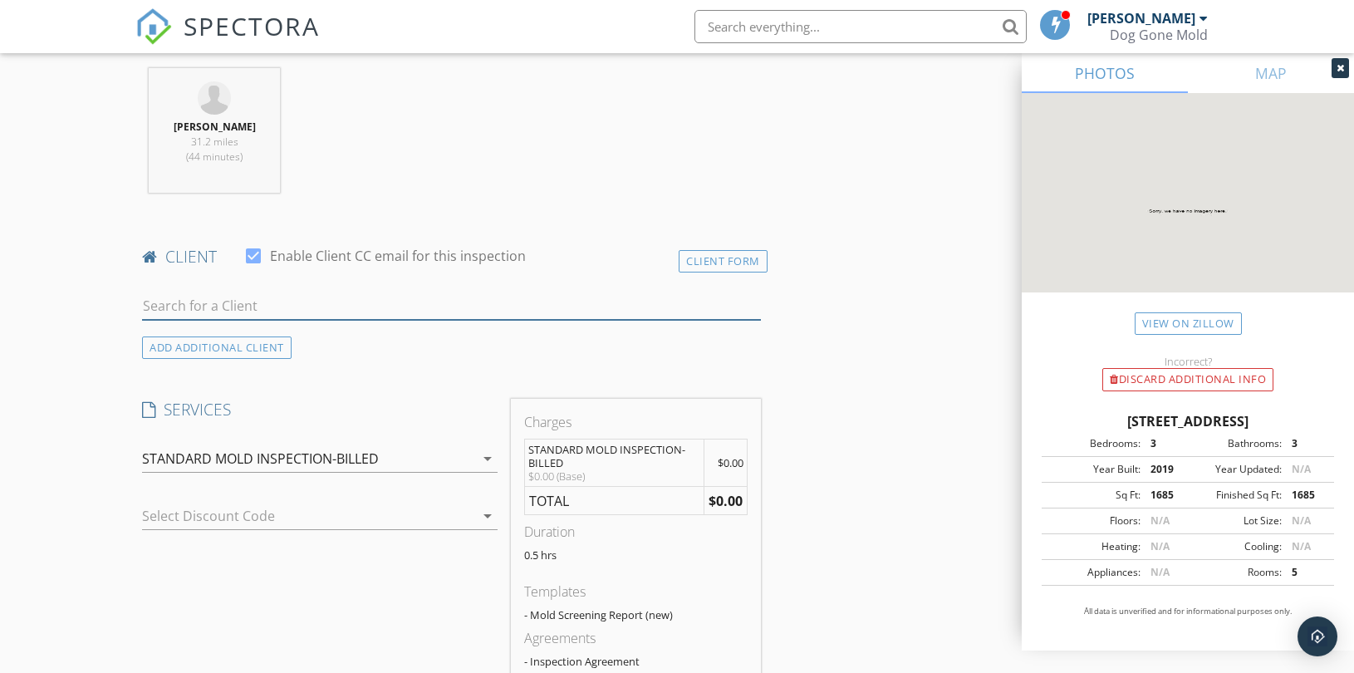
click at [402, 306] on input "text" at bounding box center [451, 305] width 619 height 27
paste input "[EMAIL_ADDRESS][DOMAIN_NAME]"
type input "[EMAIL_ADDRESS][DOMAIN_NAME]"
click at [313, 346] on div "No results found. Click to add a new Client" at bounding box center [274, 343] width 250 height 20
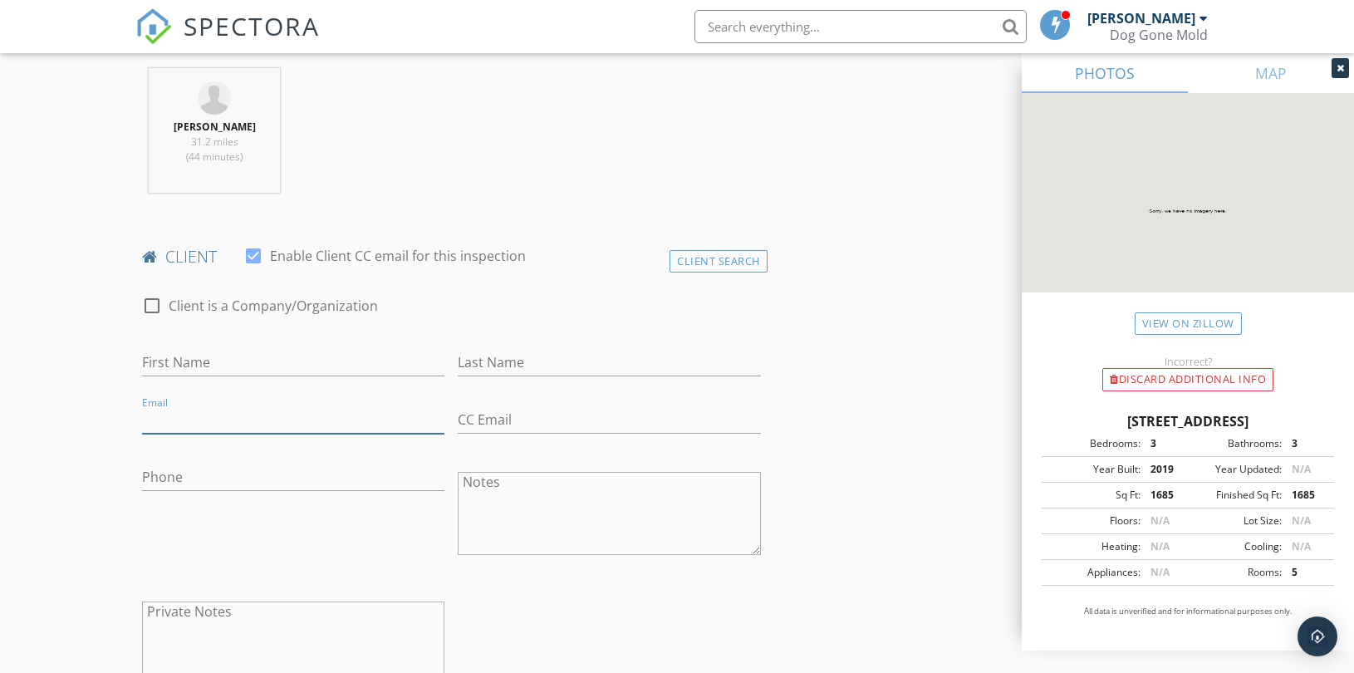
drag, startPoint x: 228, startPoint y: 419, endPoint x: 278, endPoint y: 411, distance: 50.5
click at [228, 419] on input "Email" at bounding box center [293, 419] width 302 height 27
paste input "[EMAIL_ADDRESS][DOMAIN_NAME]"
type input "[EMAIL_ADDRESS][DOMAIN_NAME]"
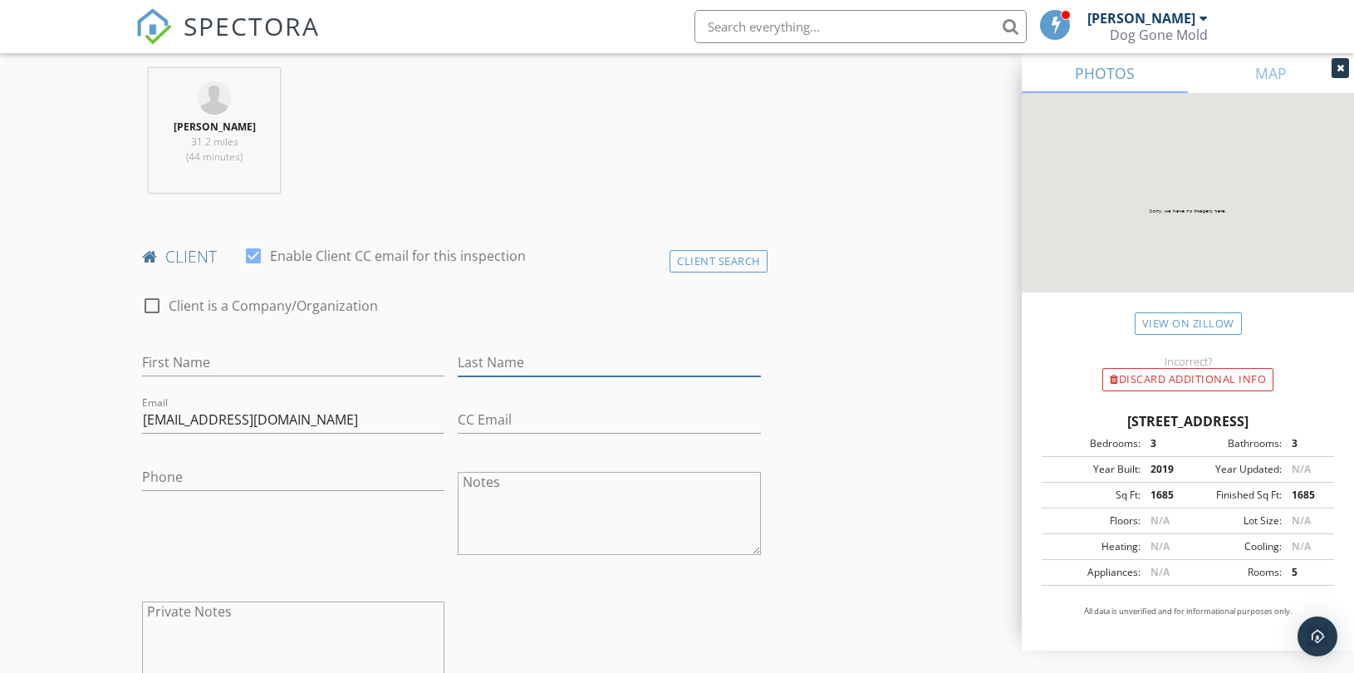
click at [611, 365] on input "Last Name" at bounding box center [609, 362] width 302 height 27
paste input "[PERSON_NAME]"
type input "[PERSON_NAME]"
click at [287, 353] on input "First Name" at bounding box center [293, 362] width 302 height 27
paste input "[PERSON_NAME]"
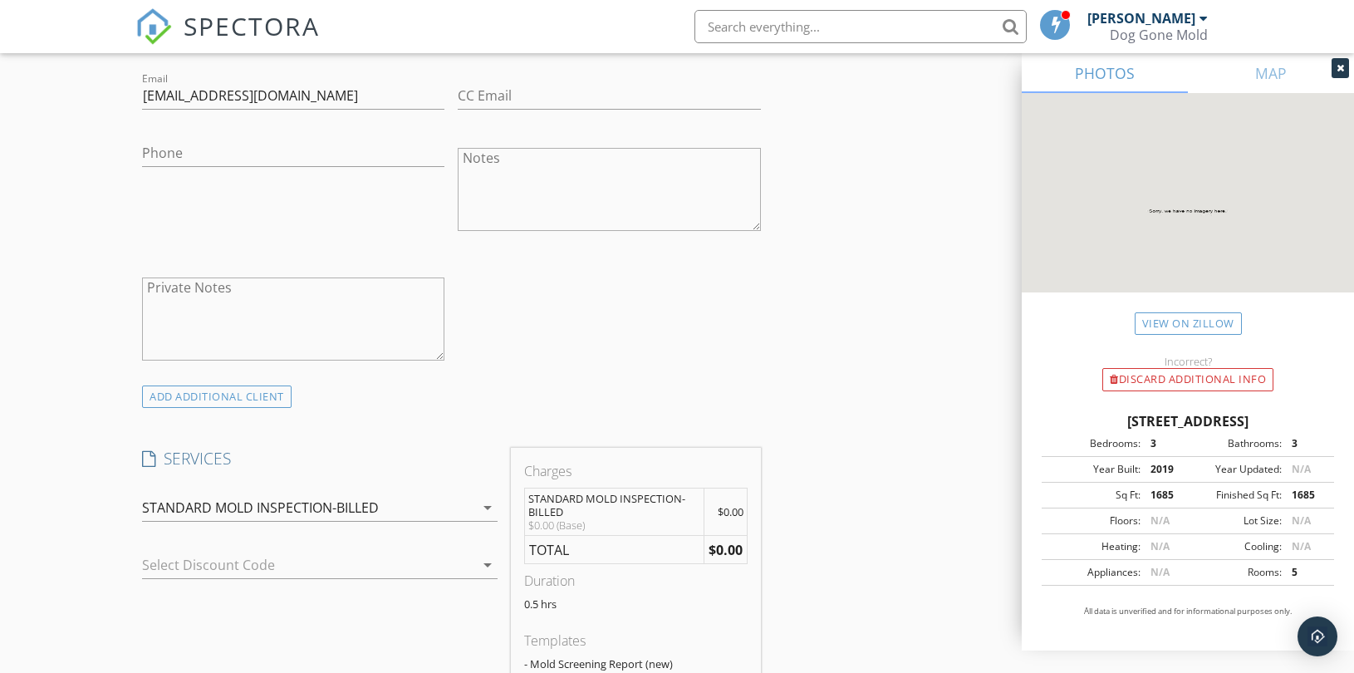
scroll to position [1015, 0]
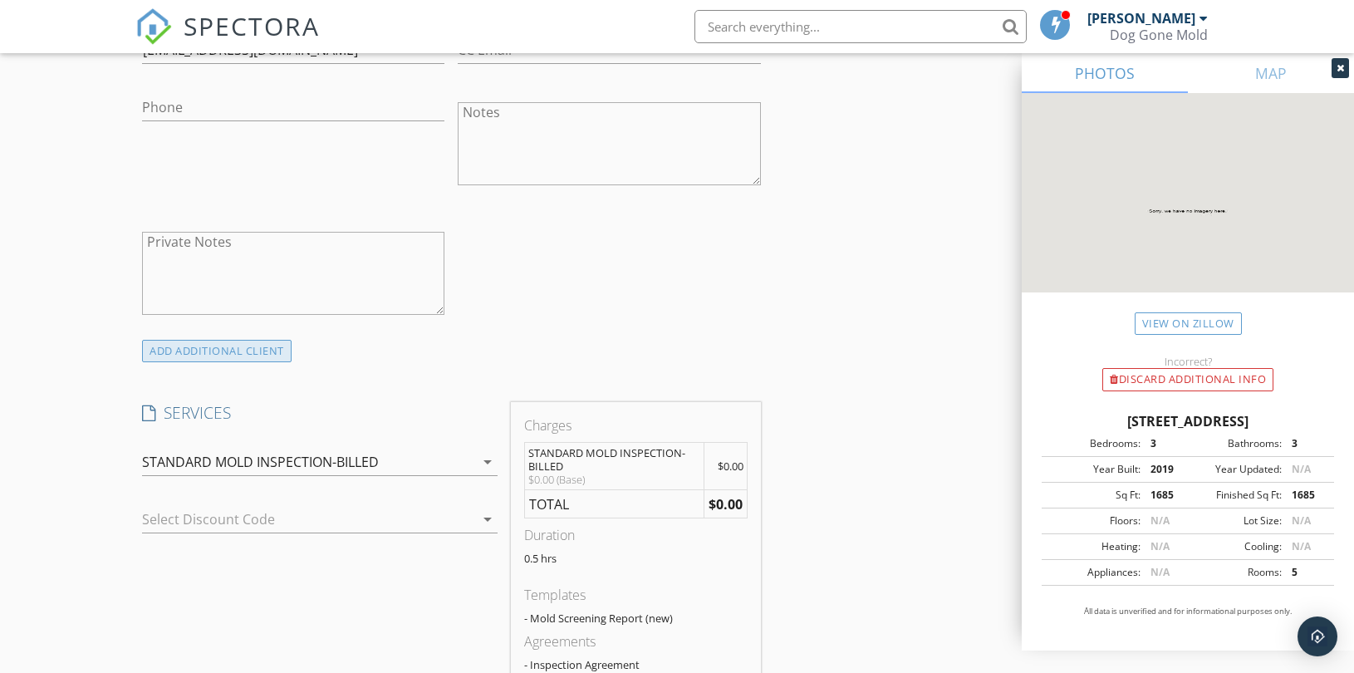
type input "[PERSON_NAME]"
click at [268, 359] on div "ADD ADDITIONAL client" at bounding box center [216, 351] width 149 height 22
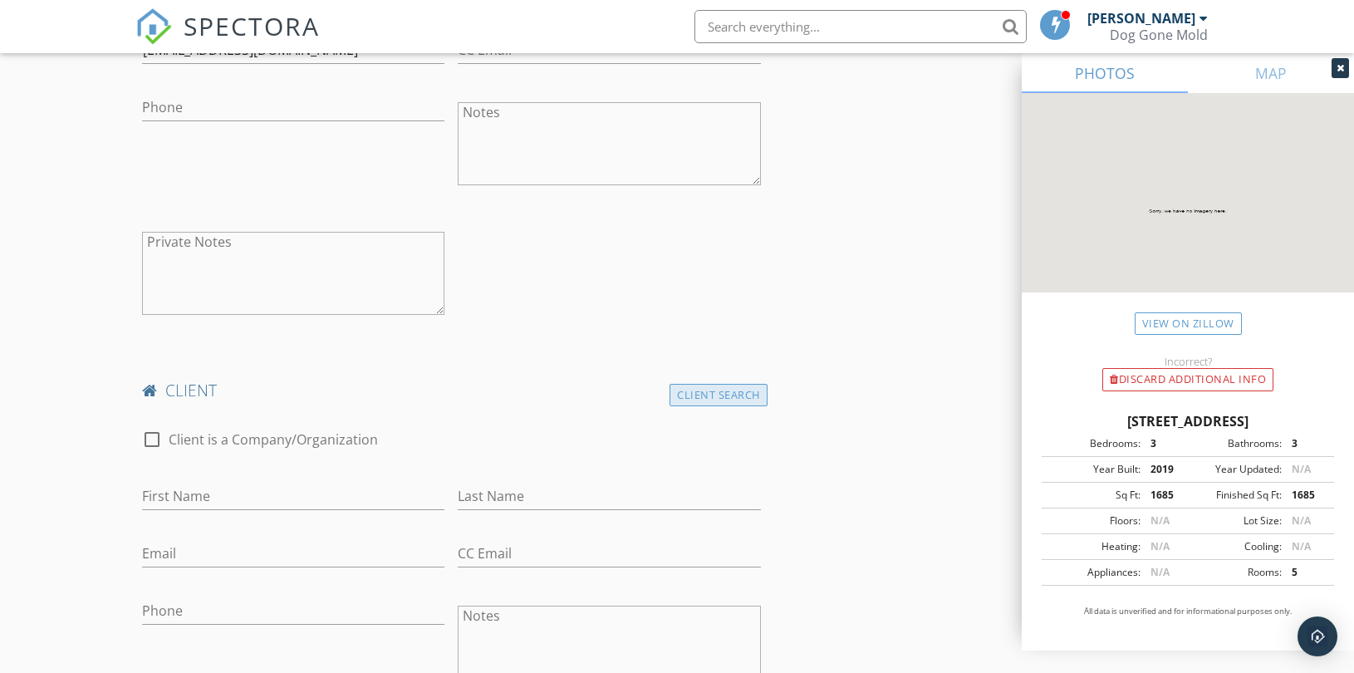
click at [713, 400] on div "Client Search" at bounding box center [718, 395] width 98 height 22
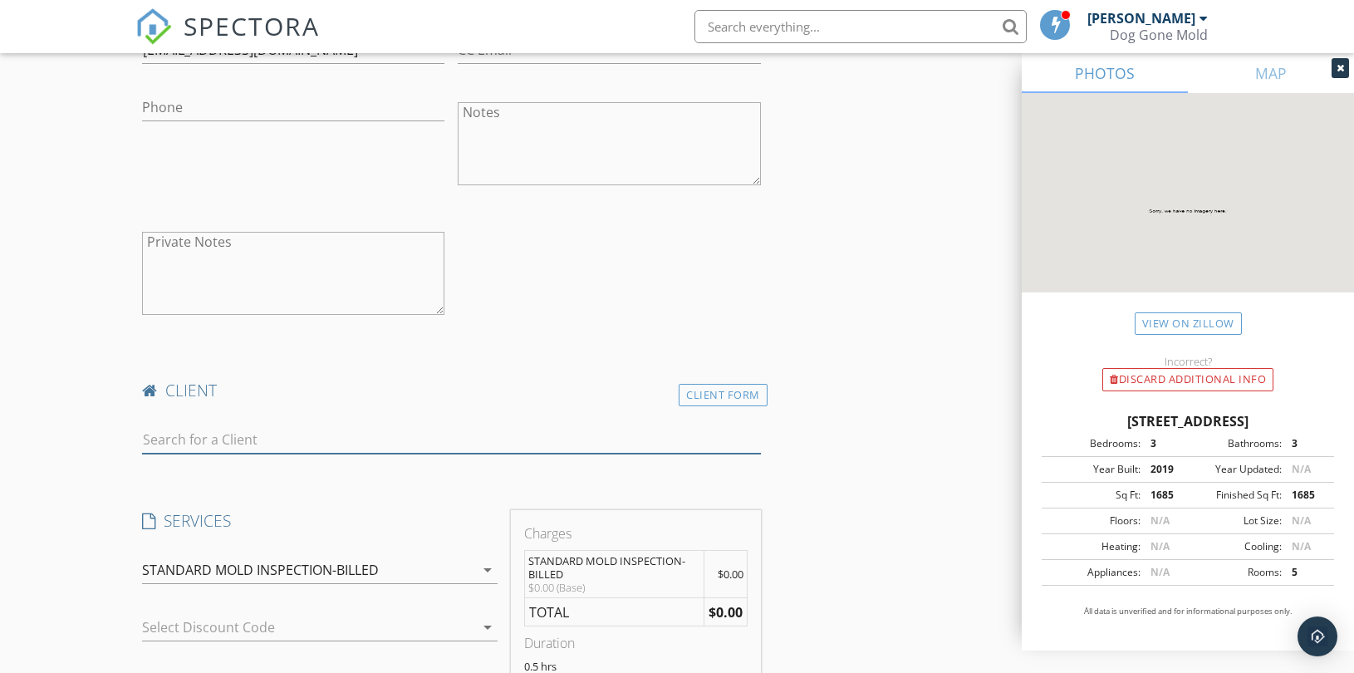
click at [220, 438] on input "text" at bounding box center [451, 439] width 619 height 27
paste input "[EMAIL_ADDRESS][DOMAIN_NAME]"
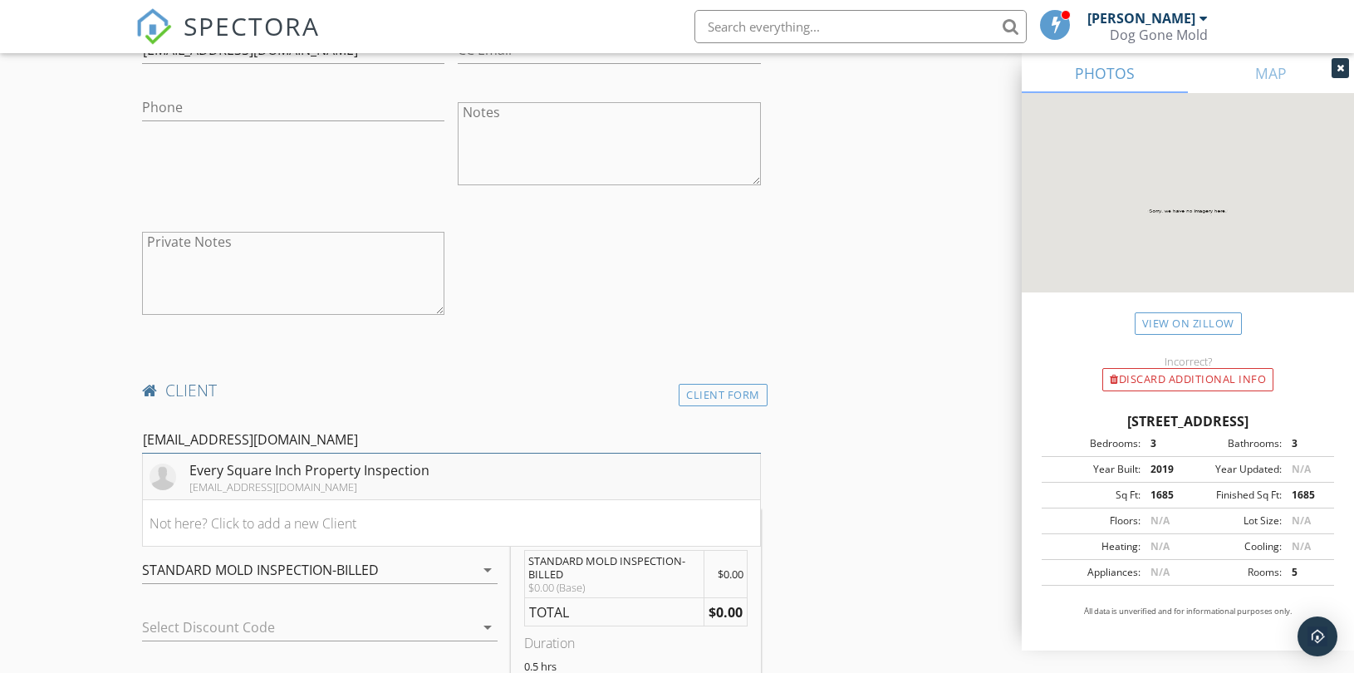
type input "[EMAIL_ADDRESS][DOMAIN_NAME]"
click at [243, 470] on div "Every Square Inch Property Inspection" at bounding box center [309, 470] width 240 height 20
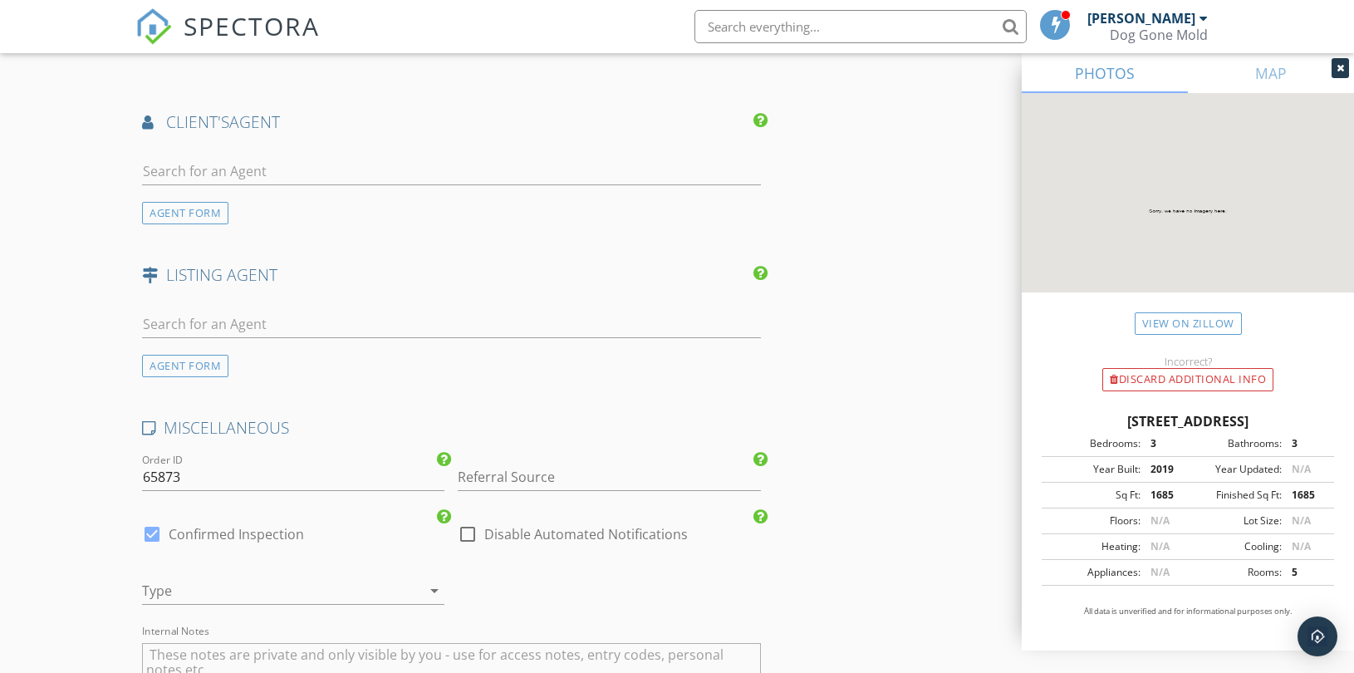
scroll to position [2584, 0]
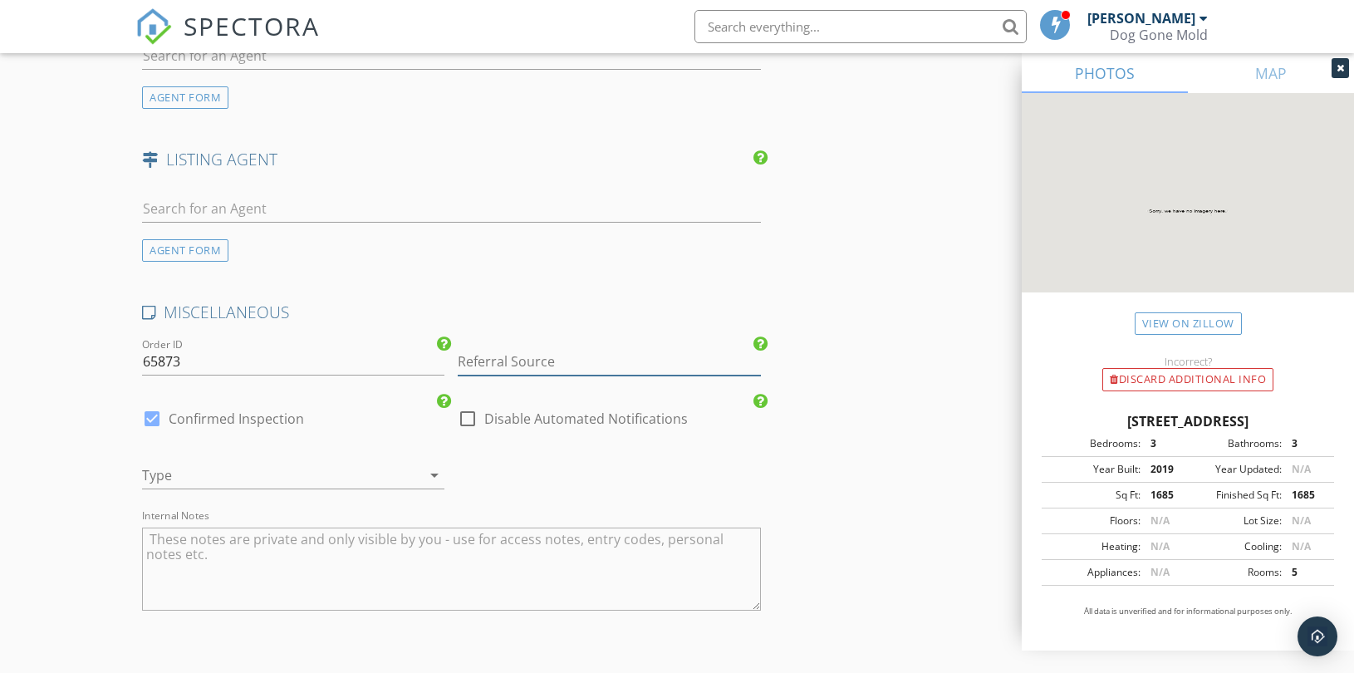
click at [492, 361] on input "Referral Source" at bounding box center [609, 361] width 302 height 27
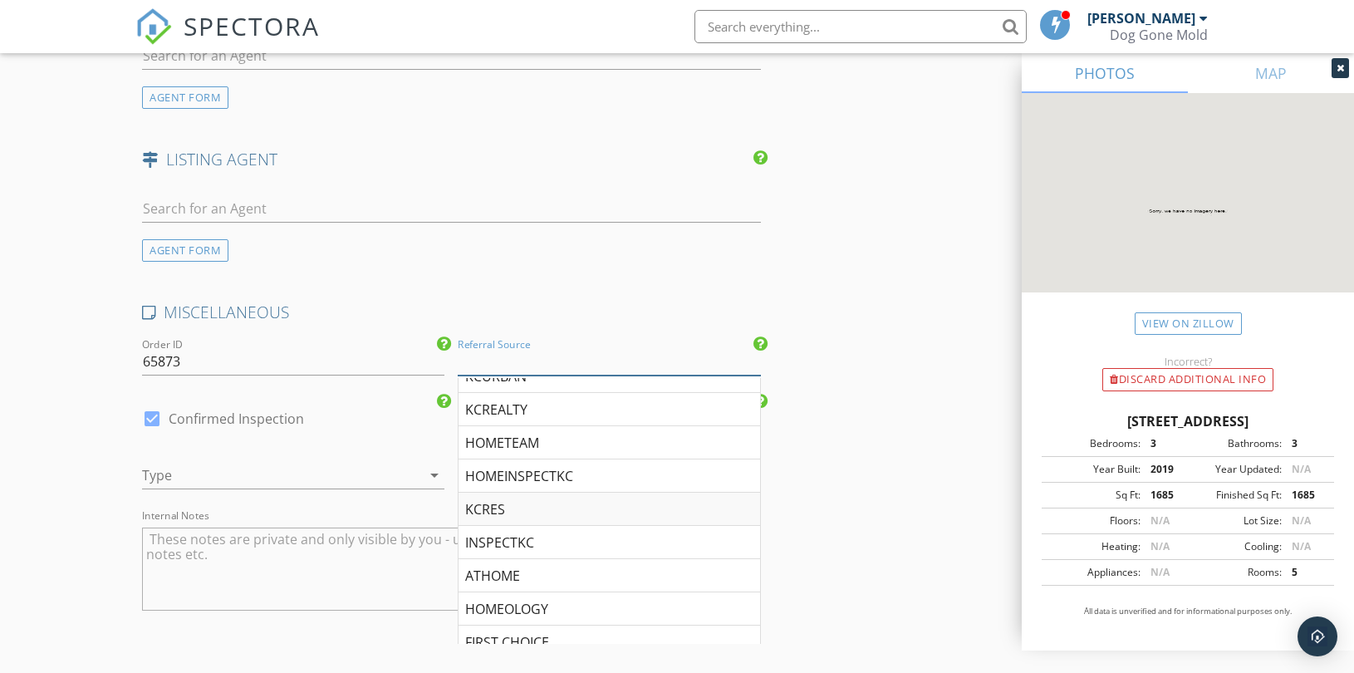
scroll to position [369, 0]
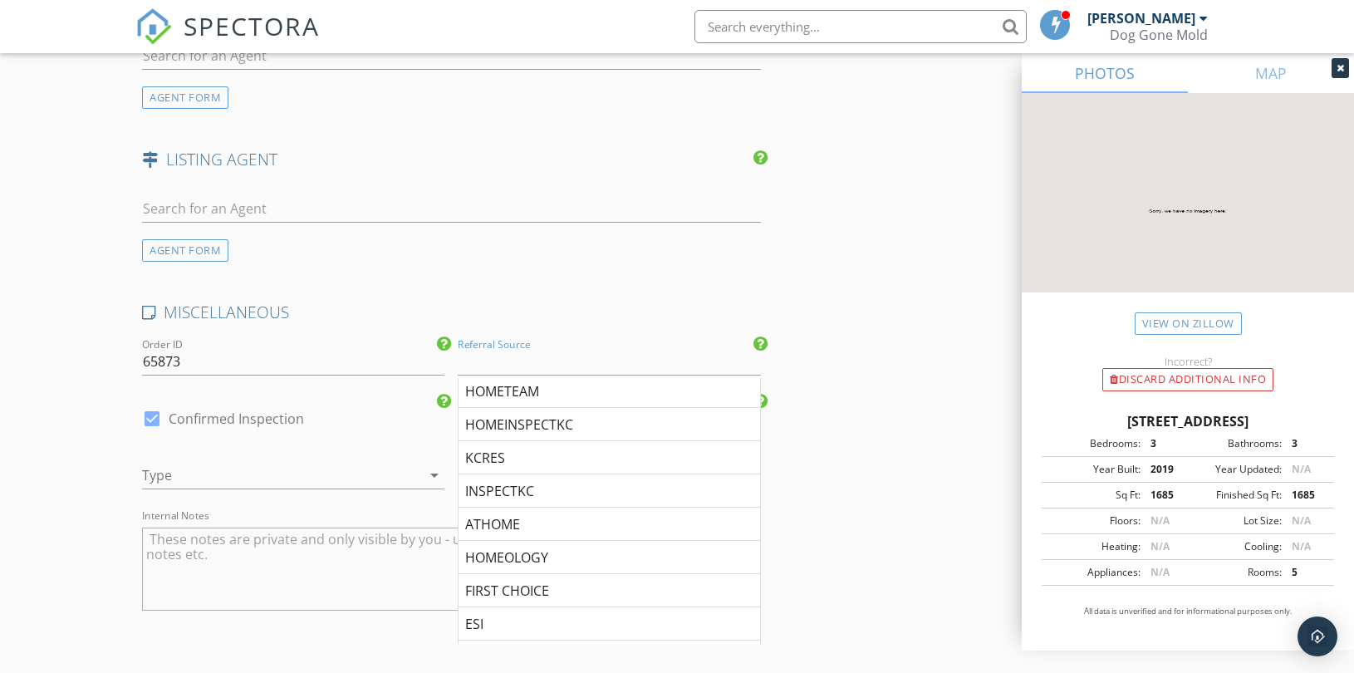
click at [488, 617] on div "ESI" at bounding box center [608, 623] width 301 height 33
type input "ESI"
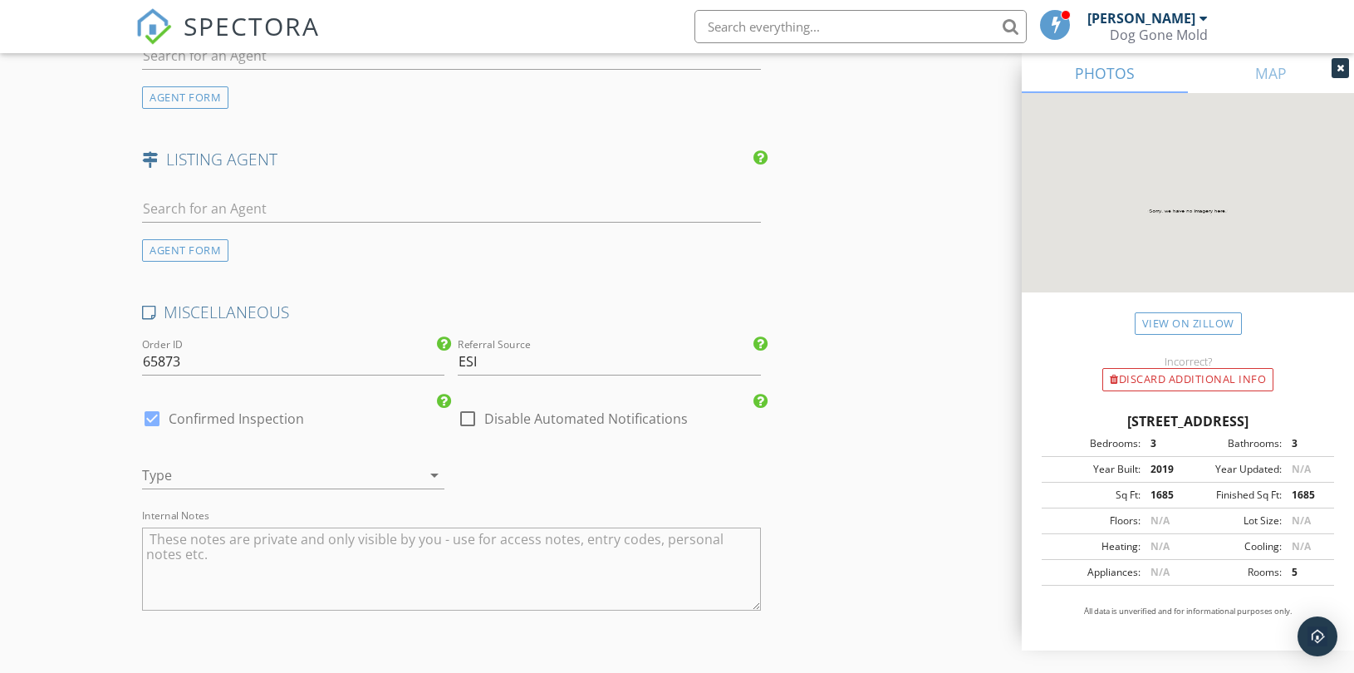
click at [276, 477] on div at bounding box center [270, 475] width 256 height 27
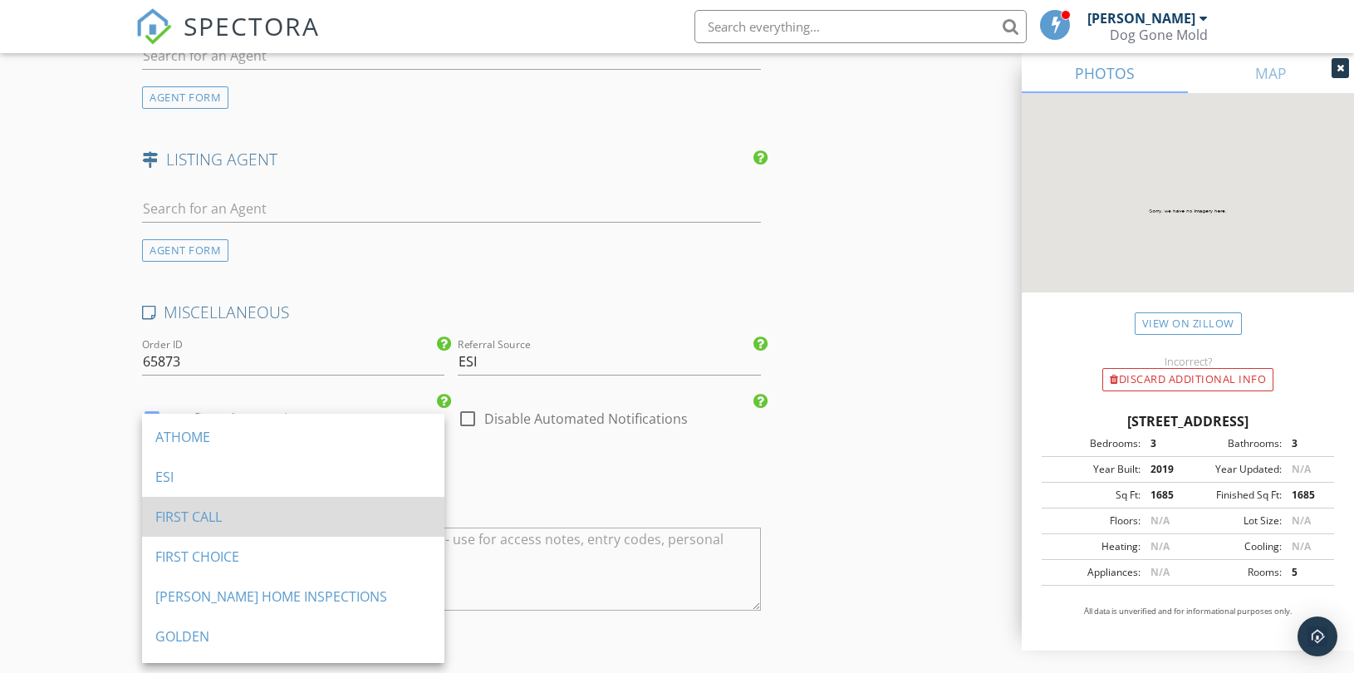
scroll to position [363, 0]
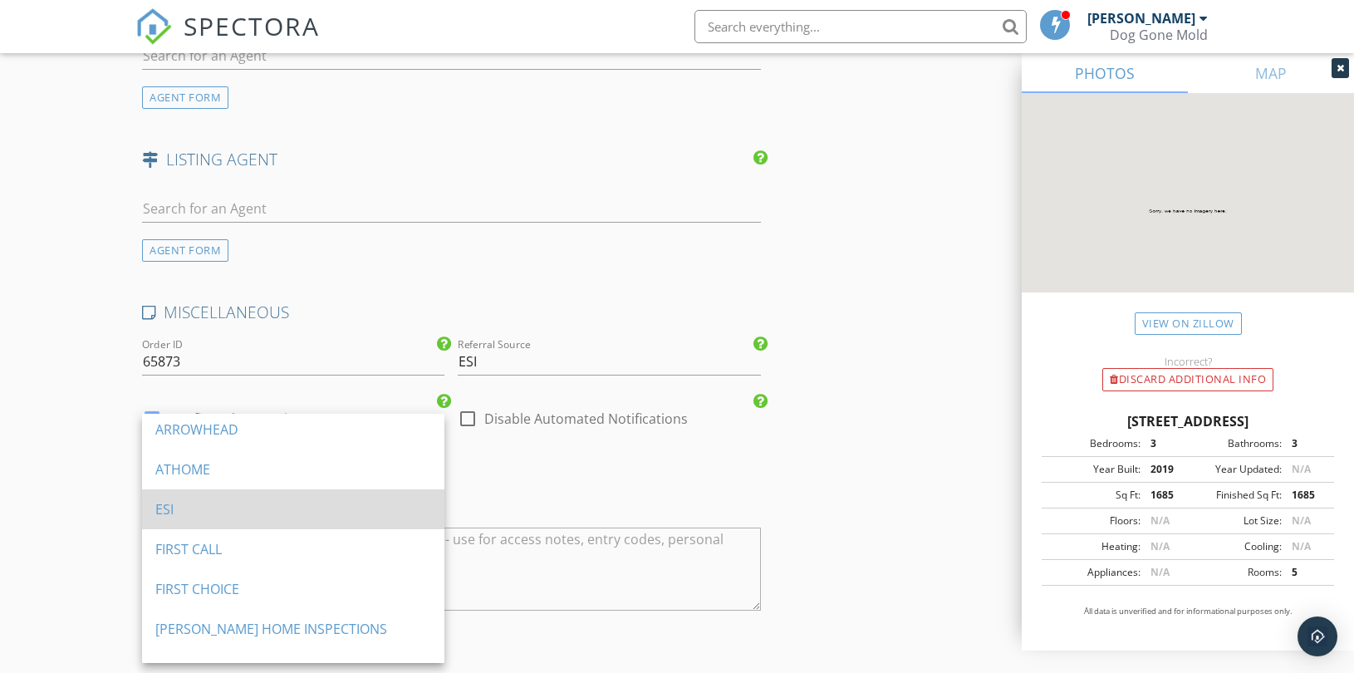
click at [239, 520] on div "ESI" at bounding box center [293, 509] width 276 height 40
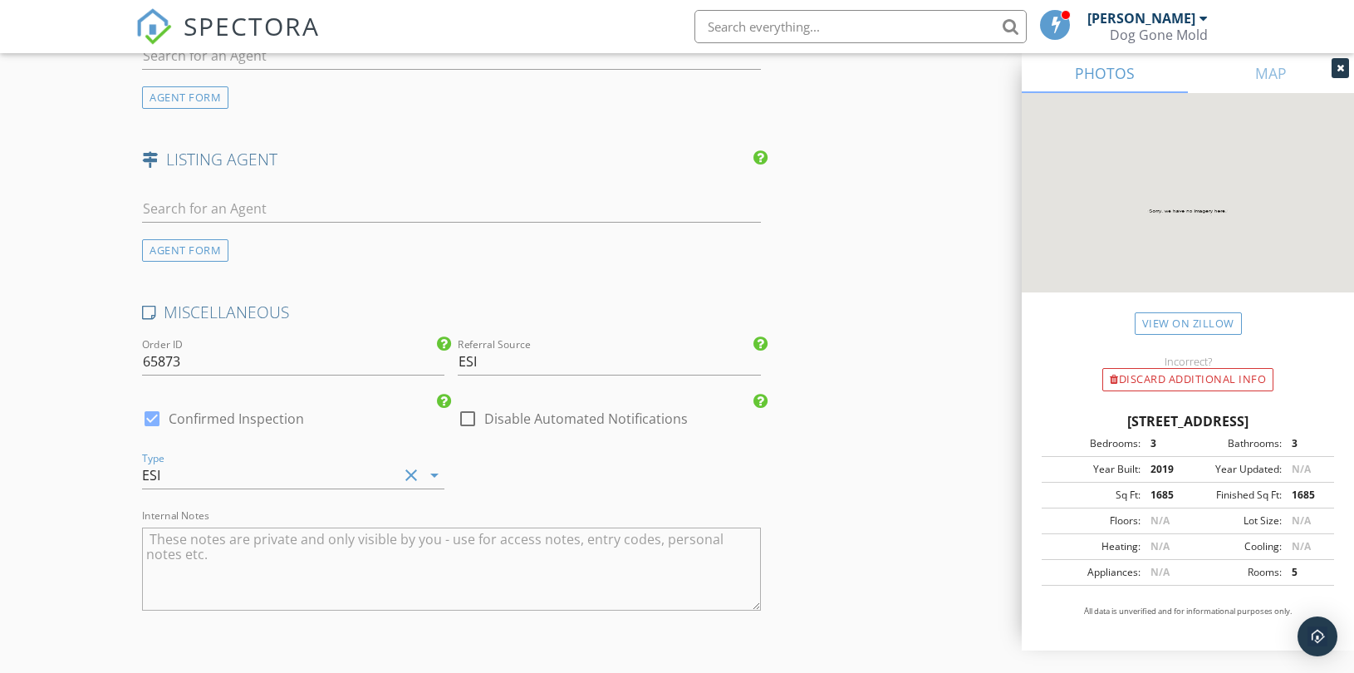
scroll to position [2847, 0]
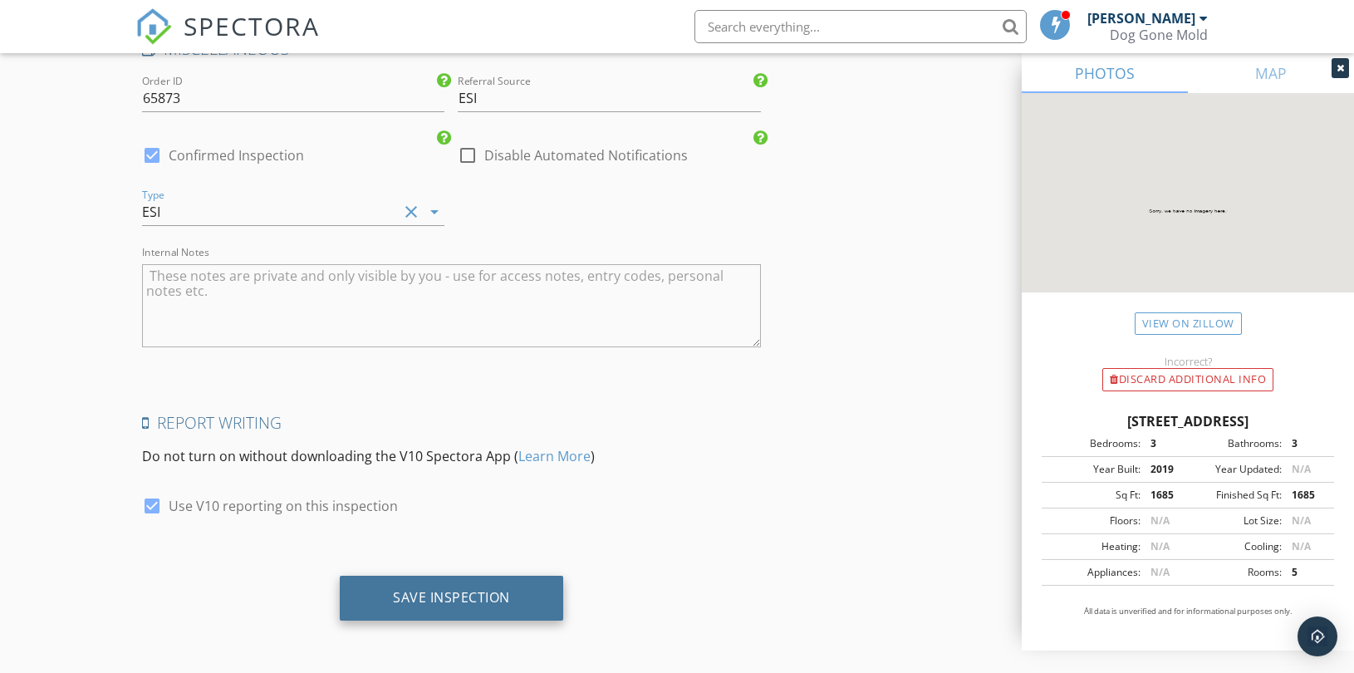
click at [471, 592] on div "Save Inspection" at bounding box center [451, 597] width 117 height 17
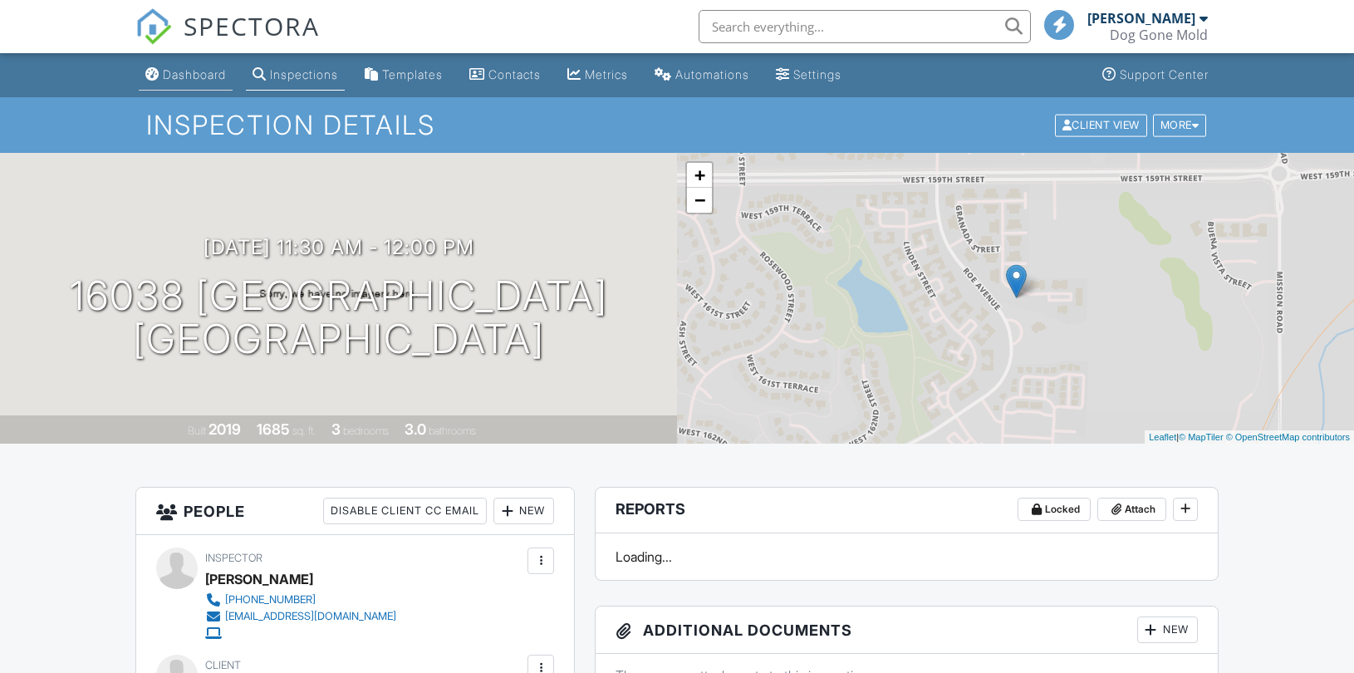
click at [197, 71] on div "Dashboard" at bounding box center [194, 74] width 63 height 14
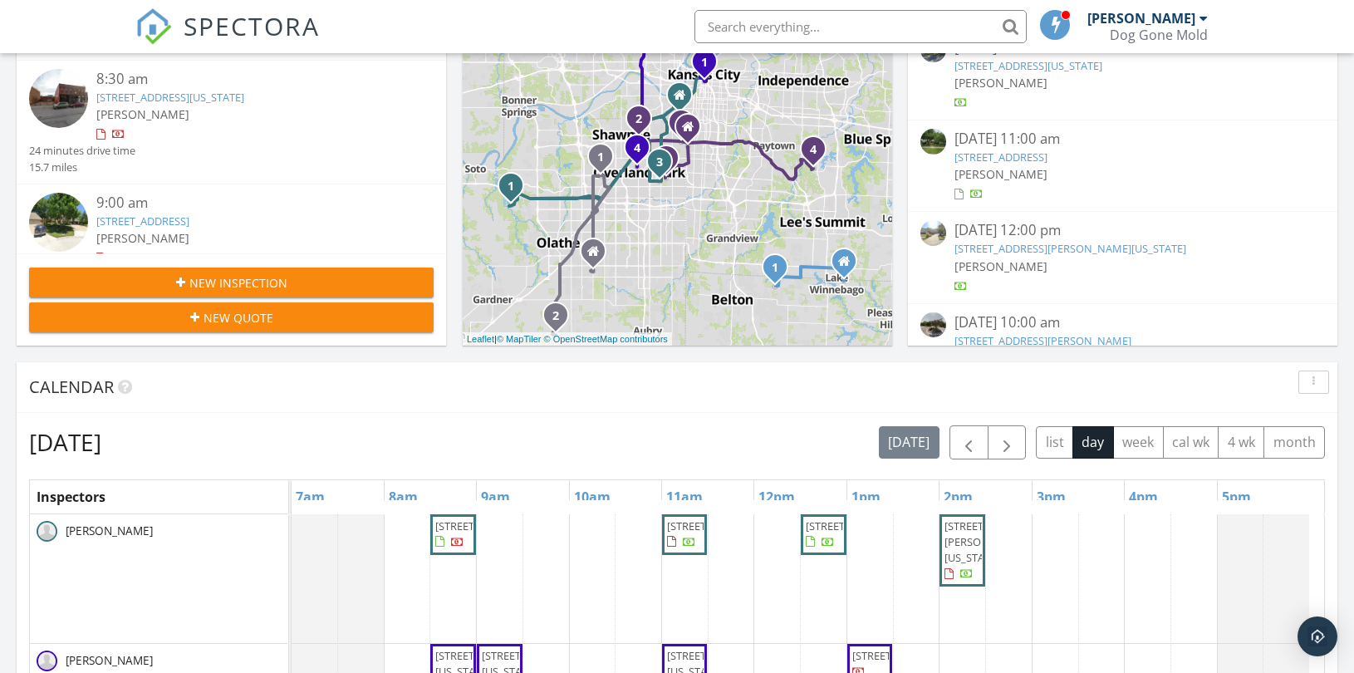
scroll to position [553, 0]
